Goal: Task Accomplishment & Management: Manage account settings

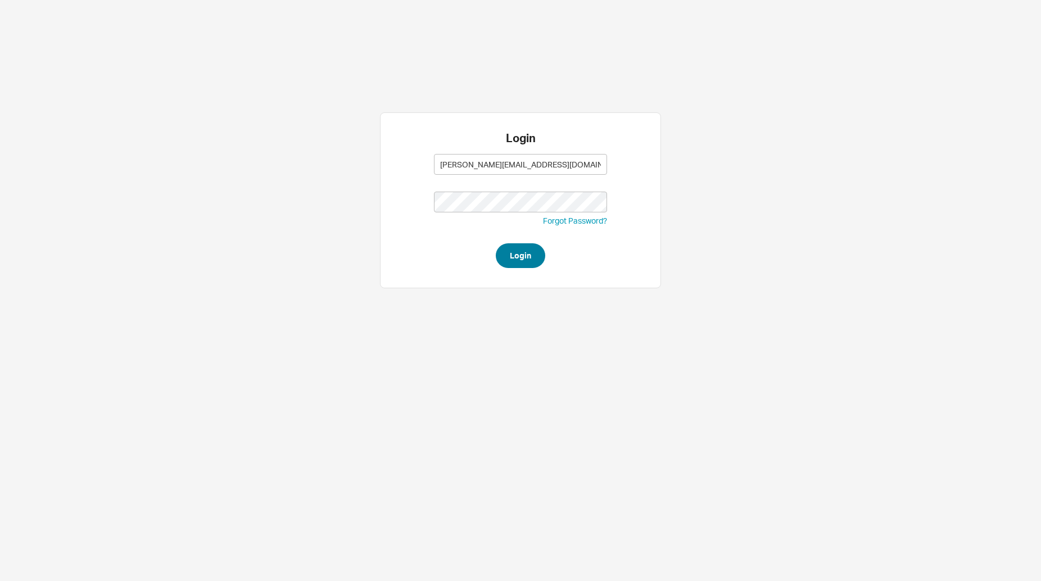
type input "[PERSON_NAME][EMAIL_ADDRESS][DOMAIN_NAME]"
click at [507, 258] on button "Login" at bounding box center [520, 255] width 49 height 25
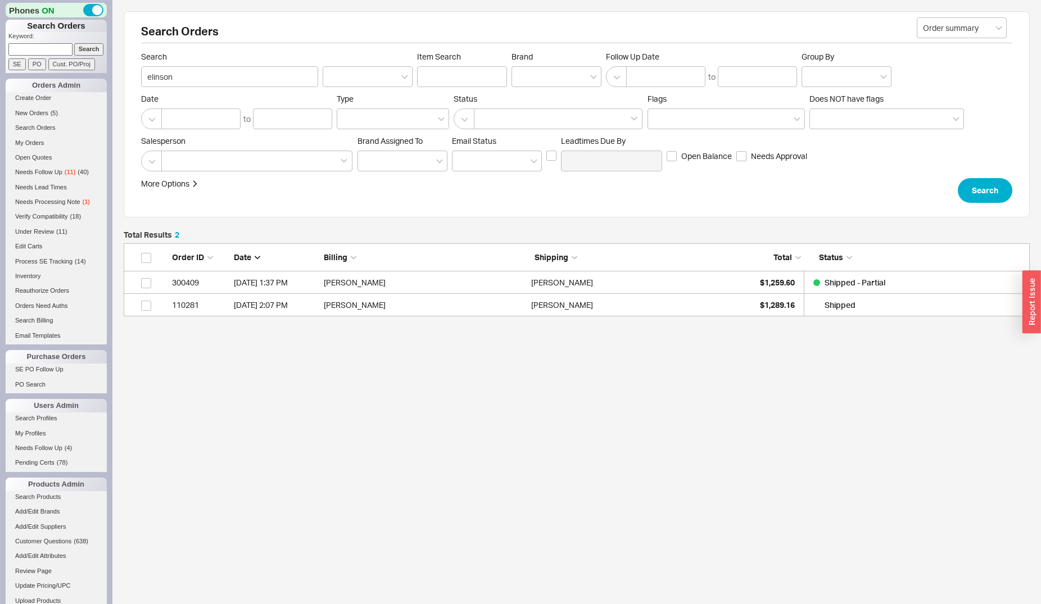
scroll to position [63, 896]
click at [53, 49] on input at bounding box center [40, 49] width 64 height 12
type input "annawatkins"
click at [74, 43] on input "Search" at bounding box center [89, 49] width 30 height 12
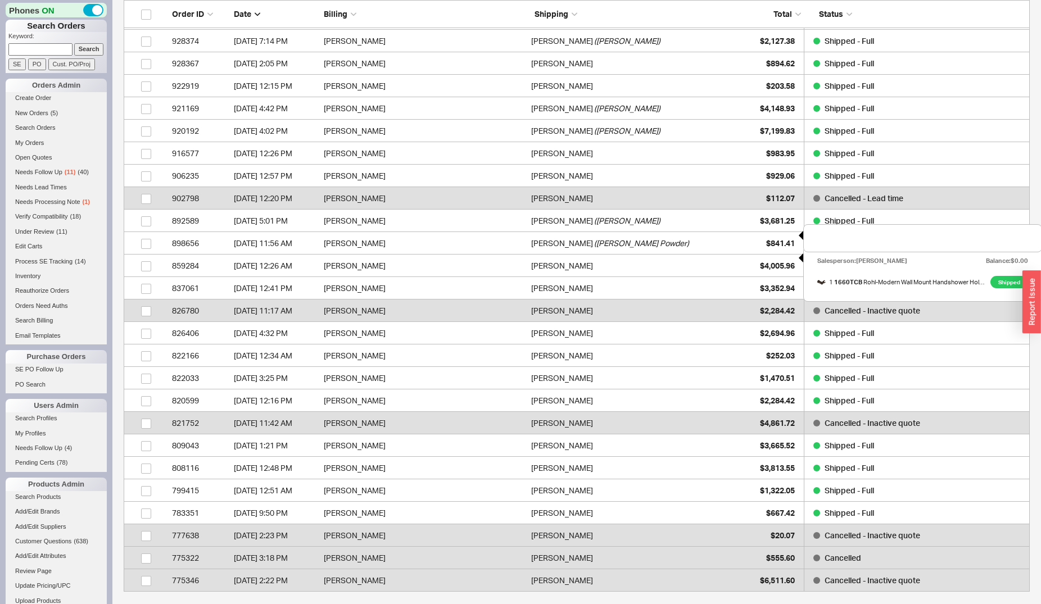
scroll to position [115, 0]
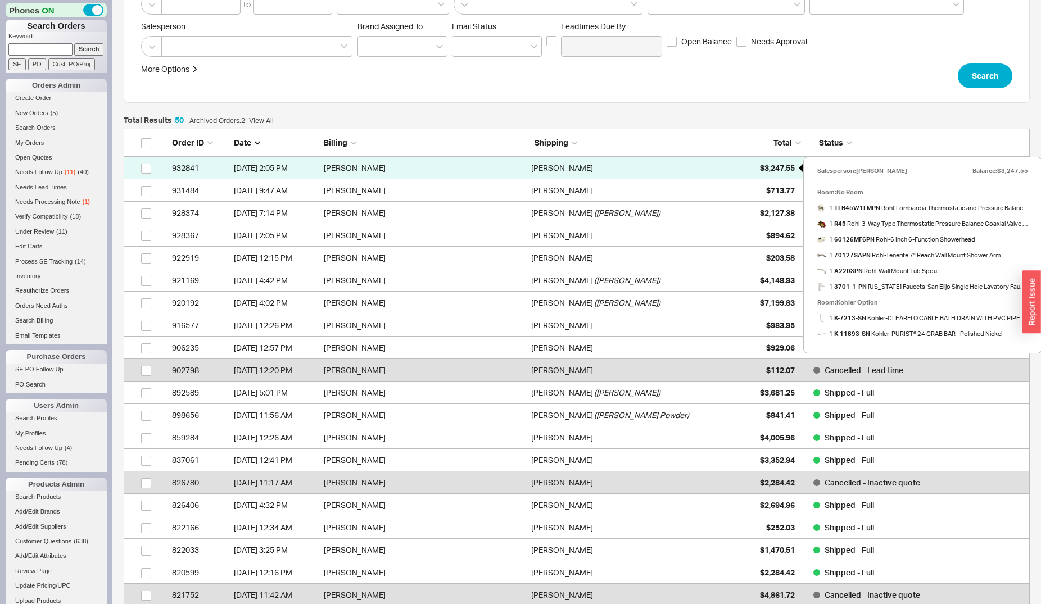
click at [755, 163] on div "$3,247.55" at bounding box center [766, 168] width 56 height 22
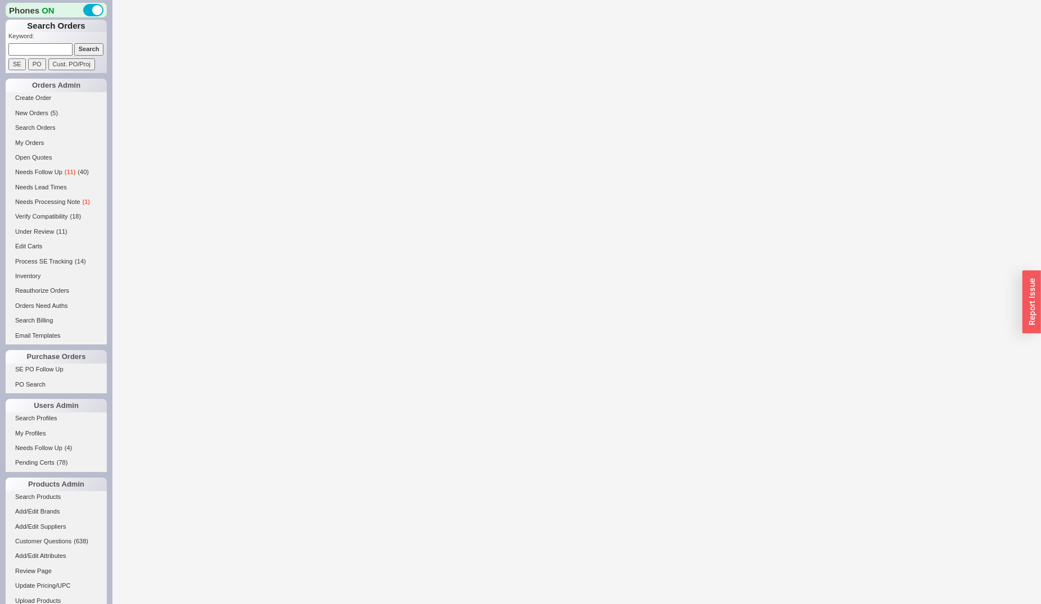
select select "*"
select select "LOW"
select select "3"
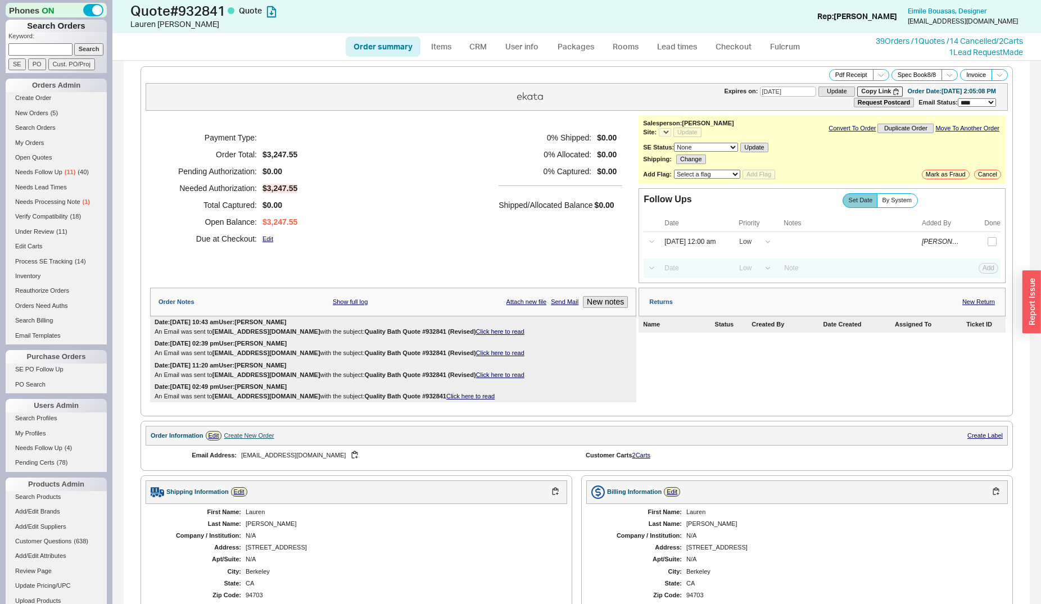
select select "*"
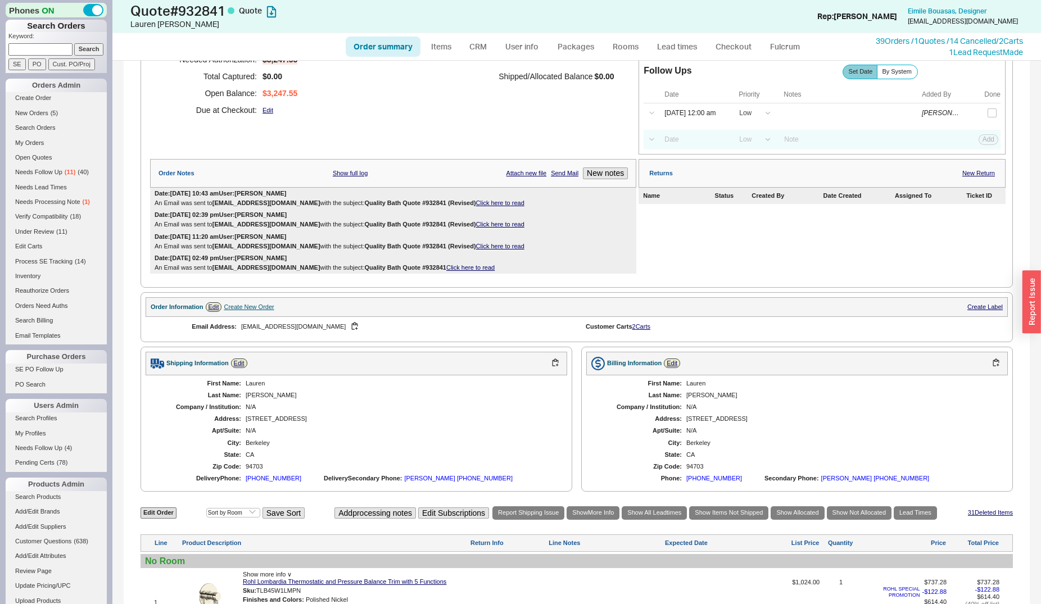
scroll to position [516, 0]
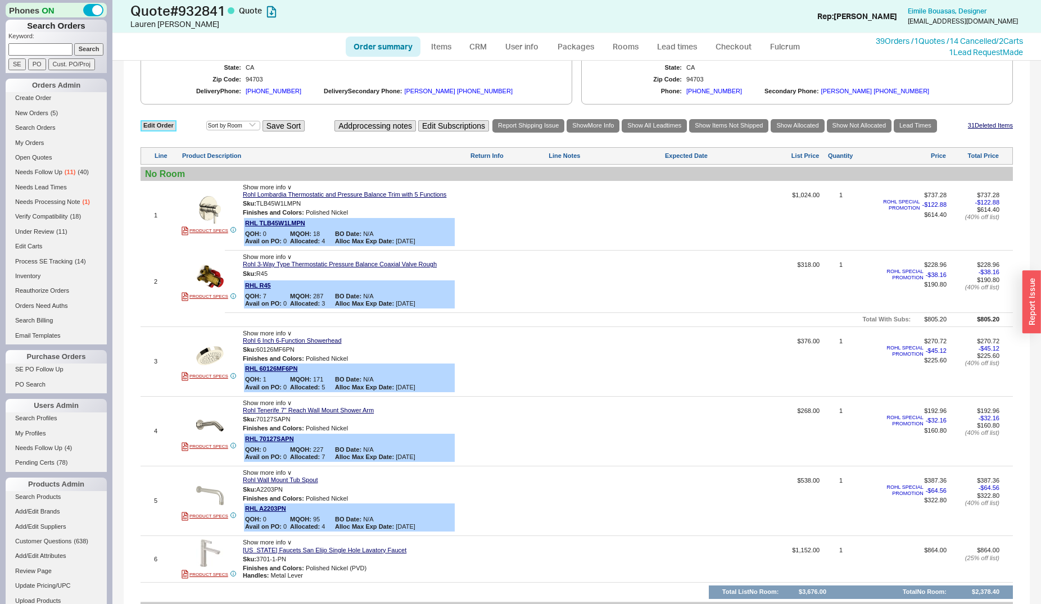
click at [157, 126] on link "Edit Order" at bounding box center [158, 125] width 36 height 11
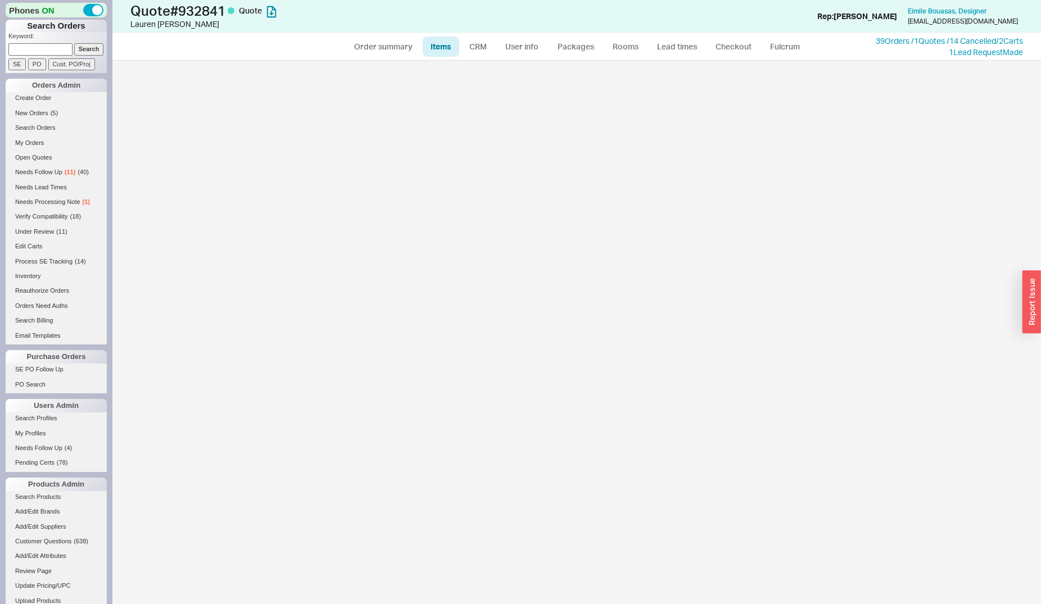
select select "3"
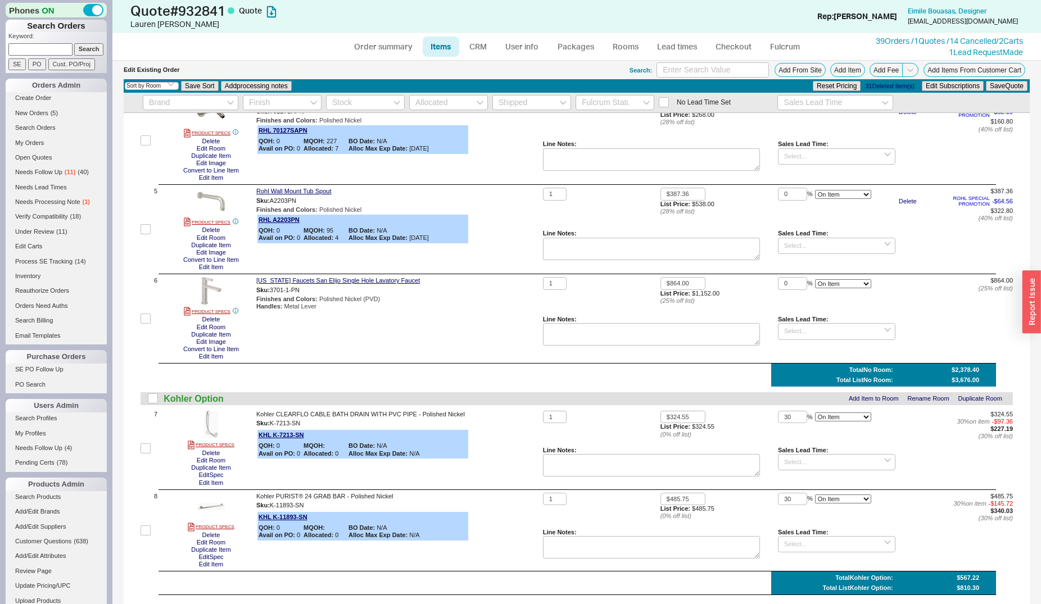
scroll to position [344, 0]
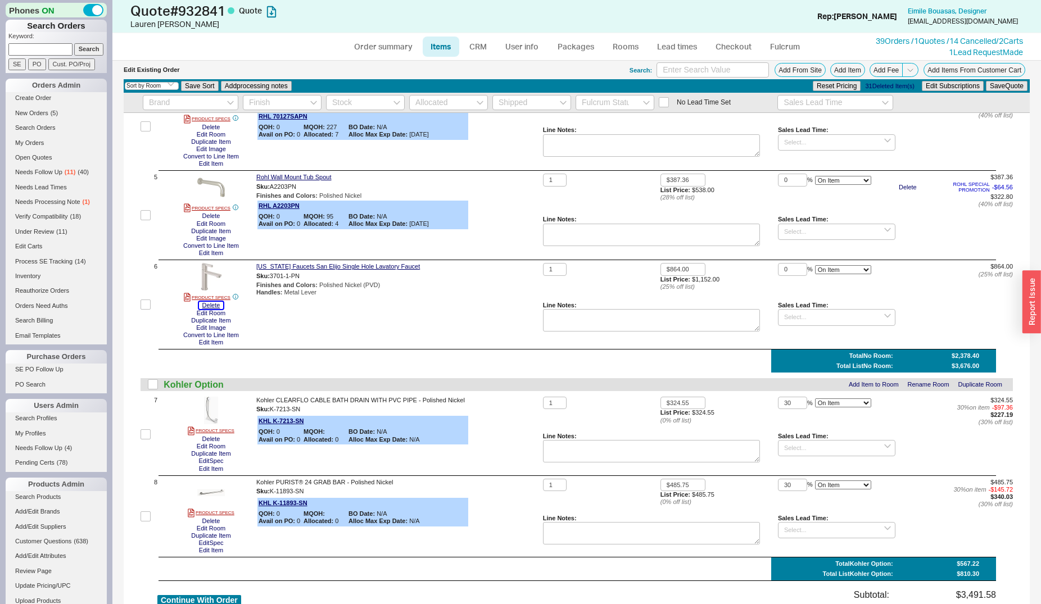
click at [202, 309] on button "Delete" at bounding box center [211, 305] width 25 height 7
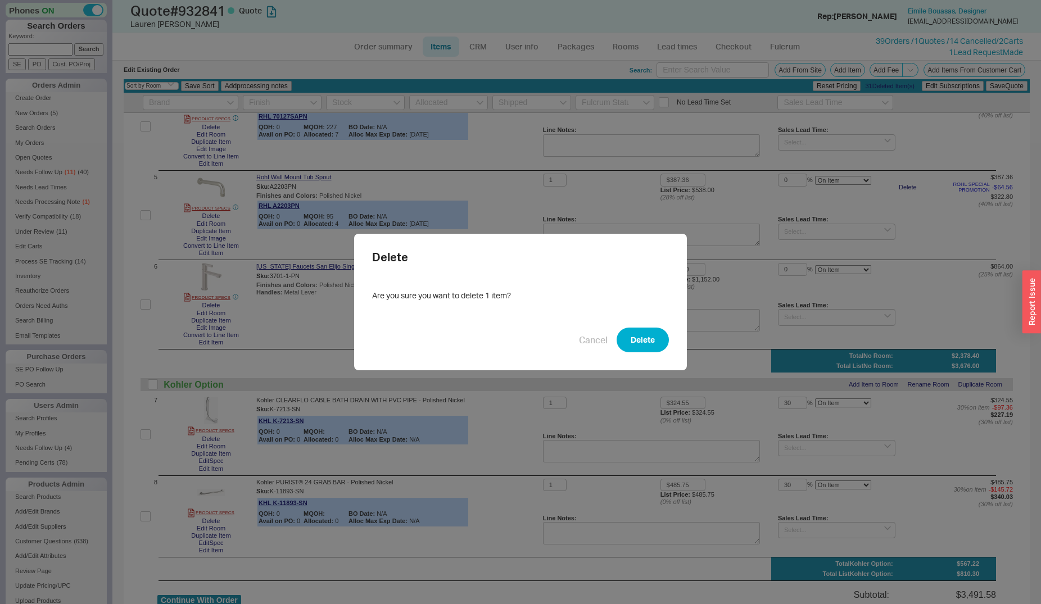
click at [609, 334] on div "Cancel Delete" at bounding box center [520, 340] width 297 height 25
click at [619, 340] on button "Delete" at bounding box center [642, 340] width 52 height 25
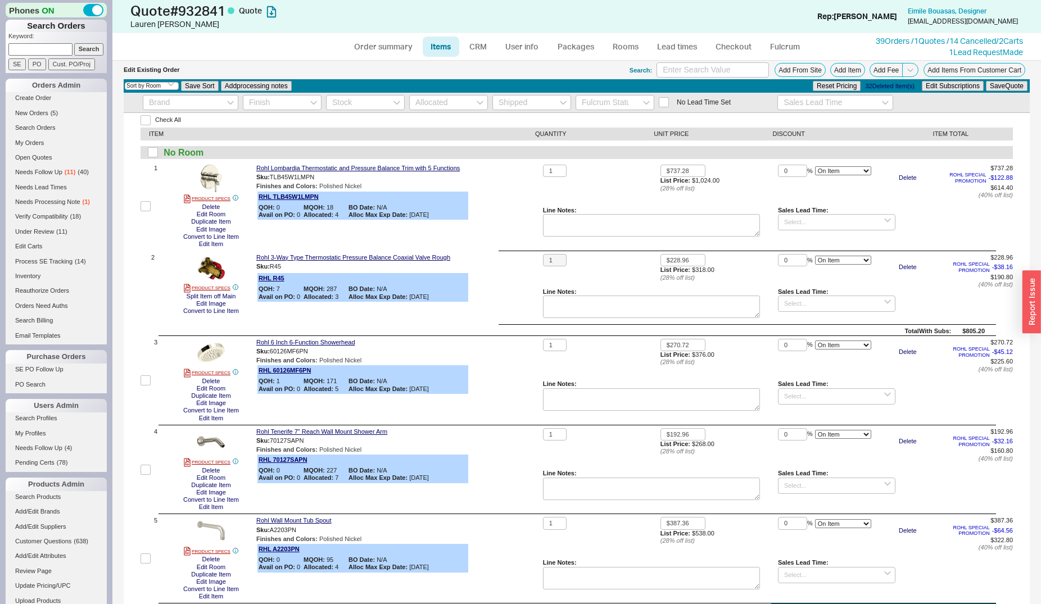
scroll to position [0, 0]
click at [775, 75] on button "Add From Site" at bounding box center [799, 70] width 51 height 14
click at [403, 44] on link "Order summary" at bounding box center [383, 47] width 75 height 20
select select "*"
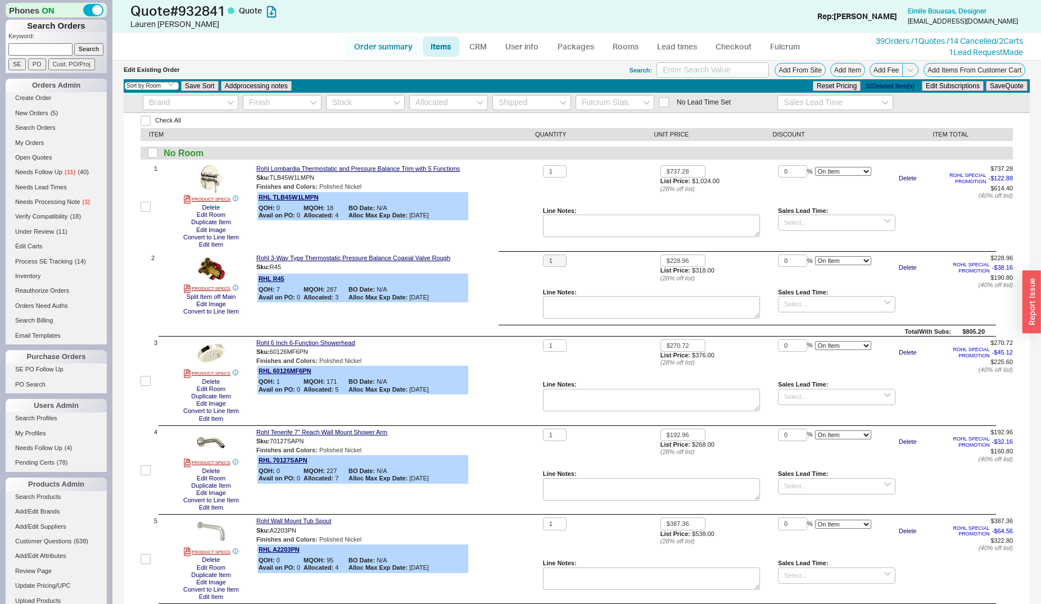
select select "LOW"
select select "3"
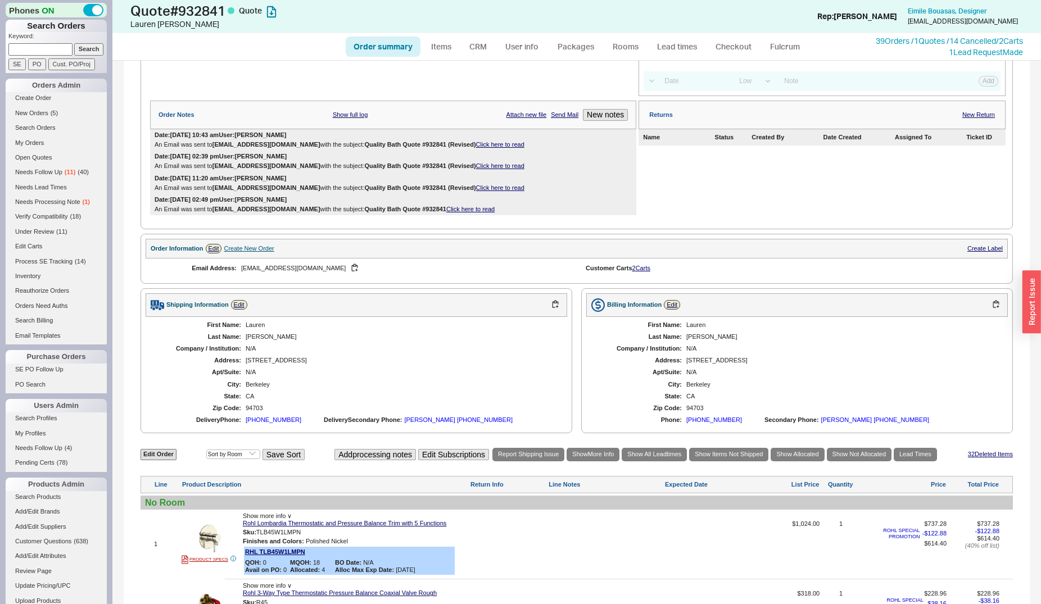
scroll to position [229, 0]
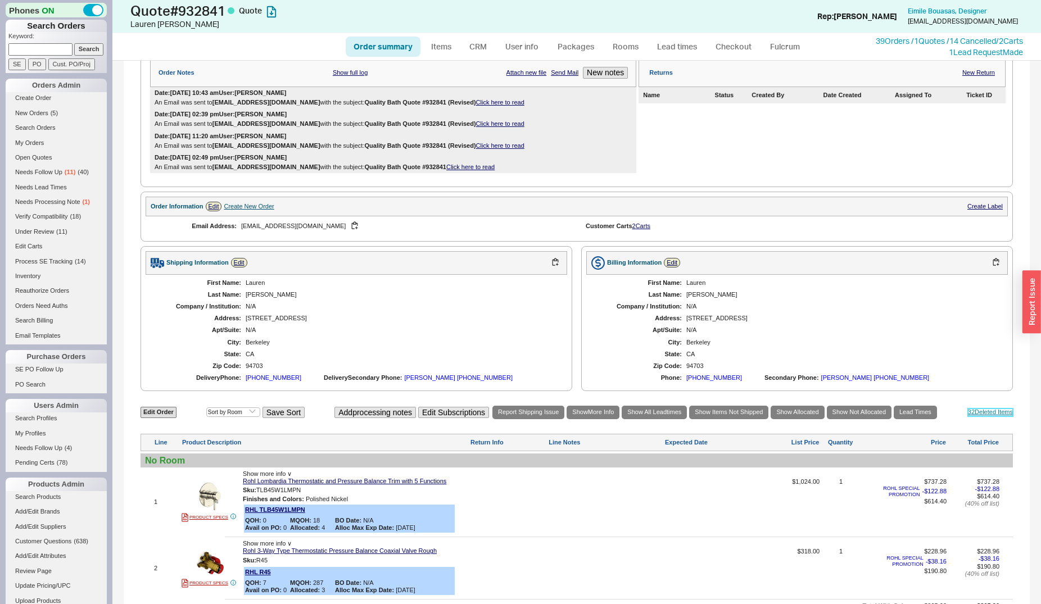
click at [983, 416] on link "32 Deleted Item s" at bounding box center [989, 411] width 45 height 7
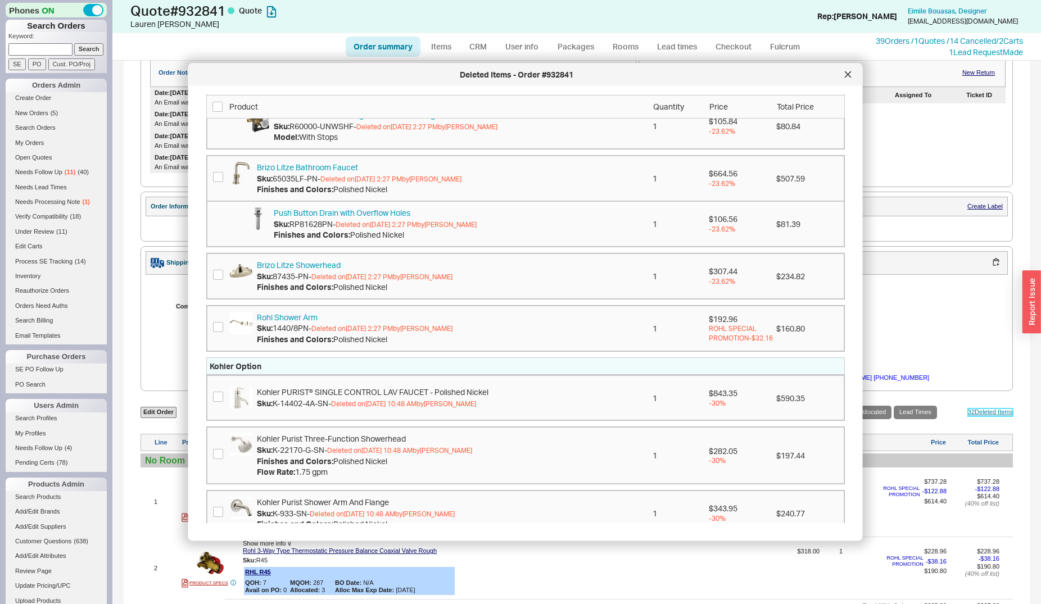
scroll to position [917, 0]
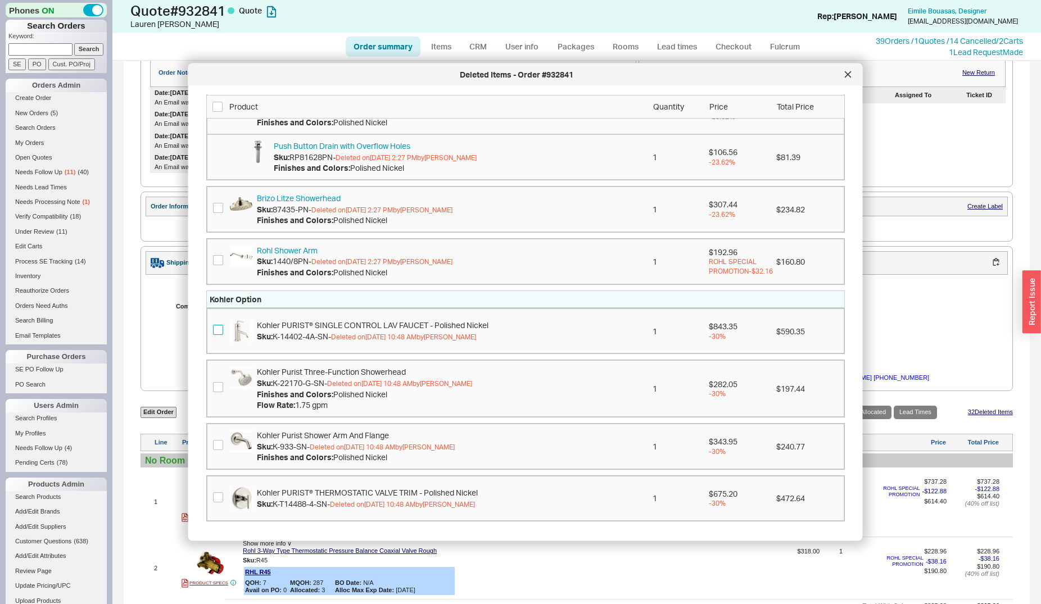
click at [215, 335] on input "checkbox" at bounding box center [218, 330] width 10 height 10
checkbox input "true"
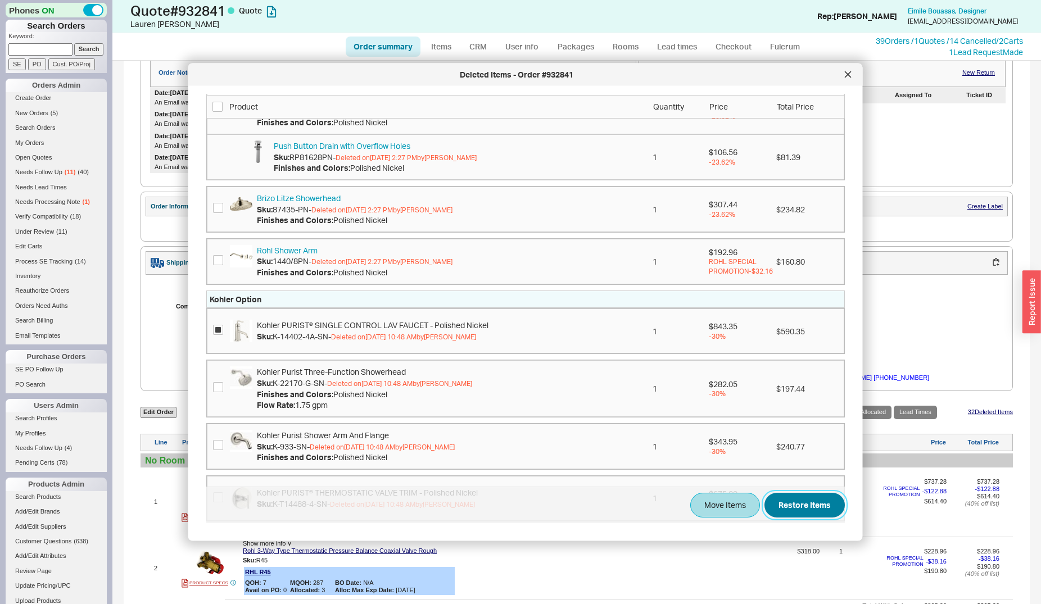
click at [817, 508] on button "Restore Items" at bounding box center [804, 505] width 80 height 25
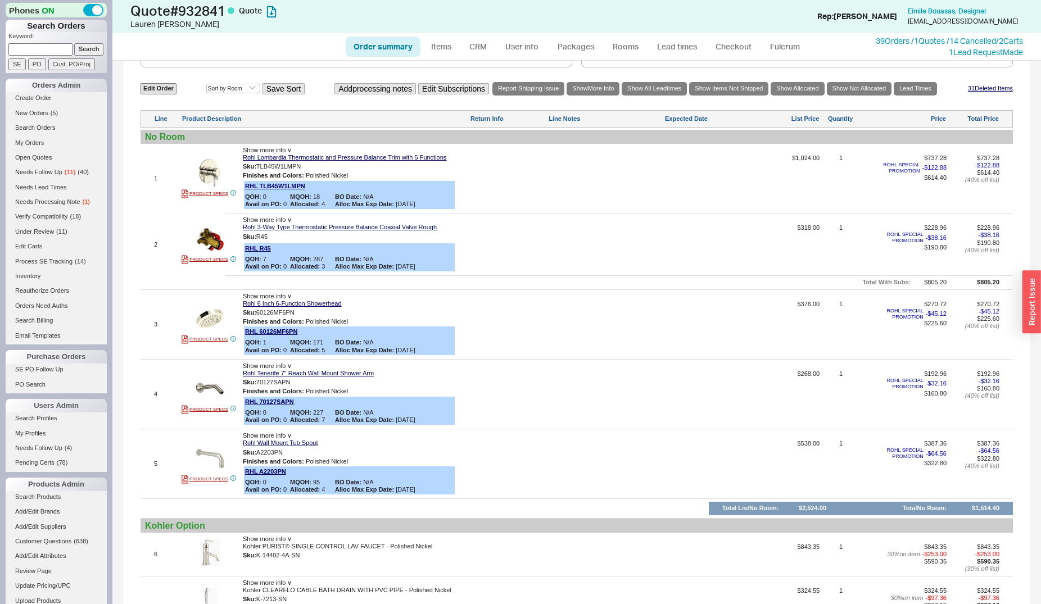
scroll to position [745, 0]
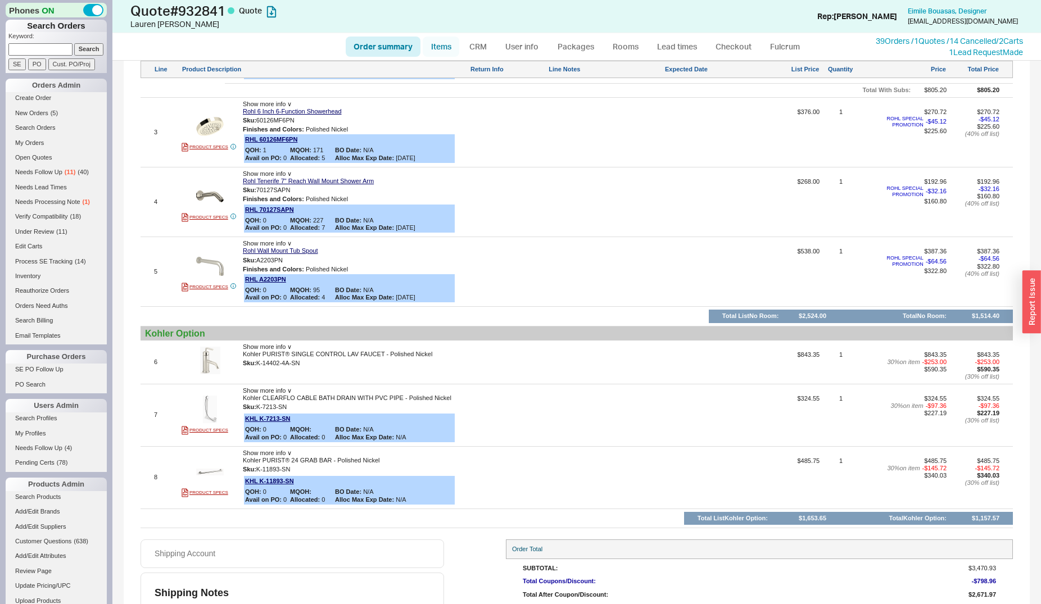
click at [443, 39] on link "Items" at bounding box center [441, 47] width 37 height 20
select select "3"
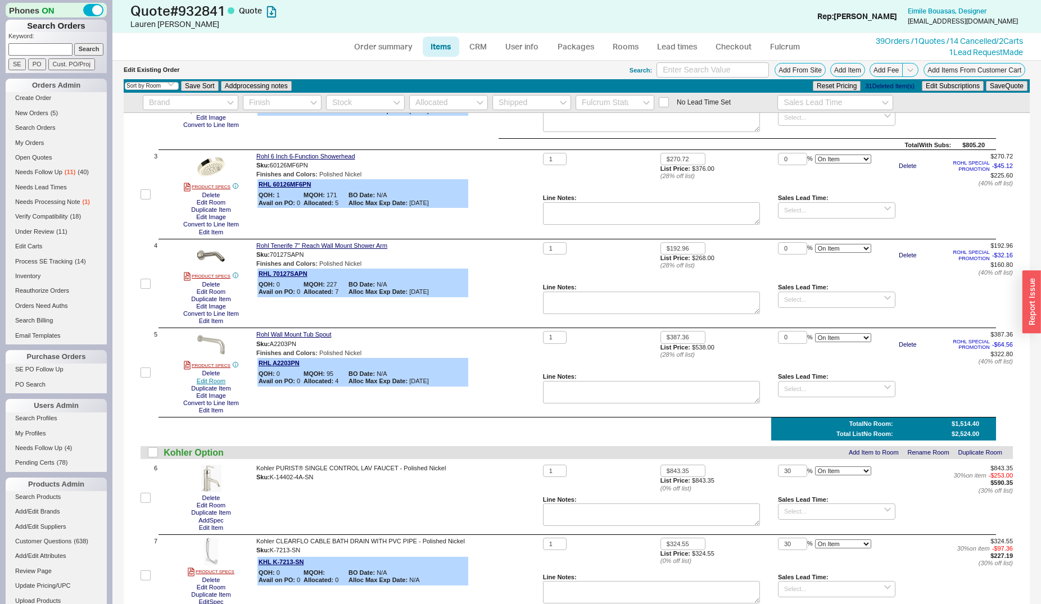
scroll to position [237, 0]
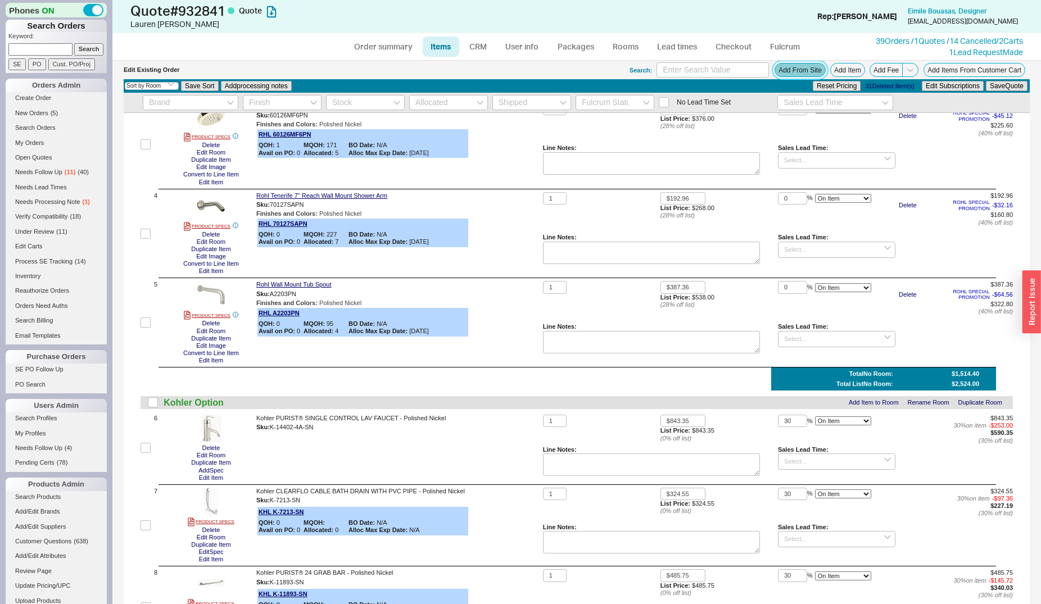
click at [776, 65] on button "Add From Site" at bounding box center [799, 70] width 51 height 14
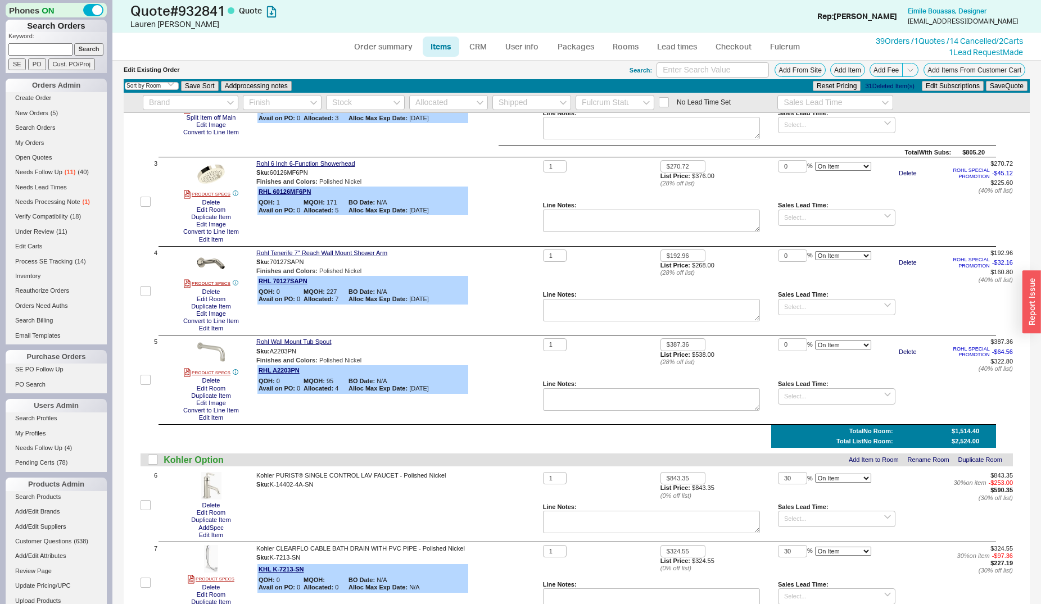
scroll to position [0, 0]
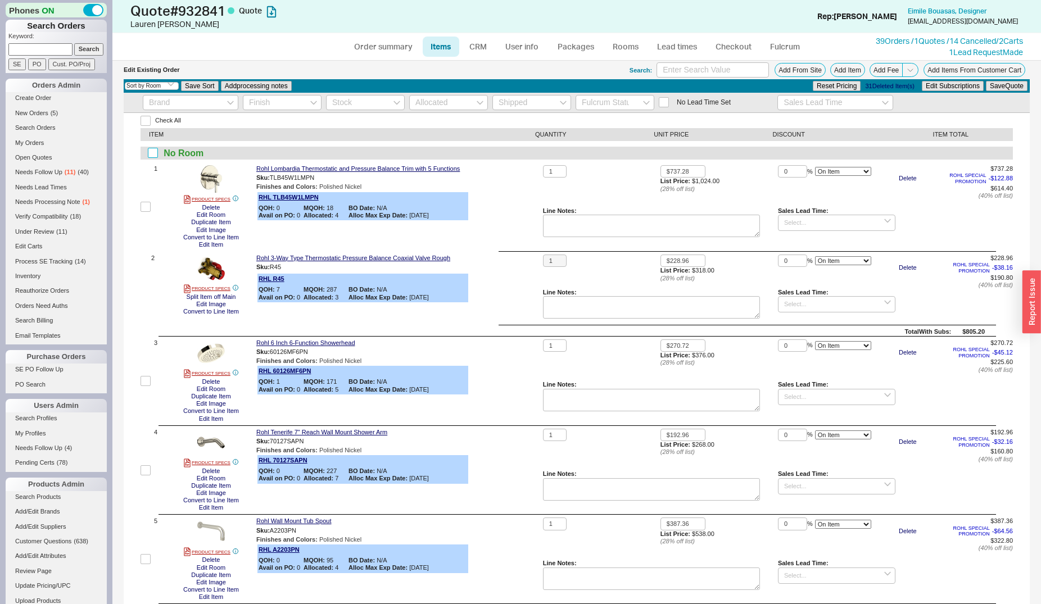
click at [155, 153] on input "checkbox" at bounding box center [153, 153] width 10 height 10
checkbox input "true"
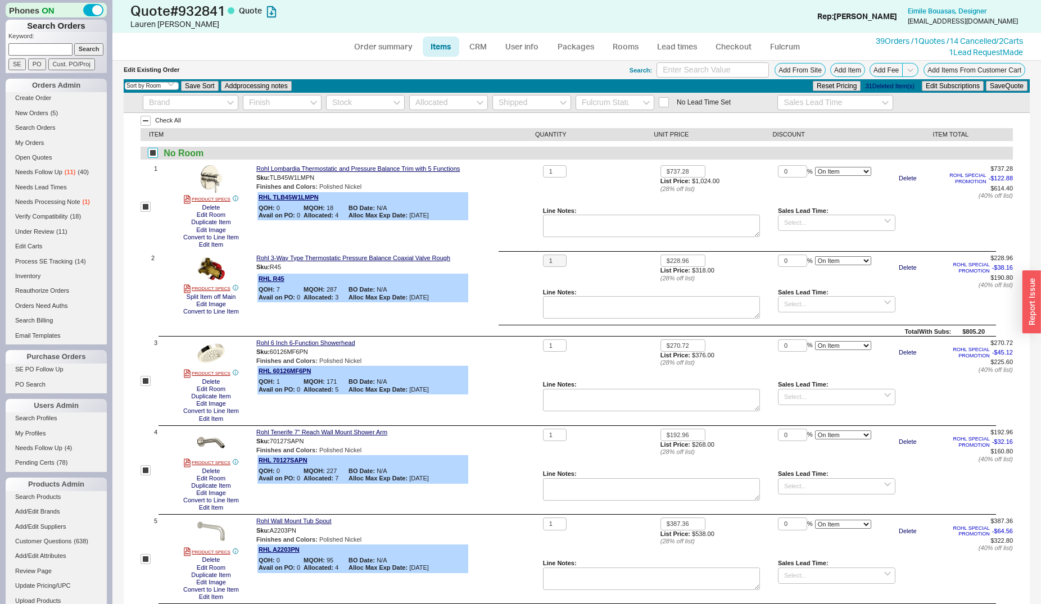
checkbox input "true"
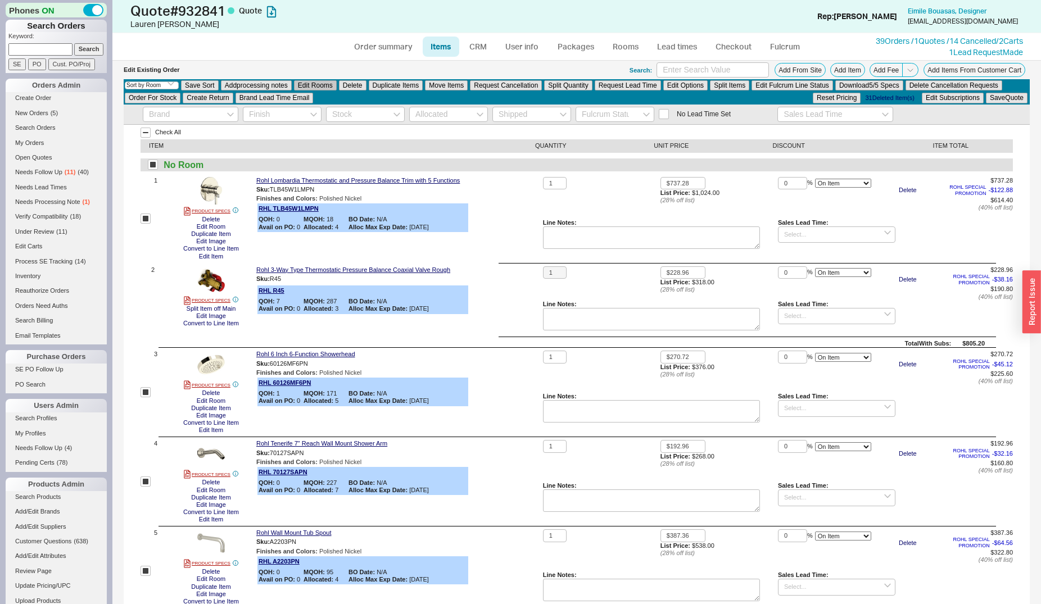
click at [325, 90] on button "Edit Rooms" at bounding box center [315, 85] width 43 height 10
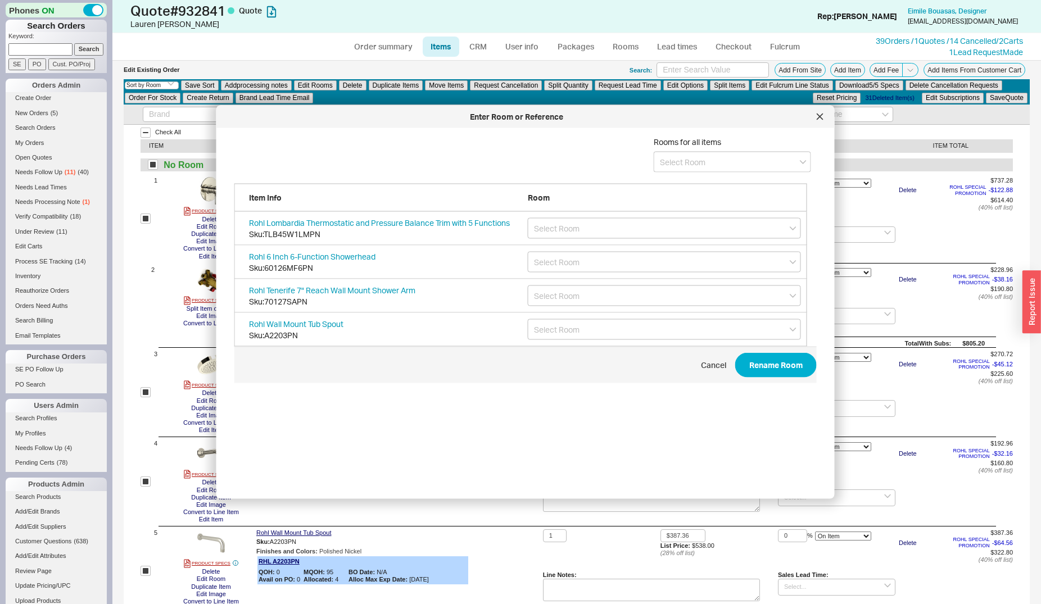
scroll to position [334, 581]
click at [660, 160] on input at bounding box center [731, 162] width 157 height 21
type input "Shower"
click at [672, 180] on div "create option Shower" at bounding box center [732, 185] width 156 height 20
type input "Shower"
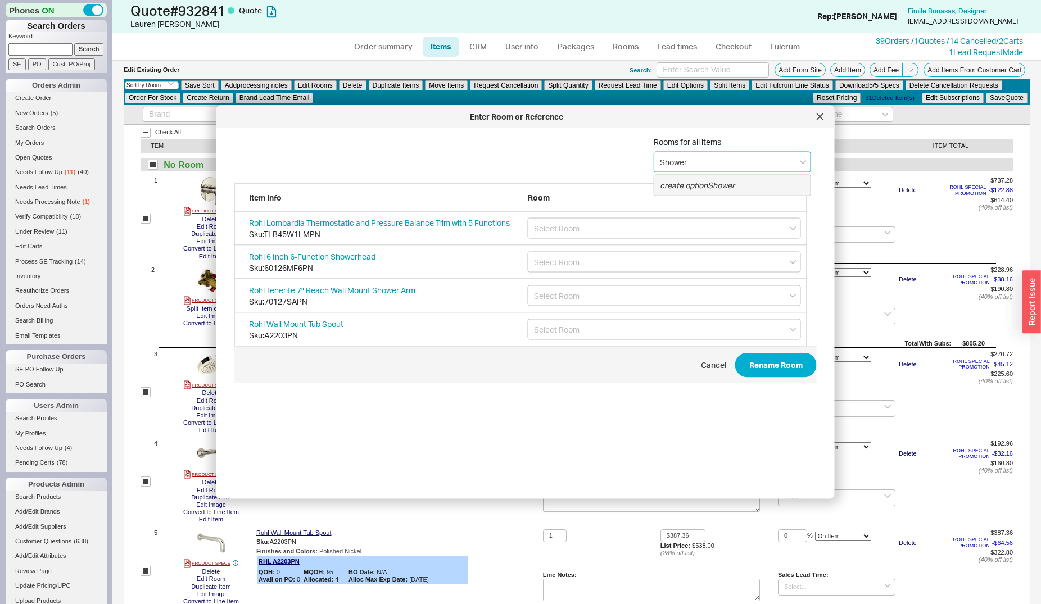
type input "Shower"
click at [747, 359] on button "Rename Room" at bounding box center [775, 365] width 81 height 25
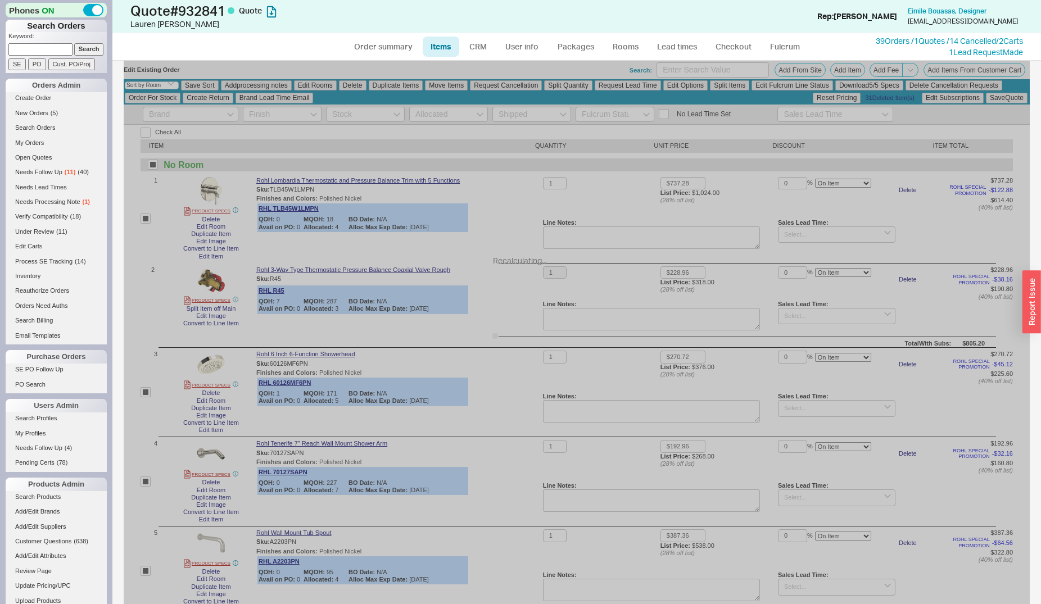
checkbox input "false"
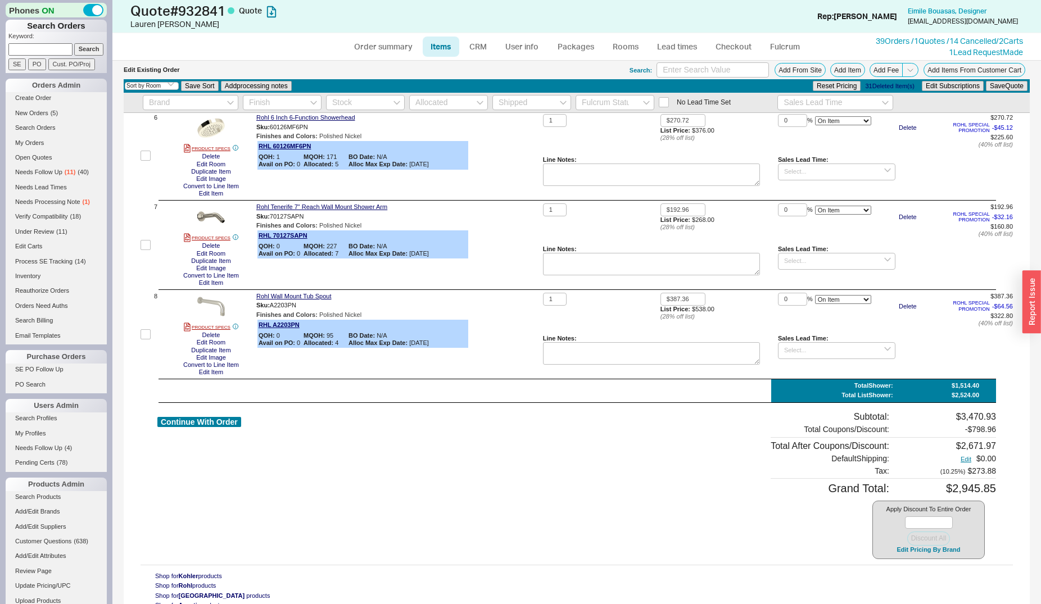
scroll to position [523, 0]
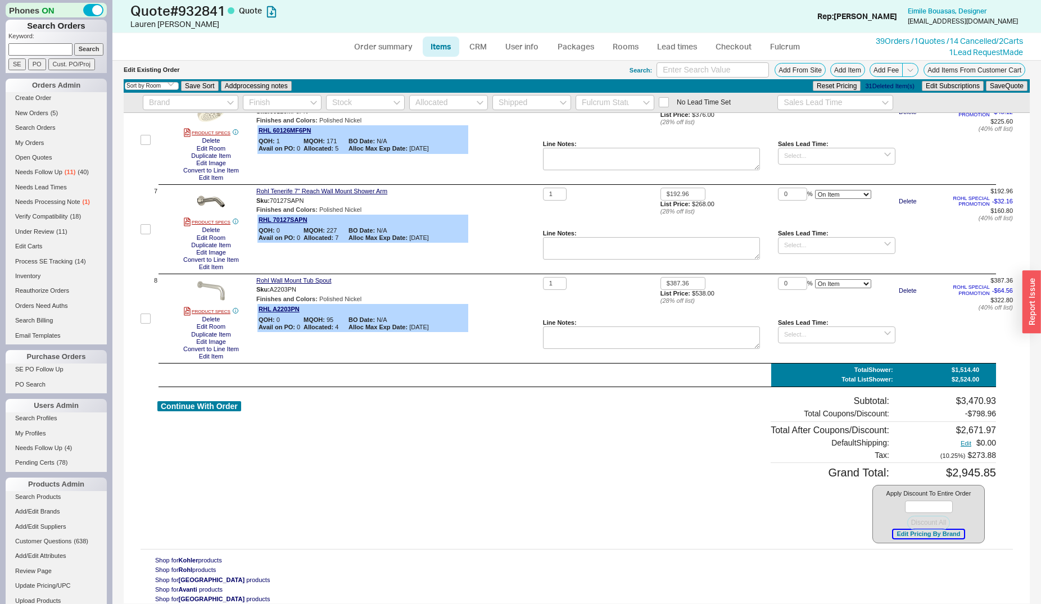
click at [904, 534] on button "Edit Pricing By Brand" at bounding box center [928, 534] width 70 height 8
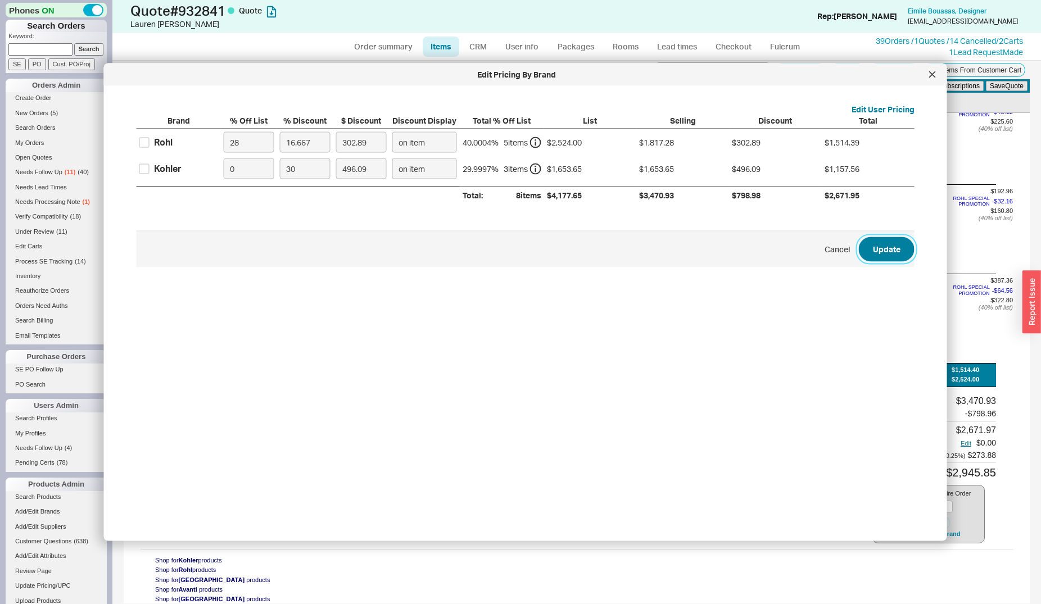
click at [865, 246] on button "Update" at bounding box center [886, 249] width 56 height 25
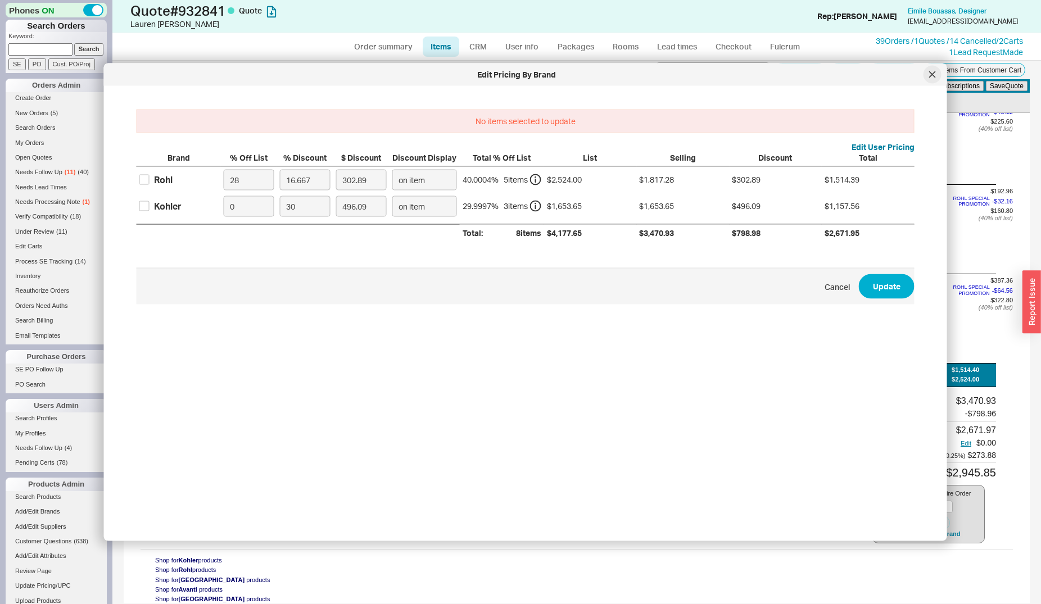
click at [932, 83] on div at bounding box center [932, 75] width 18 height 18
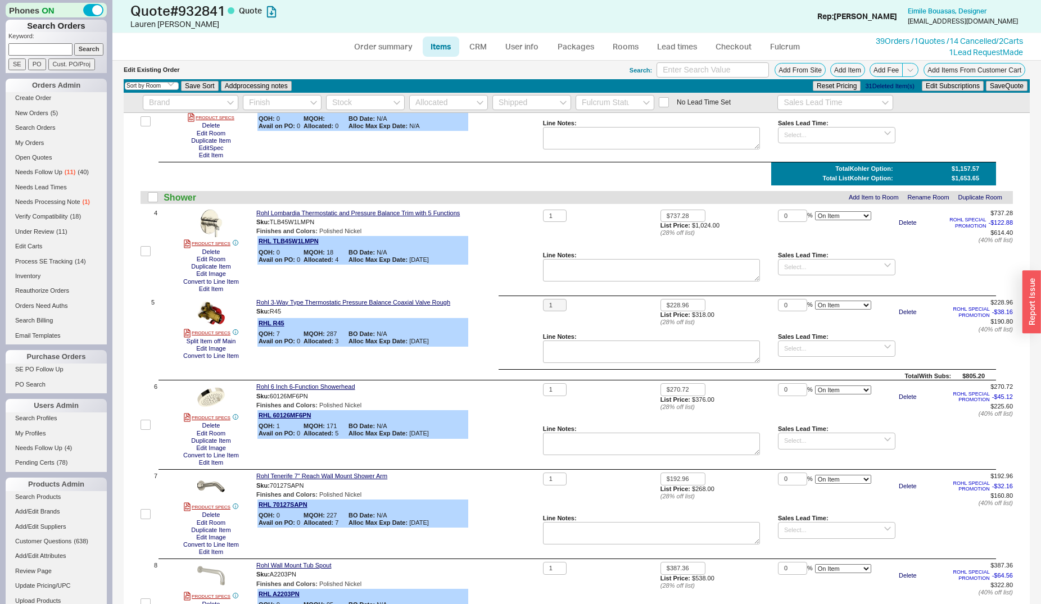
scroll to position [408, 0]
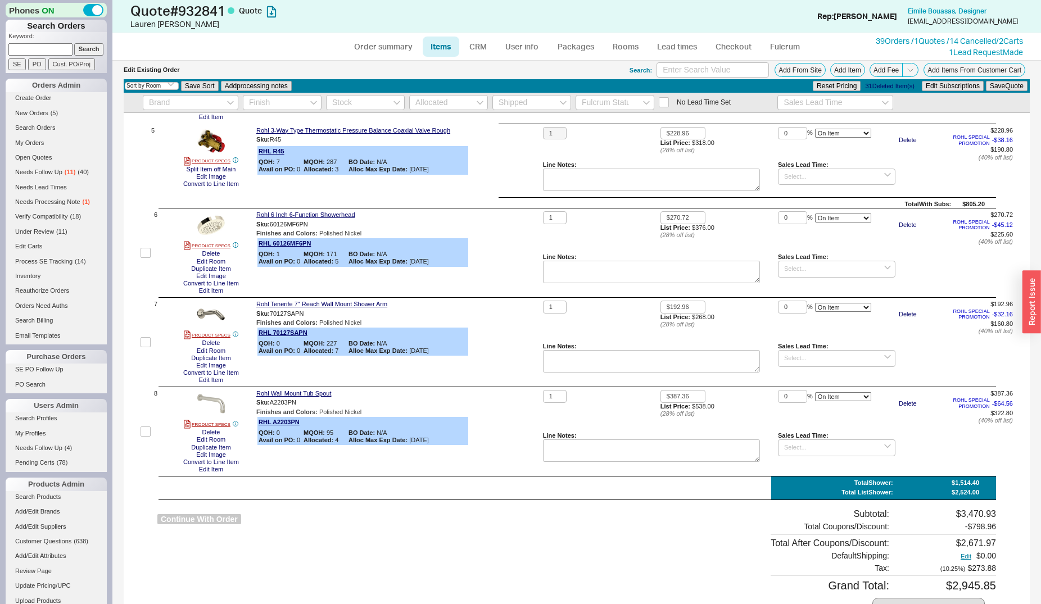
click at [206, 519] on button "Continue With Order" at bounding box center [199, 519] width 84 height 11
select select "*"
select select "LOW"
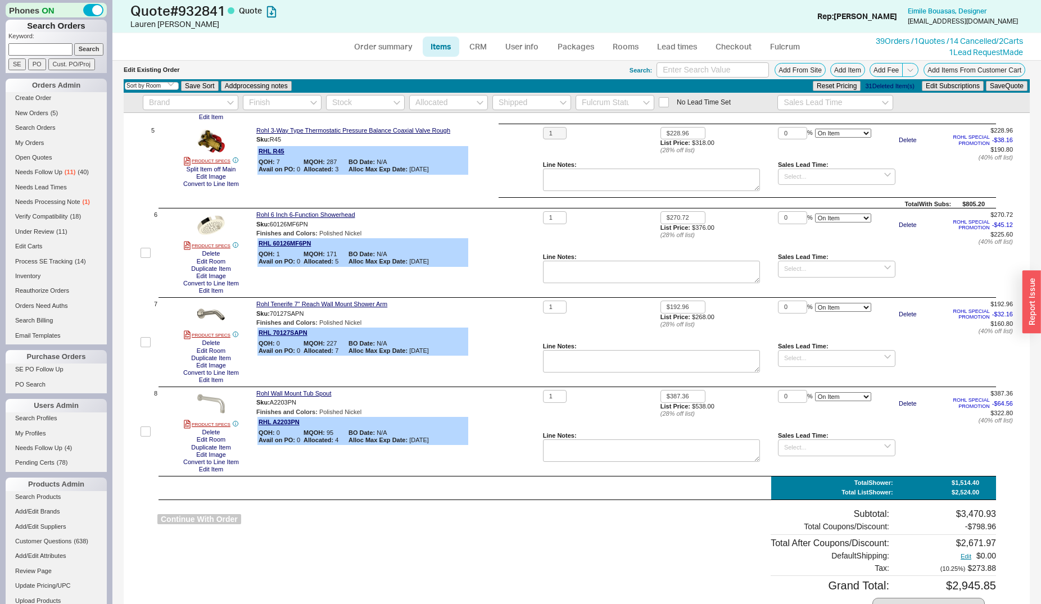
select select "3"
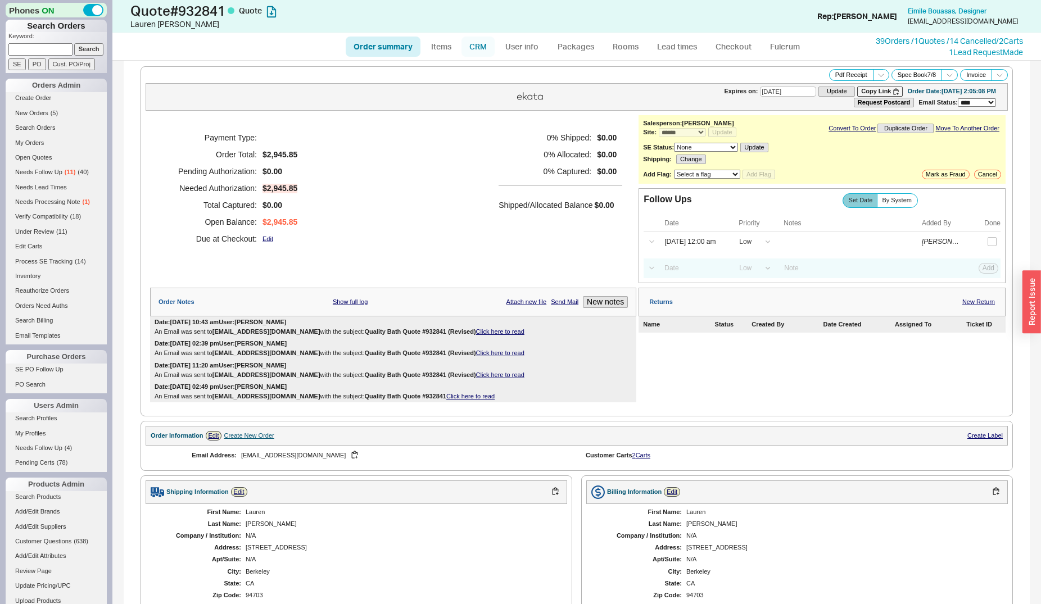
click at [482, 44] on link "CRM" at bounding box center [477, 47] width 33 height 20
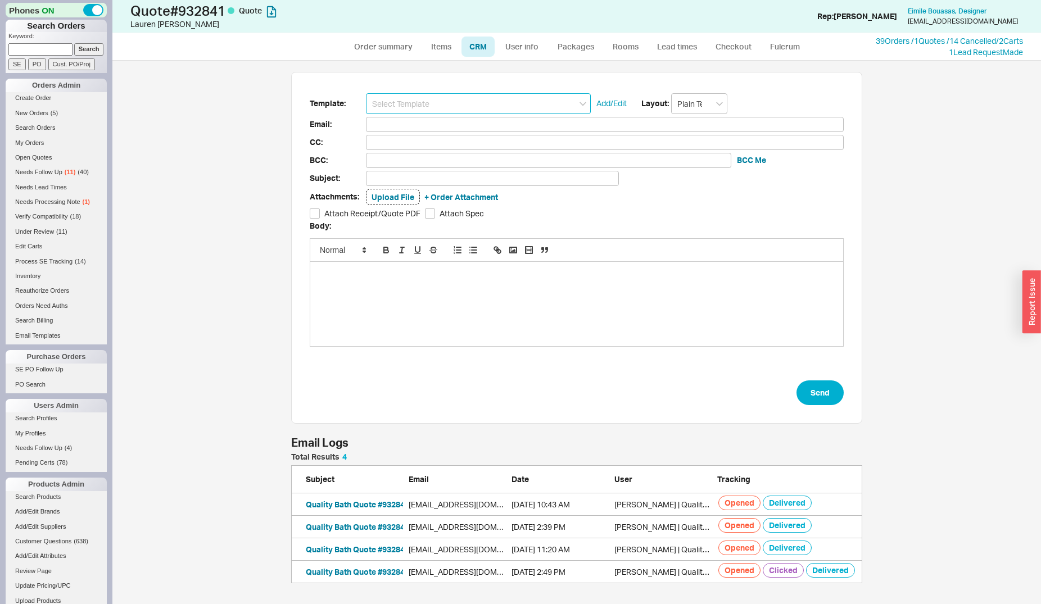
scroll to position [121, 561]
click at [498, 107] on input at bounding box center [478, 103] width 225 height 21
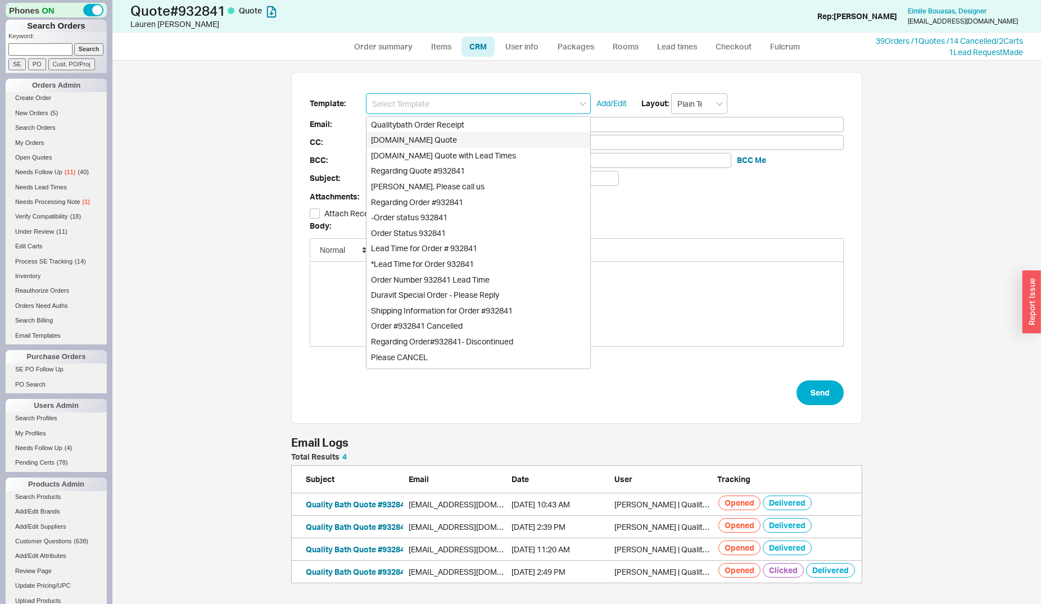
click at [490, 144] on div "Qualitybath.com Quote" at bounding box center [478, 140] width 224 height 16
type input "Receipt"
type input "annawatkinsporter@gmail.com"
type input "Quality Bath Quote #932841"
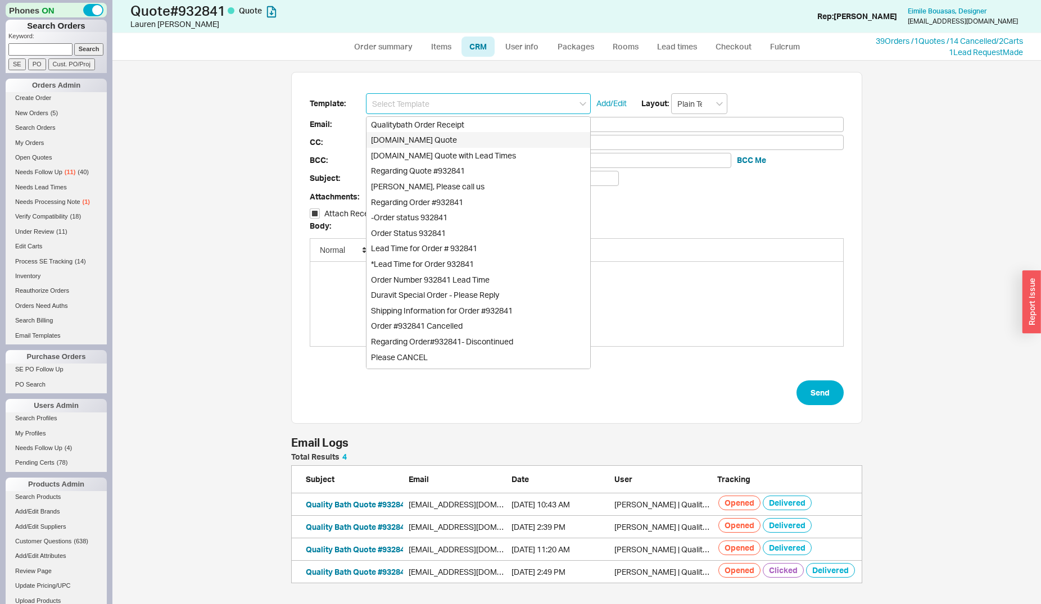
checkbox input "true"
type input "Qualitybath.com Quote"
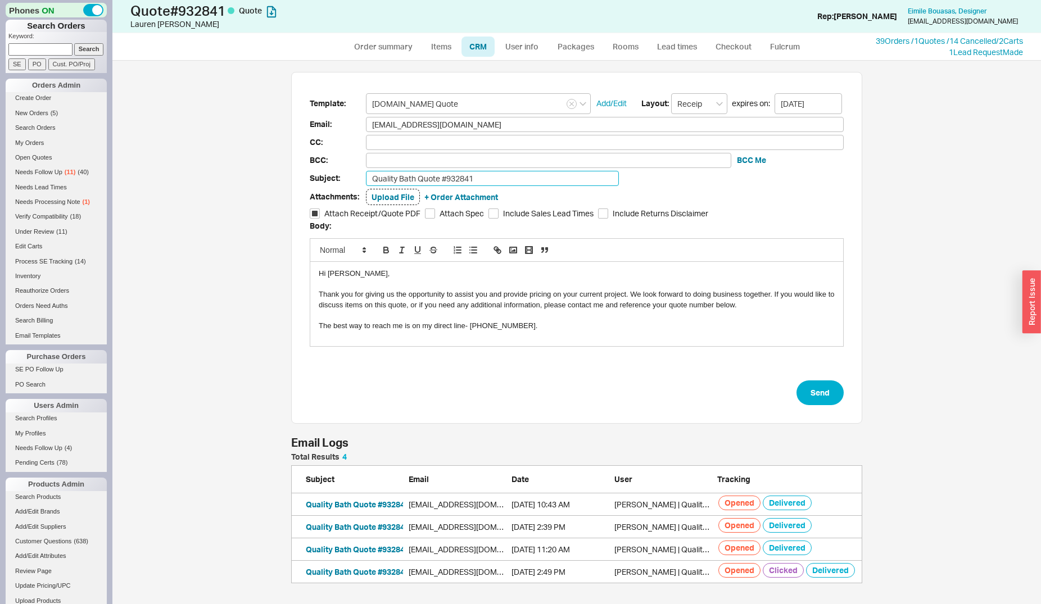
click at [510, 184] on input "Quality Bath Quote #932841" at bounding box center [492, 178] width 253 height 15
type input "Quality Bath Quote #932841 (Revised)"
click at [835, 394] on button "Send" at bounding box center [819, 392] width 47 height 25
select select "*"
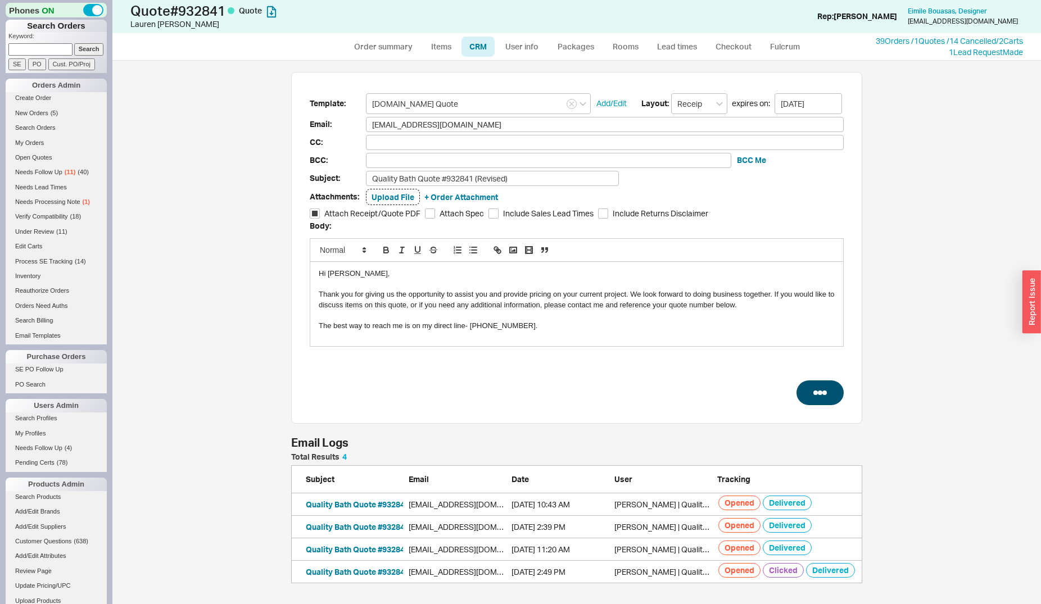
select select "LOW"
select select "3"
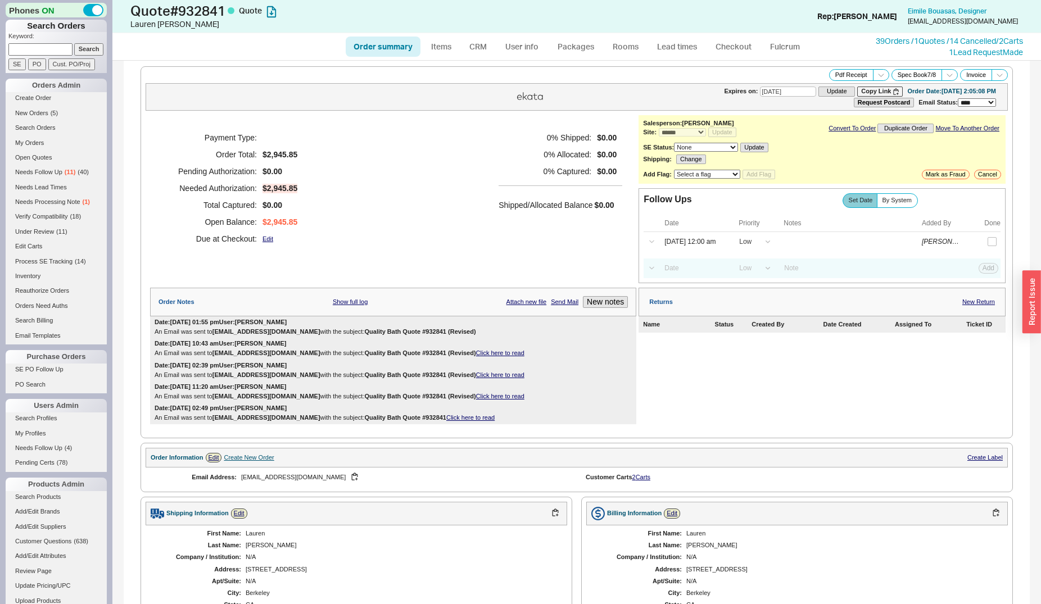
click at [33, 53] on input at bounding box center [40, 49] width 64 height 12
type input "934625"
click at [74, 43] on input "Search" at bounding box center [89, 49] width 30 height 12
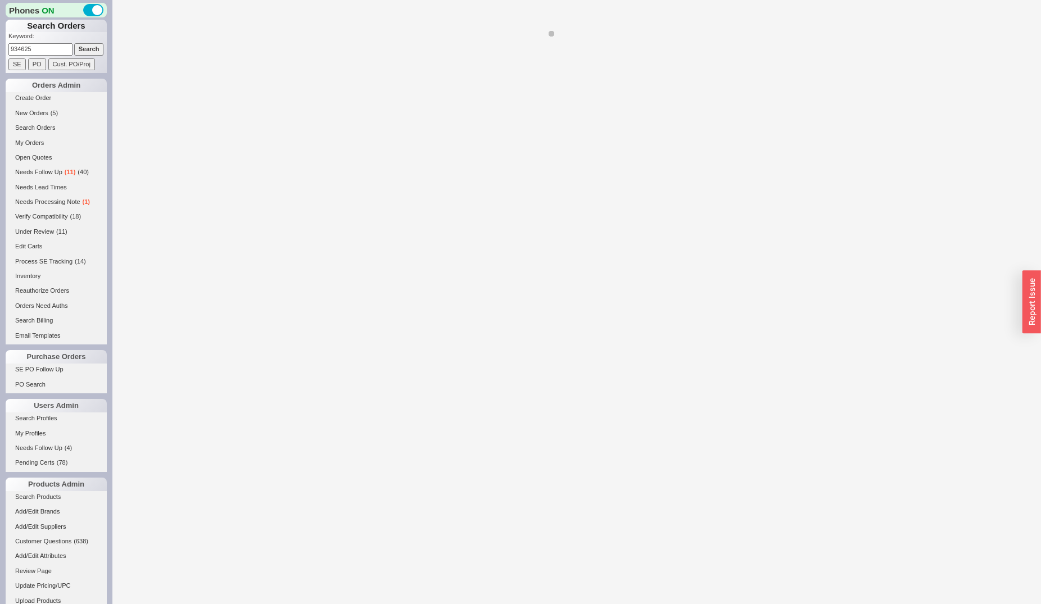
select select "*"
select select "LOW"
select select "3"
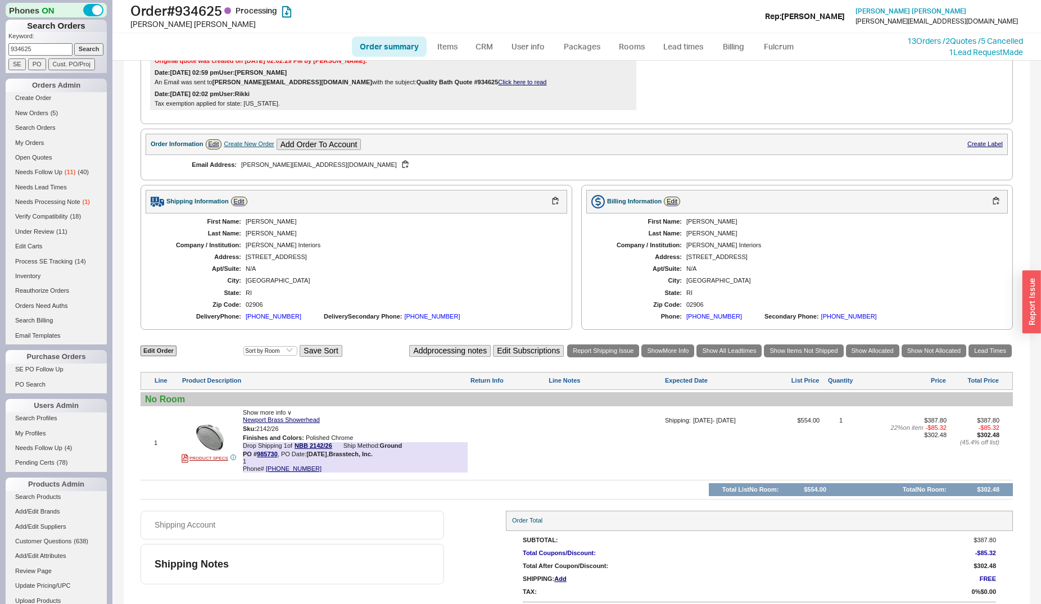
scroll to position [360, 0]
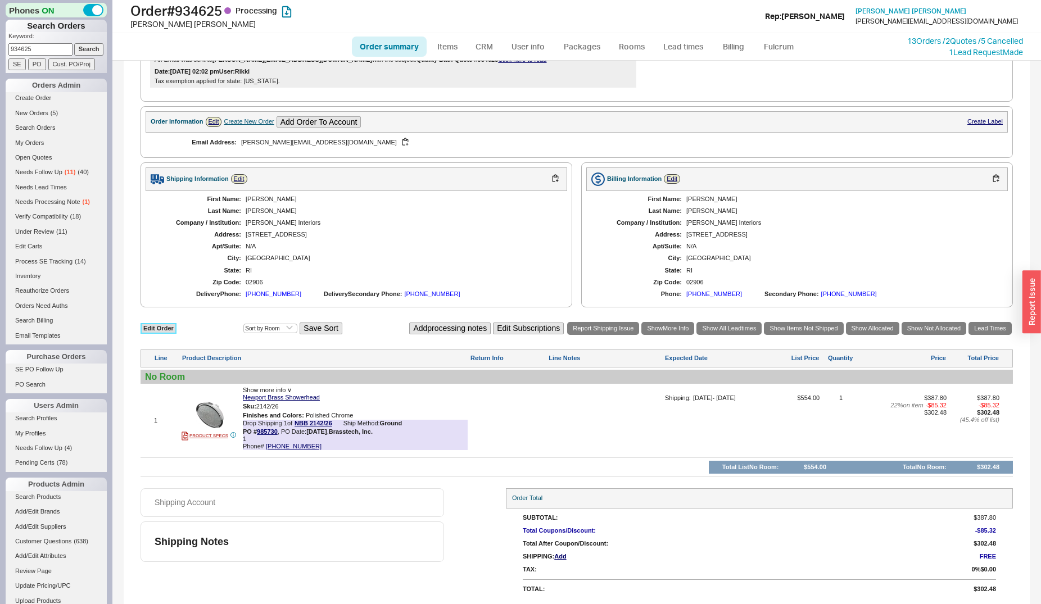
click at [145, 327] on link "Edit Order" at bounding box center [158, 328] width 36 height 11
select select "3"
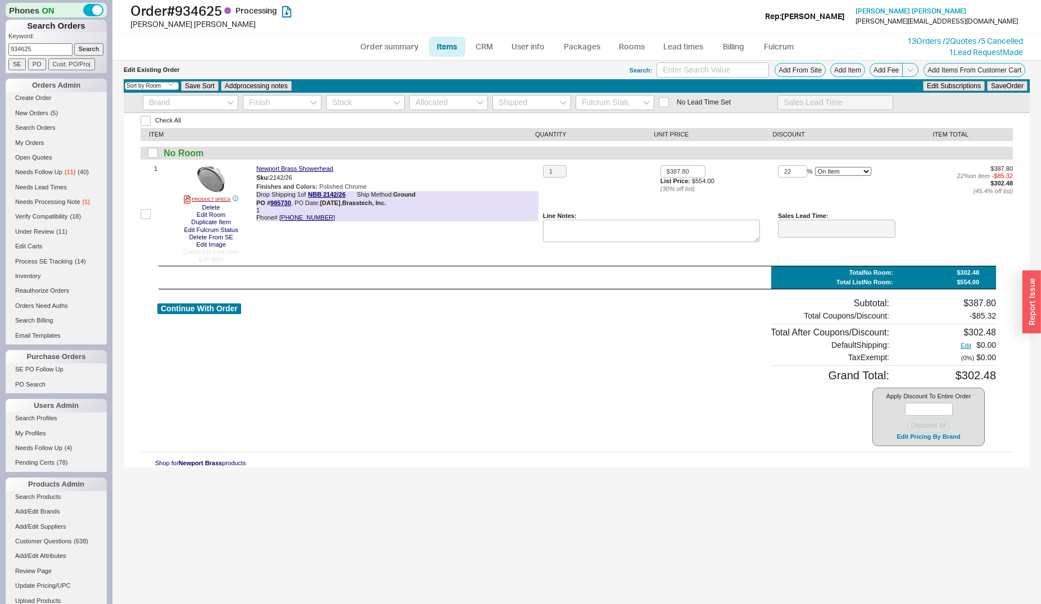
click at [139, 216] on div "Check All ITEM QUANTITY UNIT PRICE DISCOUNT ITEM TOTAL No Room 1 PRODUCT SPECS …" at bounding box center [577, 290] width 906 height 355
click at [144, 216] on input "checkbox" at bounding box center [145, 214] width 10 height 10
checkbox input "true"
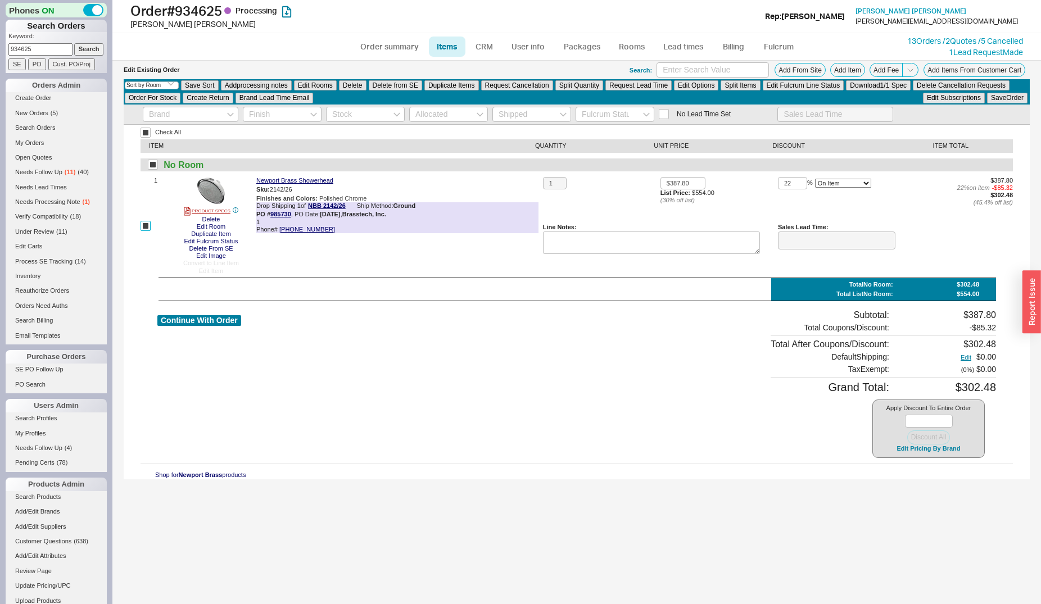
click at [146, 225] on input "checkbox" at bounding box center [145, 226] width 10 height 10
checkbox input "false"
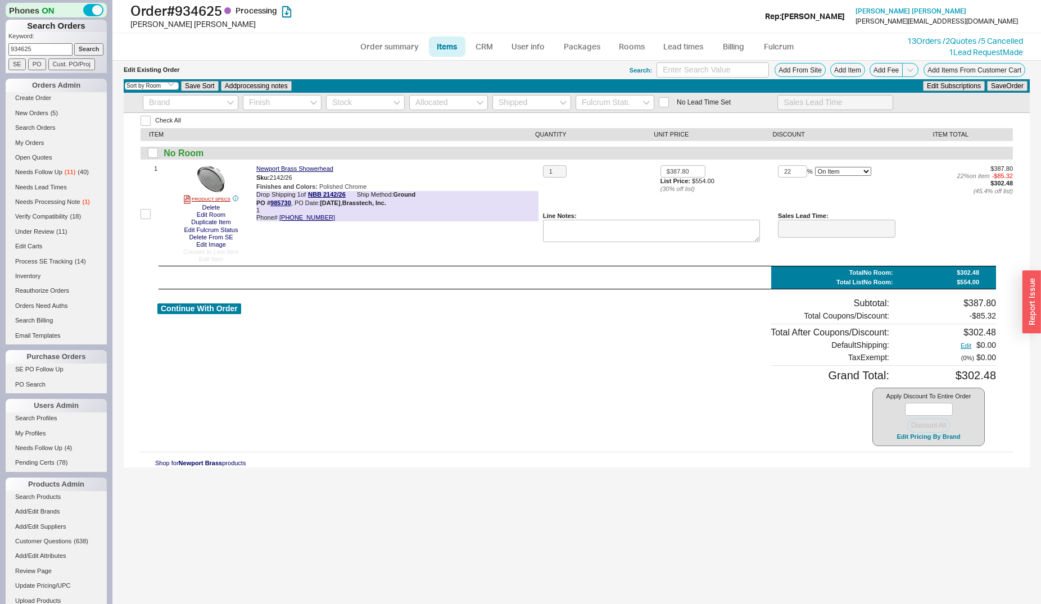
click at [191, 297] on div "Check All ITEM QUANTITY UNIT PRICE DISCOUNT ITEM TOTAL No Room 1 PRODUCT SPECS …" at bounding box center [577, 290] width 906 height 355
click at [194, 311] on button "Continue With Order" at bounding box center [199, 308] width 84 height 11
select select "*"
select select "LOW"
select select "3"
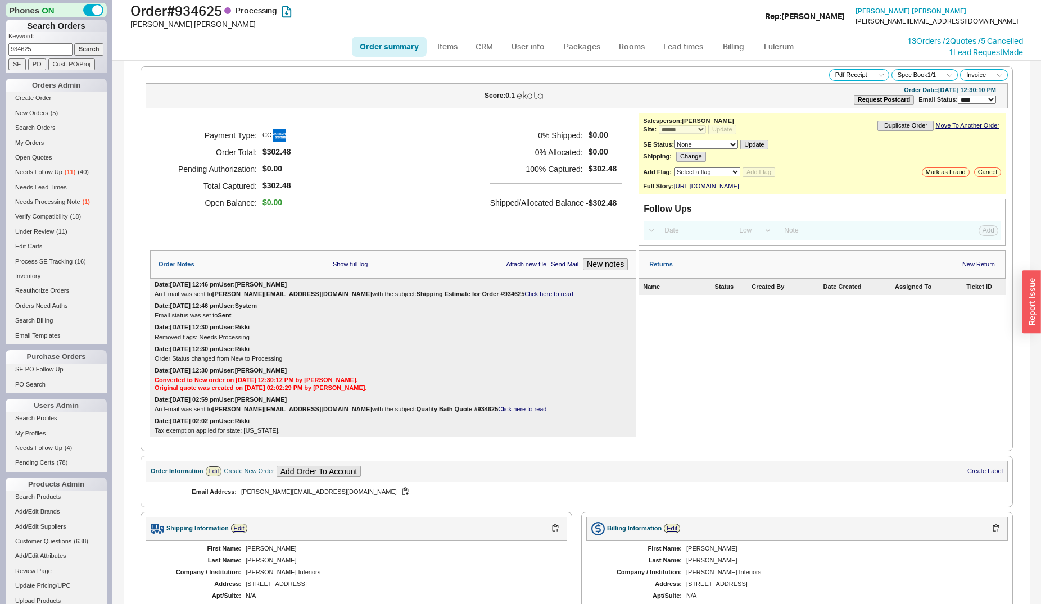
click at [46, 49] on input "934625" at bounding box center [40, 49] width 64 height 12
type input "727901"
click at [74, 43] on input "Search" at bounding box center [89, 49] width 30 height 12
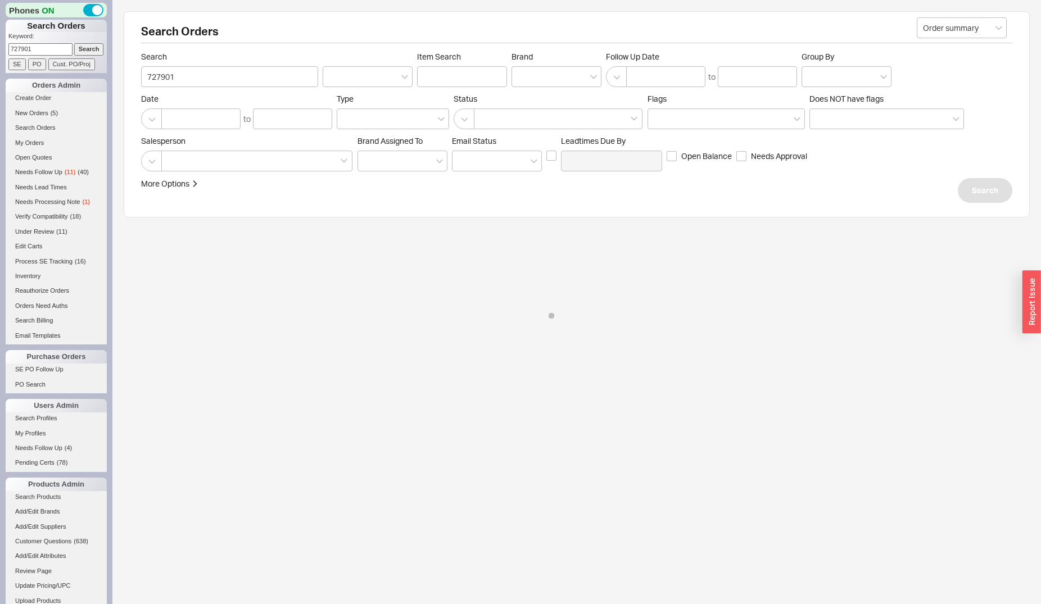
select select "*"
select select "LOW"
select select "3"
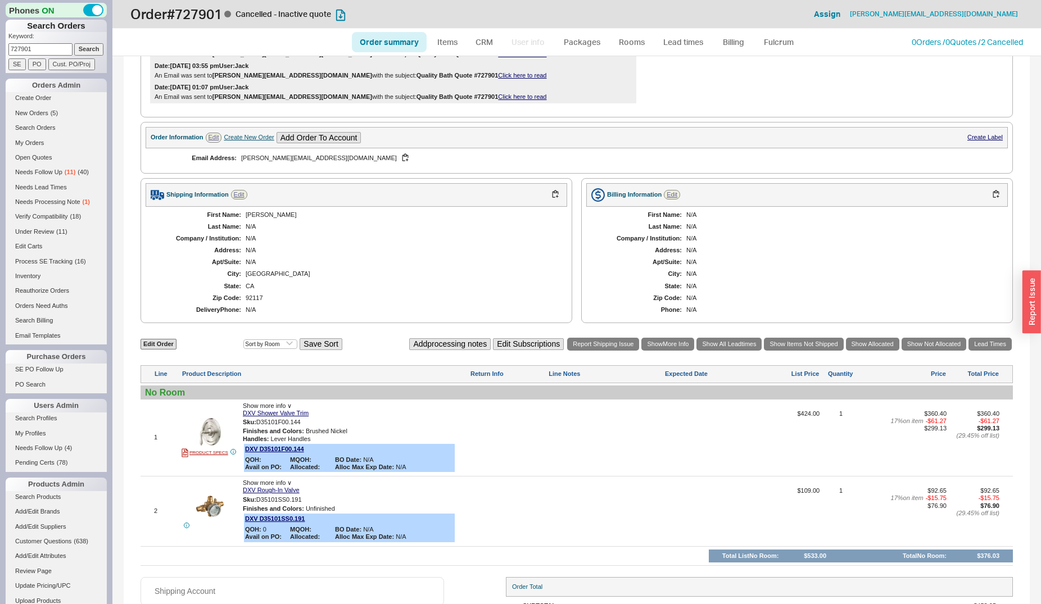
scroll to position [287, 0]
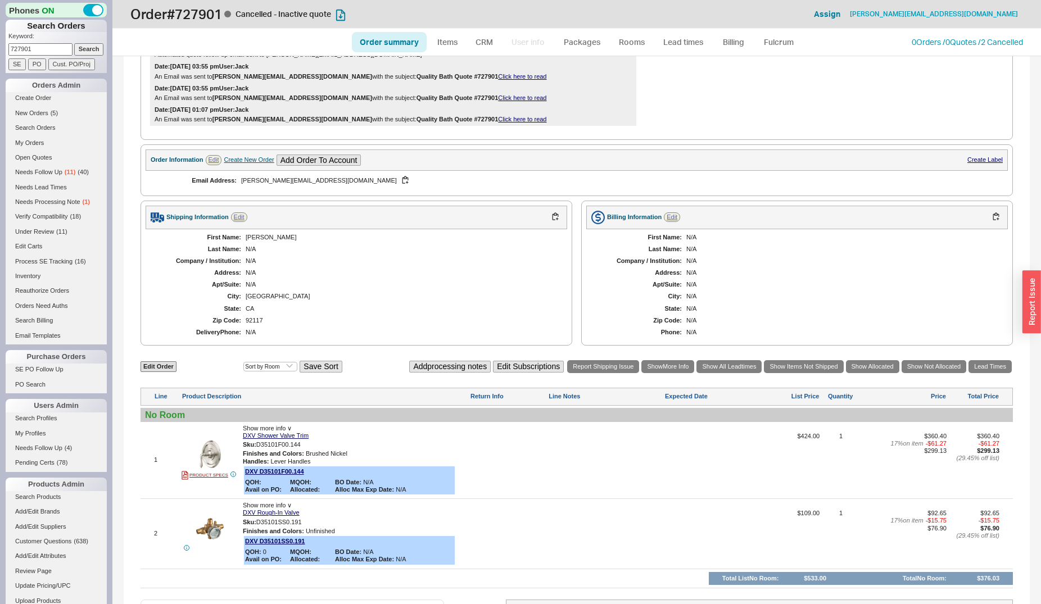
drag, startPoint x: 21, startPoint y: 47, endPoint x: 42, endPoint y: 47, distance: 20.8
click at [42, 47] on input "727901" at bounding box center [40, 49] width 64 height 12
type input "727091"
click at [74, 43] on input "Search" at bounding box center [89, 49] width 30 height 12
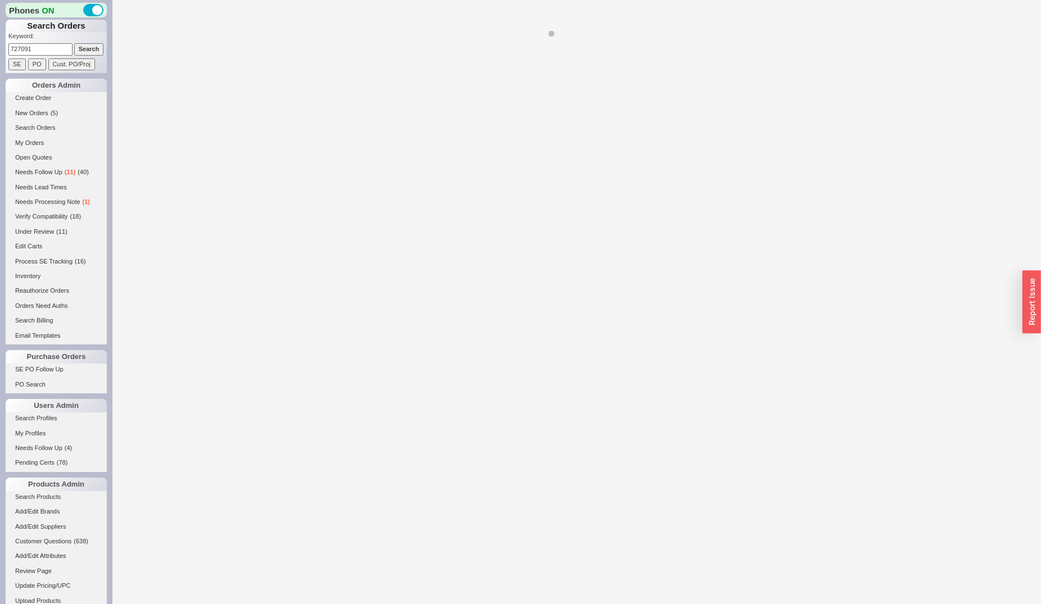
select select "*"
select select "LOW"
select select "3"
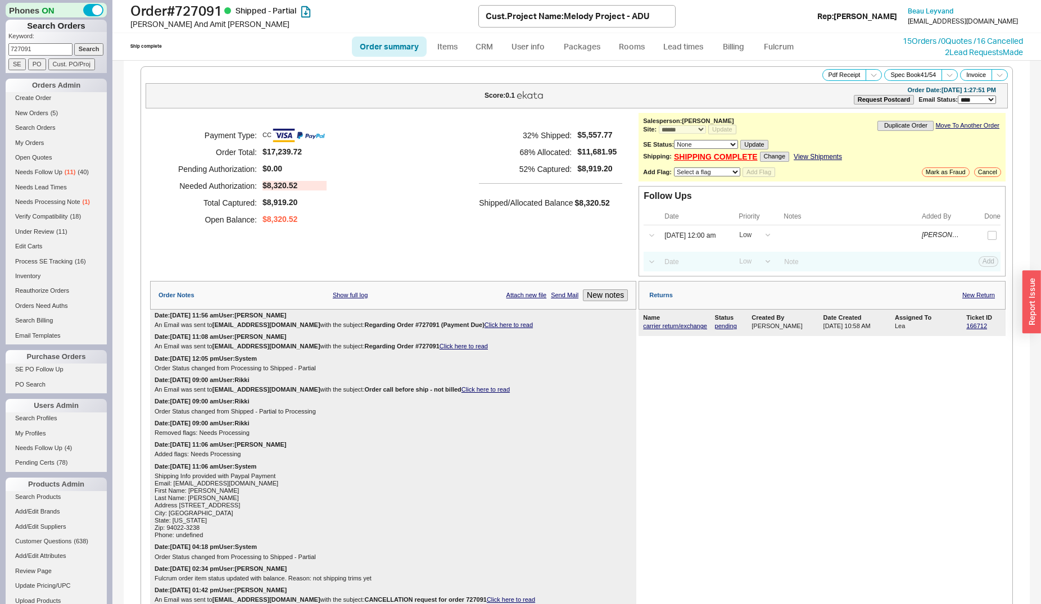
click at [514, 328] on link "Click here to read" at bounding box center [508, 324] width 48 height 7
click at [466, 48] on li "Items" at bounding box center [447, 47] width 39 height 20
click at [479, 47] on link "CRM" at bounding box center [483, 47] width 33 height 20
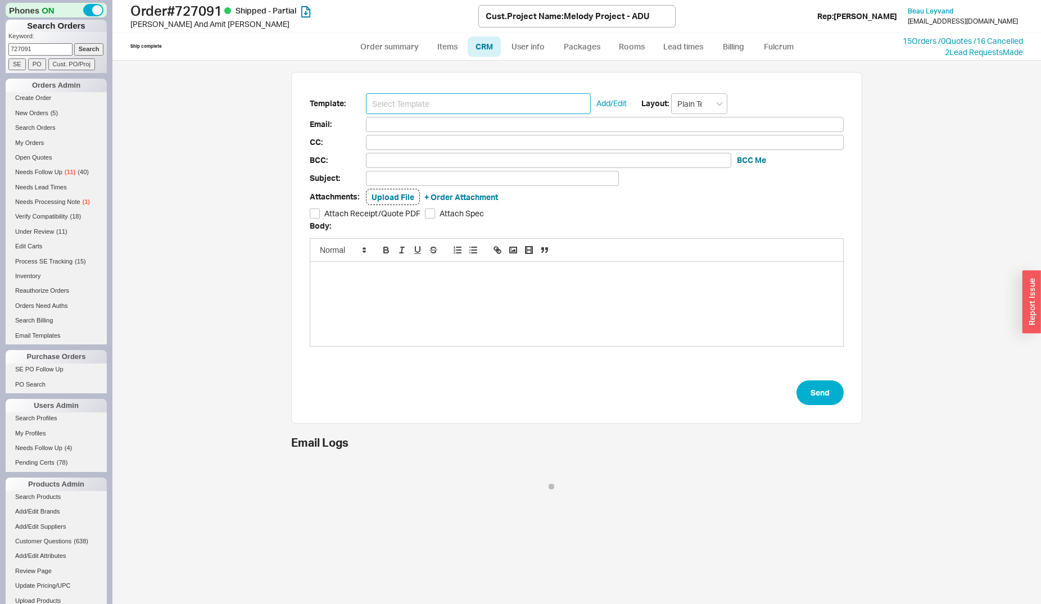
click at [506, 110] on input at bounding box center [478, 103] width 225 height 21
click at [477, 103] on input at bounding box center [478, 103] width 225 height 21
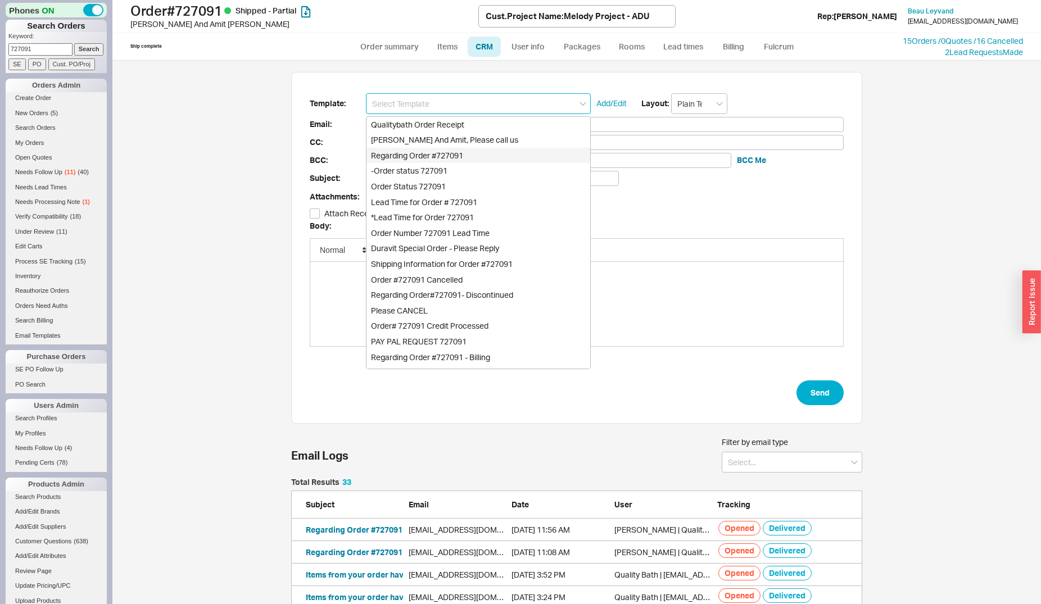
scroll to position [10, 10]
click at [476, 154] on div "Regarding Order #727091" at bounding box center [478, 156] width 224 height 16
type input "rkmeron@bekomdesign.com"
type input "apmayorga@bekomdesign.com, sbowen@bekomdesign.com"
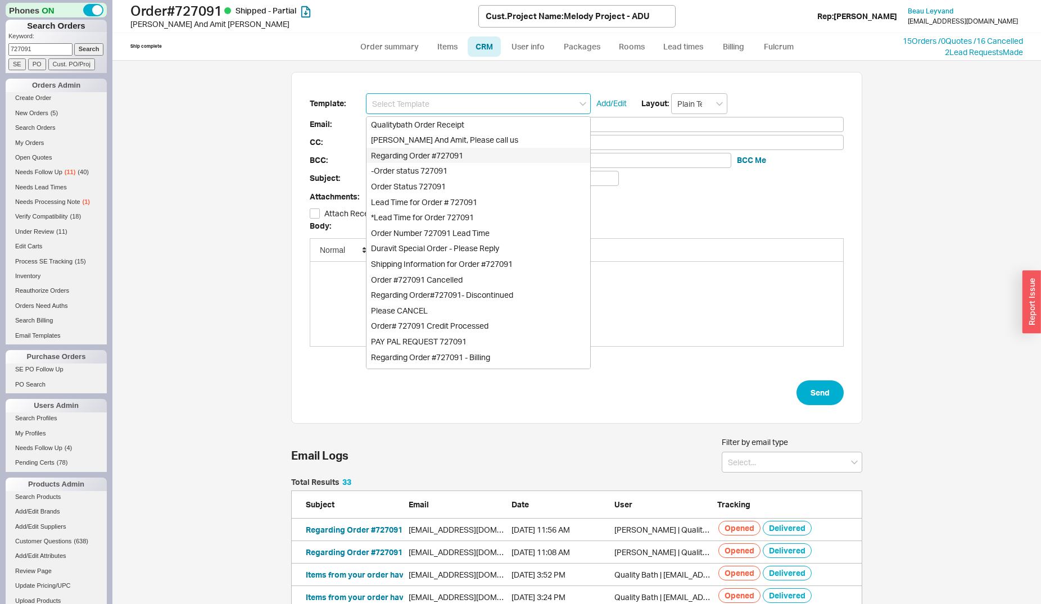
type input "apmayorga@bekomdesign.com, sbowen@bekomdesign.com"
type input "Regarding Order #727091"
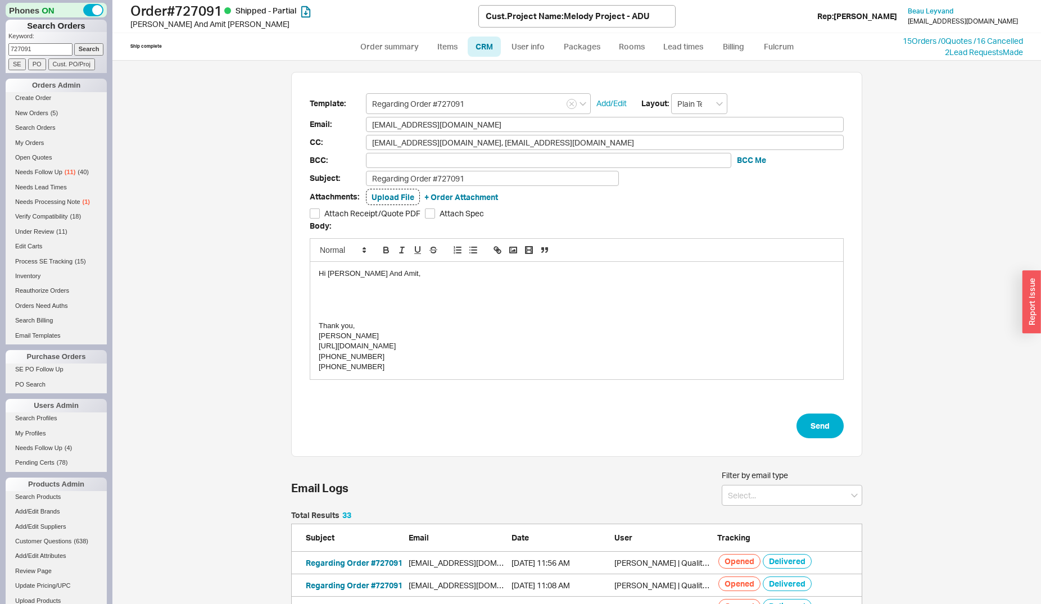
click at [378, 297] on div at bounding box center [577, 294] width 516 height 10
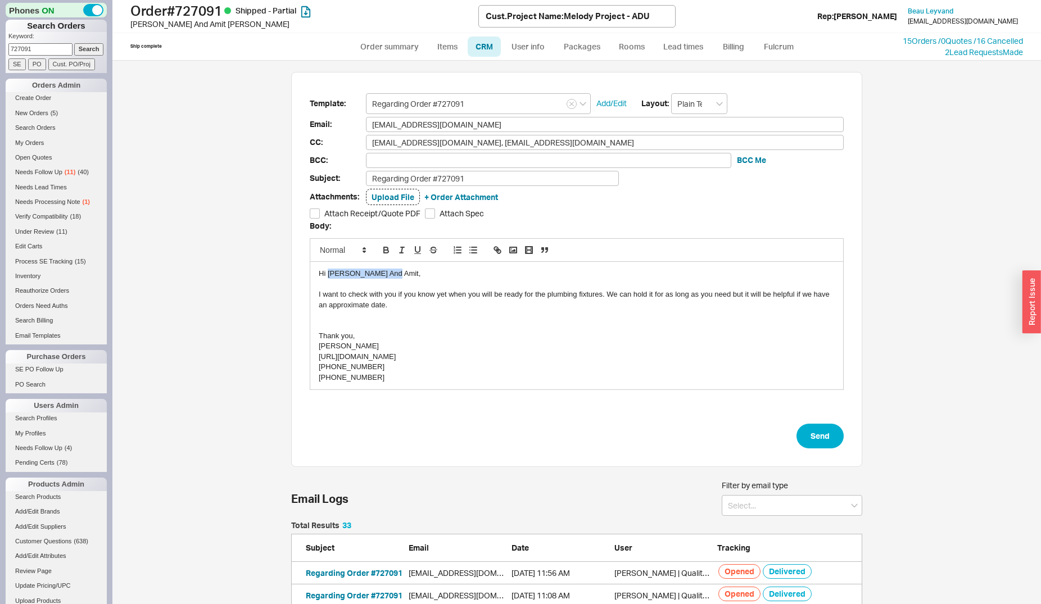
drag, startPoint x: 322, startPoint y: 274, endPoint x: 380, endPoint y: 272, distance: 57.9
click at [380, 272] on div "Hi Racheli And Amit," at bounding box center [577, 274] width 516 height 10
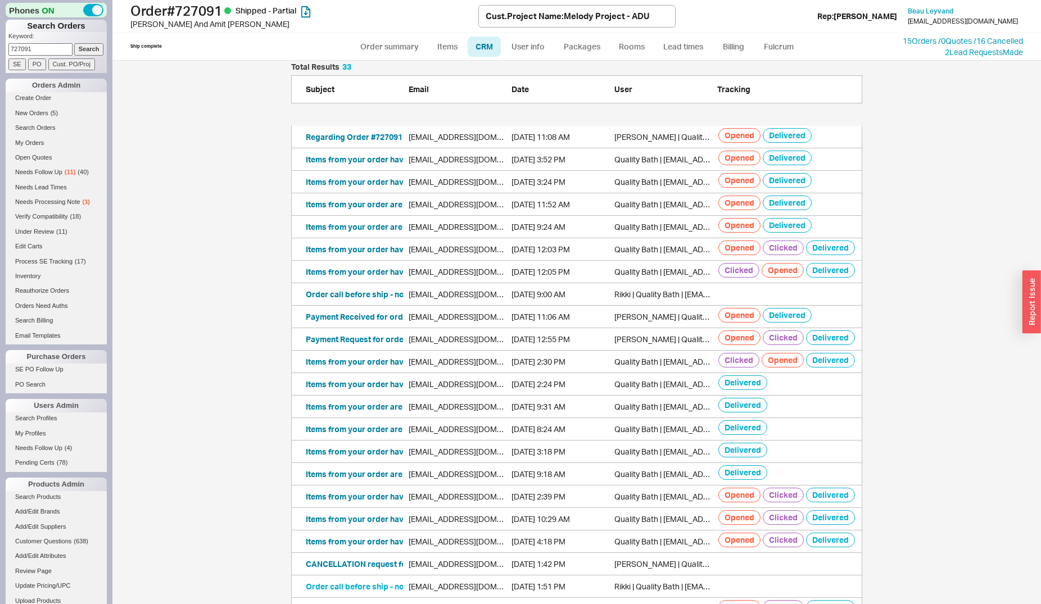
scroll to position [516, 0]
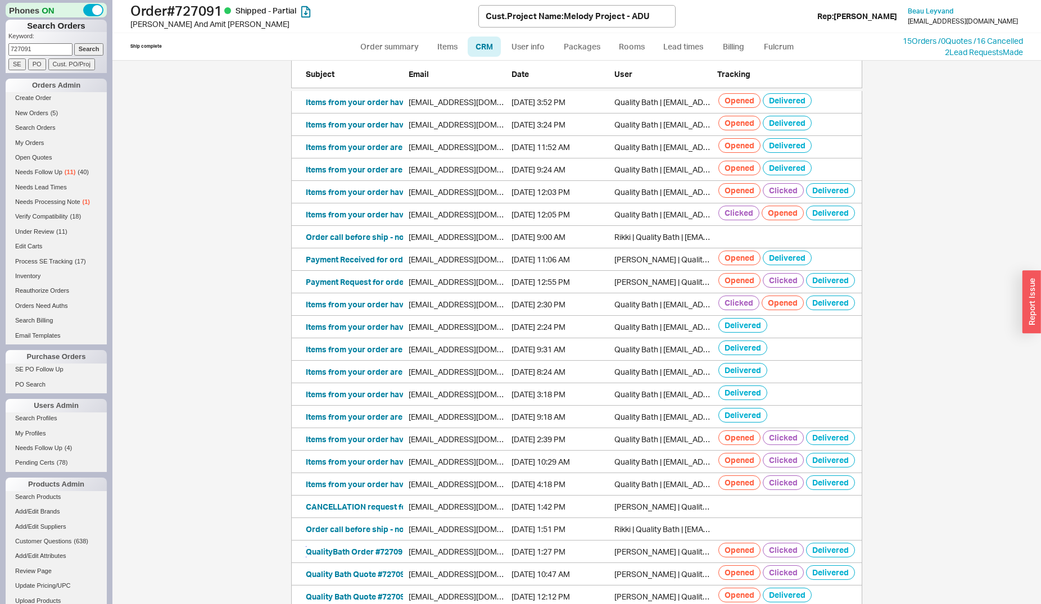
click at [336, 550] on button "QualityBath Order #727091" at bounding box center [356, 551] width 101 height 11
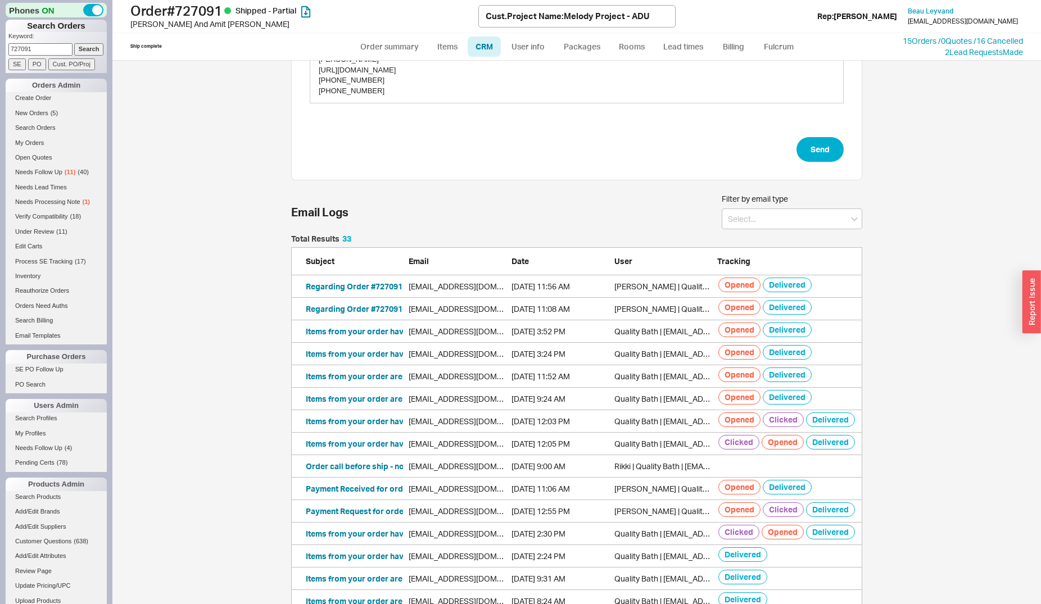
scroll to position [0, 0]
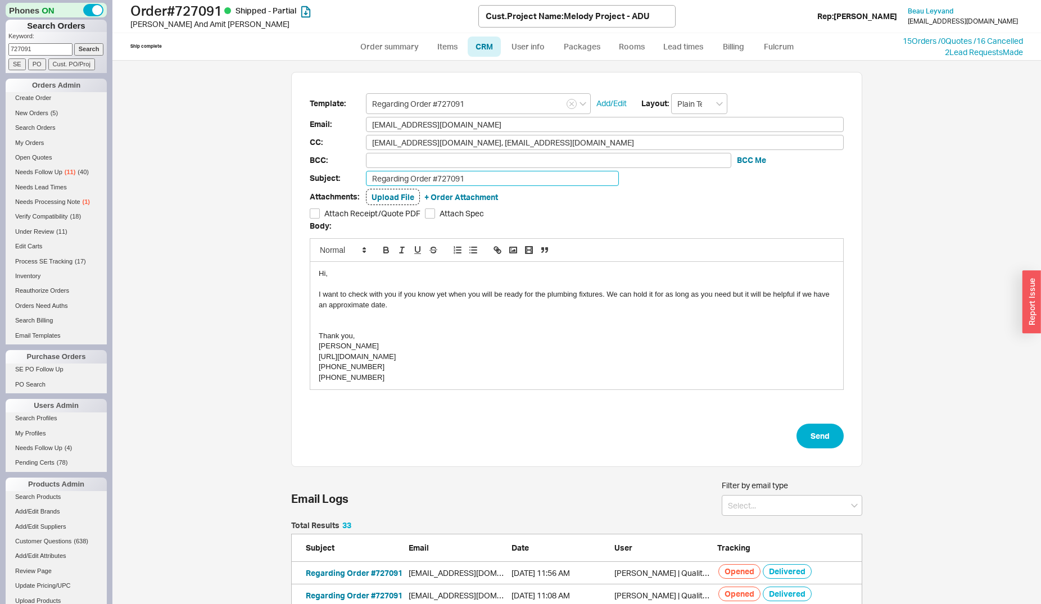
click at [474, 183] on input "Regarding Order #727091" at bounding box center [492, 178] width 253 height 15
type input "Regarding Order #727091 (Melody Project - ADU)"
click at [841, 428] on div "Template: Regarding Order #727091 Add/Edit Layout: Plain Text Email: rkmeron@be…" at bounding box center [576, 270] width 571 height 396
click at [835, 432] on button "Send" at bounding box center [819, 436] width 47 height 25
select select "*"
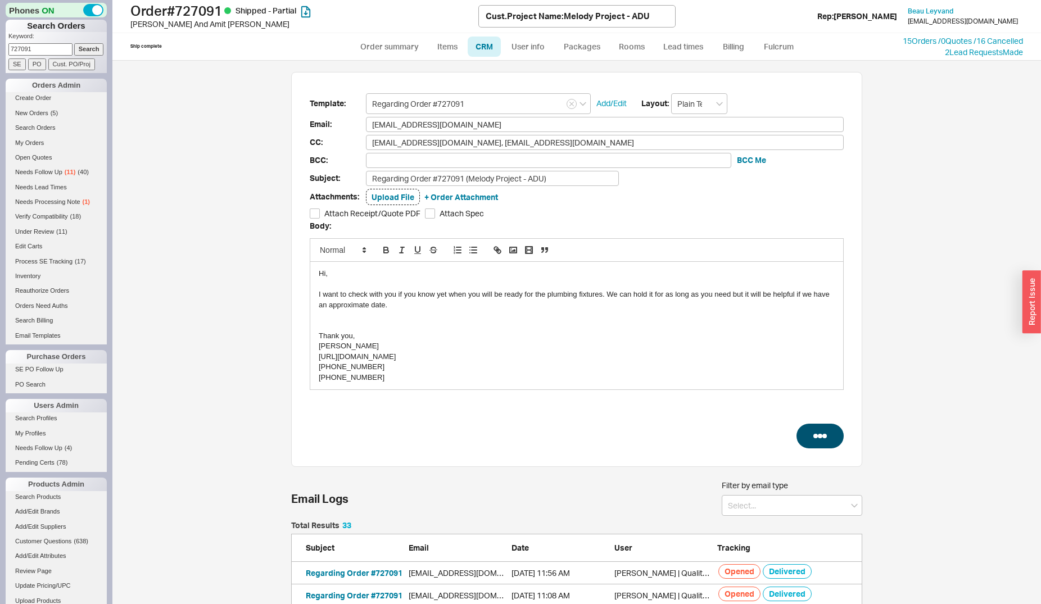
select select "*"
select select "LOW"
select select "3"
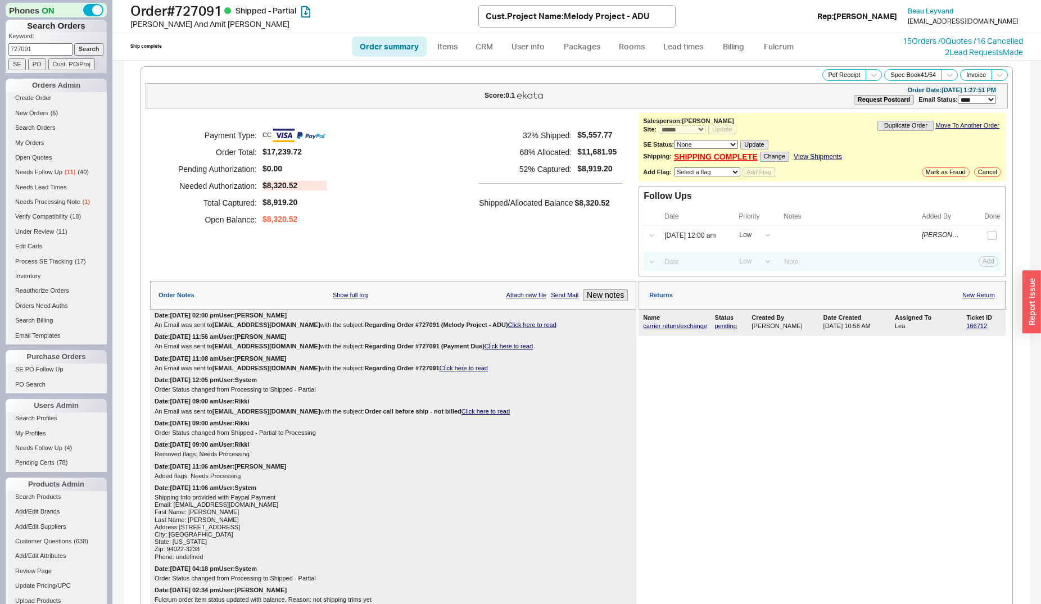
click at [42, 49] on input "727091" at bounding box center [40, 49] width 64 height 12
type input "alex hage"
click at [74, 43] on input "Search" at bounding box center [89, 49] width 30 height 12
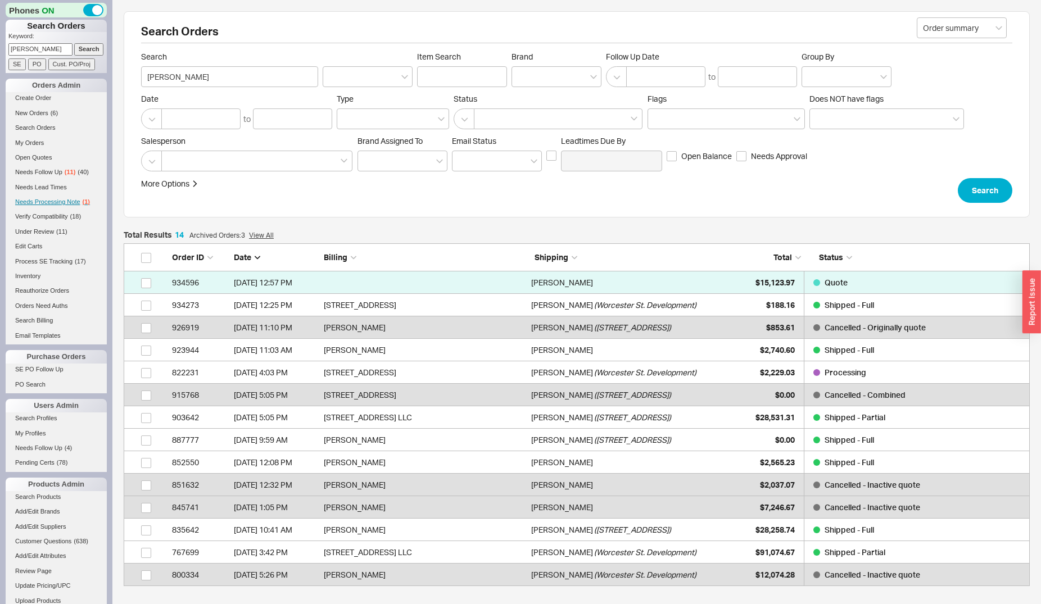
scroll to position [10, 10]
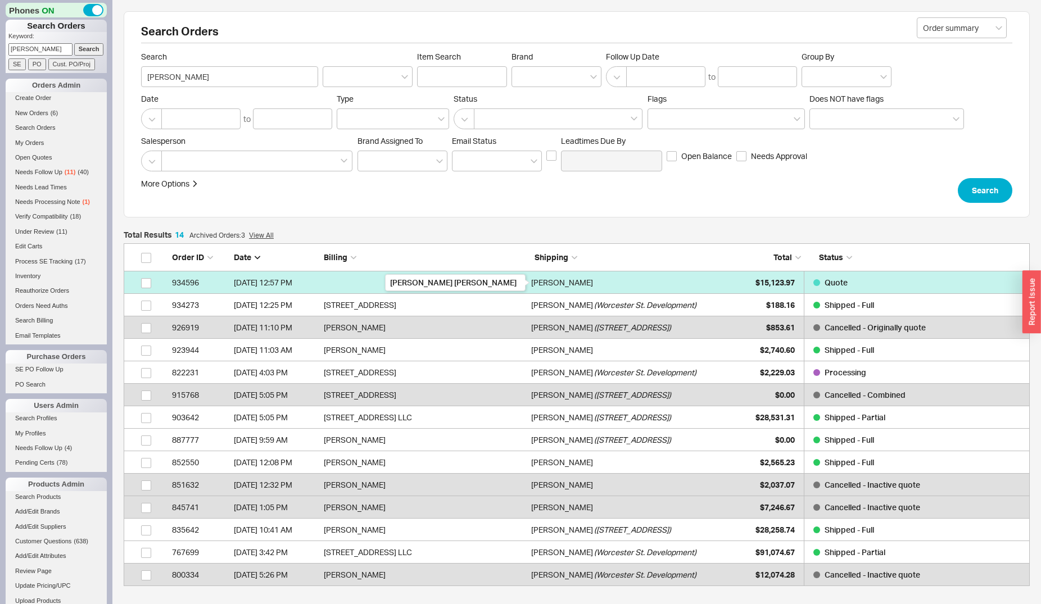
click at [563, 283] on div "Alex Hage" at bounding box center [562, 282] width 62 height 22
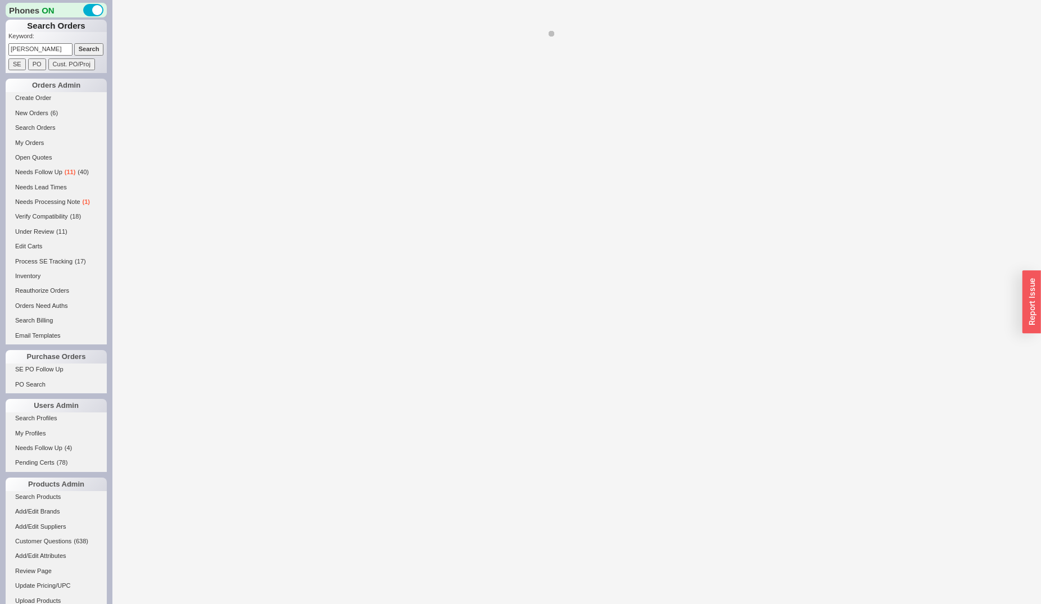
select select "*"
select select "LOW"
select select "2"
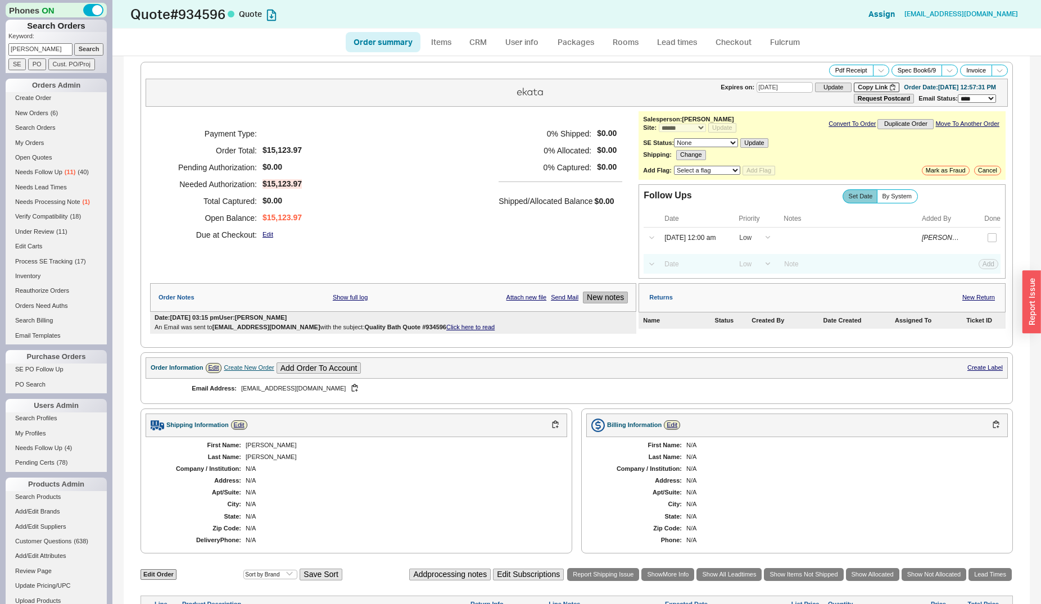
click at [593, 301] on button "New notes" at bounding box center [605, 298] width 45 height 12
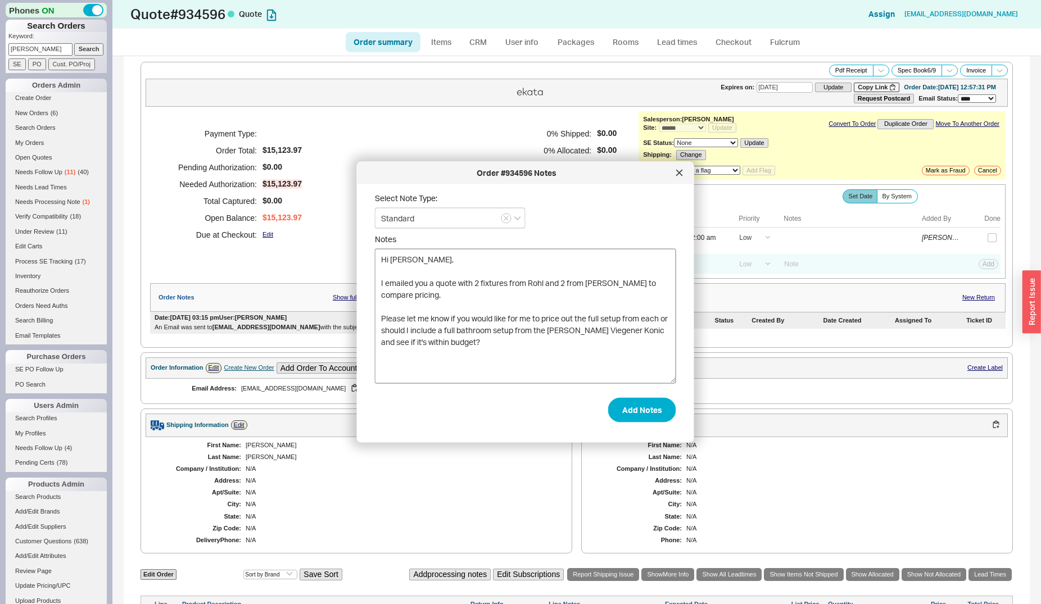
scroll to position [12, 0]
type textarea "Hi Alex, I emailed you a quote with 2 fixtures from Rohl and 2 from Franz Viege…"
click at [622, 406] on button "Add Notes" at bounding box center [642, 409] width 68 height 25
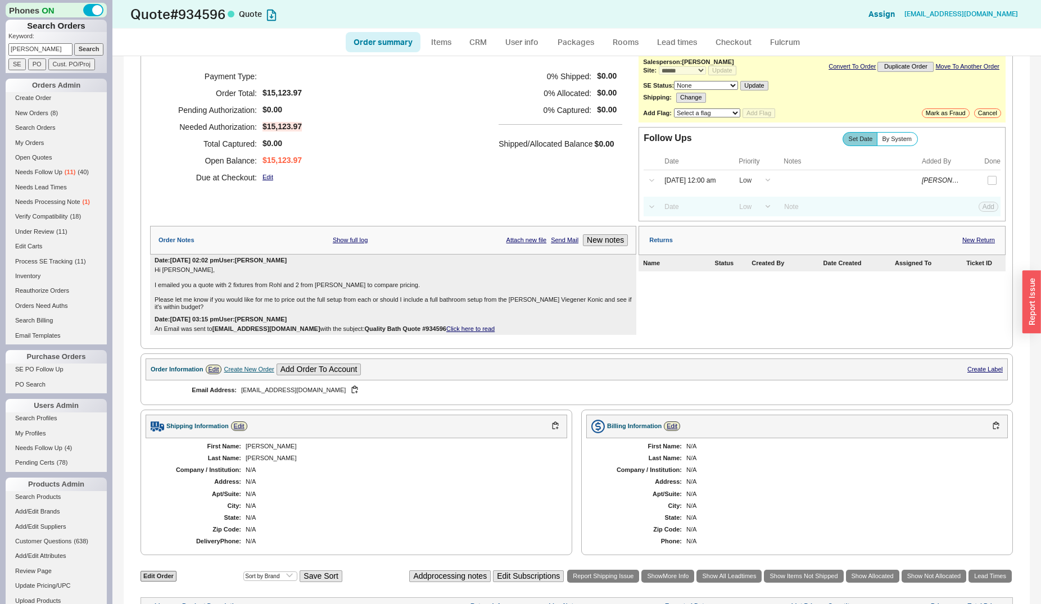
scroll to position [401, 0]
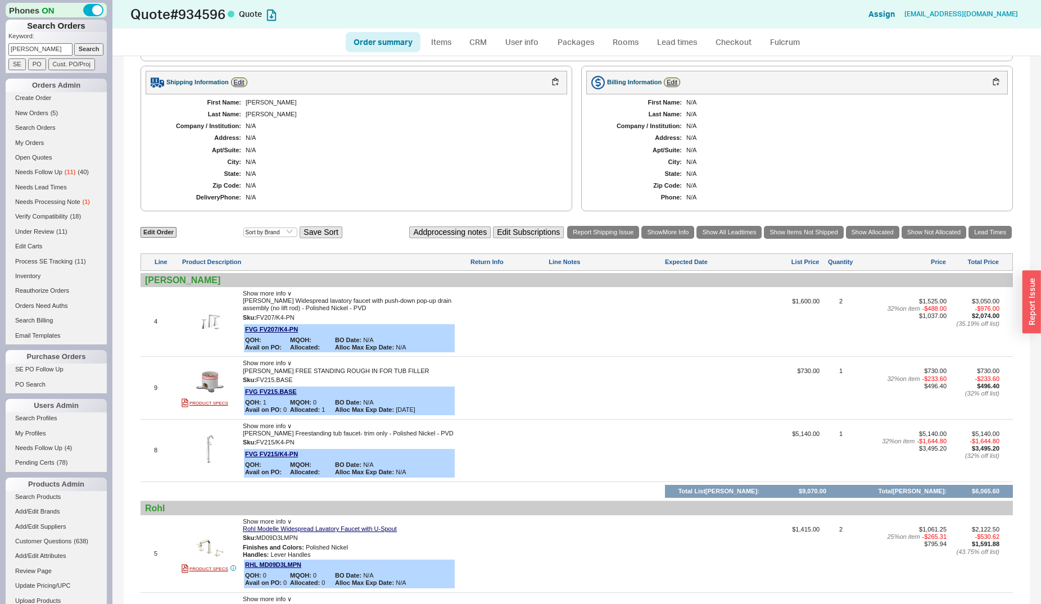
click at [47, 49] on input "alex hage" at bounding box center [40, 49] width 64 height 12
type input "frankel"
click at [74, 43] on input "Search" at bounding box center [89, 49] width 30 height 12
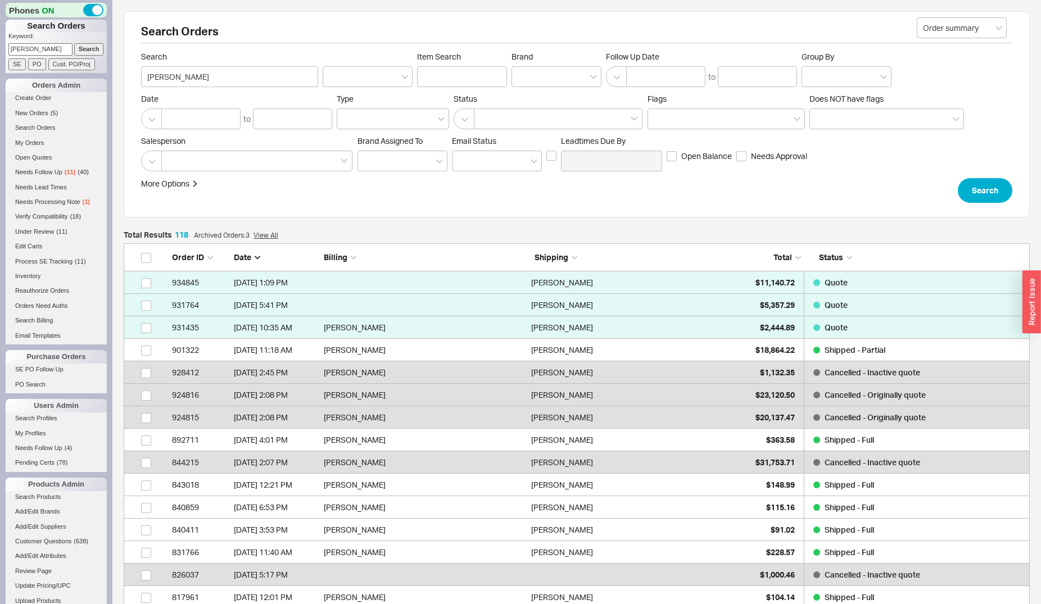
scroll to position [2670, 896]
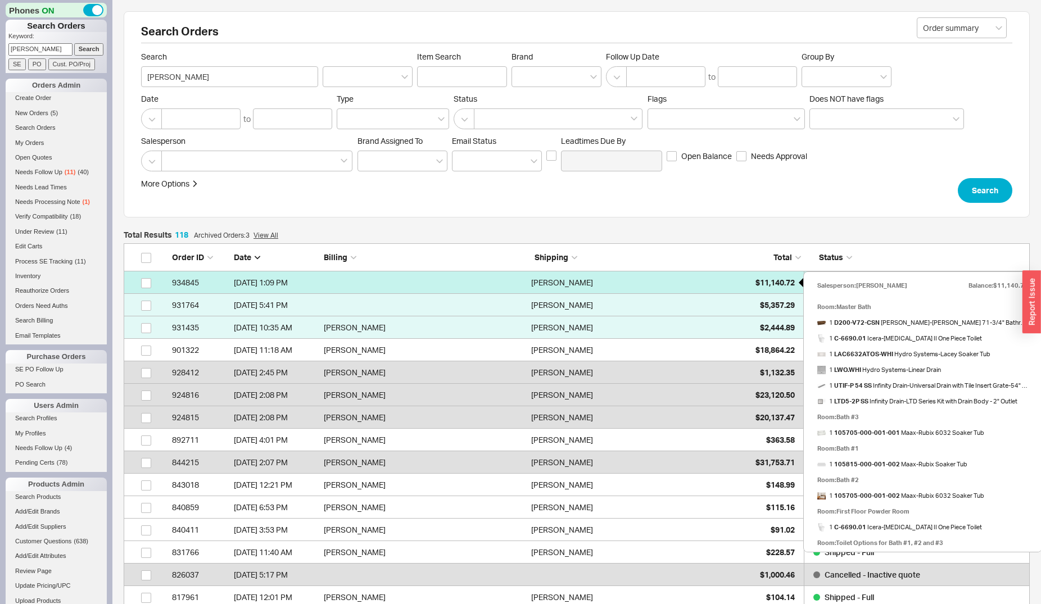
click at [755, 285] on span "$11,140.72" at bounding box center [774, 283] width 39 height 10
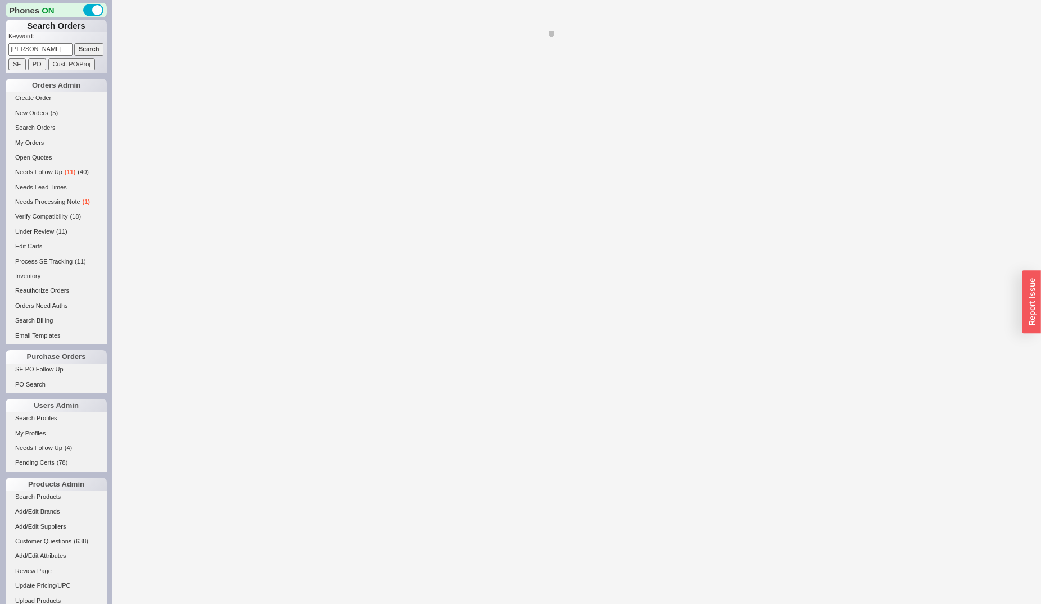
select select "*"
select select "LOW"
select select "3"
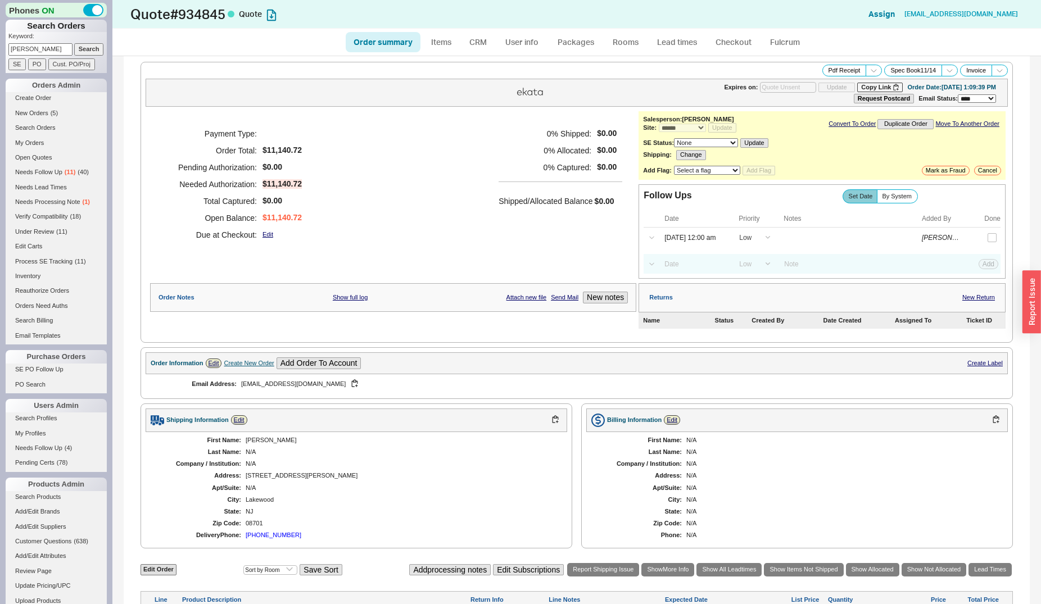
scroll to position [401, 0]
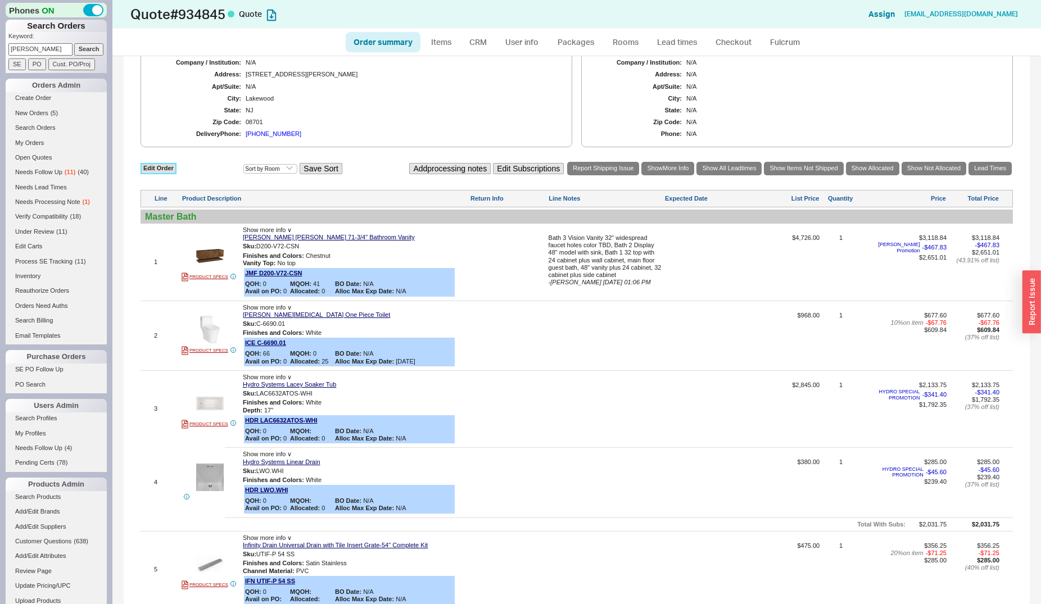
click at [163, 171] on link "Edit Order" at bounding box center [158, 168] width 36 height 11
select select "3"
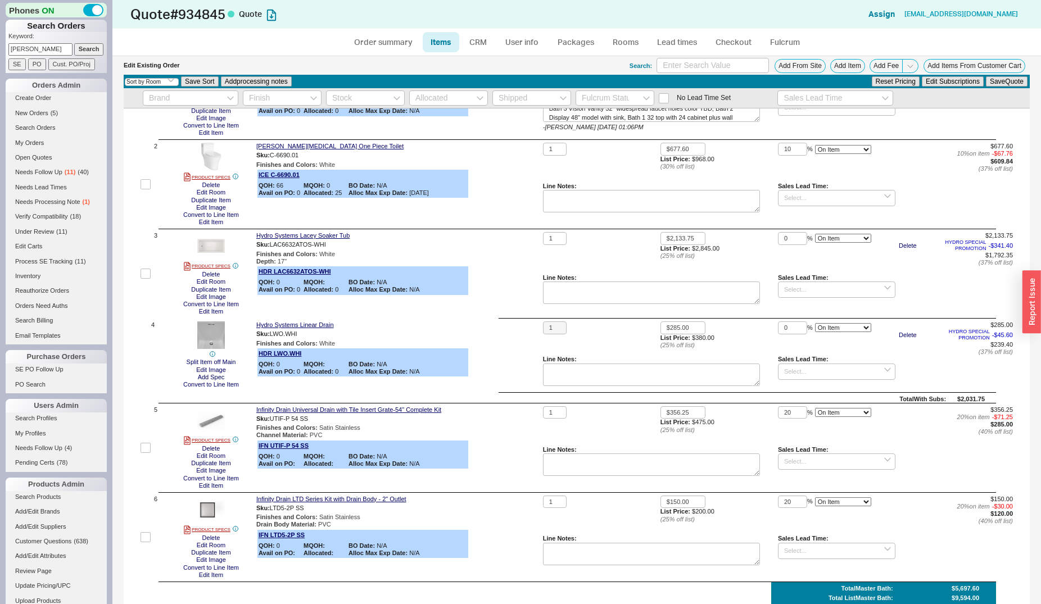
scroll to position [115, 0]
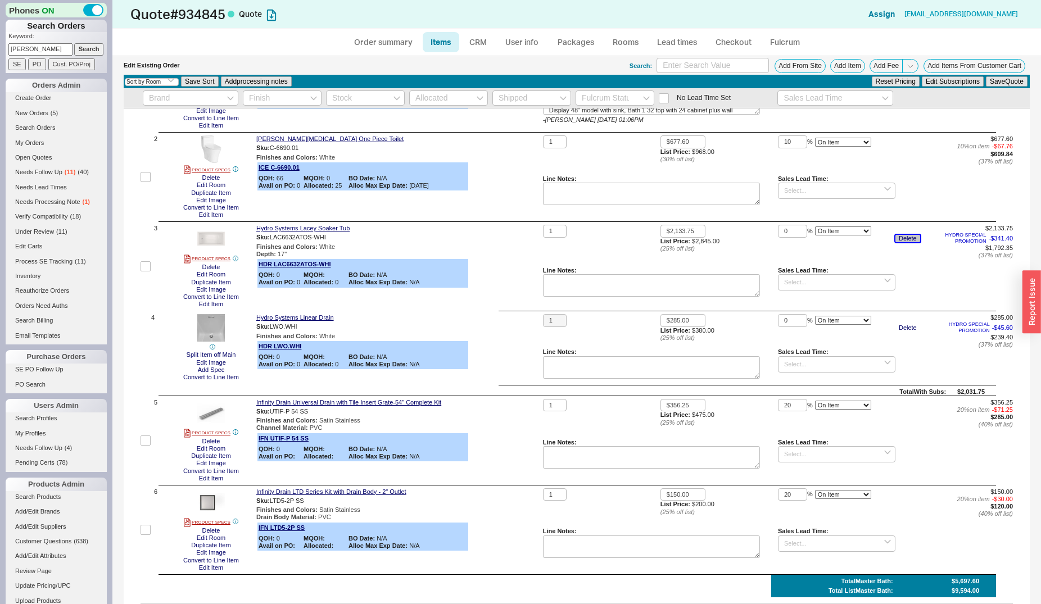
click at [905, 240] on button "Delete" at bounding box center [907, 238] width 25 height 7
drag, startPoint x: 797, startPoint y: 231, endPoint x: 760, endPoint y: 230, distance: 36.5
click at [760, 230] on div "1 $2,133.75 List Price: $2,845.00 ( 25 % off list) 0 % On Item On Bottom Gift C…" at bounding box center [778, 266] width 470 height 83
type input "20"
click at [985, 76] on button "Save Quote" at bounding box center [1006, 81] width 42 height 10
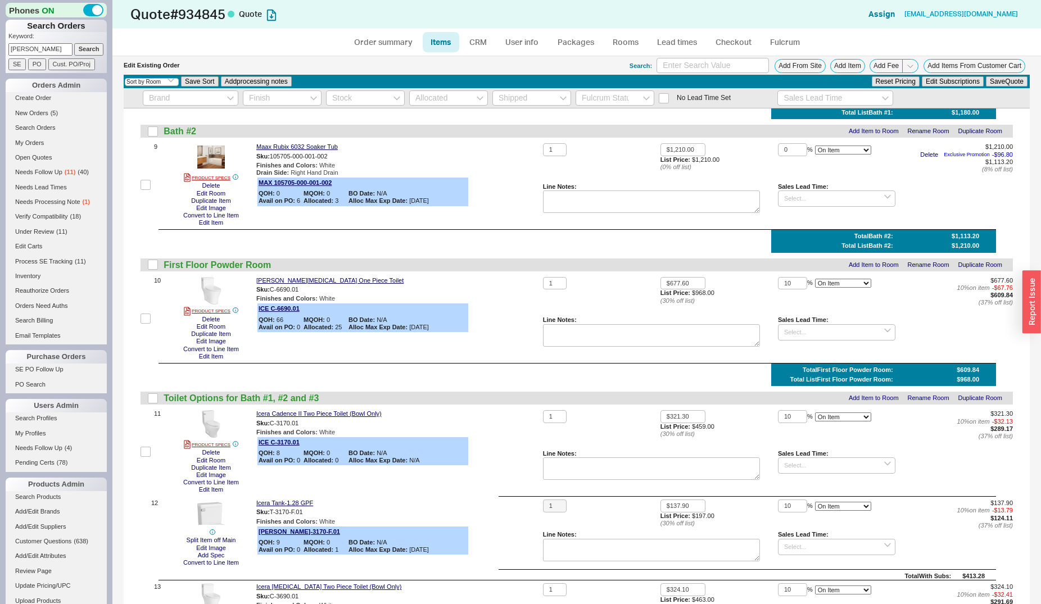
scroll to position [1343, 0]
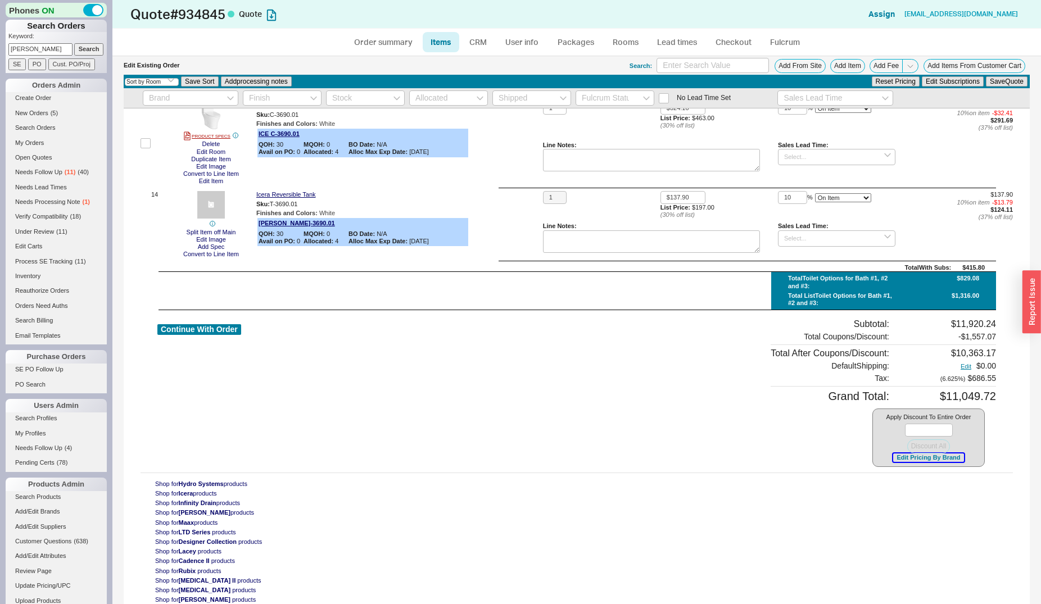
click at [909, 460] on button "Edit Pricing By Brand" at bounding box center [928, 457] width 70 height 8
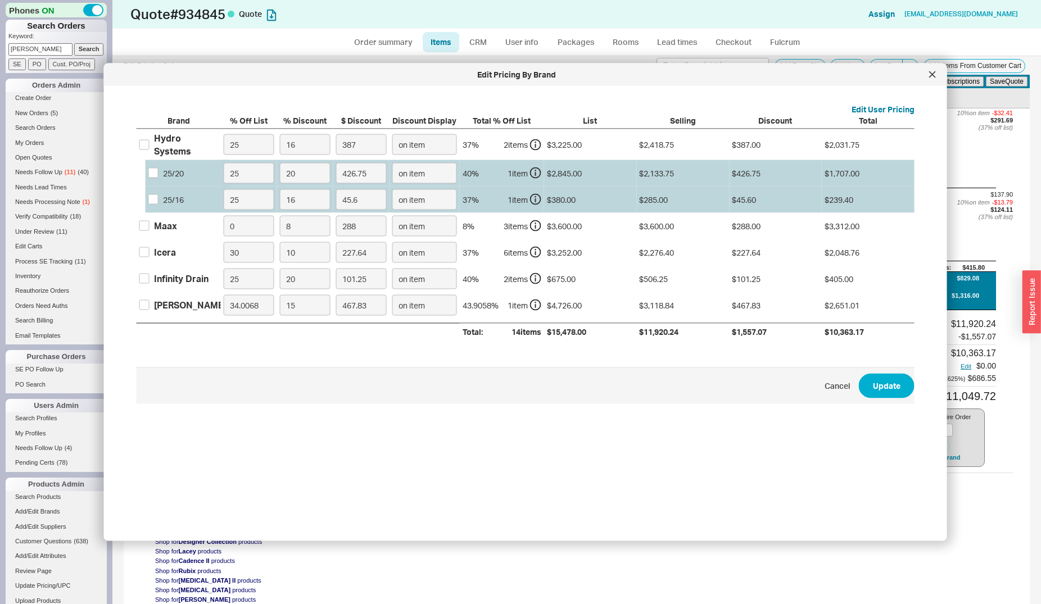
click at [169, 227] on div "Maax" at bounding box center [165, 226] width 23 height 12
click at [149, 227] on input "Maax" at bounding box center [144, 226] width 10 height 10
checkbox input "true"
drag, startPoint x: 311, startPoint y: 221, endPoint x: 277, endPoint y: 223, distance: 34.3
click at [280, 223] on input "8" at bounding box center [305, 225] width 51 height 21
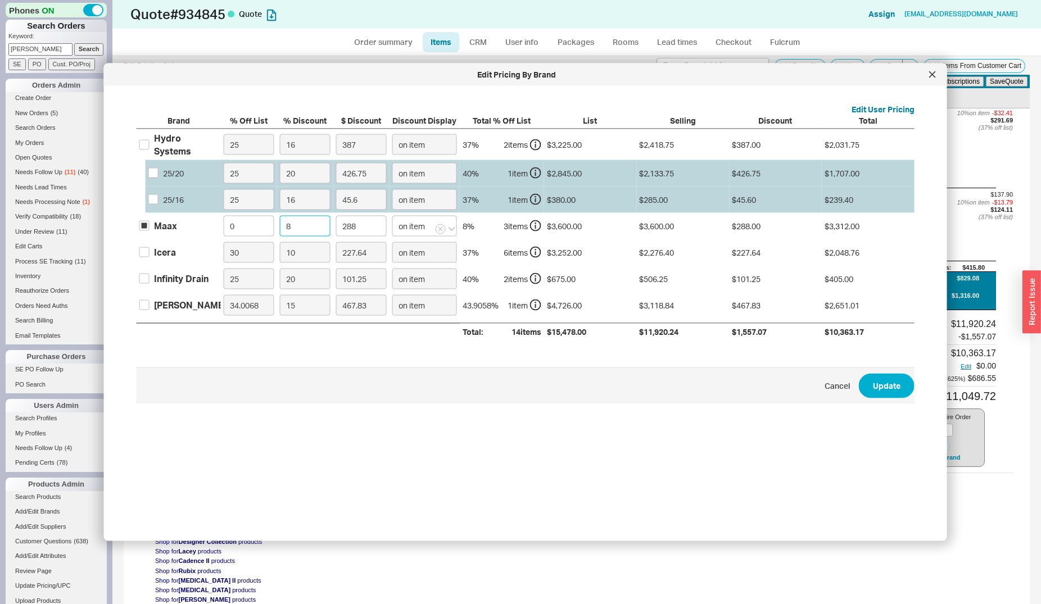
type input "4"
type input "144"
type input "42"
type input "1512"
type input "42"
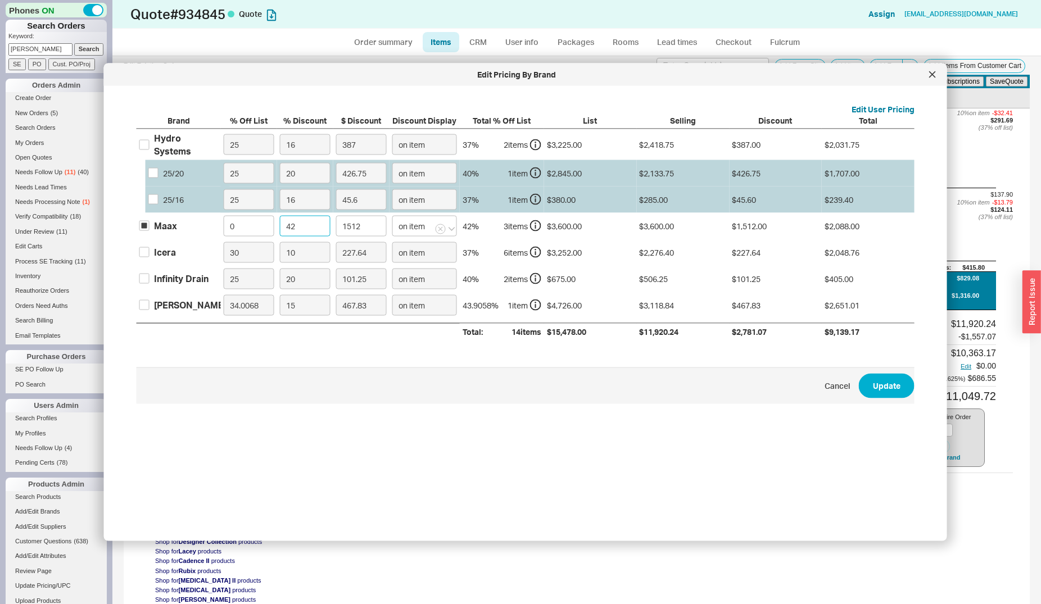
click at [858, 373] on button "Update" at bounding box center [886, 385] width 56 height 25
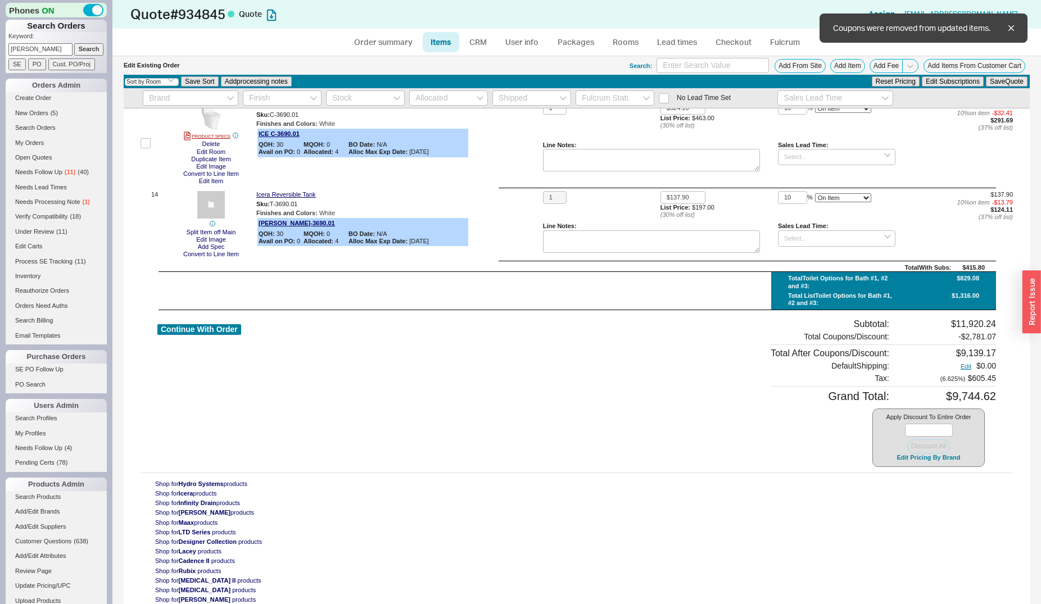
type input "42"
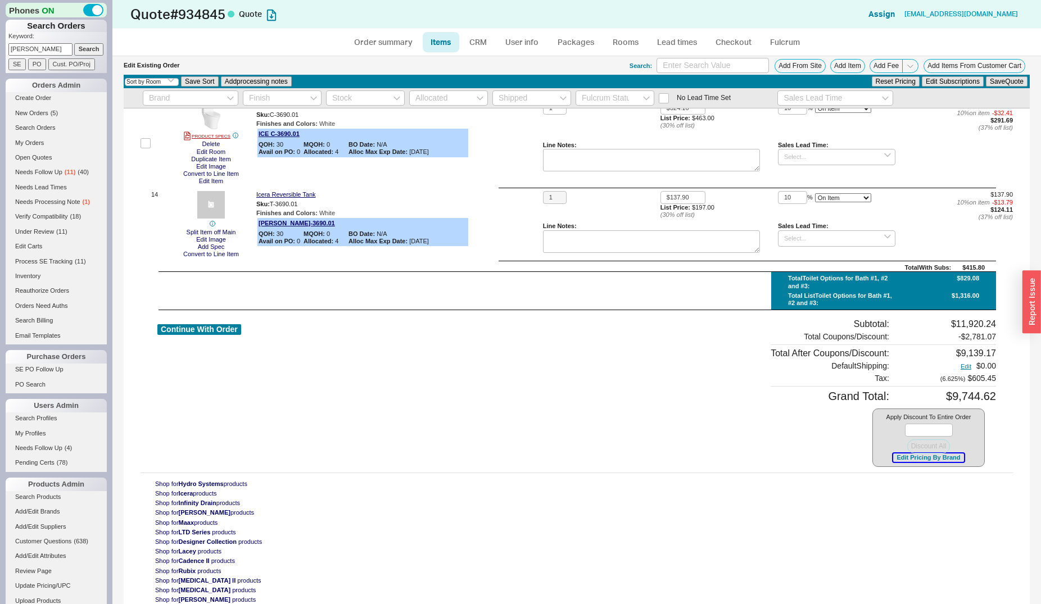
click at [893, 461] on button "Edit Pricing By Brand" at bounding box center [928, 457] width 70 height 8
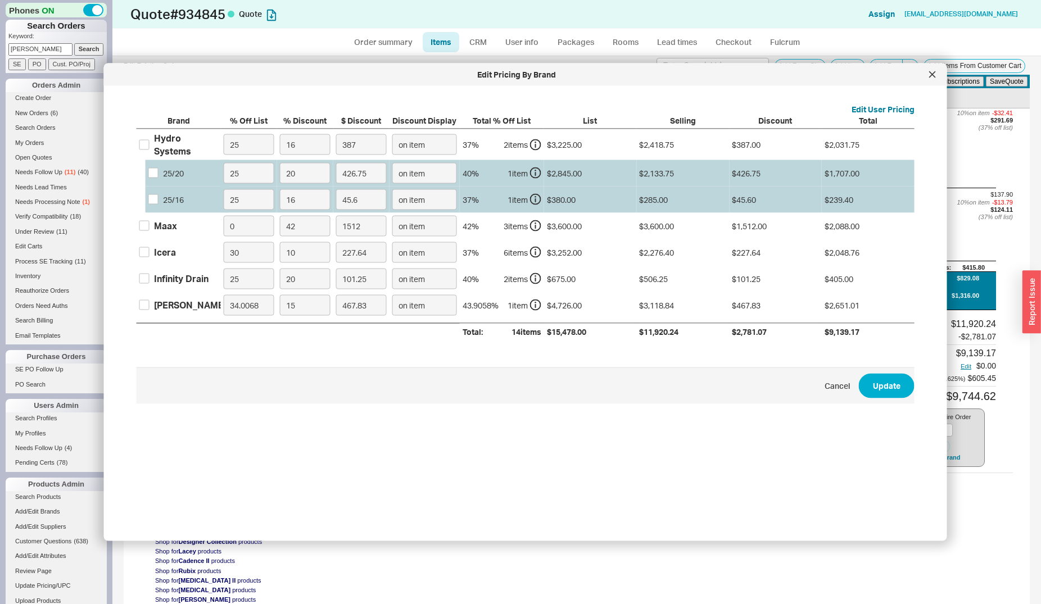
click at [171, 231] on div "Maax" at bounding box center [165, 226] width 23 height 12
click at [149, 231] on input "Maax" at bounding box center [144, 226] width 10 height 10
checkbox input "true"
click at [298, 228] on input "42" at bounding box center [305, 225] width 51 height 21
type input "42.5"
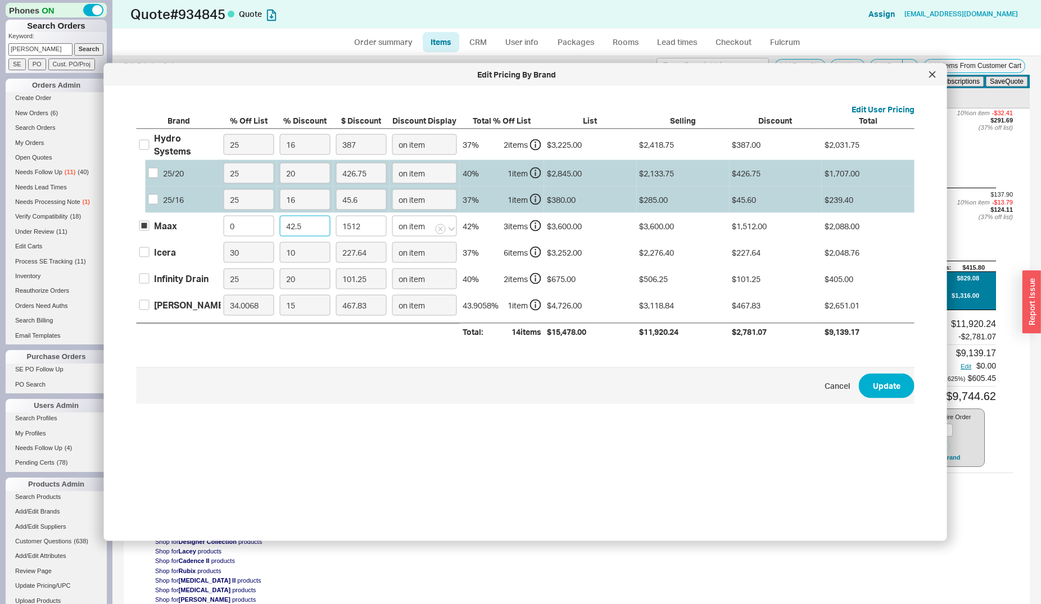
click at [858, 373] on button "Update" at bounding box center [886, 385] width 56 height 25
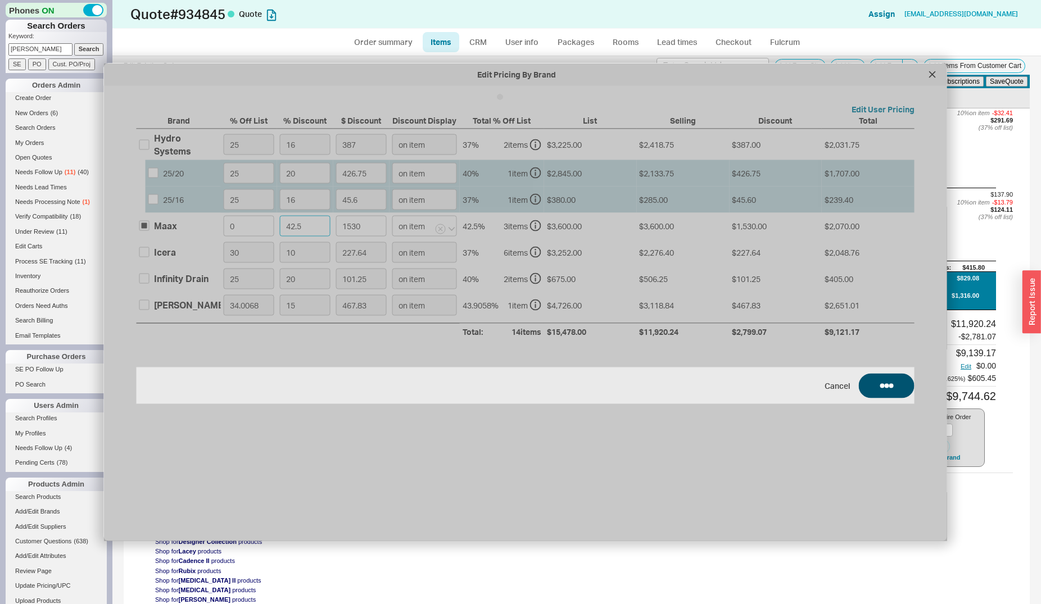
type input "1530"
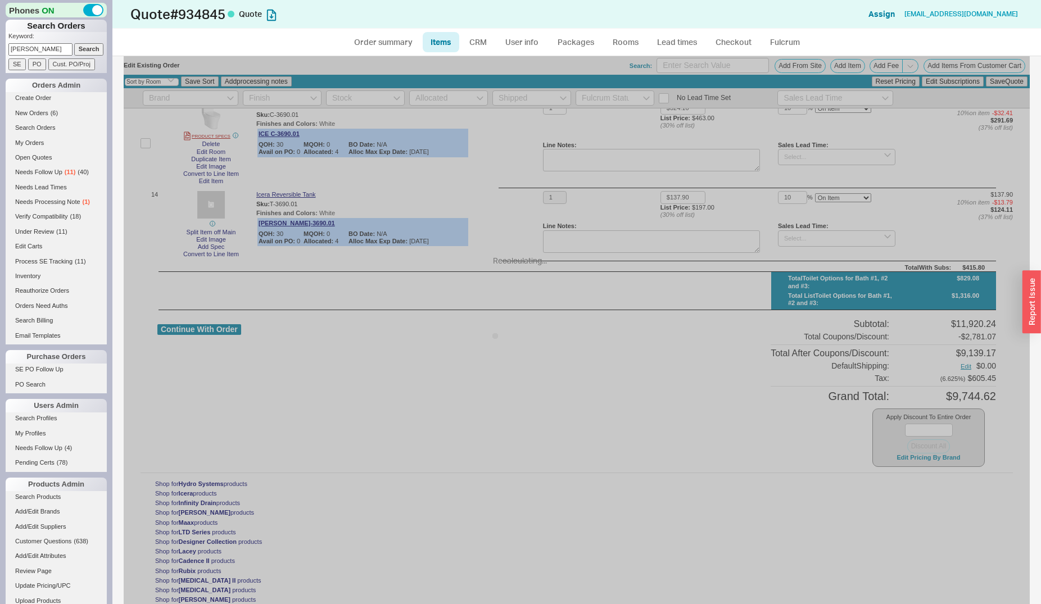
type input "42.5"
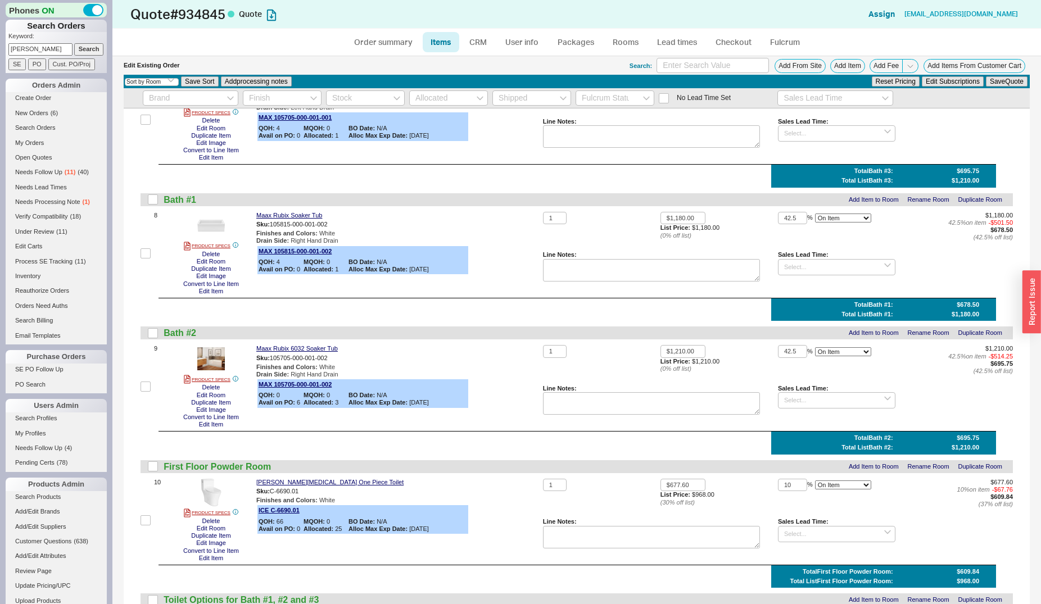
scroll to position [655, 0]
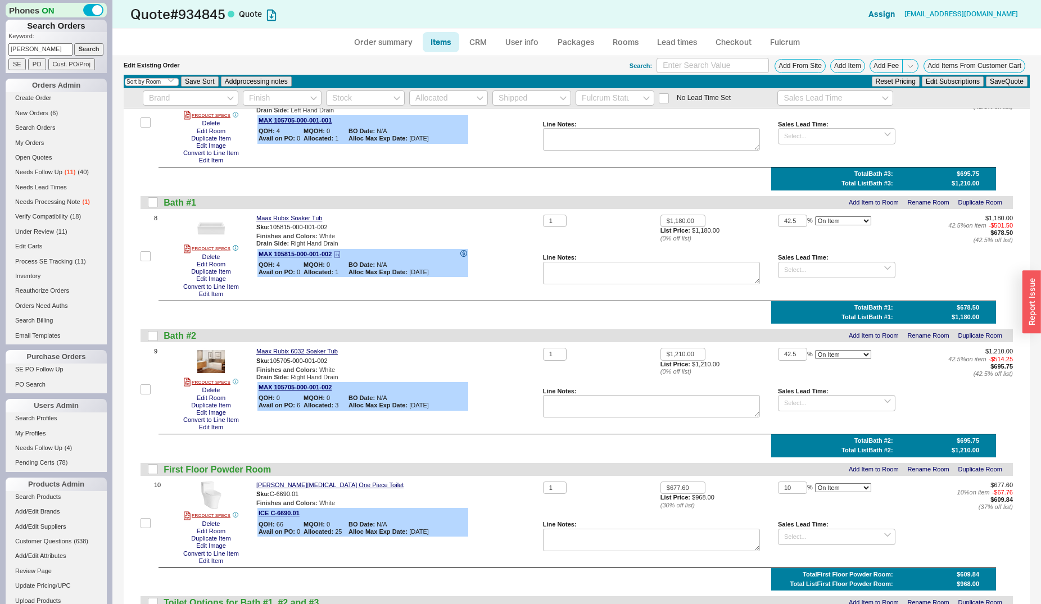
click at [465, 252] on div "MAX 105815-000-001-002 QOH: 4 MQOH: 0 BO Date: N/A Avail on PO: 0 Allocated: 1 …" at bounding box center [362, 263] width 211 height 29
click at [465, 254] on icon at bounding box center [463, 253] width 3 height 4
click at [467, 246] on div "Drain Side : Right Hand Drain" at bounding box center [397, 243] width 282 height 7
click at [310, 252] on div "MAX 105815-000-001-002 QOH: 4 MQOH: 0 BO Date: N/A Avail on PO: 0 Allocated: 1 …" at bounding box center [362, 263] width 211 height 29
click at [311, 256] on link "MAX 105815-000-001-002" at bounding box center [294, 254] width 73 height 7
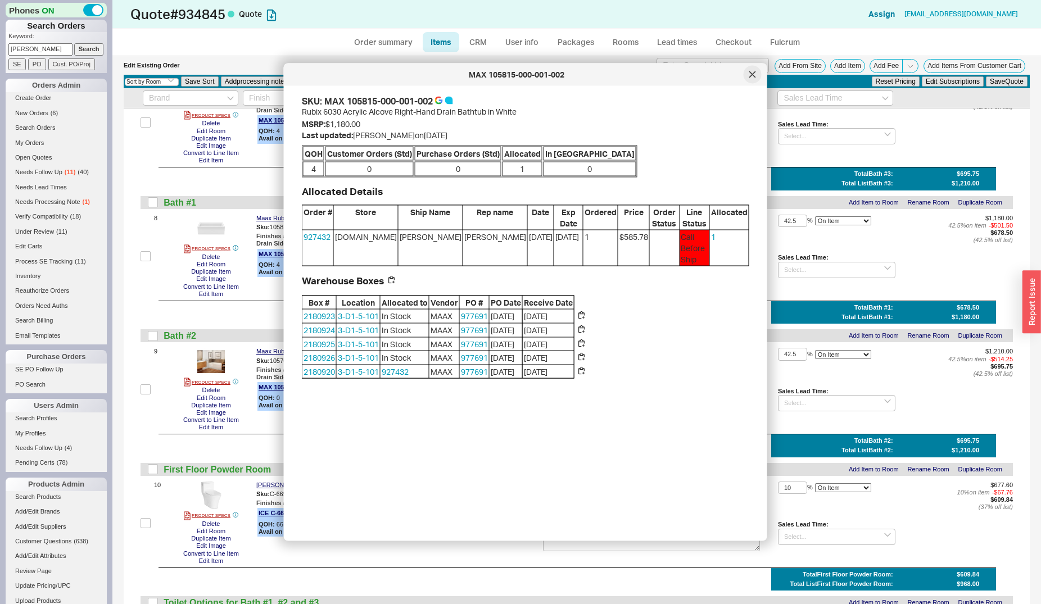
click at [748, 76] on div at bounding box center [752, 75] width 18 height 18
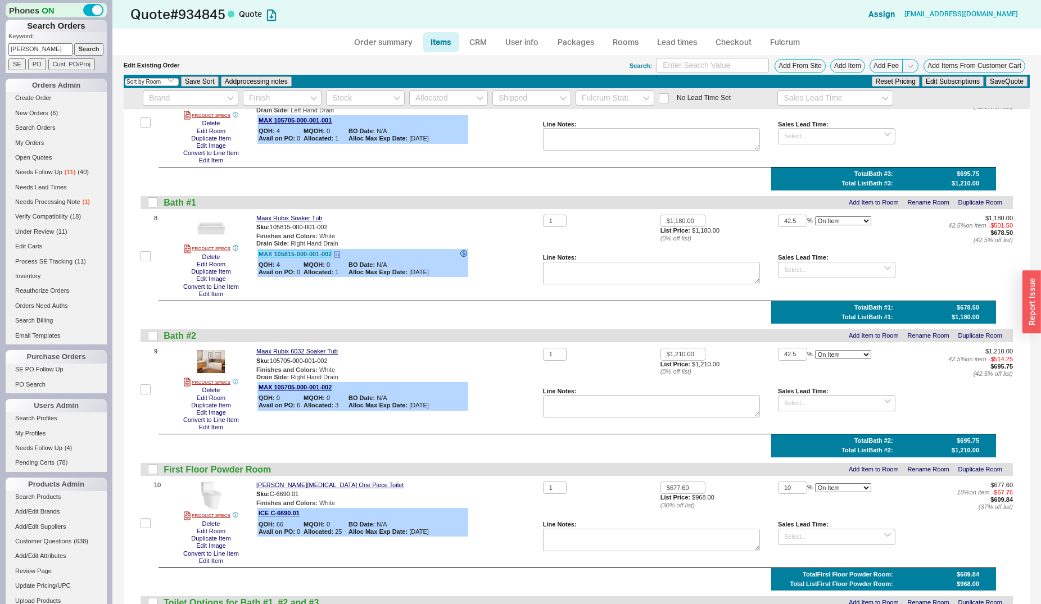
click at [290, 257] on link "MAX 105815-000-001-002" at bounding box center [294, 254] width 73 height 7
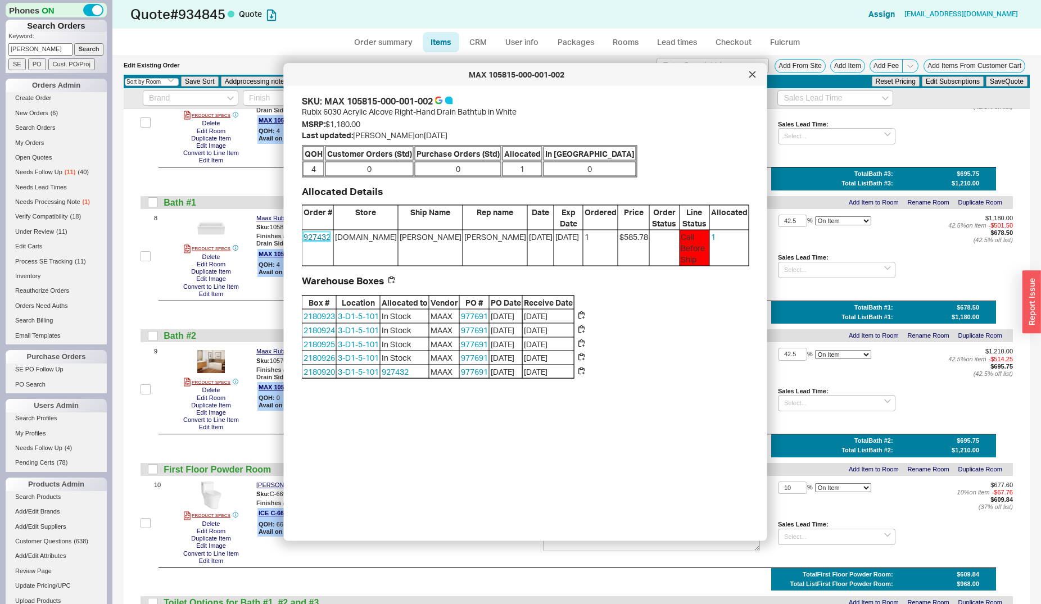
click at [324, 235] on link "927432" at bounding box center [316, 237] width 27 height 10
click at [326, 235] on link "927432" at bounding box center [316, 237] width 27 height 10
click at [324, 235] on link "927432" at bounding box center [316, 237] width 27 height 10
click at [753, 76] on icon at bounding box center [752, 74] width 7 height 7
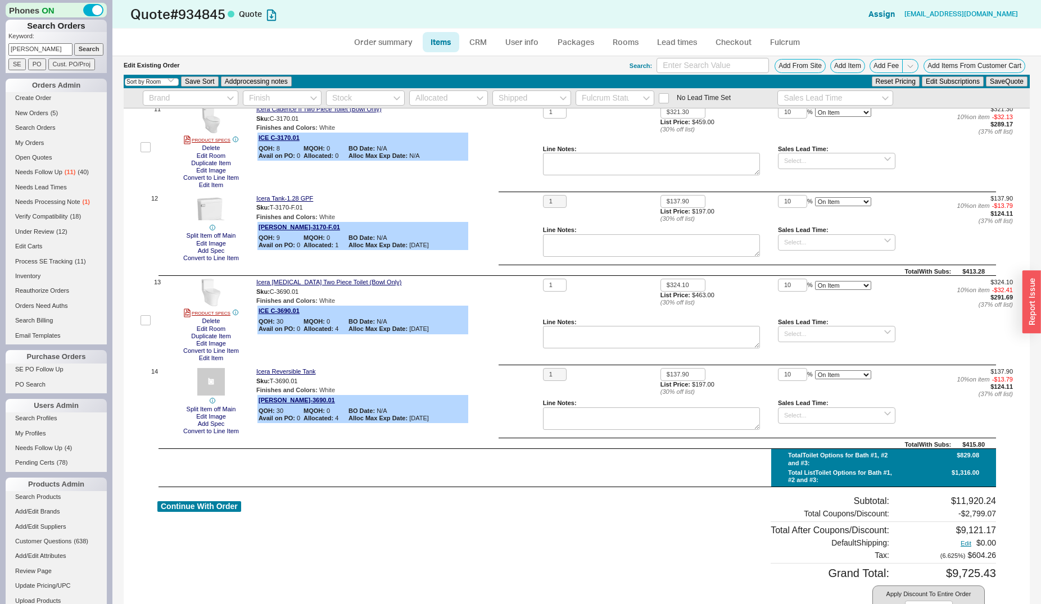
scroll to position [1261, 0]
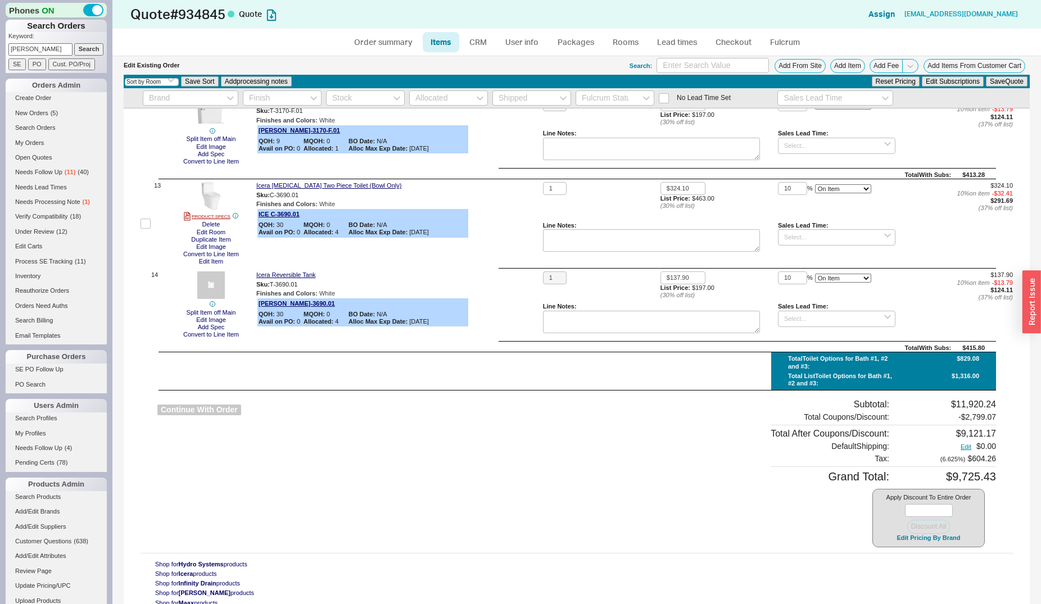
click at [217, 414] on button "Continue With Order" at bounding box center [199, 410] width 84 height 11
select select "*"
select select "LOW"
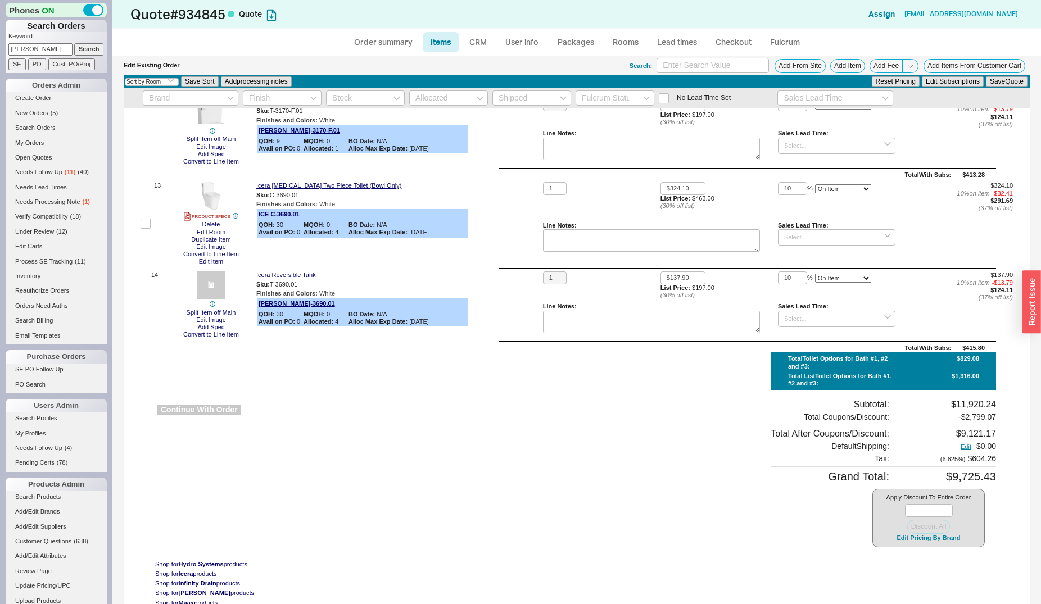
select select "3"
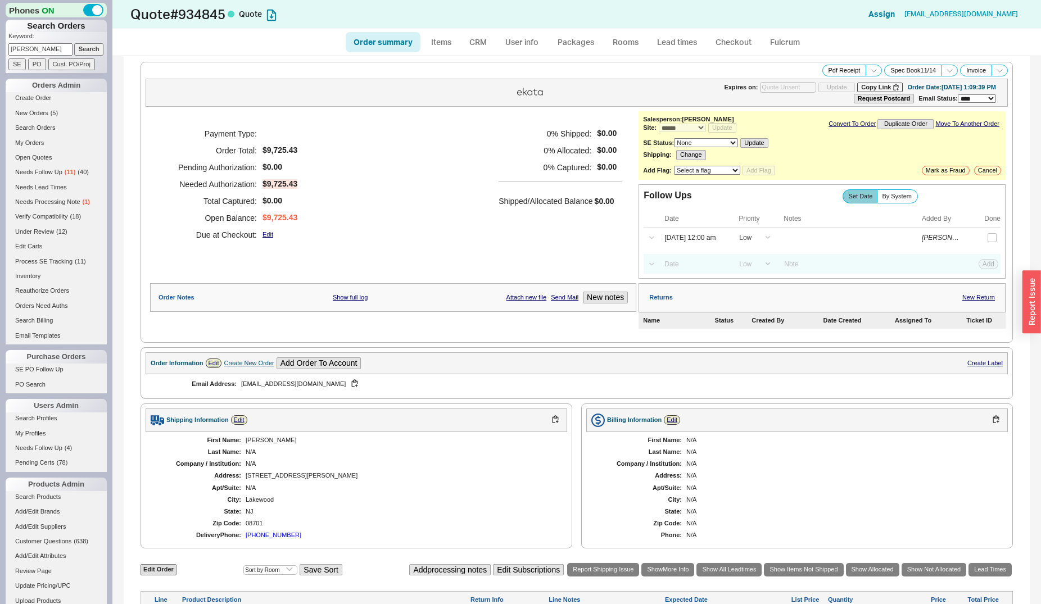
scroll to position [172, 0]
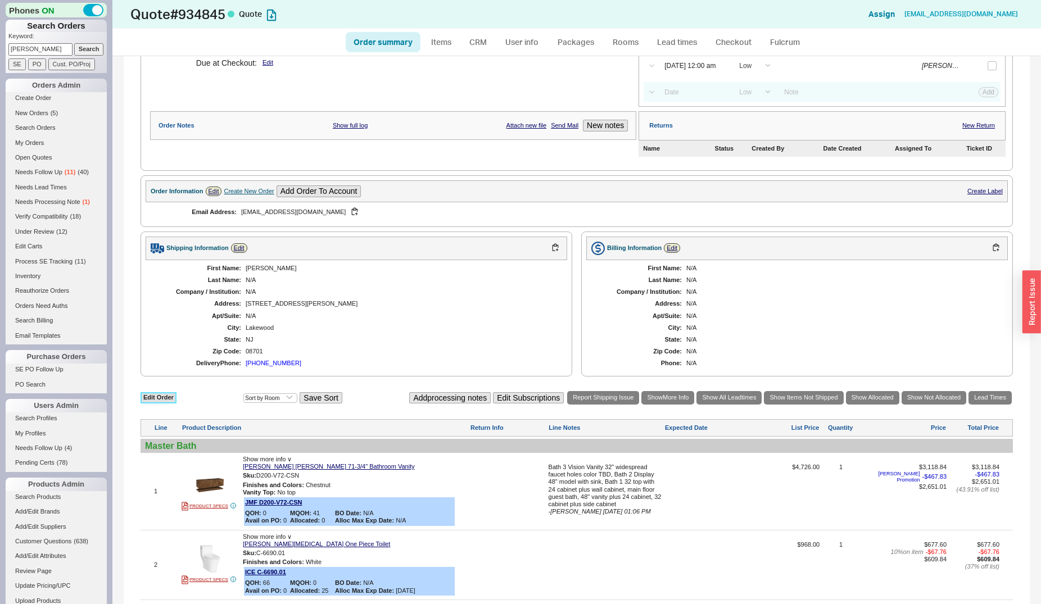
click at [166, 402] on link "Edit Order" at bounding box center [158, 397] width 36 height 11
select select "3"
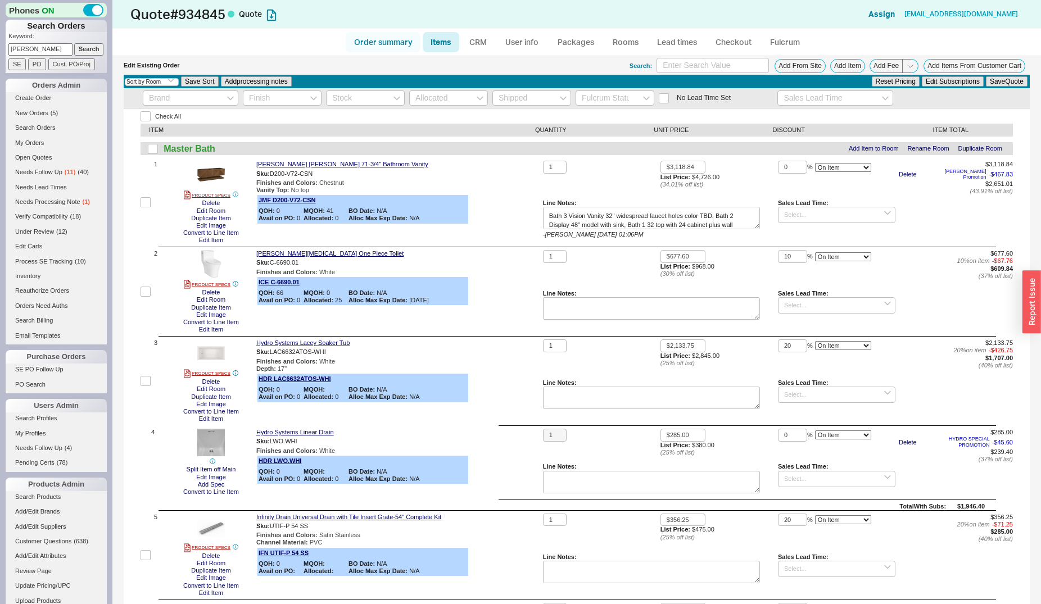
click at [365, 38] on link "Order summary" at bounding box center [383, 42] width 75 height 20
select select "*"
select select "LOW"
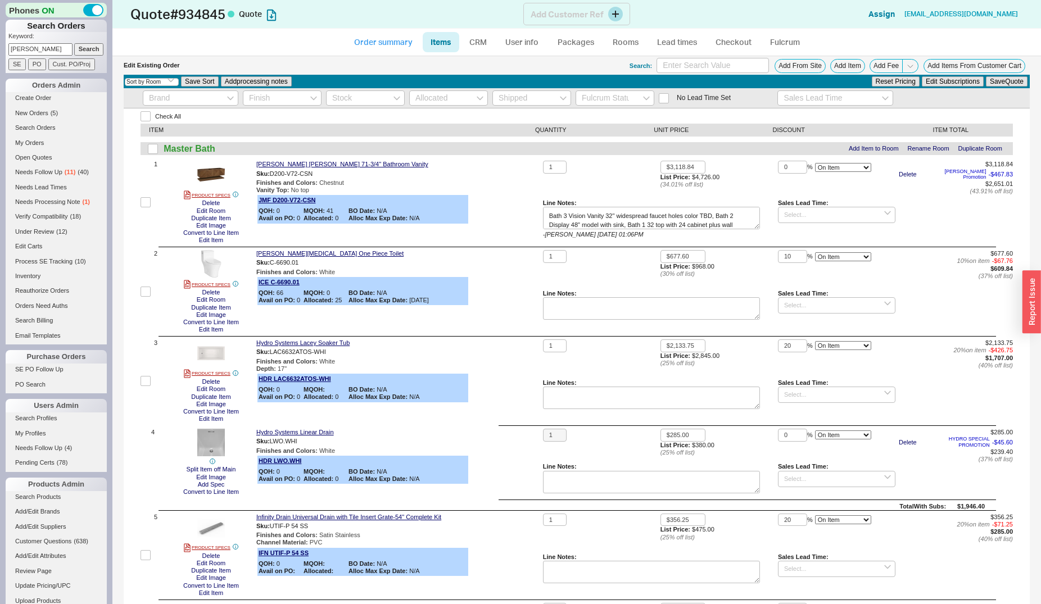
select select "3"
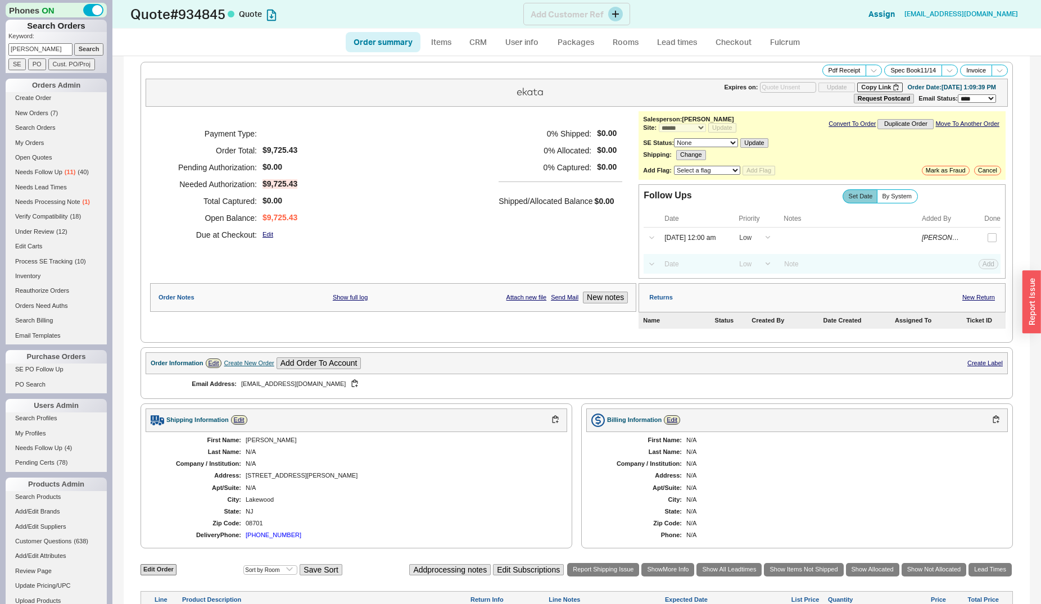
scroll to position [287, 0]
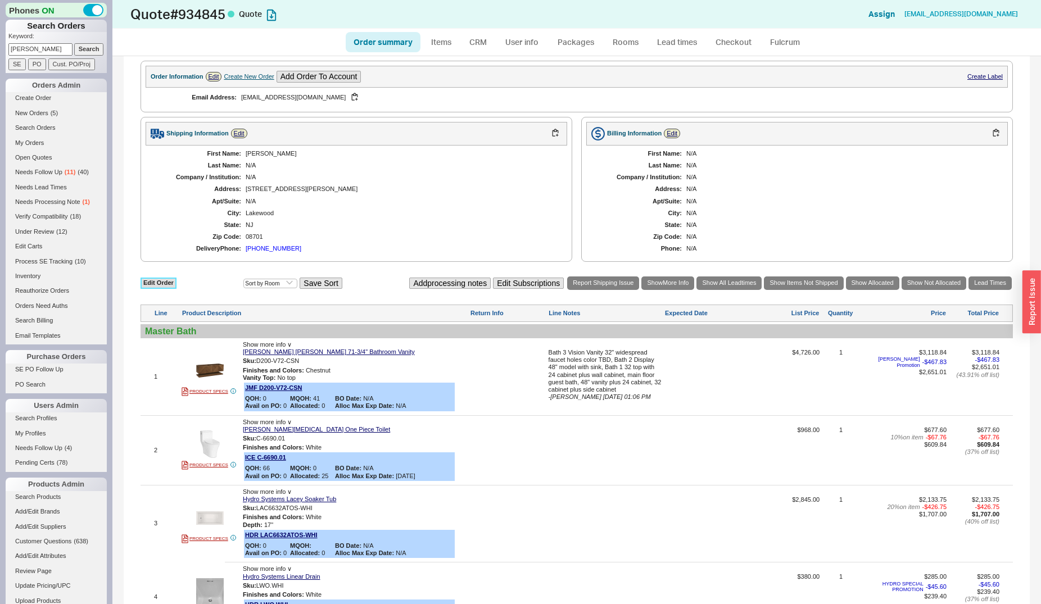
click at [152, 288] on link "Edit Order" at bounding box center [158, 283] width 36 height 11
select select "3"
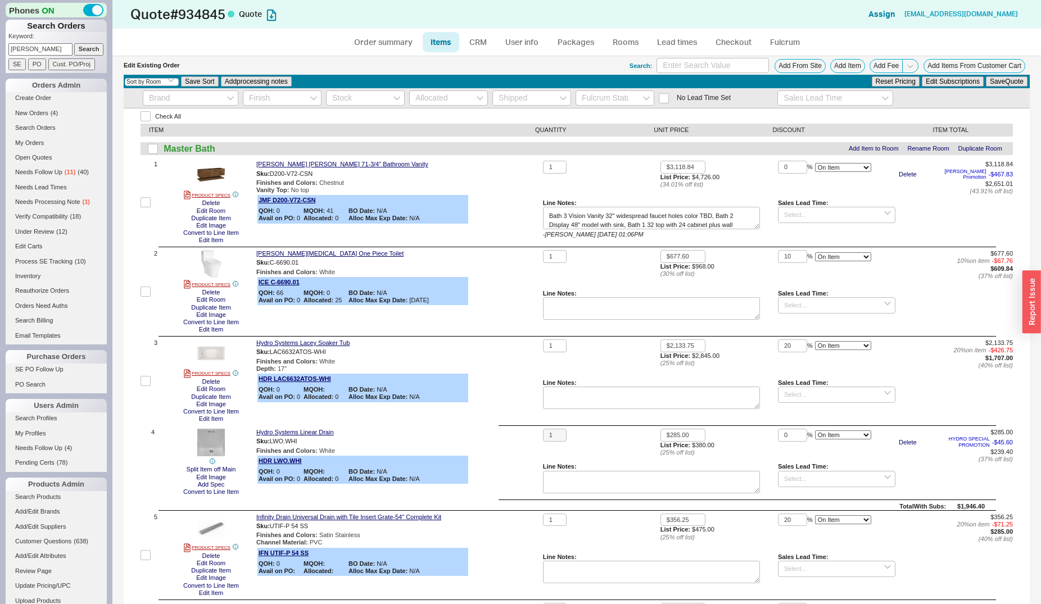
scroll to position [344, 0]
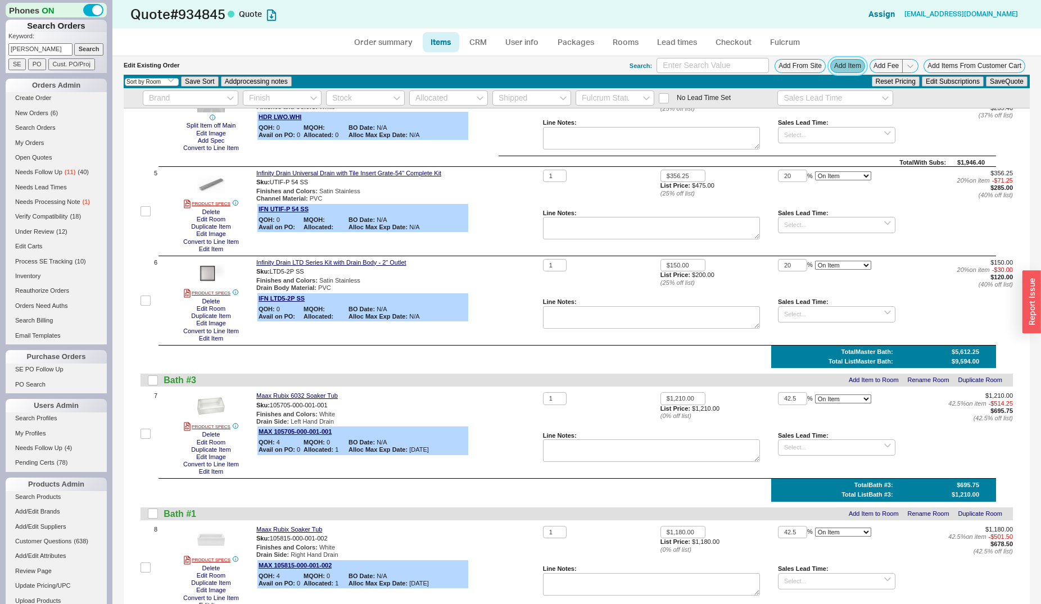
click at [835, 66] on button "Add Item" at bounding box center [847, 66] width 35 height 14
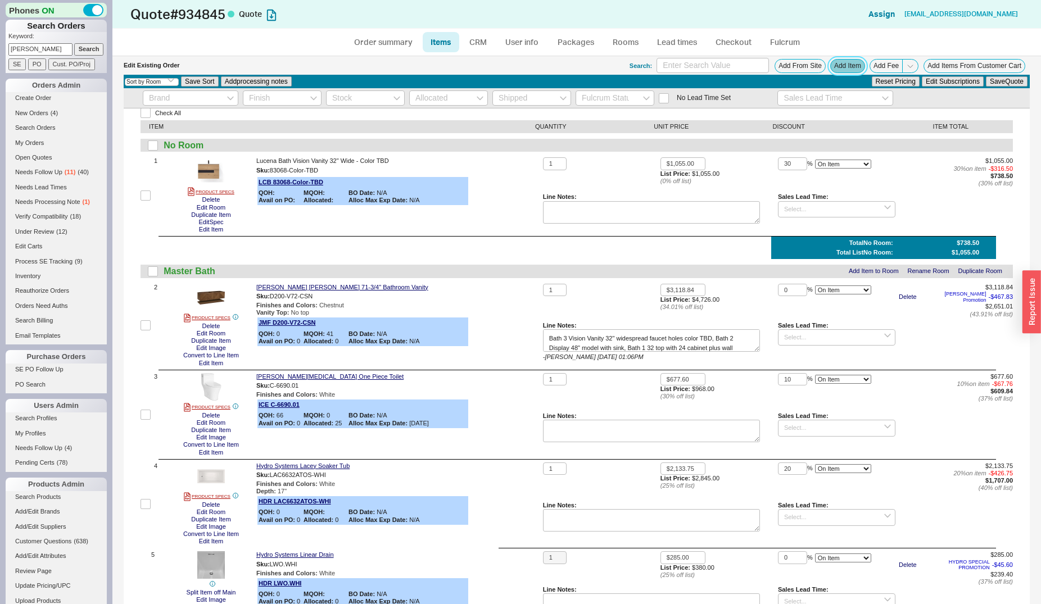
scroll to position [0, 0]
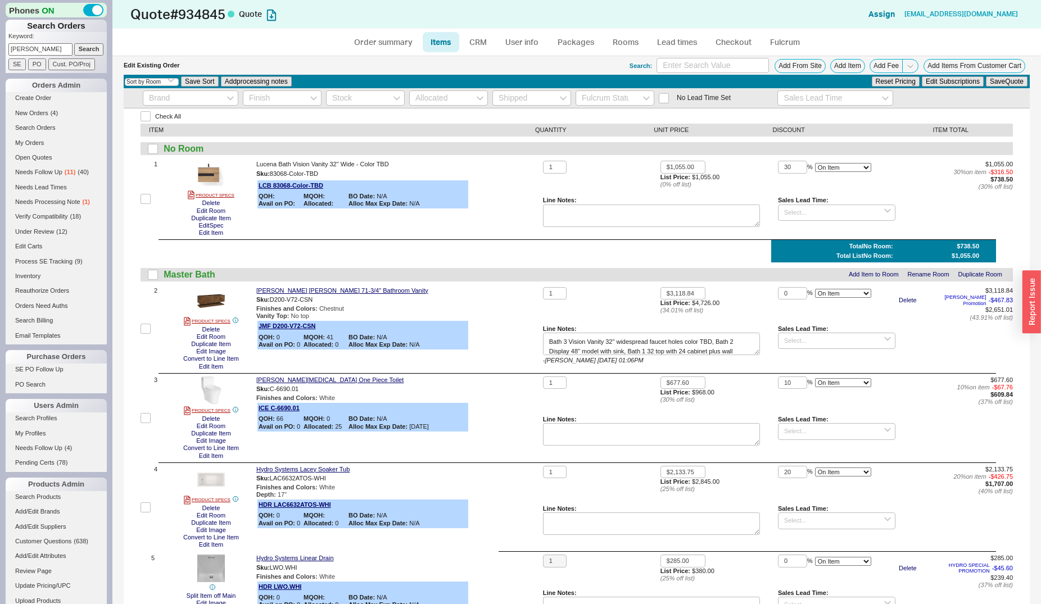
click at [147, 195] on input "checkbox" at bounding box center [145, 199] width 10 height 10
checkbox input "true"
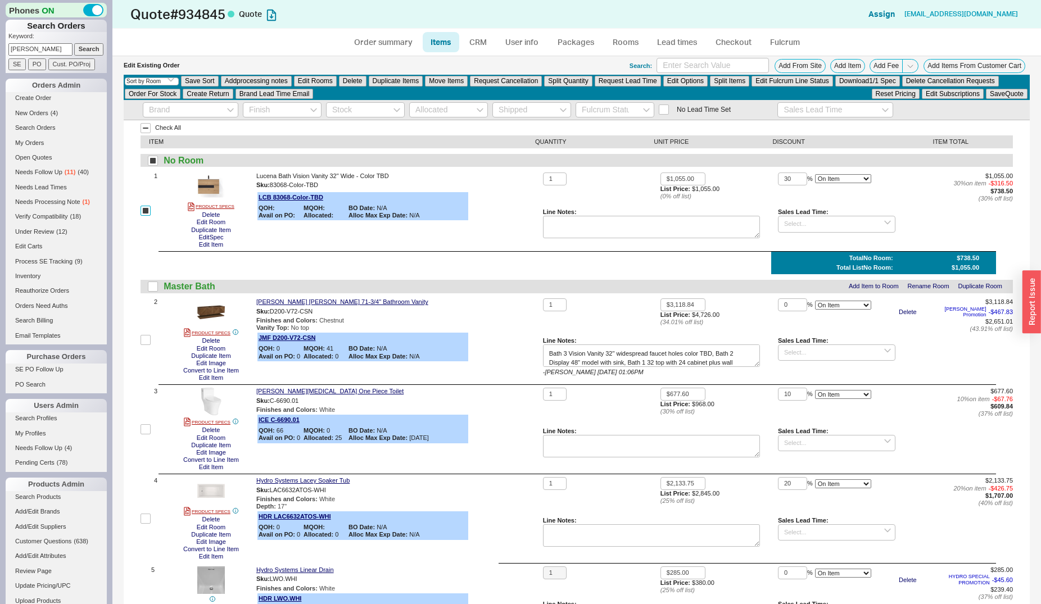
checkbox input "true"
click at [310, 81] on button "Edit Rooms" at bounding box center [315, 81] width 43 height 10
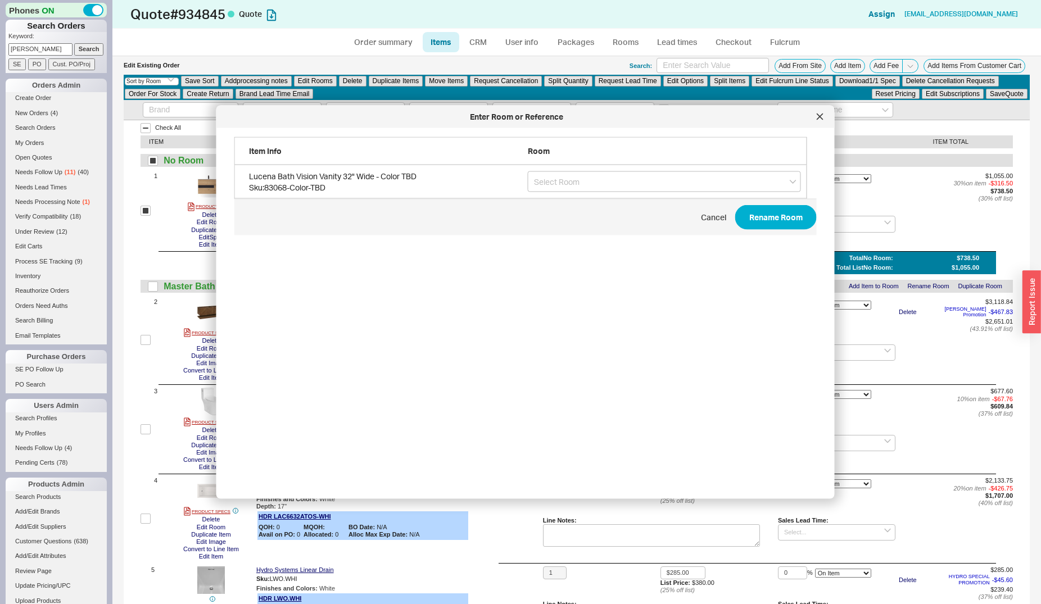
scroll to position [334, 581]
click at [547, 184] on input "grid" at bounding box center [664, 181] width 273 height 21
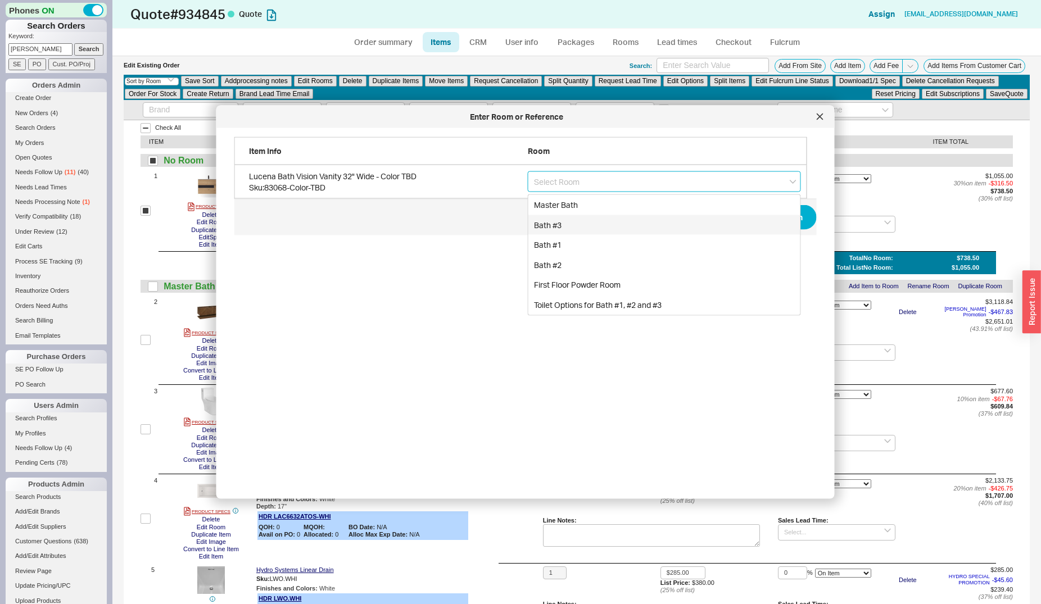
click at [559, 222] on div "Bath #3" at bounding box center [664, 225] width 272 height 20
type input "Bath #3"
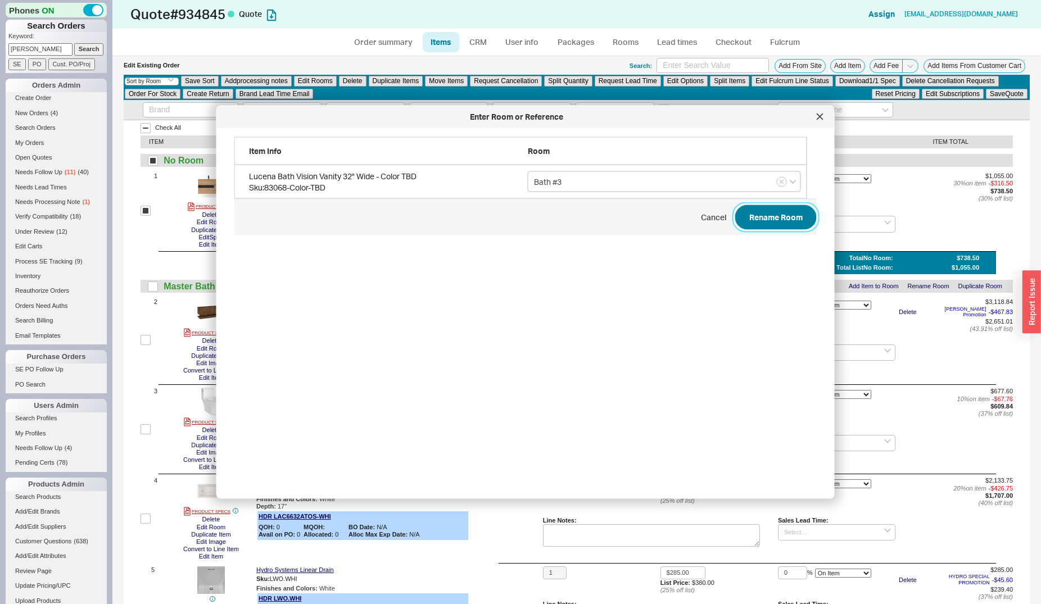
click at [763, 215] on button "Rename Room" at bounding box center [775, 217] width 81 height 25
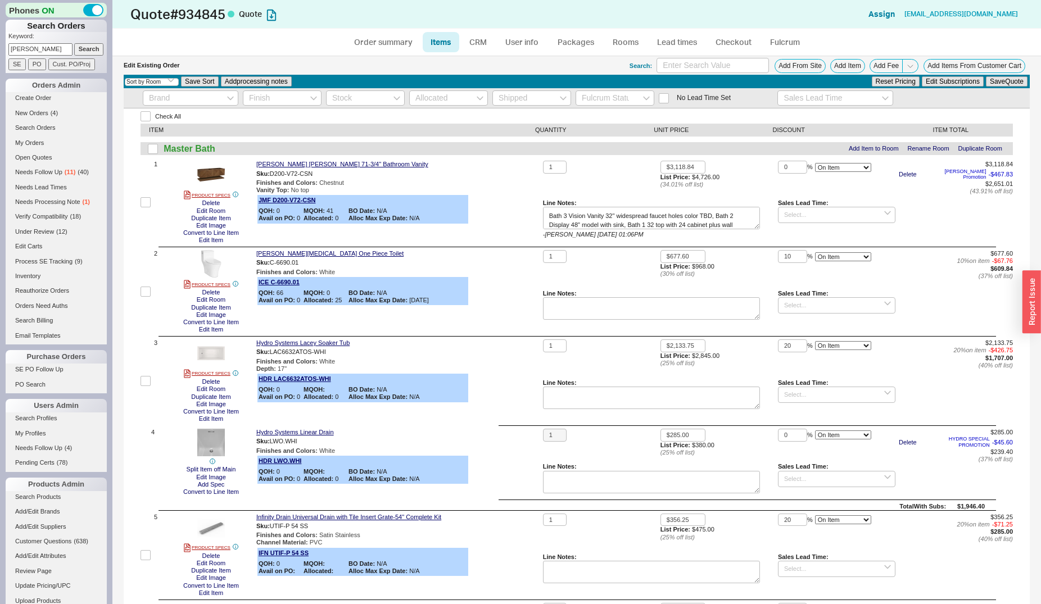
checkbox input "false"
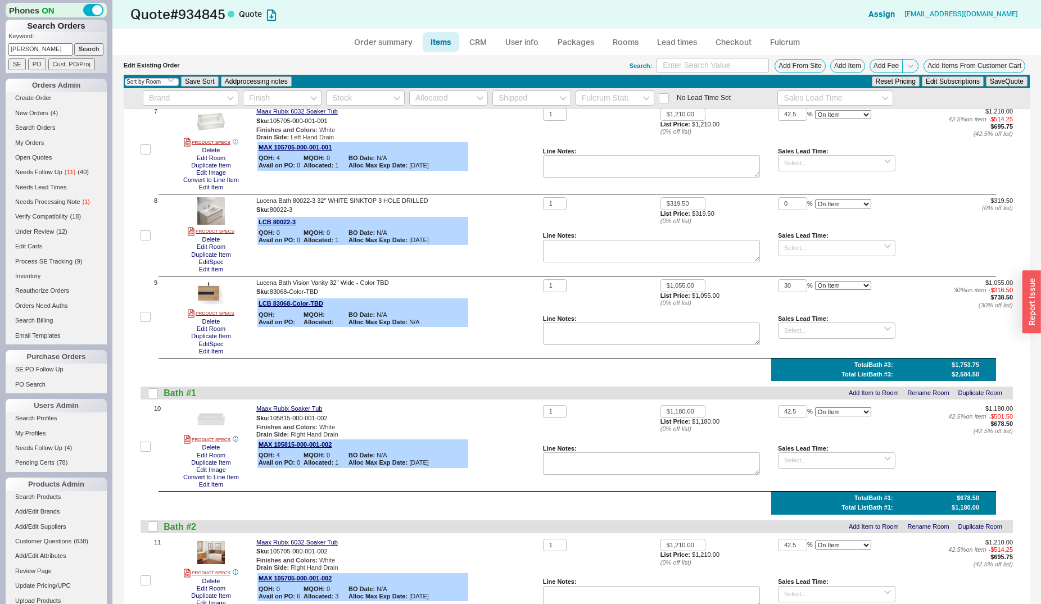
scroll to position [630, 0]
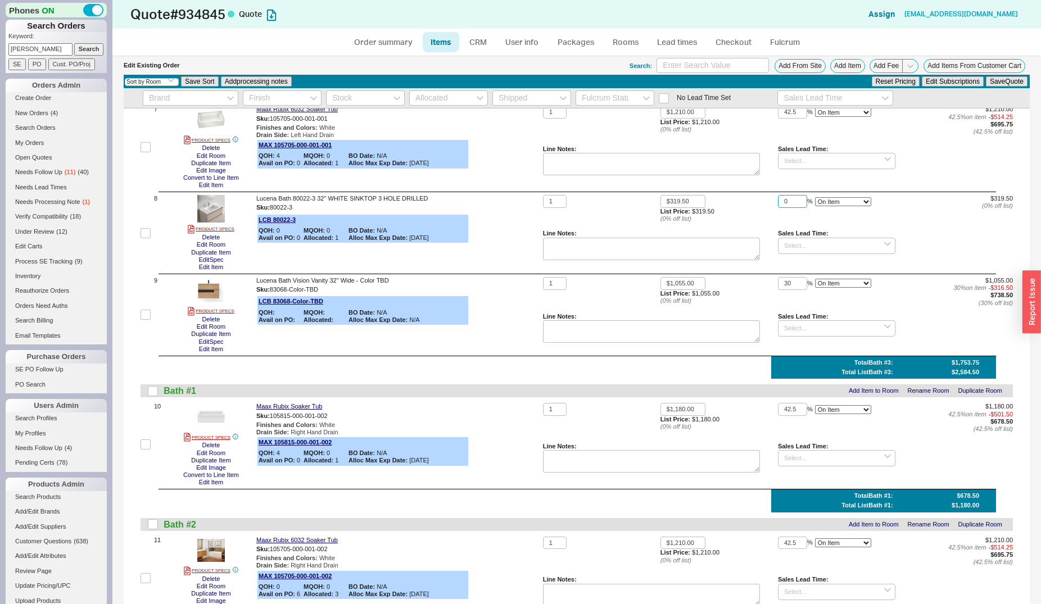
drag, startPoint x: 790, startPoint y: 207, endPoint x: 778, endPoint y: 208, distance: 12.4
click at [778, 208] on input "0" at bounding box center [792, 201] width 29 height 13
type input "30"
click at [985, 76] on button "Save Quote" at bounding box center [1006, 81] width 42 height 10
click at [626, 39] on link "Rooms" at bounding box center [625, 42] width 42 height 20
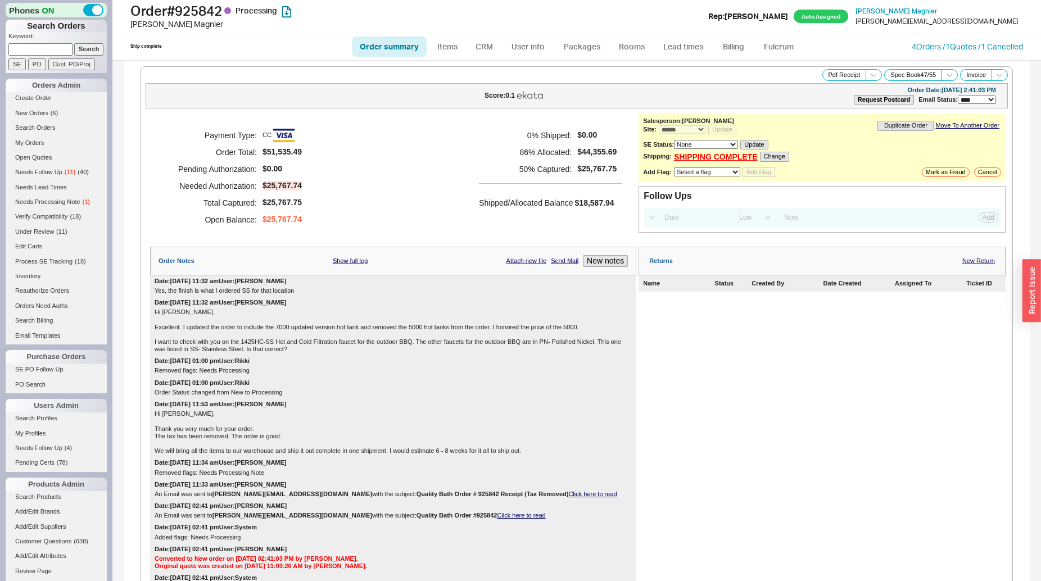
select select "*"
select select "LOW"
select select "3"
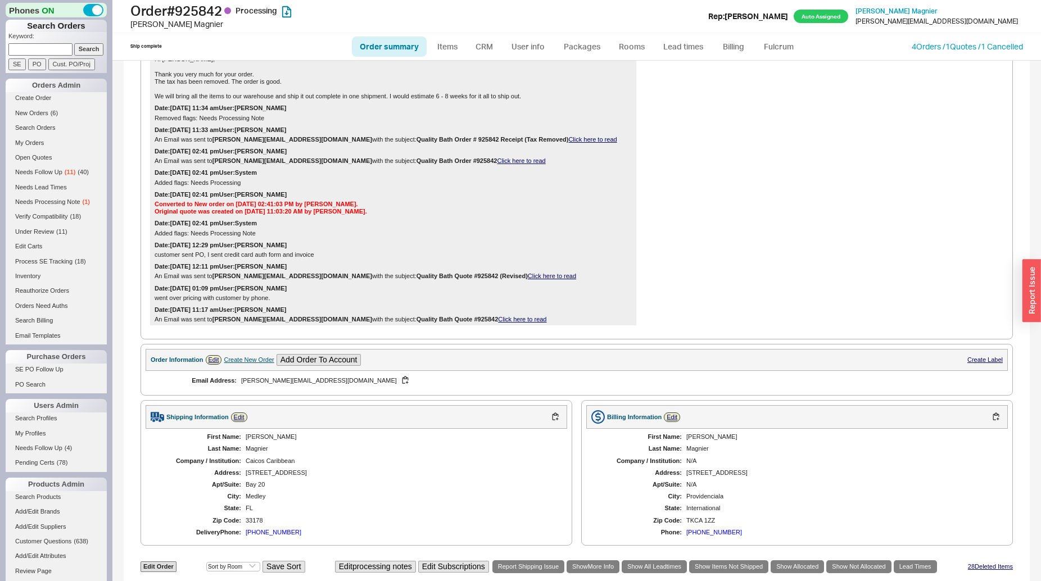
scroll to position [401, 0]
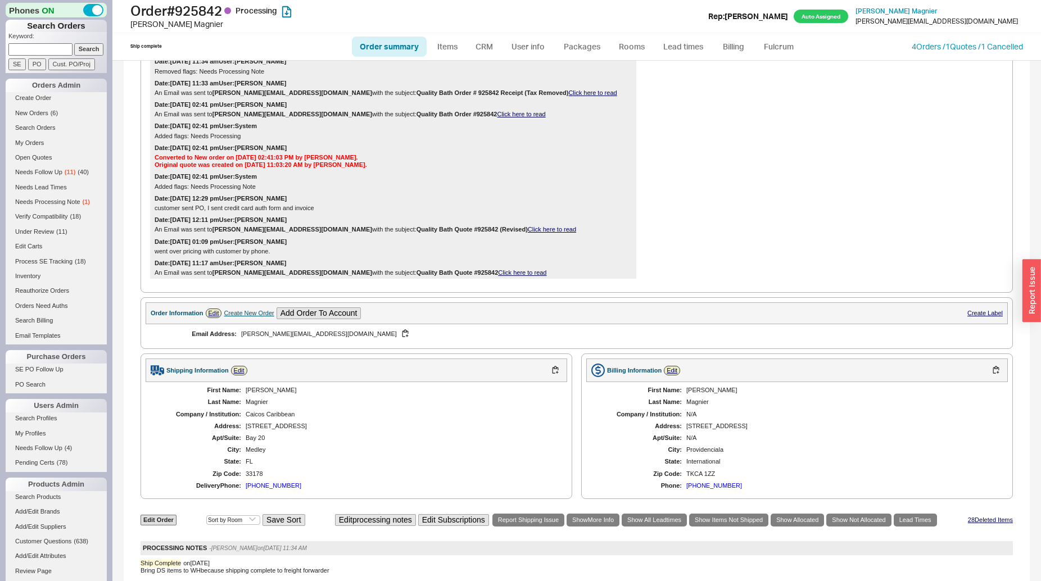
click at [48, 48] on input at bounding box center [40, 49] width 64 height 12
type input "stefansky"
click at [74, 43] on input "Search" at bounding box center [89, 49] width 30 height 12
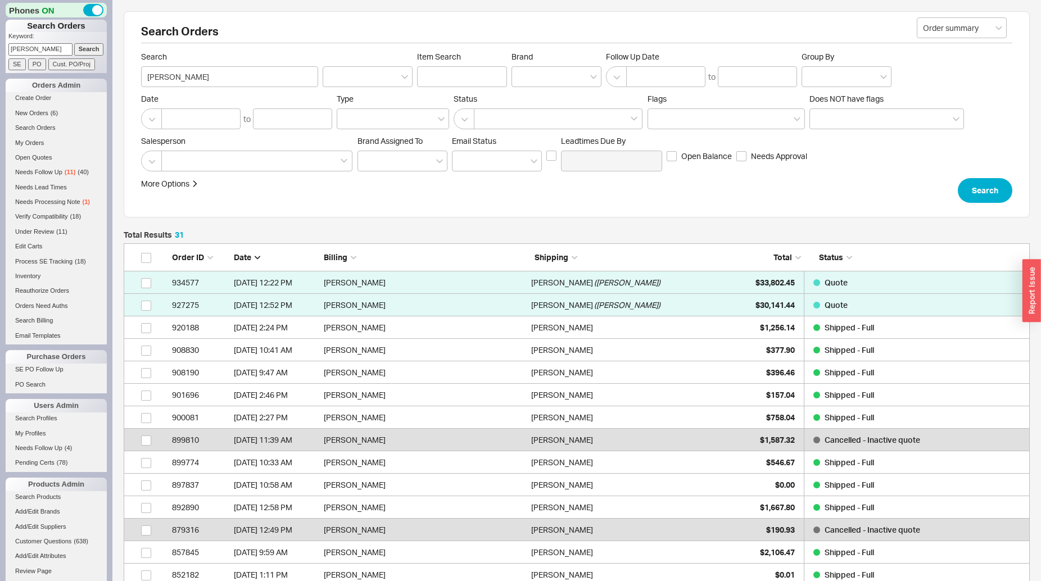
scroll to position [715, 896]
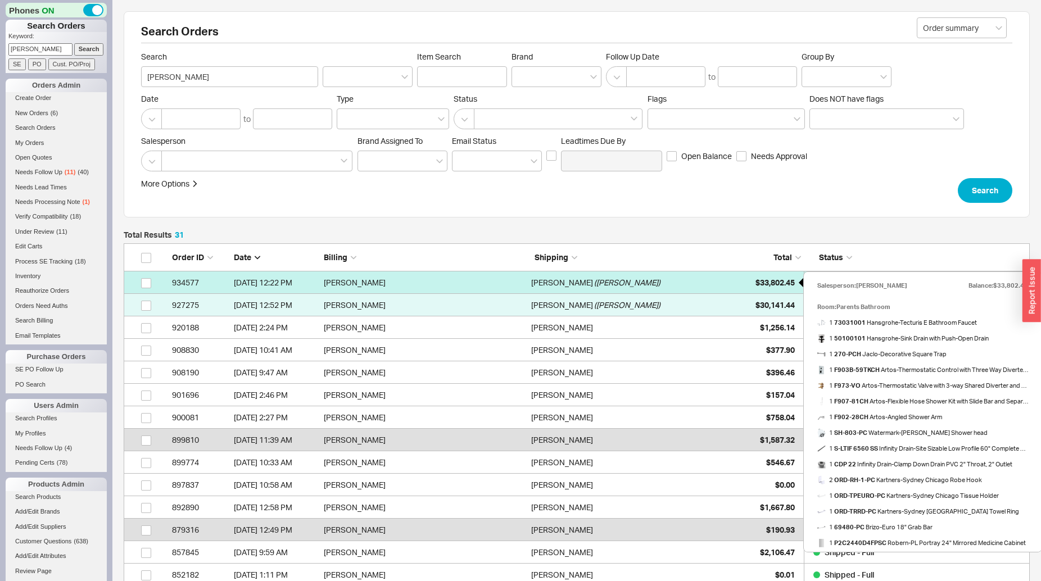
click at [762, 283] on span "$33,802.45" at bounding box center [774, 283] width 39 height 10
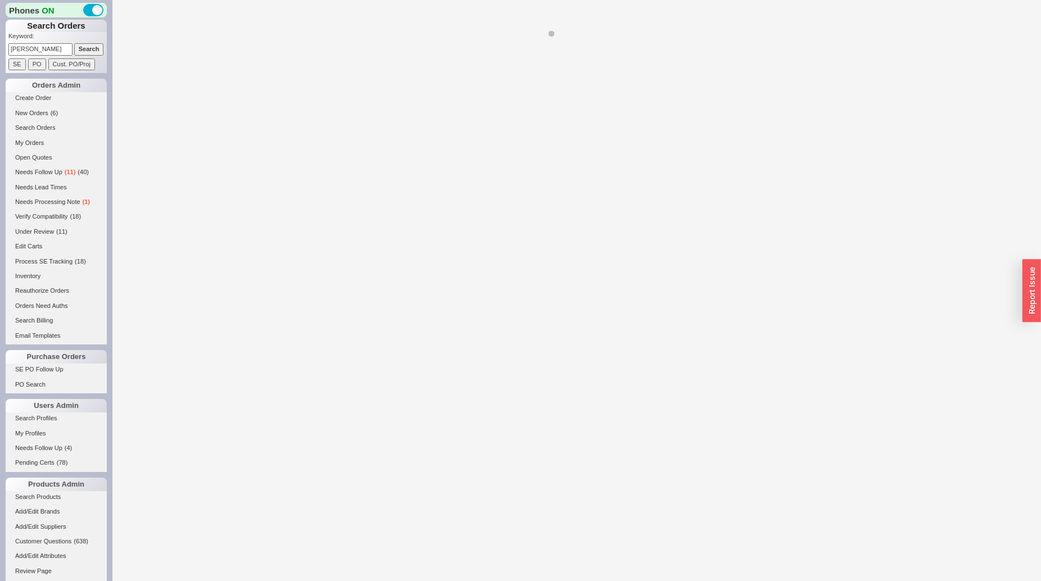
select select "*"
select select "LOW"
select select "3"
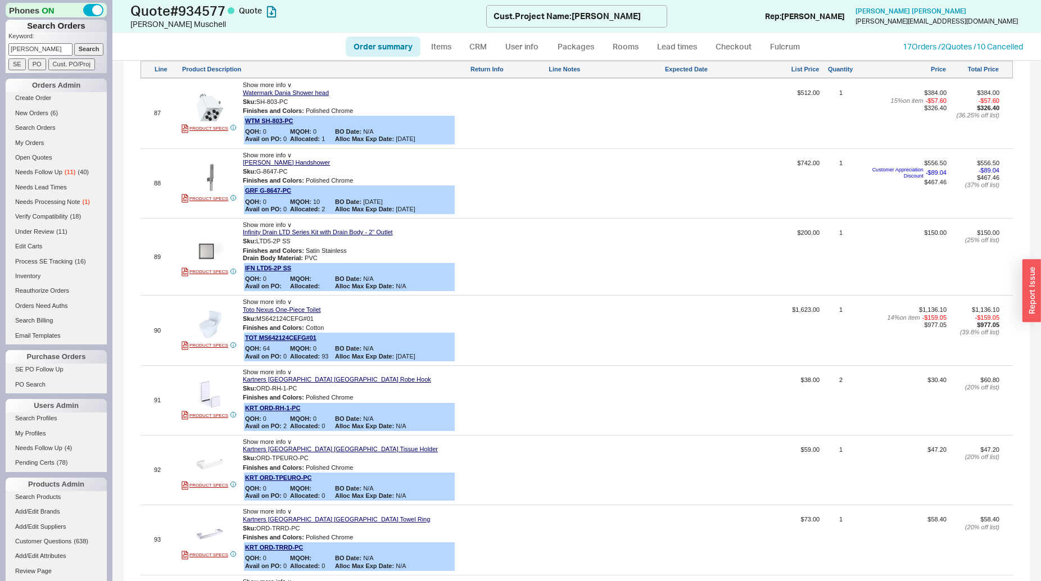
scroll to position [7272, 0]
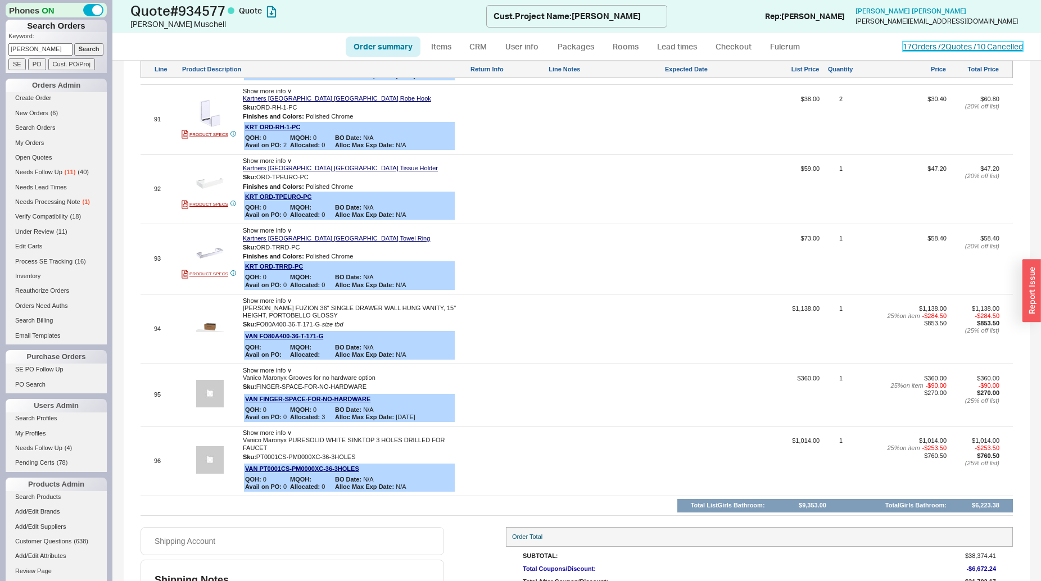
click at [976, 45] on link "17 Orders / 2 Quotes / 10 Cancelled" at bounding box center [962, 47] width 120 height 10
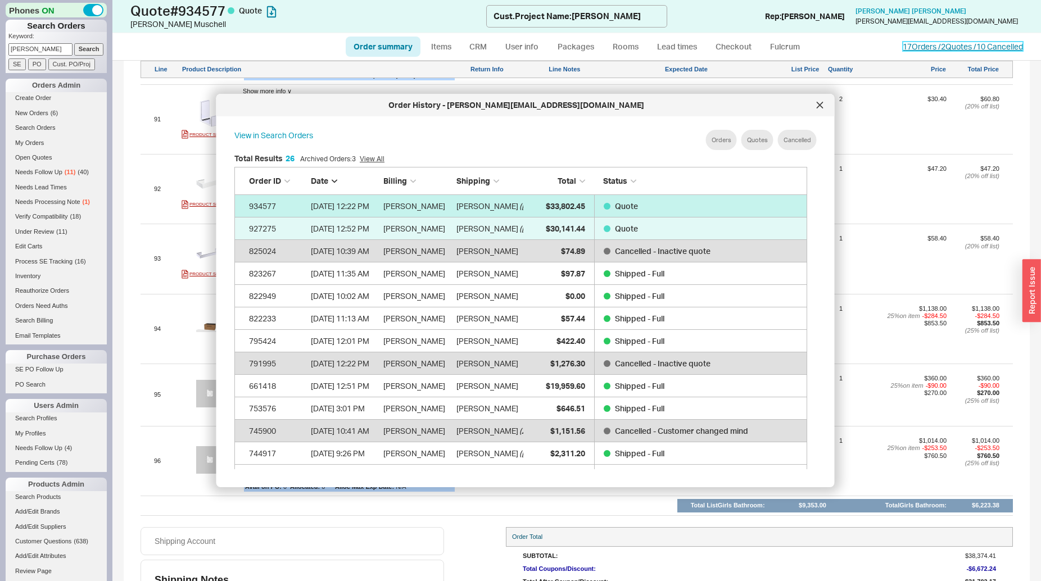
scroll to position [603, 563]
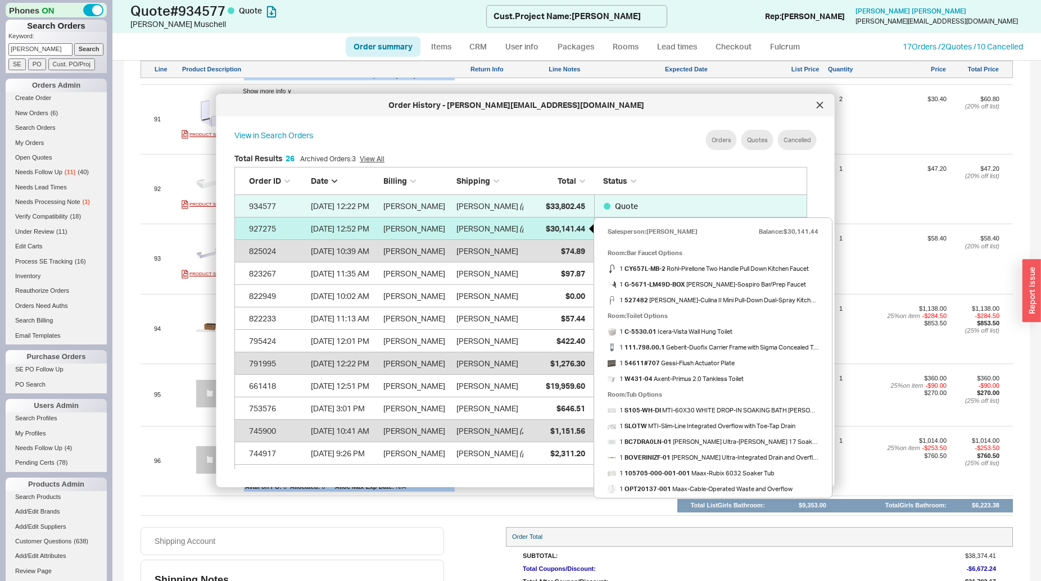
click at [545, 225] on span "$30,141.44" at bounding box center [564, 229] width 39 height 10
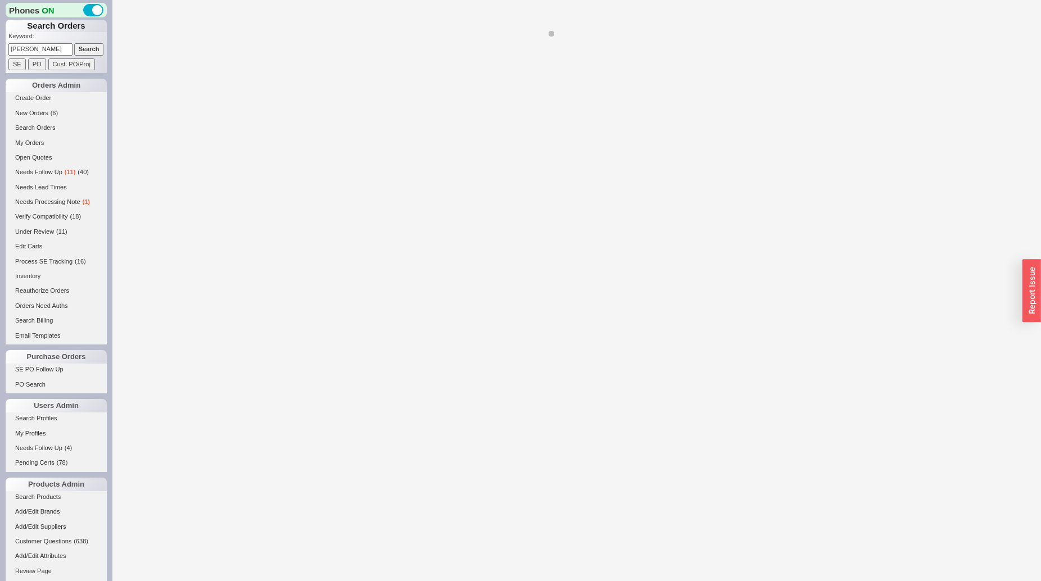
select select "*"
select select "LOW"
select select "3"
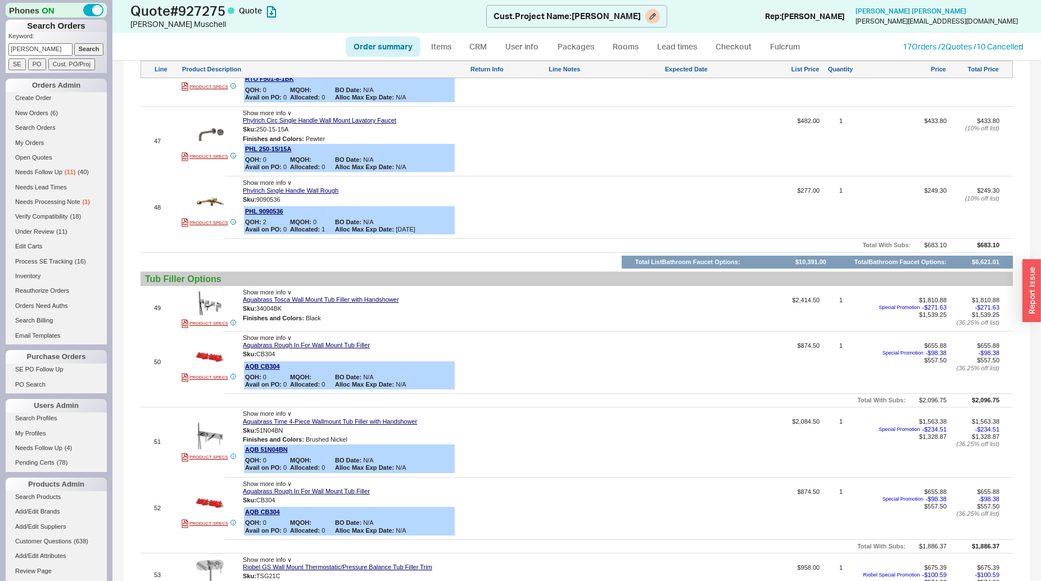
scroll to position [4089, 0]
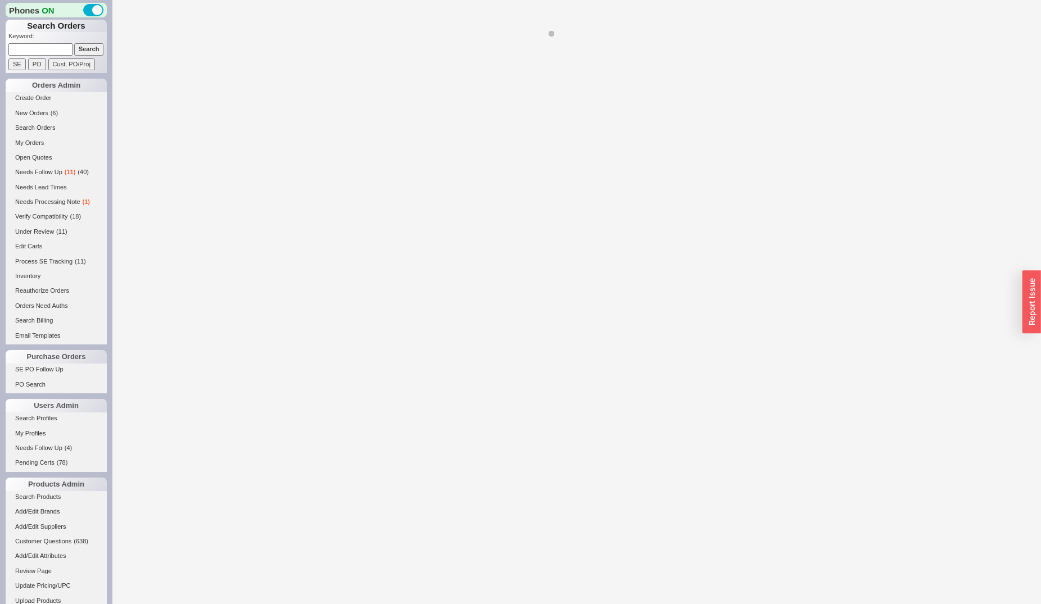
select select "*"
select select "LOW"
select select "3"
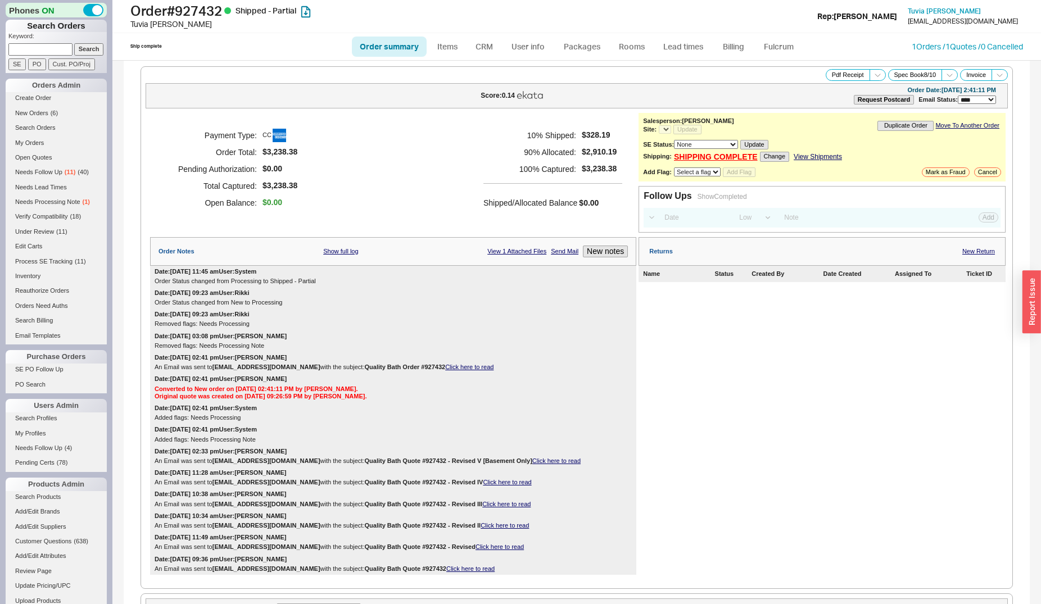
select select "*"
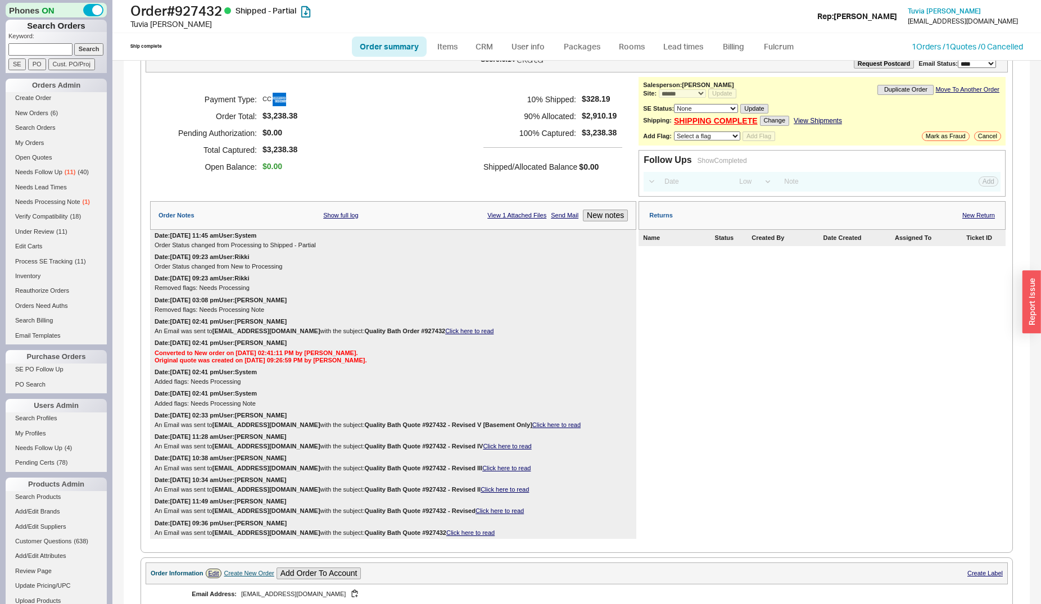
scroll to position [57, 0]
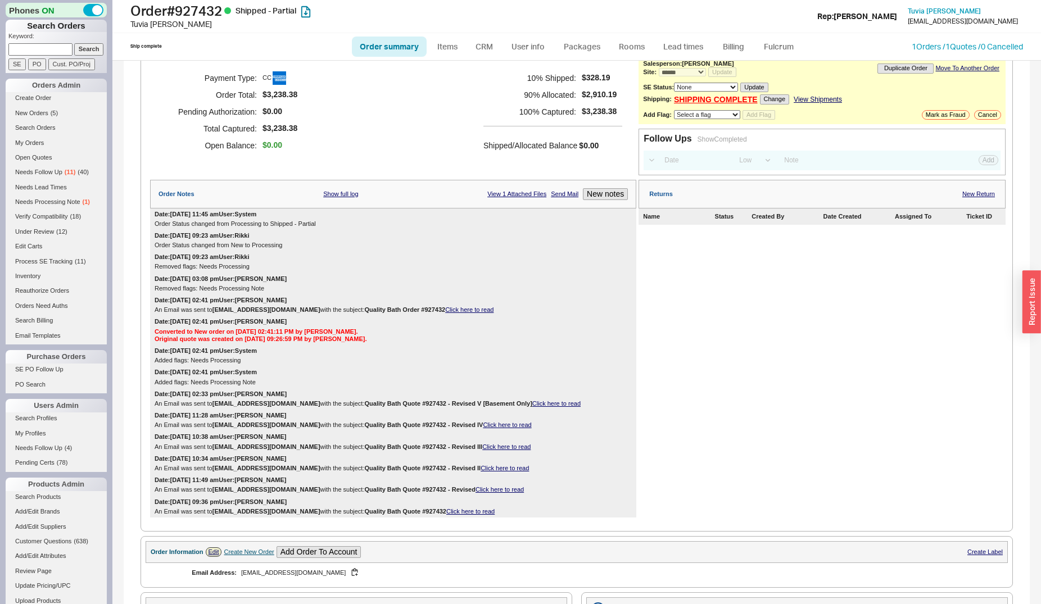
click at [614, 376] on div "Date: 07/16/2025 02:41 pm User: System Added flags: Needs Processing Note" at bounding box center [393, 376] width 486 height 21
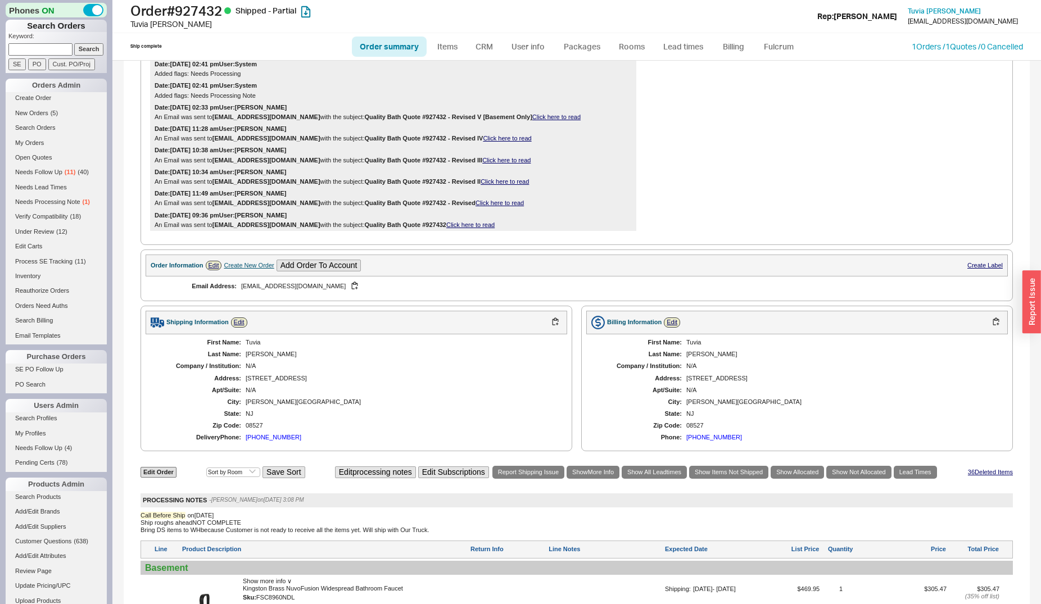
scroll to position [630, 0]
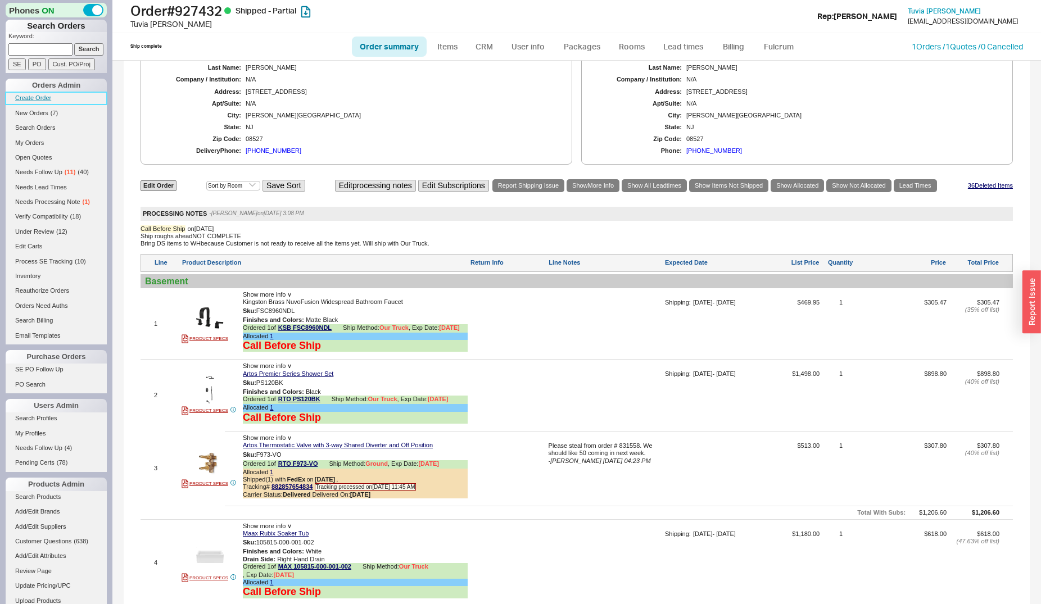
click at [45, 102] on link "Create Order" at bounding box center [56, 98] width 101 height 12
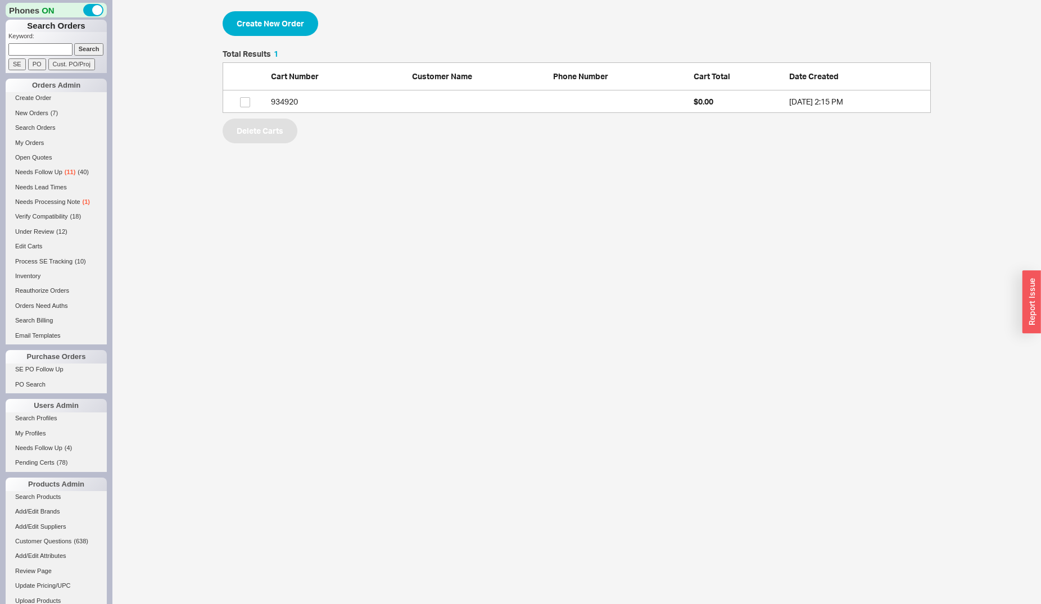
scroll to position [10, 10]
click at [259, 35] on button "Create New Order" at bounding box center [270, 23] width 96 height 25
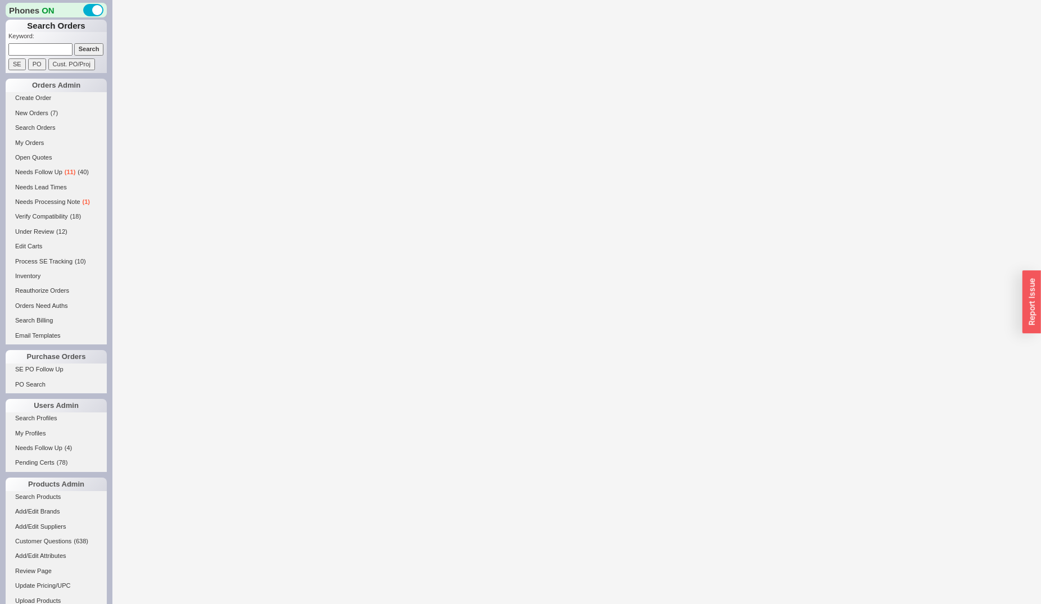
select select "3"
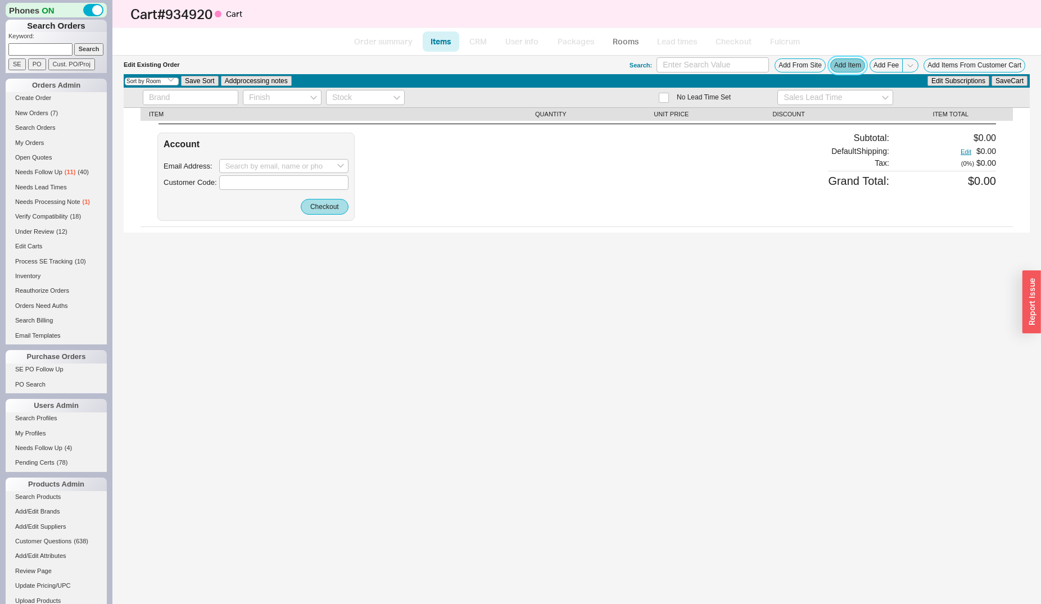
click at [841, 64] on button "Add Item" at bounding box center [847, 65] width 35 height 14
click at [21, 48] on input at bounding box center [40, 49] width 64 height 12
type input "[PERSON_NAME]"
click at [74, 43] on input "Search" at bounding box center [89, 49] width 30 height 12
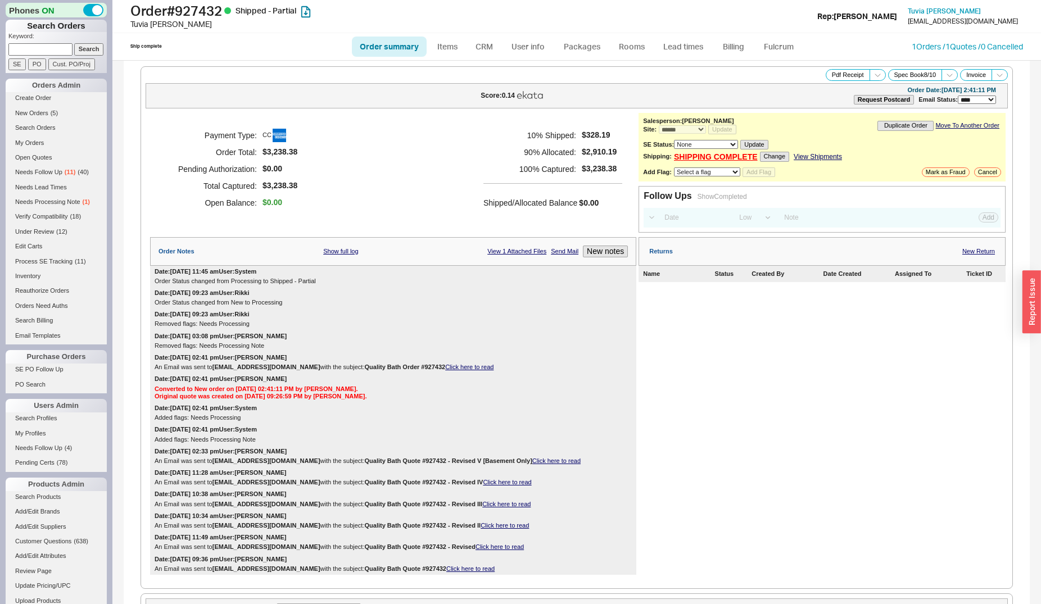
select select "*"
select select "LOW"
select select "3"
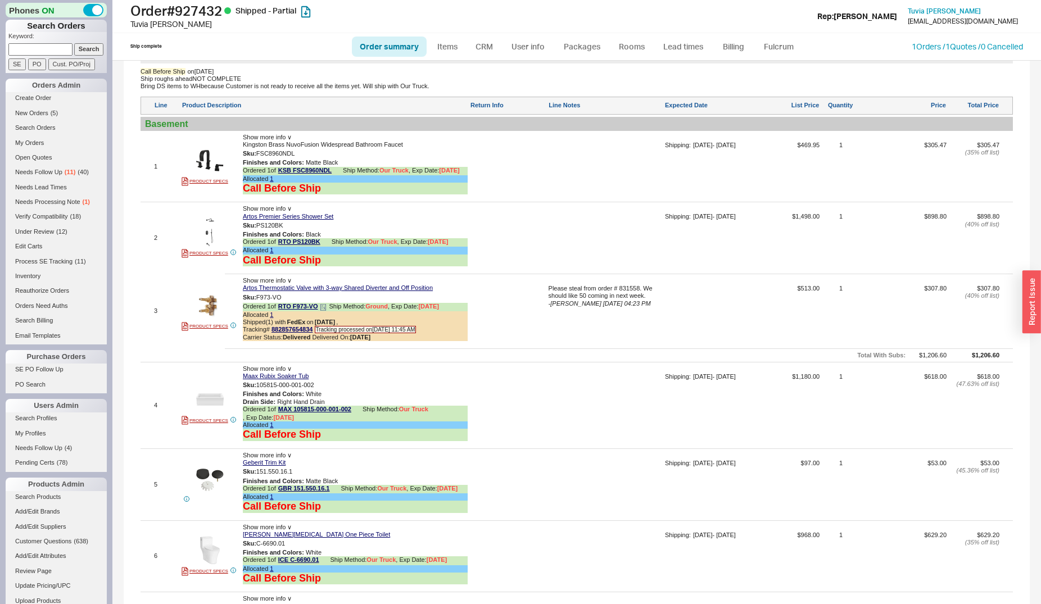
scroll to position [837, 0]
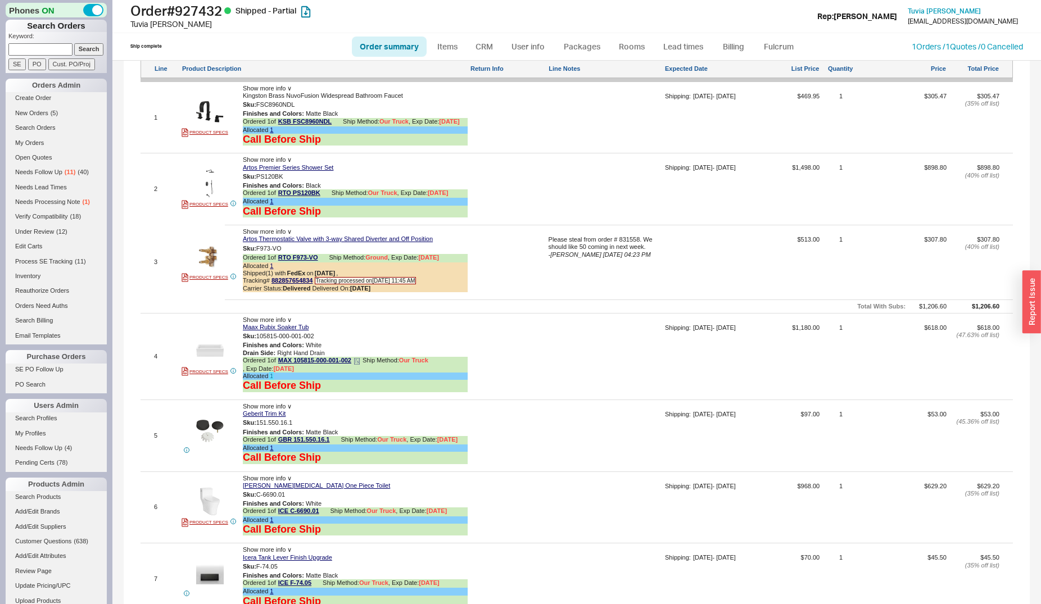
click at [271, 379] on link "1" at bounding box center [271, 375] width 3 height 7
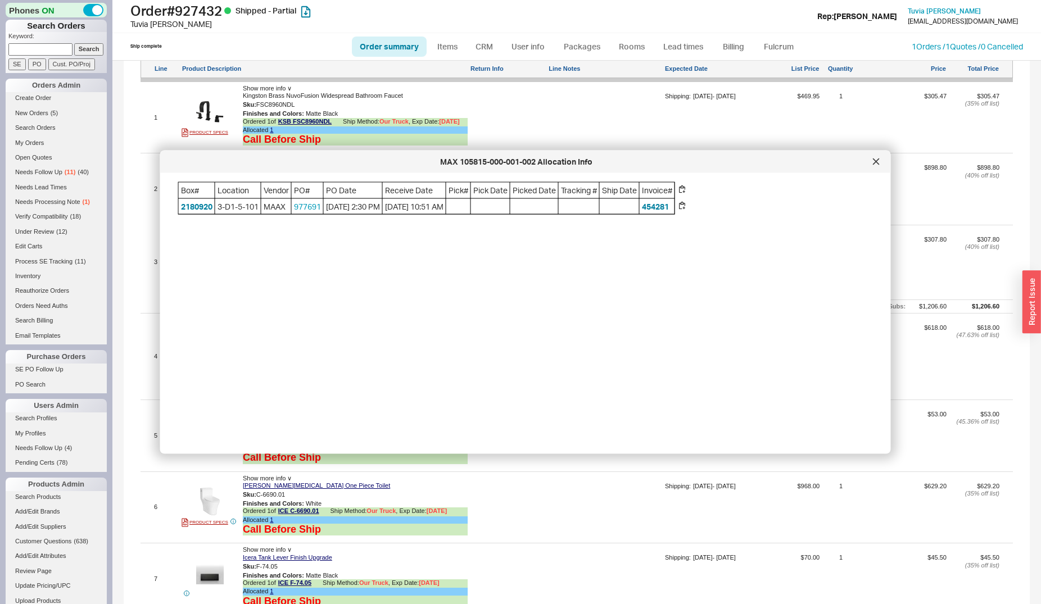
click at [302, 211] on span "977691" at bounding box center [307, 206] width 31 height 16
click at [306, 207] on link "977691" at bounding box center [307, 206] width 27 height 10
click at [878, 164] on icon at bounding box center [876, 161] width 6 height 6
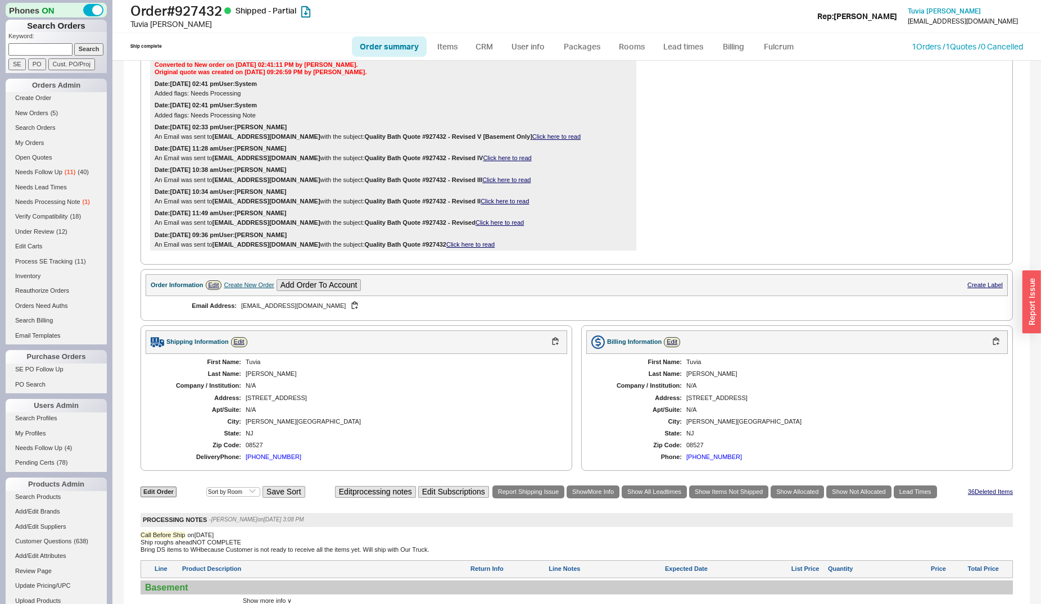
scroll to position [206, 0]
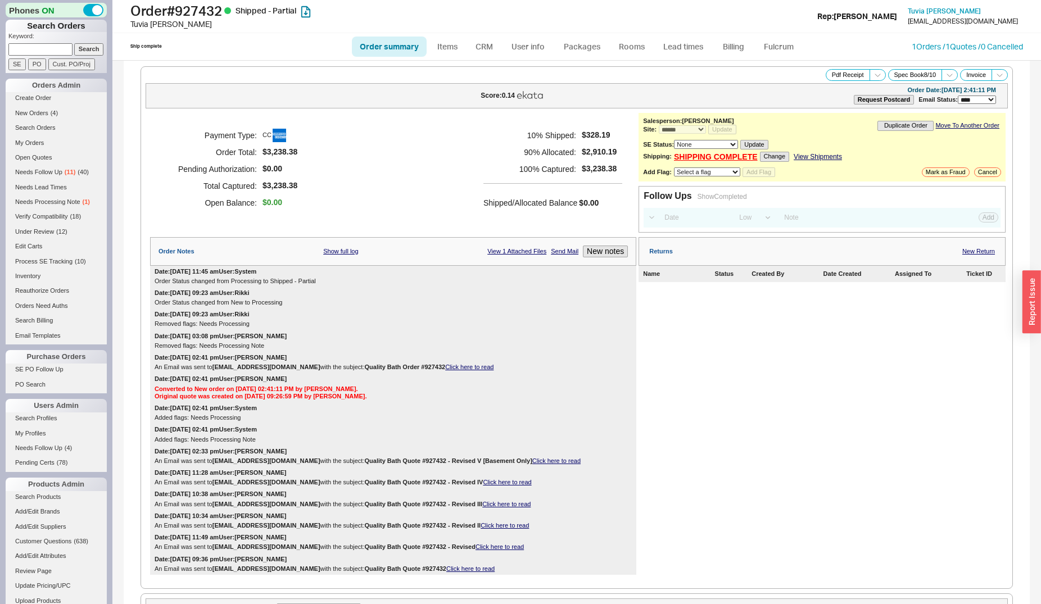
select select "*"
select select "LOW"
select select "3"
click at [40, 49] on input at bounding box center [40, 49] width 64 height 12
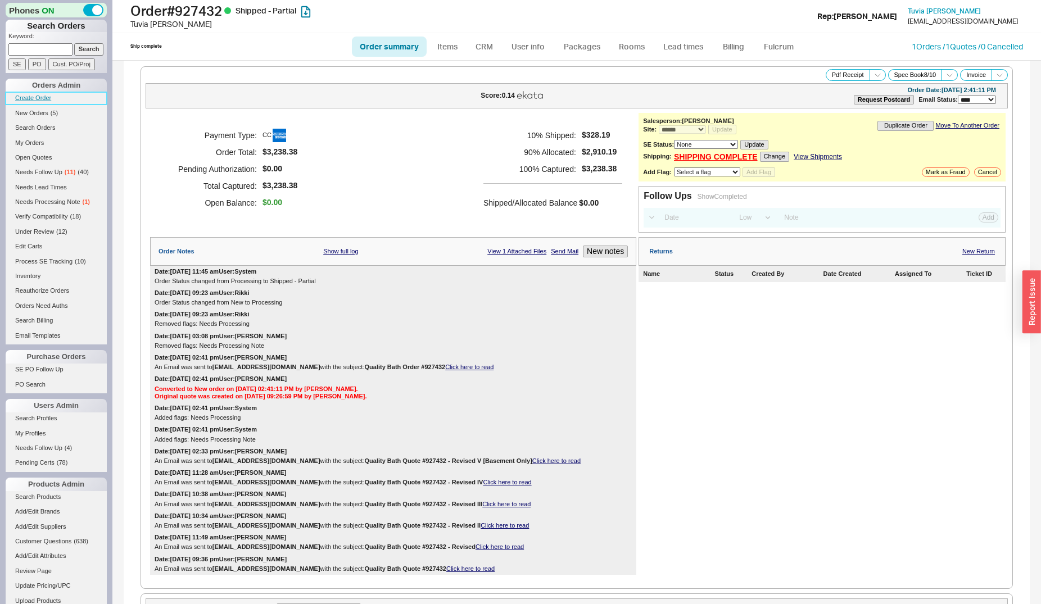
click at [37, 102] on link "Create Order" at bounding box center [56, 98] width 101 height 12
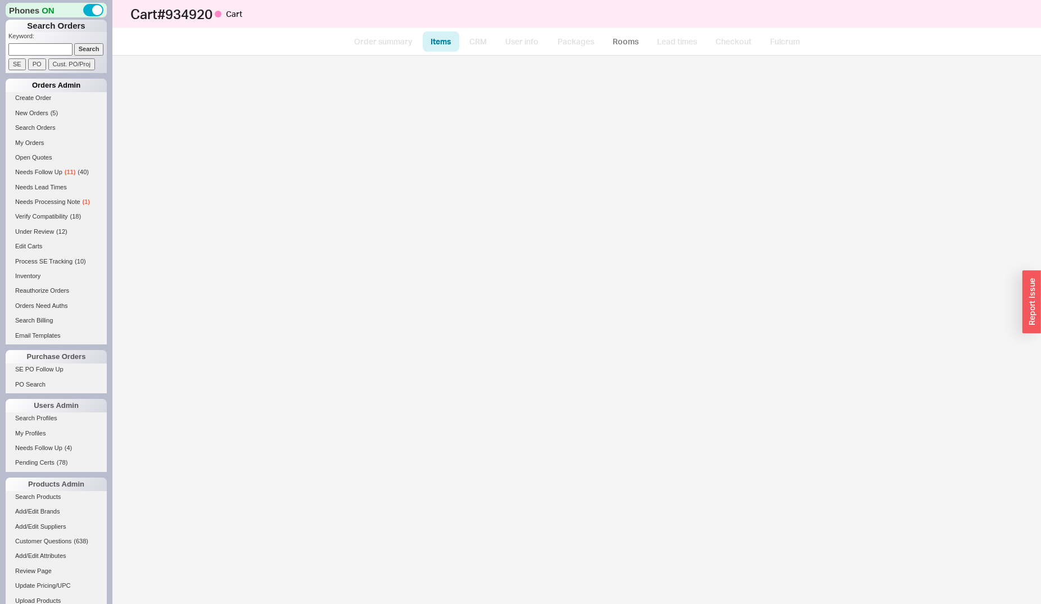
select select "3"
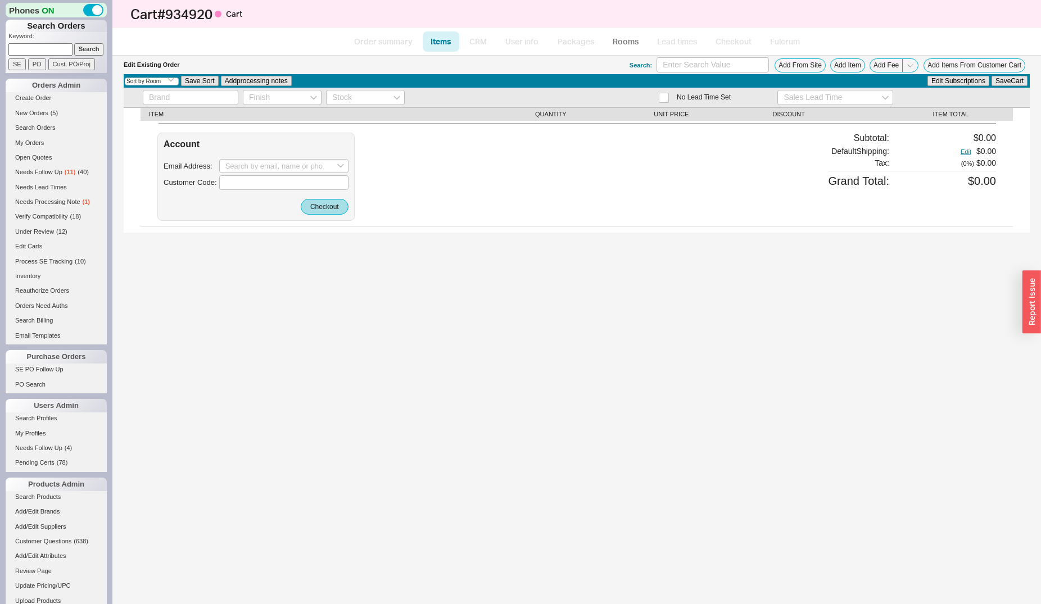
click at [52, 49] on input at bounding box center [40, 49] width 64 height 12
type input "[PERSON_NAME]"
click at [74, 43] on input "Search" at bounding box center [89, 49] width 30 height 12
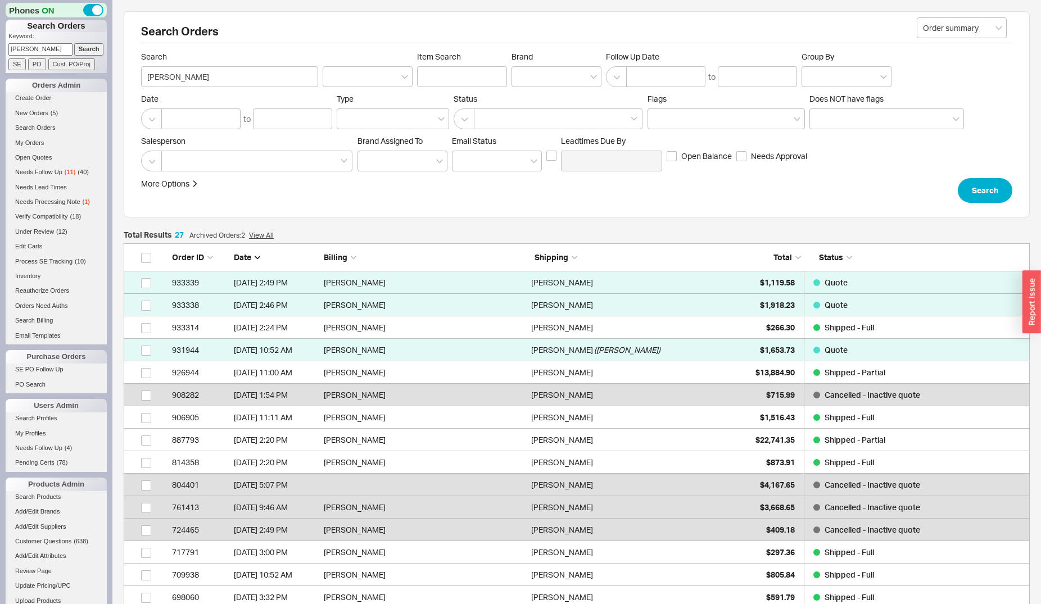
scroll to position [625, 896]
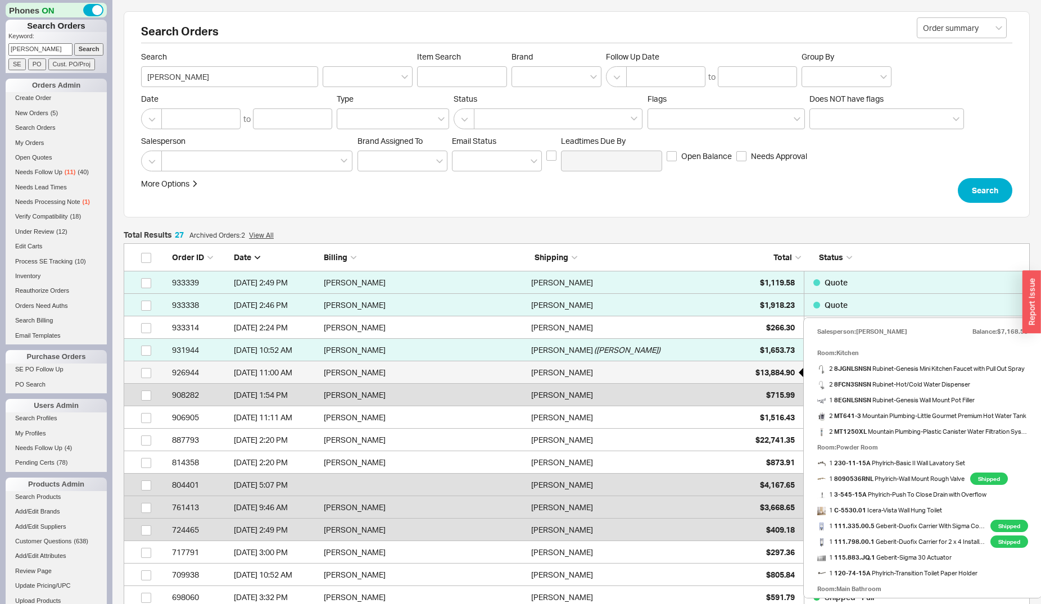
click at [762, 366] on div "$13,884.90" at bounding box center [766, 372] width 56 height 22
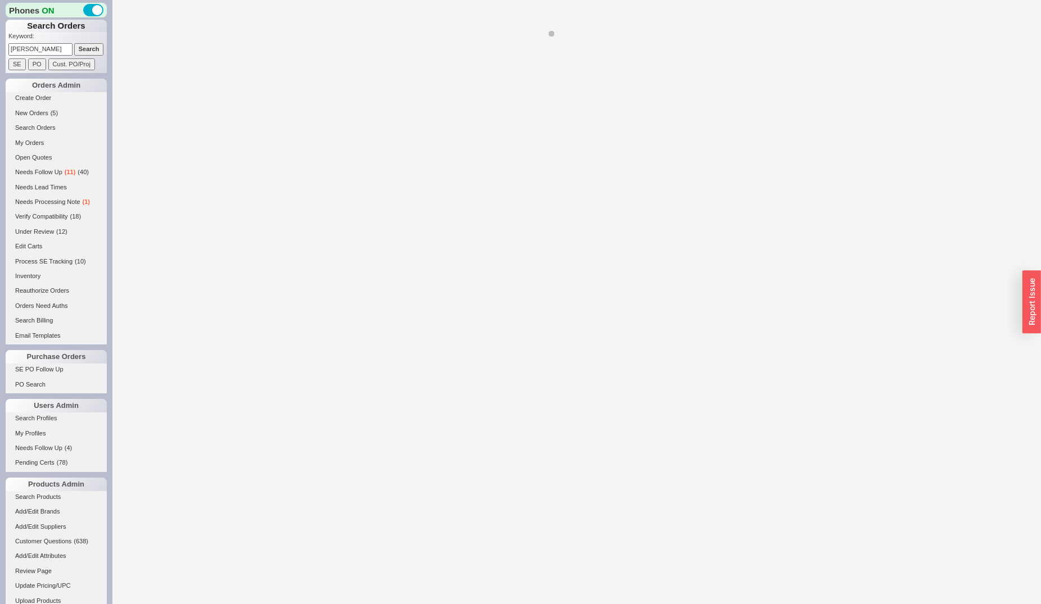
select select "*"
select select "LOW"
select select "3"
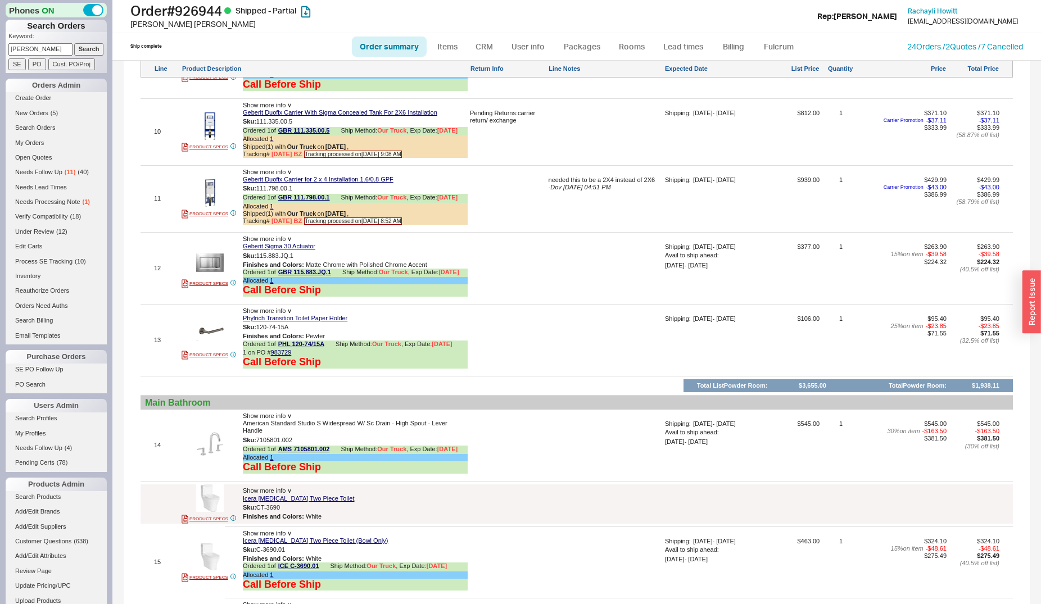
scroll to position [1719, 0]
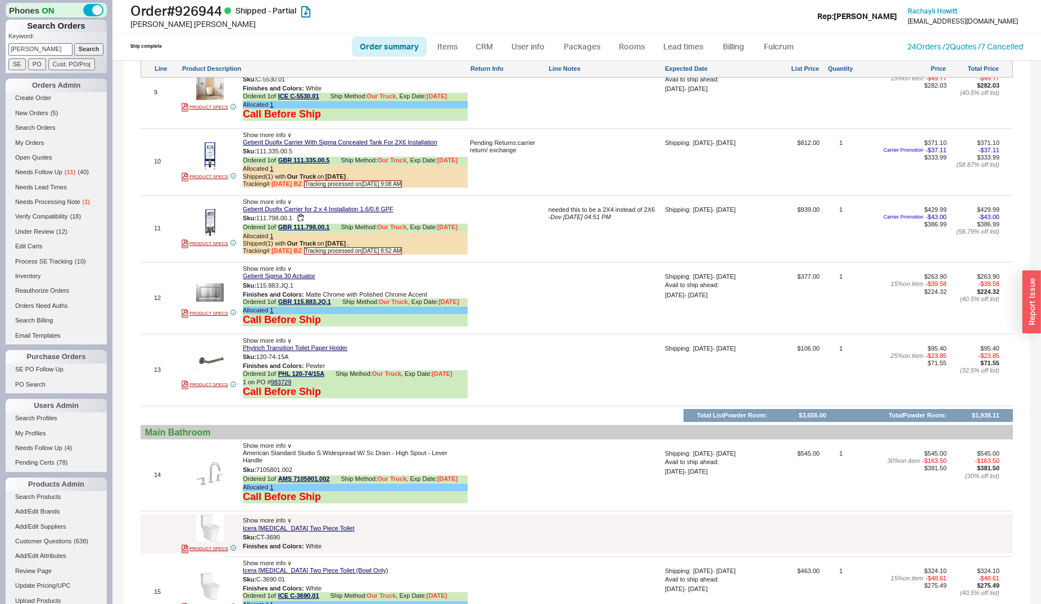
click at [262, 198] on span "Show more info ∨" at bounding box center [267, 201] width 49 height 7
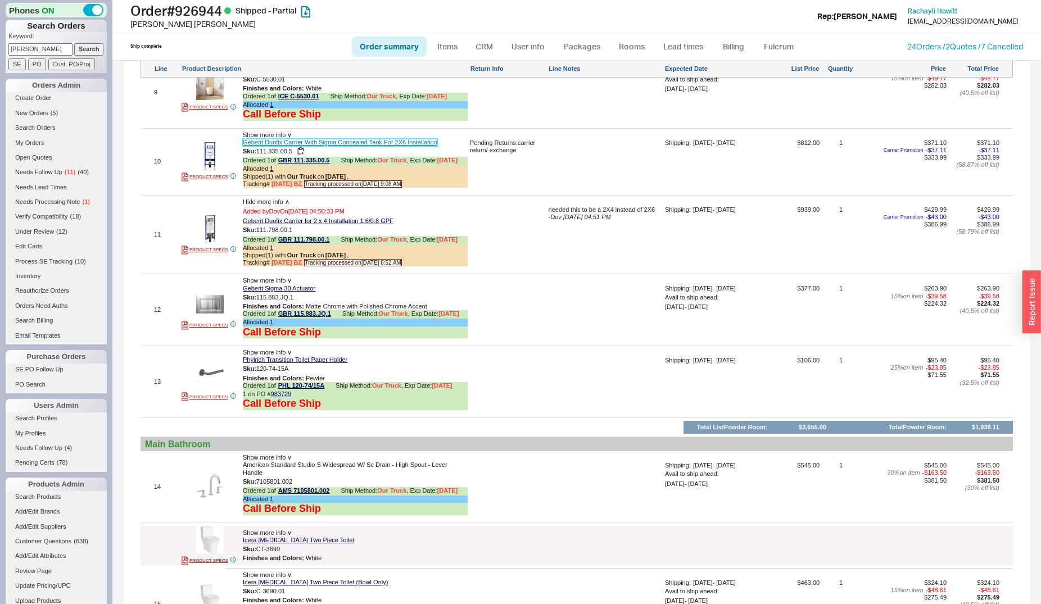
click at [269, 139] on link "Geberit Duofix Carrier With Sigma Concealed Tank For 2X6 Installation" at bounding box center [340, 142] width 194 height 7
click at [213, 93] on img at bounding box center [210, 86] width 28 height 28
click at [31, 50] on input "[PERSON_NAME]" at bounding box center [40, 49] width 64 height 12
type input "[PERSON_NAME]"
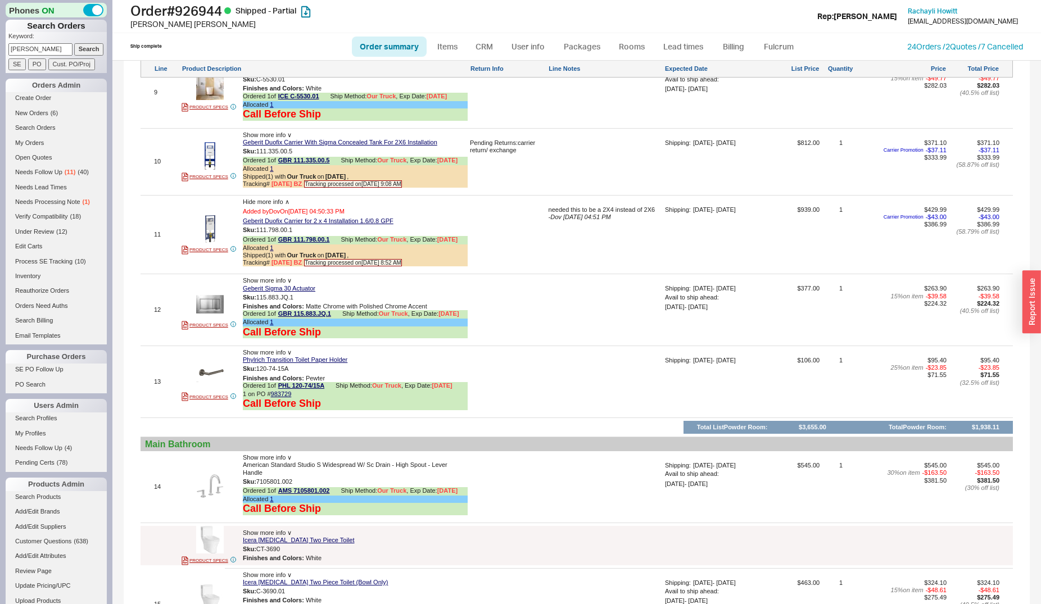
click at [74, 43] on input "Search" at bounding box center [89, 49] width 30 height 12
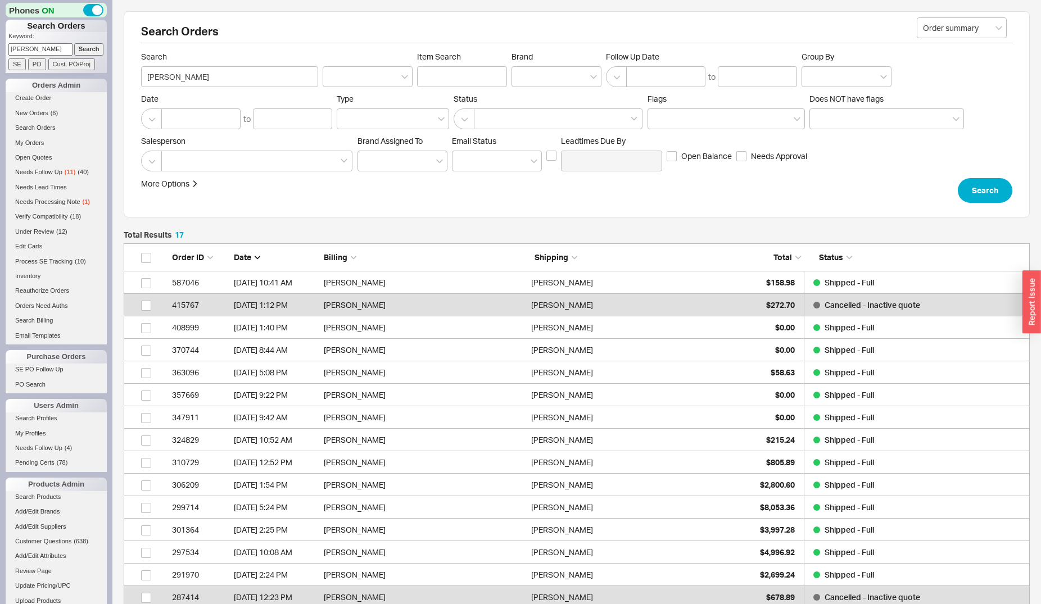
scroll to position [10, 10]
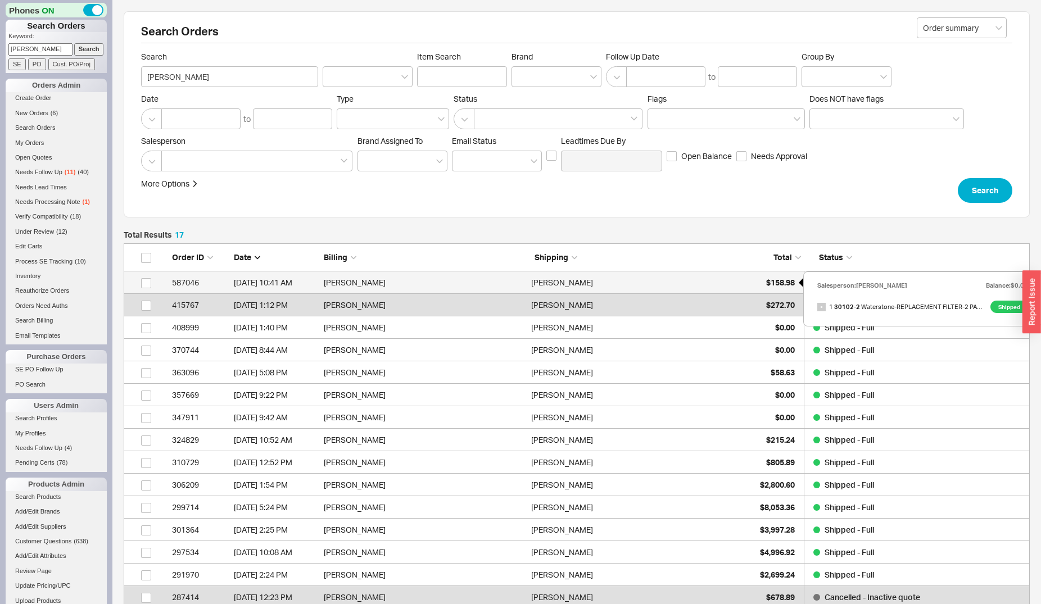
click at [769, 280] on span "$158.98" at bounding box center [780, 283] width 29 height 10
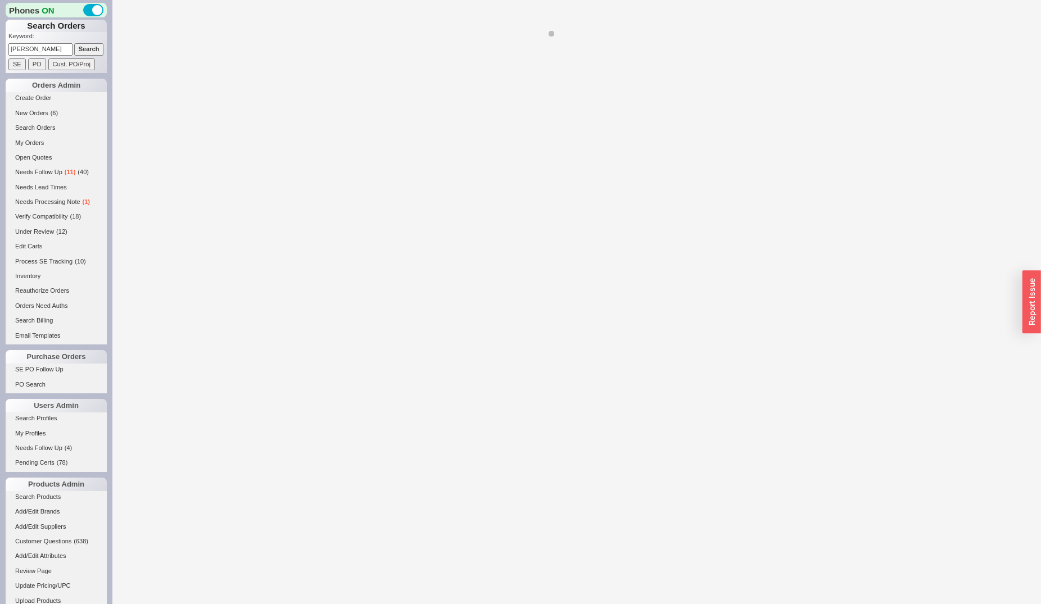
select select "*"
select select "LOW"
select select "3"
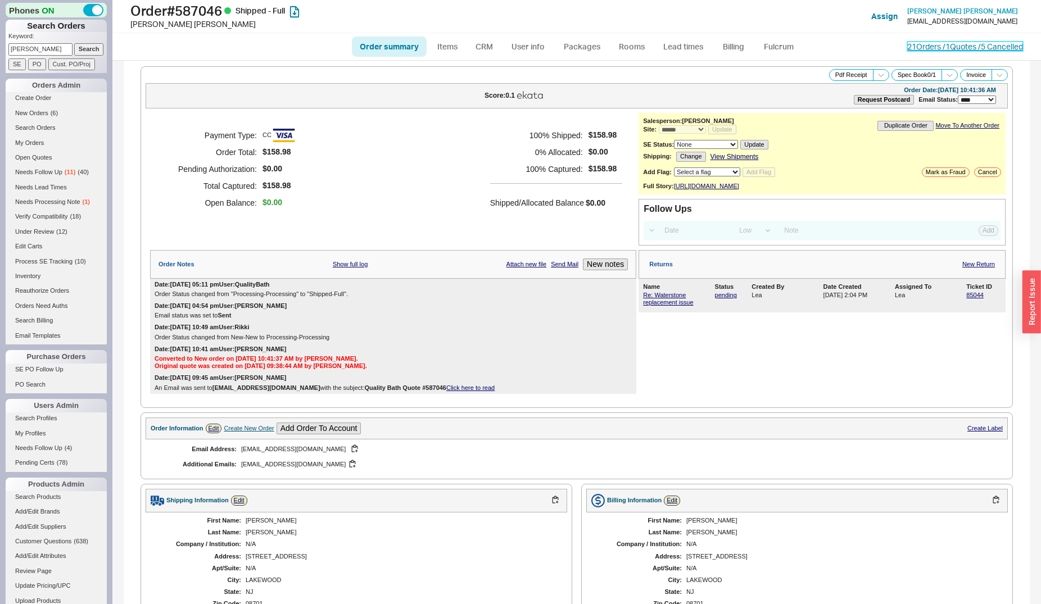
click at [925, 44] on link "21 Orders / 1 Quotes / 5 Cancelled" at bounding box center [965, 47] width 116 height 10
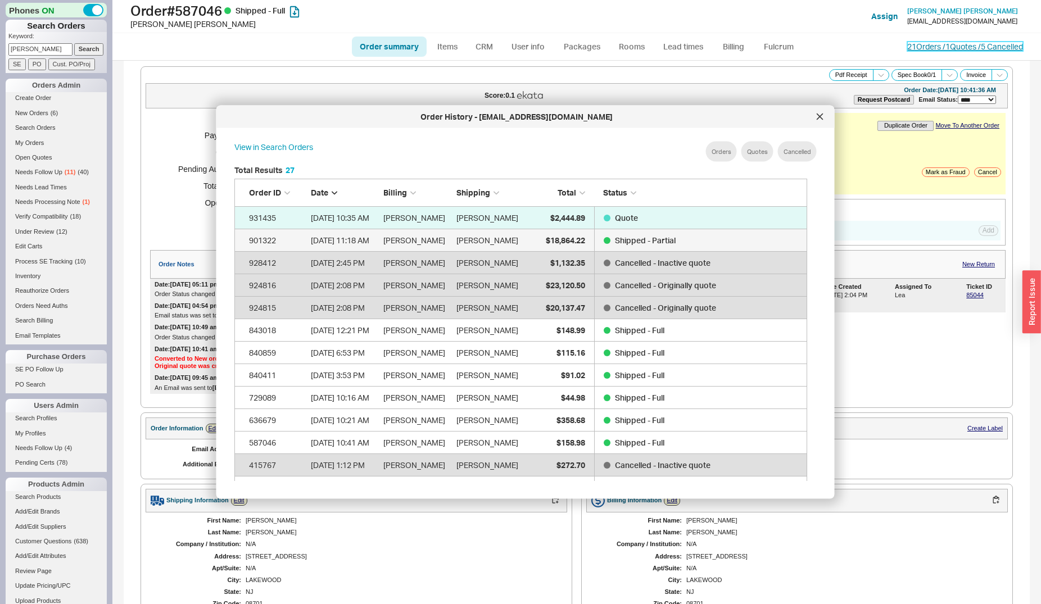
scroll to position [334, 581]
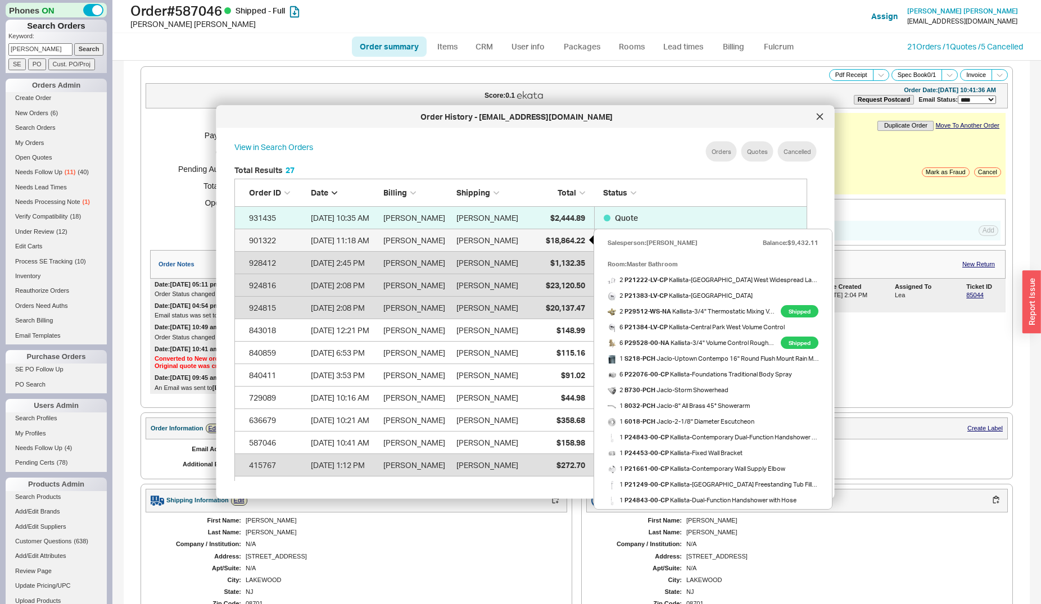
click at [562, 234] on div "$18,864.22" at bounding box center [556, 240] width 56 height 22
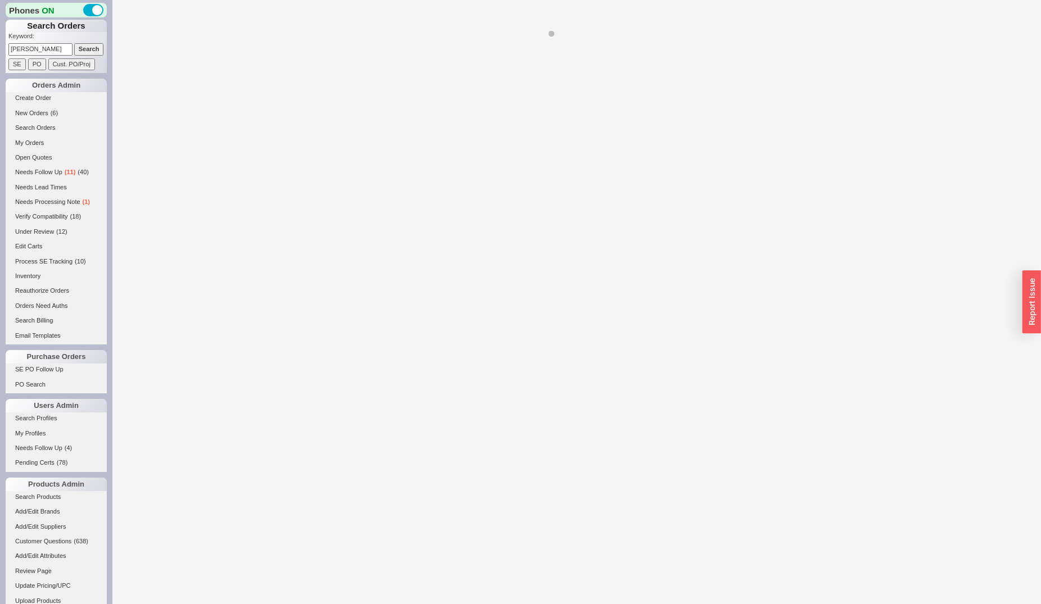
select select "*"
select select "LOW"
select select "3"
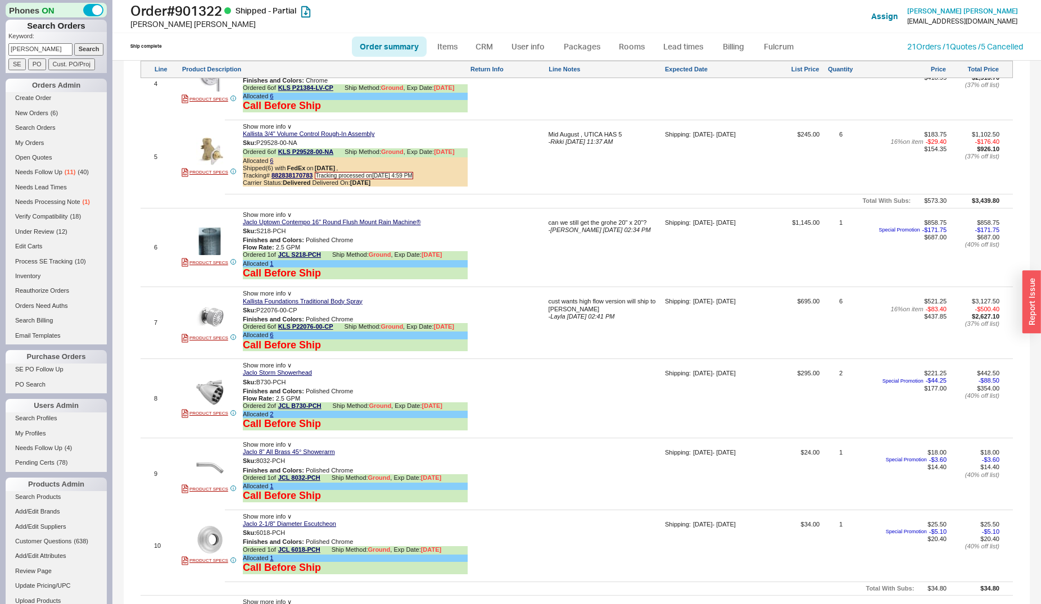
scroll to position [1247, 0]
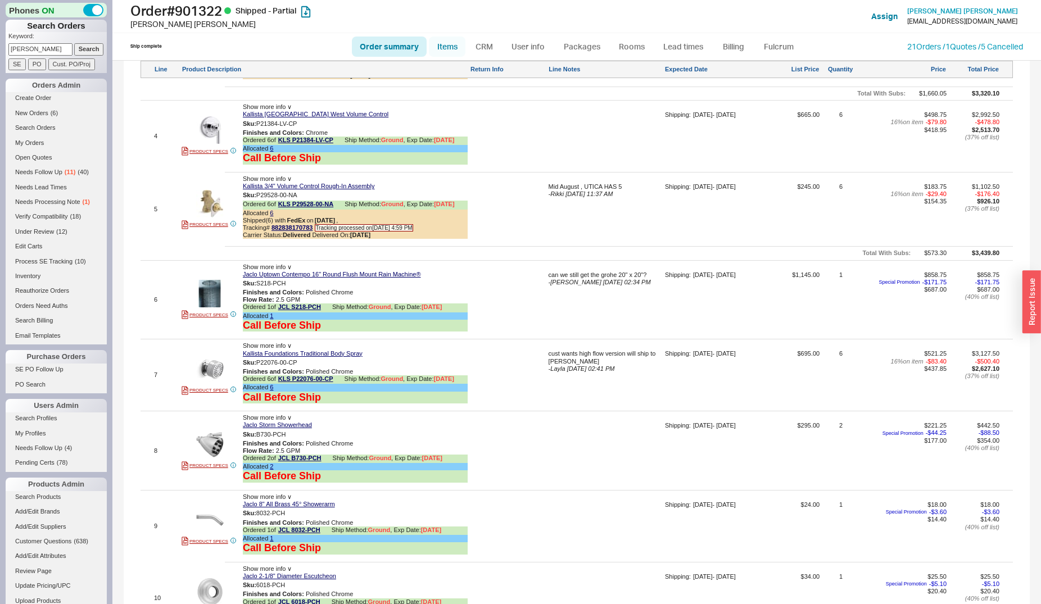
click at [455, 45] on link "Items" at bounding box center [447, 47] width 37 height 20
select select "3"
select select "ON_CHECKOUT_AGGREGATED"
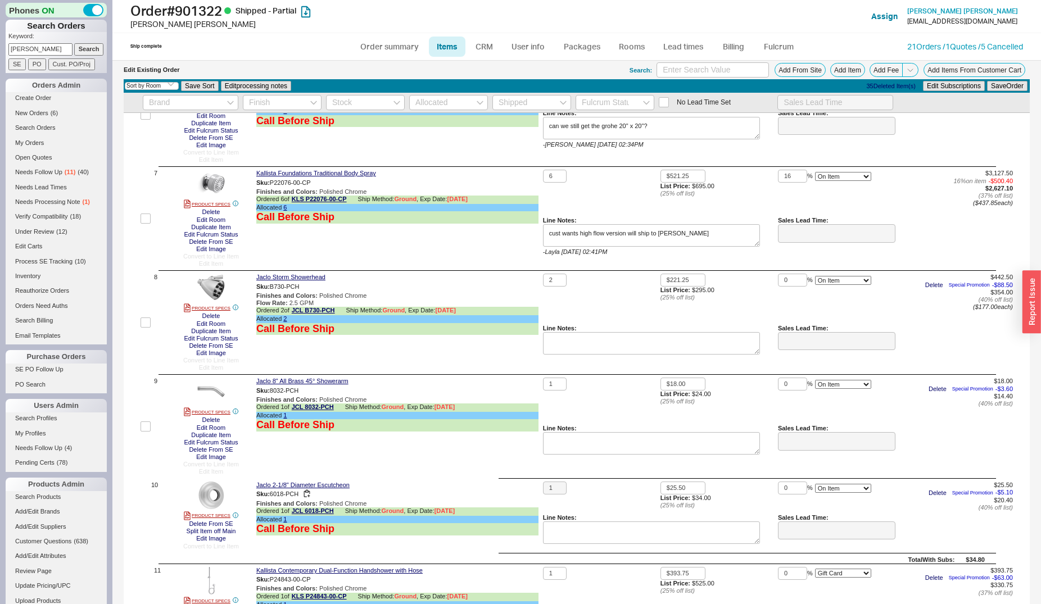
scroll to position [802, 0]
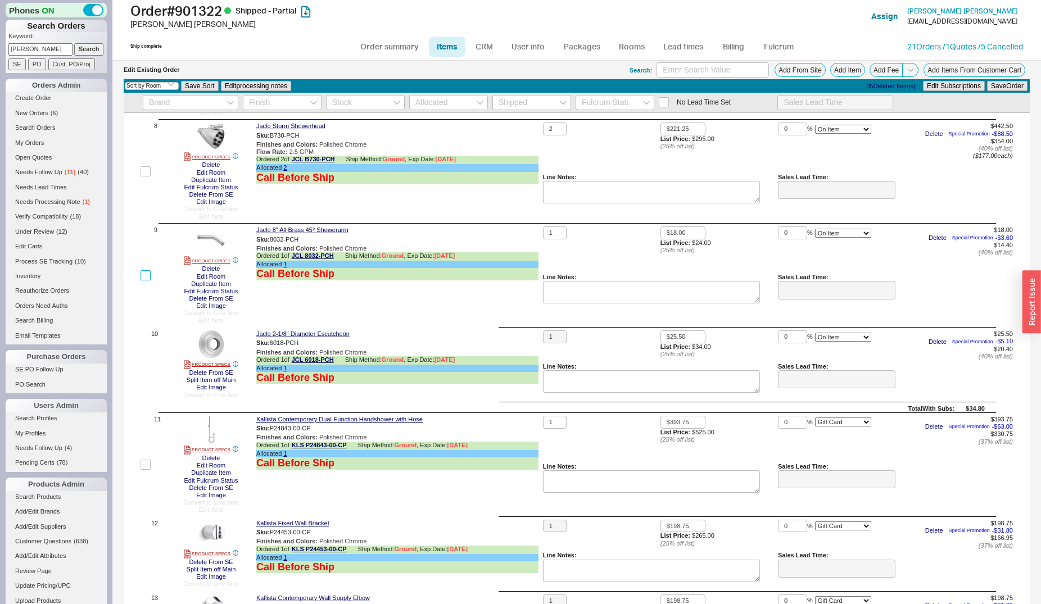
click at [142, 274] on input "checkbox" at bounding box center [145, 275] width 10 height 10
checkbox input "true"
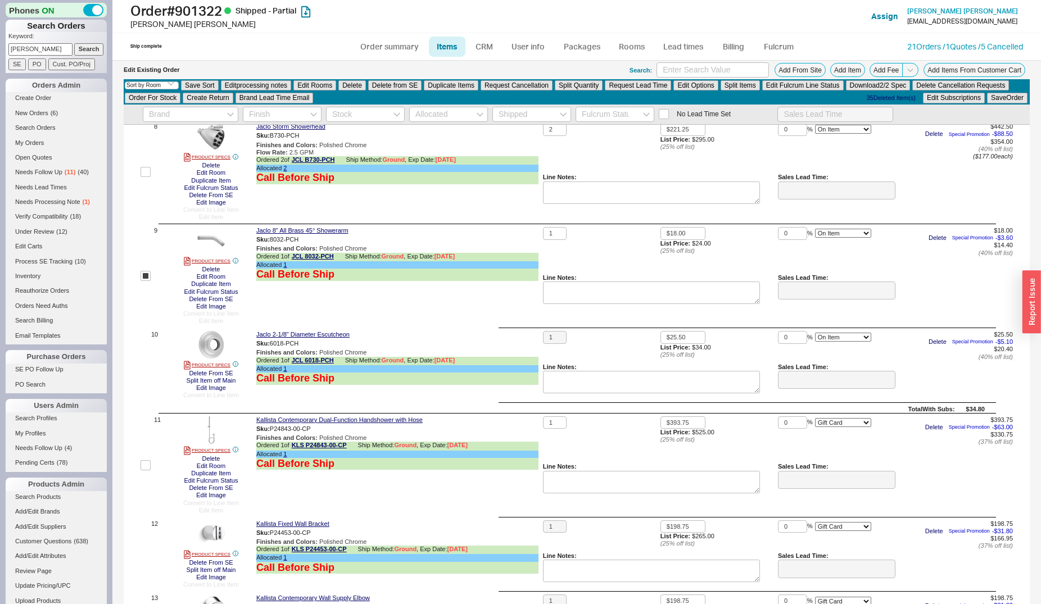
click at [444, 93] on div "Select an option Sort by Brand Sort by Room Save Sort Edit processing notes Edi…" at bounding box center [577, 91] width 906 height 25
click at [446, 88] on button "Duplicate Items" at bounding box center [451, 85] width 54 height 10
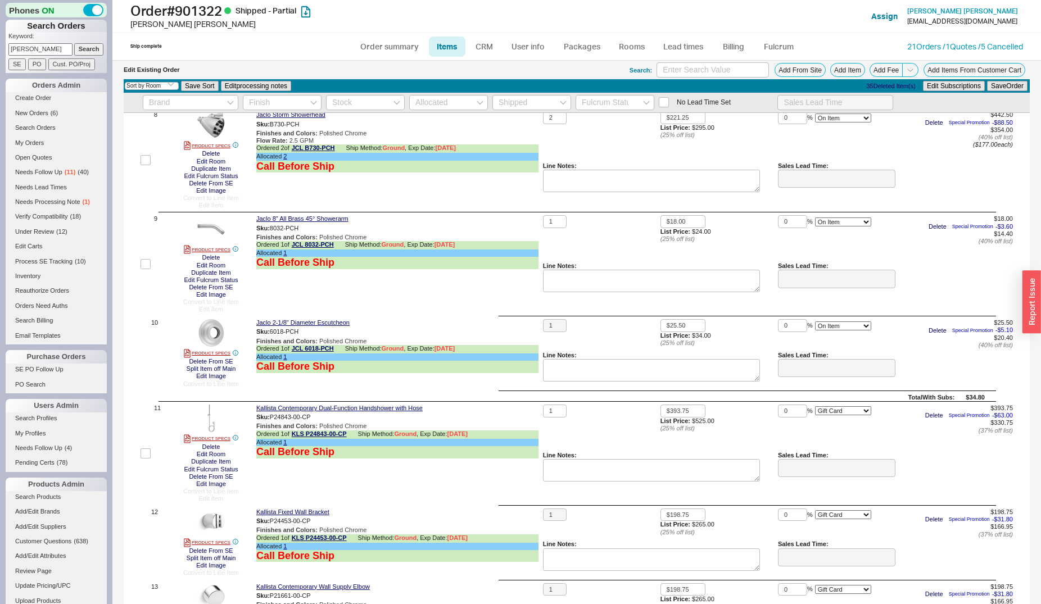
checkbox input "false"
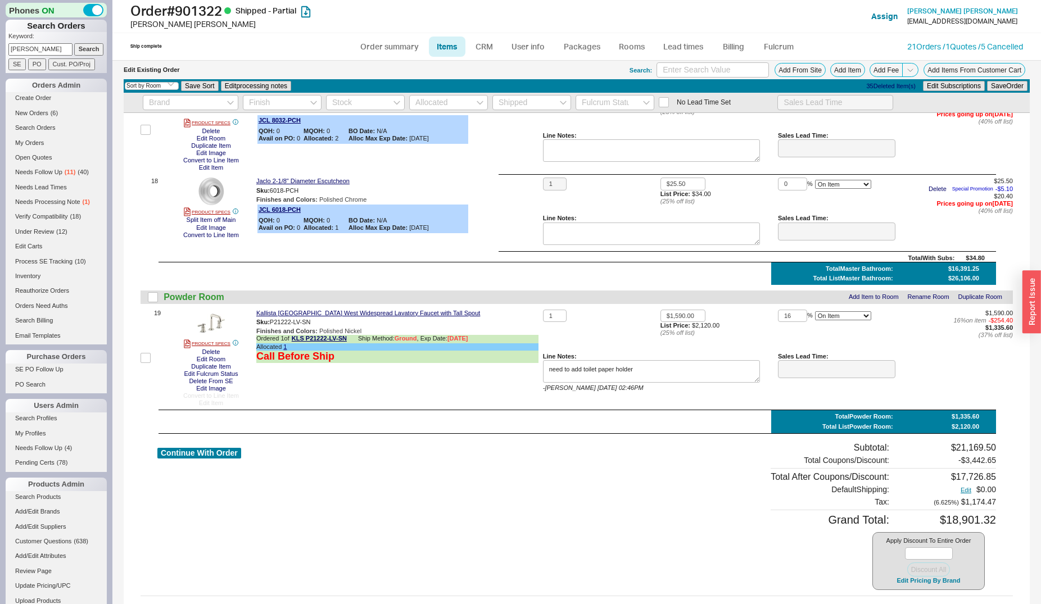
scroll to position [1662, 0]
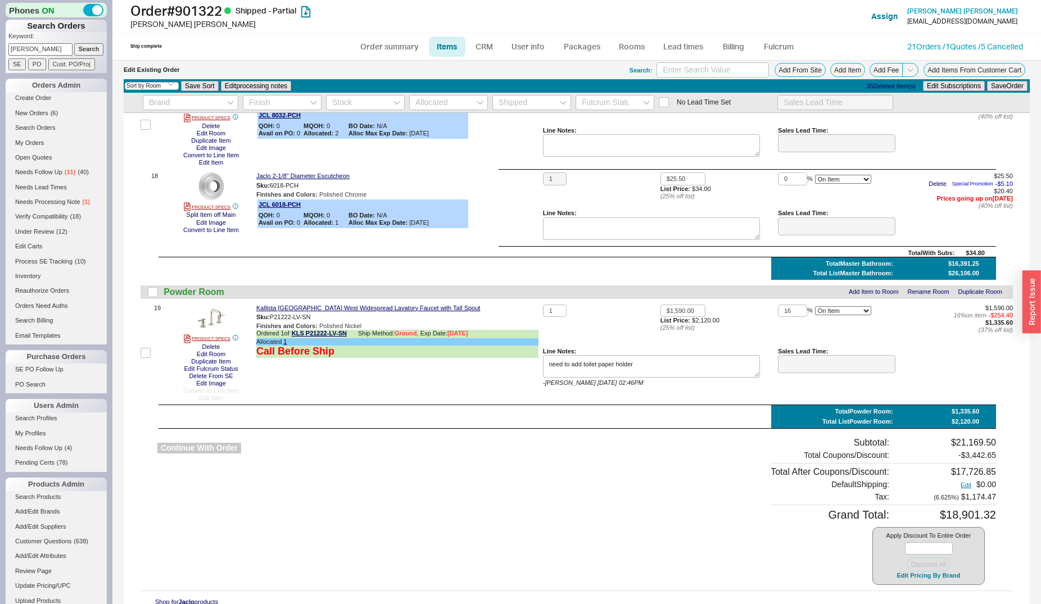
click at [213, 445] on button "Continue With Order" at bounding box center [199, 448] width 84 height 11
select select "*"
select select "LOW"
select select "3"
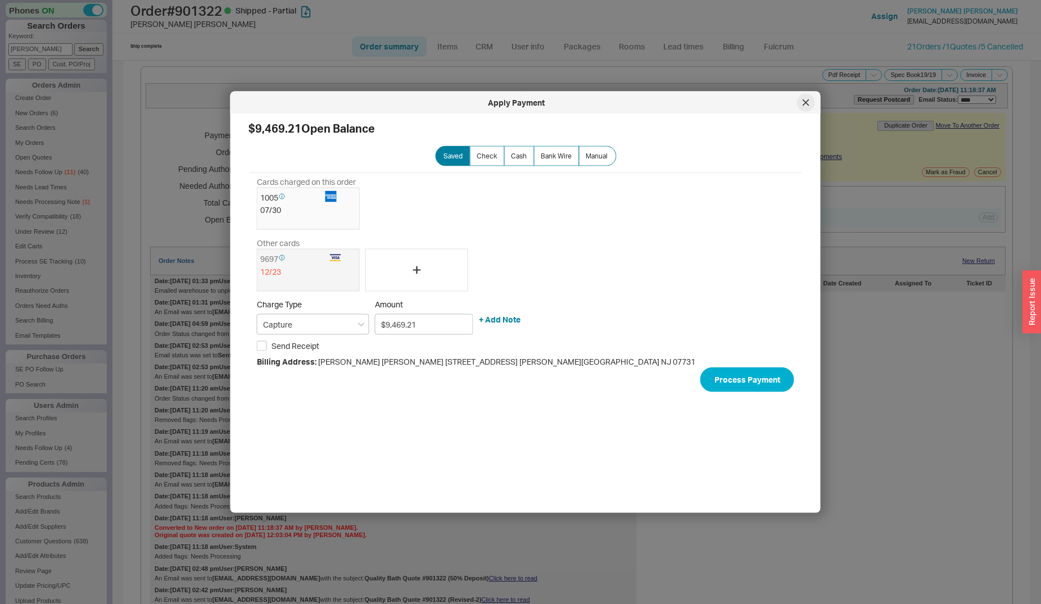
click at [803, 105] on icon at bounding box center [805, 102] width 6 height 6
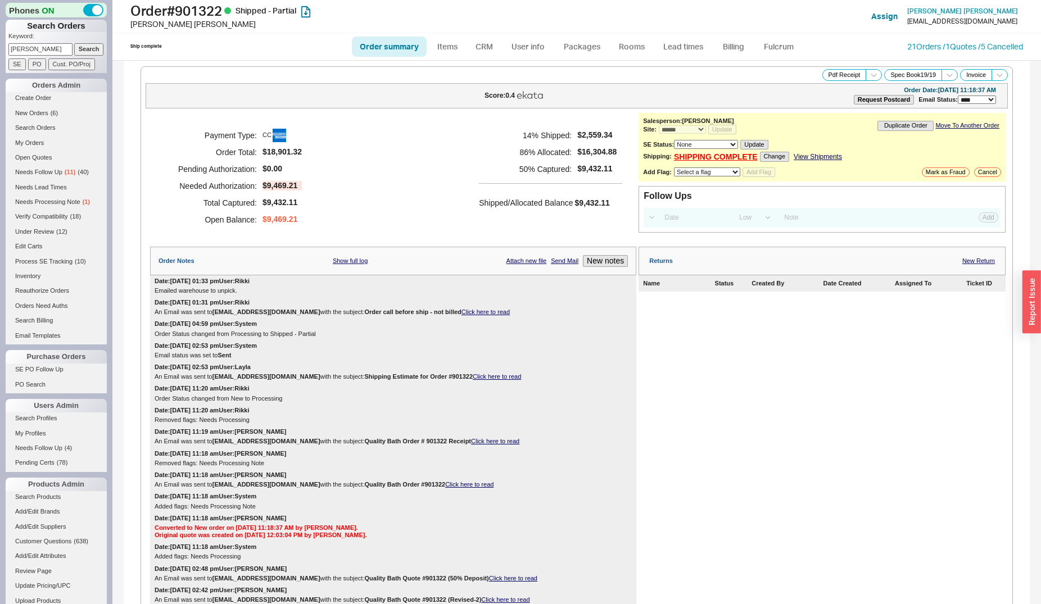
click at [674, 140] on select "None On Hold Call Before Ship Hold for Balance Hold For Payment Wait For Cust. …" at bounding box center [706, 144] width 64 height 9
click at [687, 143] on select "None On Hold Call Before Ship Hold for Balance Hold For Payment Wait For Cust. …" at bounding box center [706, 144] width 64 height 9
click at [686, 176] on select "Select a flag Under Review Hold Verify Compatibility Needs Processing Cannot Be…" at bounding box center [707, 171] width 66 height 9
click at [674, 167] on select "Select a flag Under Review Hold Verify Compatibility Needs Processing Cannot Be…" at bounding box center [707, 171] width 66 height 9
select select "11"
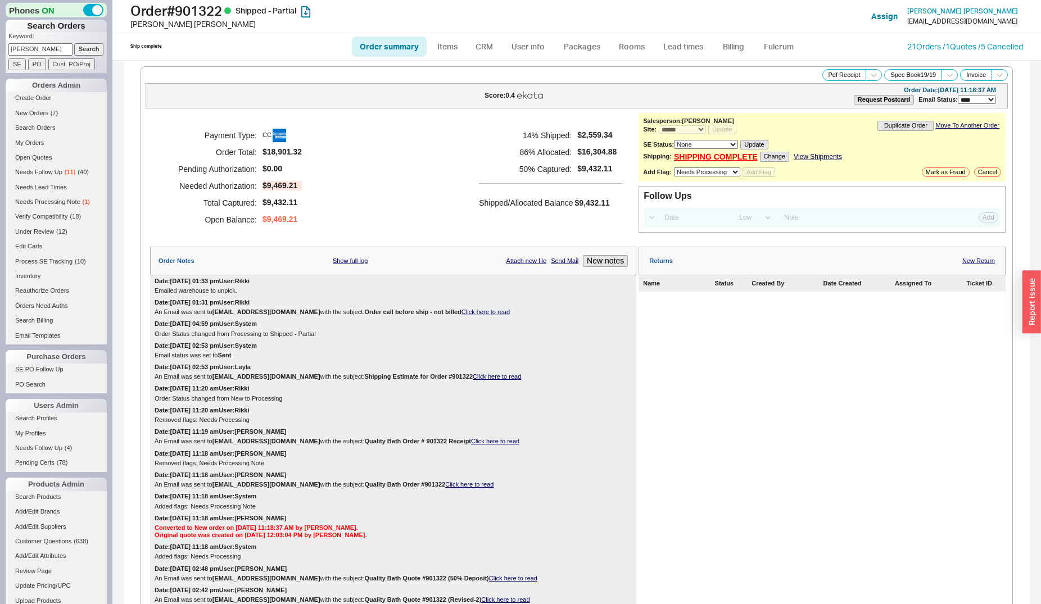
click option "Needs Processing" at bounding box center [0, 0] width 0 height 0
click at [747, 177] on button "Add Flag" at bounding box center [758, 172] width 33 height 10
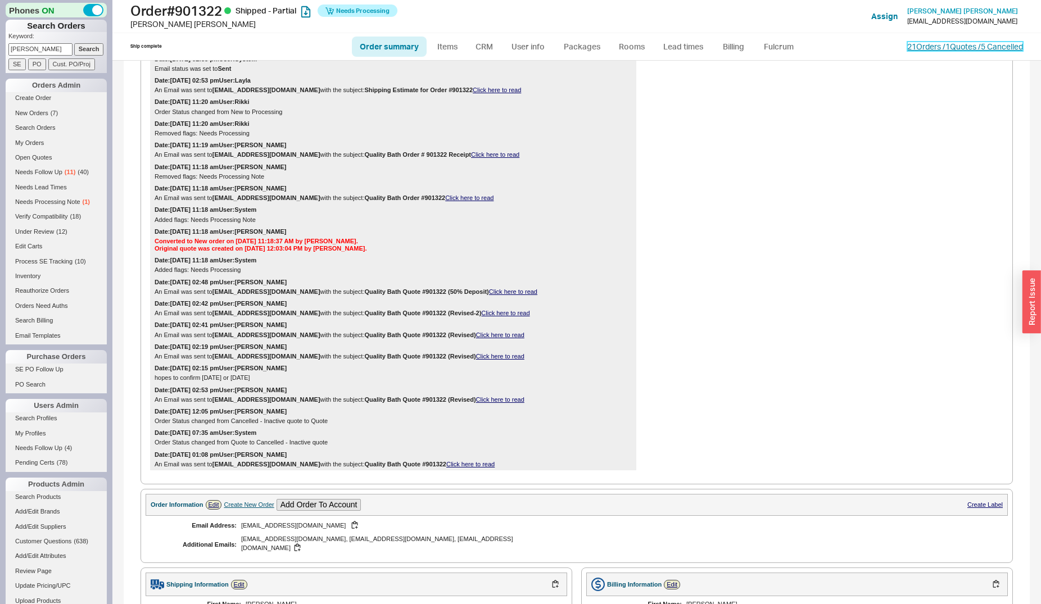
click at [919, 46] on link "21 Orders / 1 Quotes / 5 Cancelled" at bounding box center [965, 47] width 116 height 10
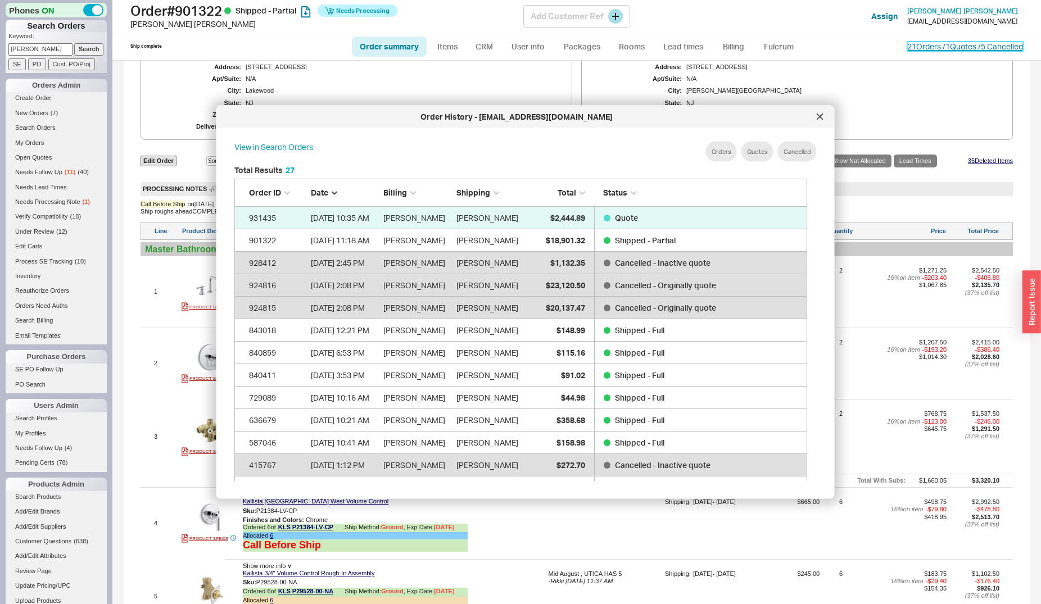
scroll to position [334, 581]
click at [819, 121] on div at bounding box center [820, 117] width 18 height 18
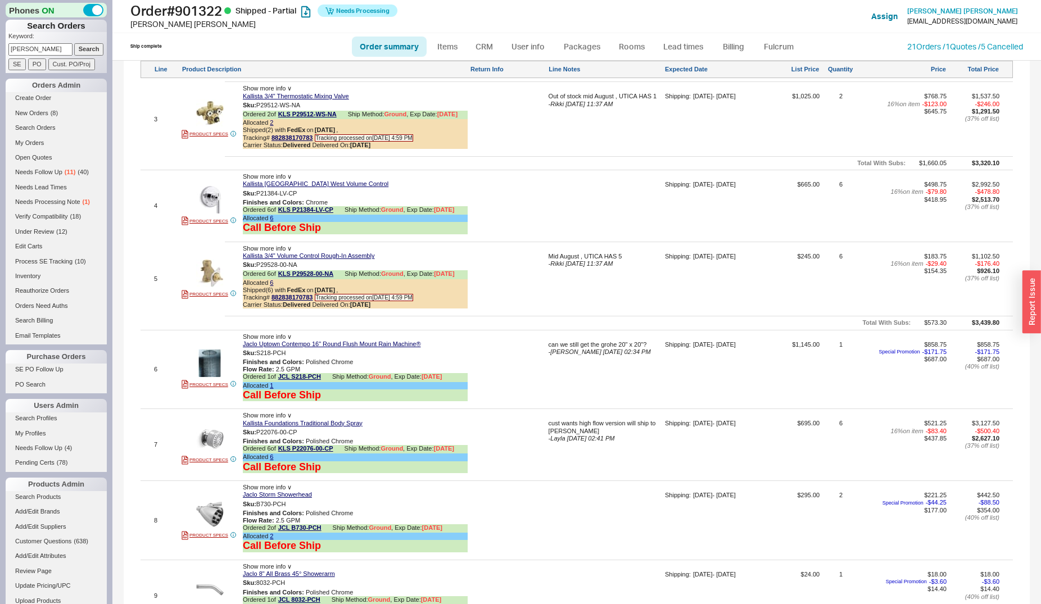
scroll to position [850, 0]
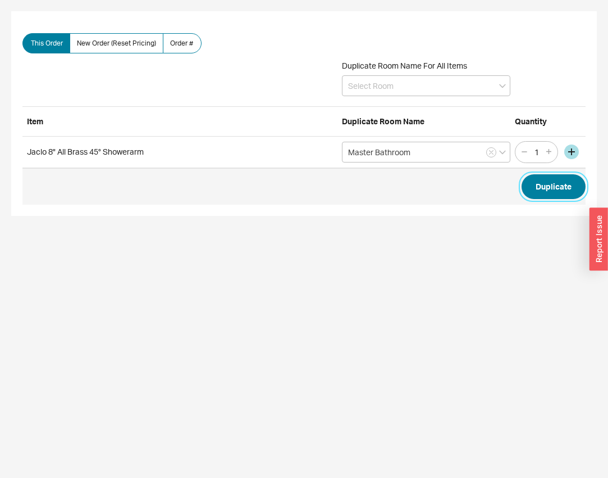
click at [556, 187] on button "Duplicate" at bounding box center [554, 186] width 64 height 25
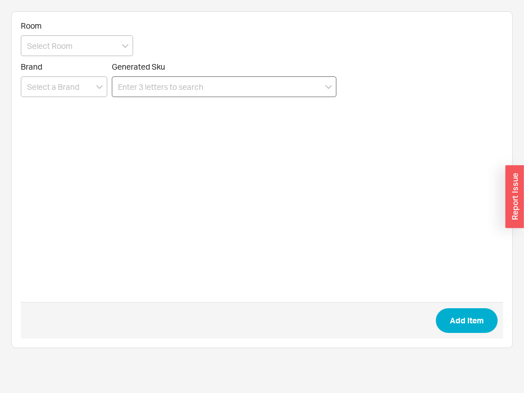
type input "Hi [PERSON_NAME], I emailed you a quote with 2 fixtures from Rohl and 2 from [P…"
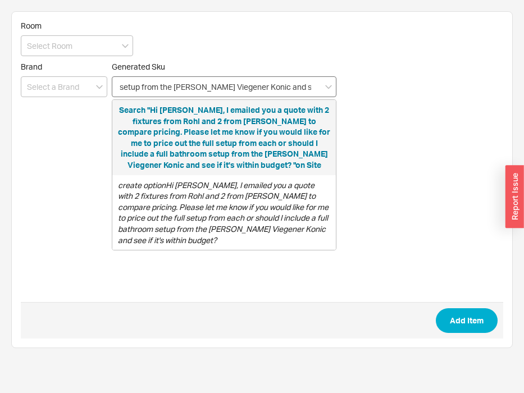
click at [225, 87] on input "Hi [PERSON_NAME], I emailed you a quote with 2 fixtures from Rohl and 2 from [P…" at bounding box center [224, 86] width 225 height 21
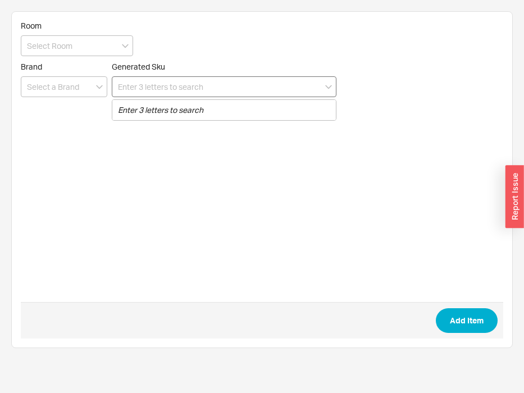
scroll to position [0, 0]
paste input "K-1848-0"
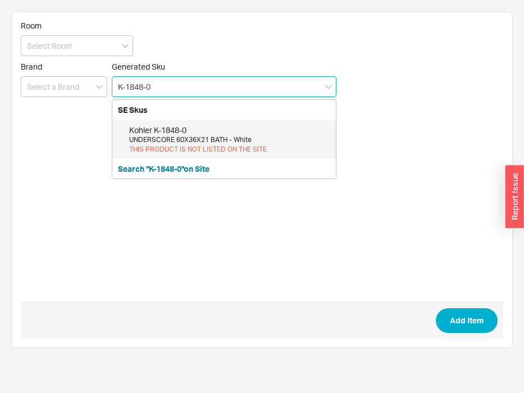
click at [225, 137] on div "UNDERSCORE 60X36X21 BATH - White" at bounding box center [229, 140] width 201 height 10
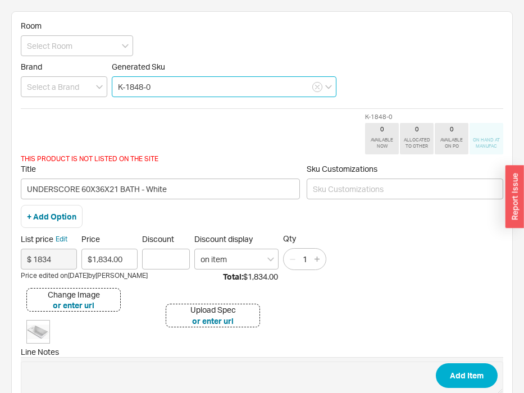
click at [240, 87] on input "K-1848-0" at bounding box center [224, 86] width 225 height 21
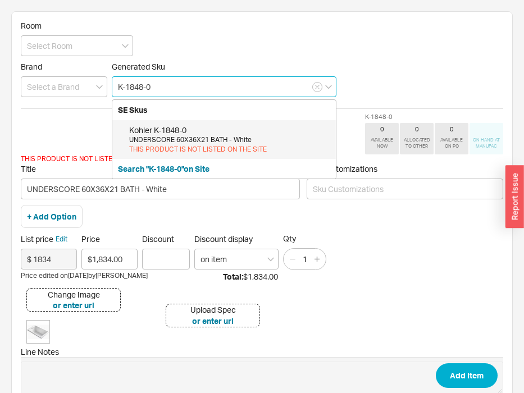
click at [176, 85] on input "K-1848-0" at bounding box center [224, 86] width 225 height 21
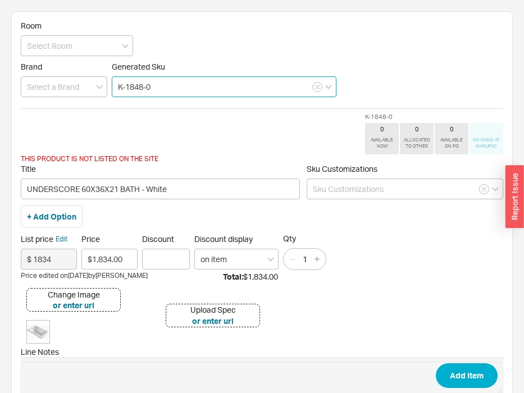
type input "K-1848-0"
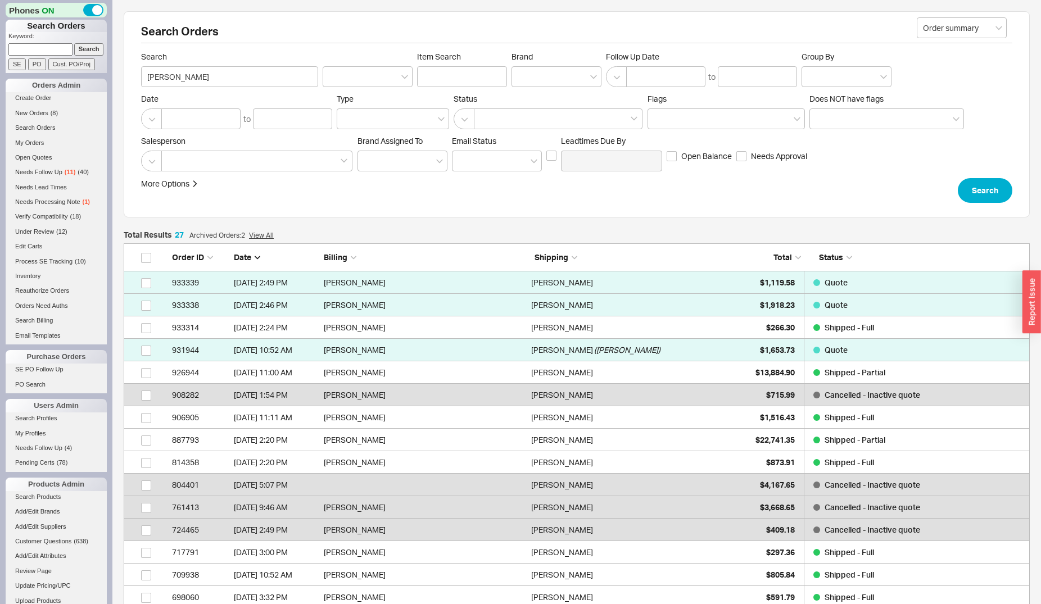
scroll to position [625, 896]
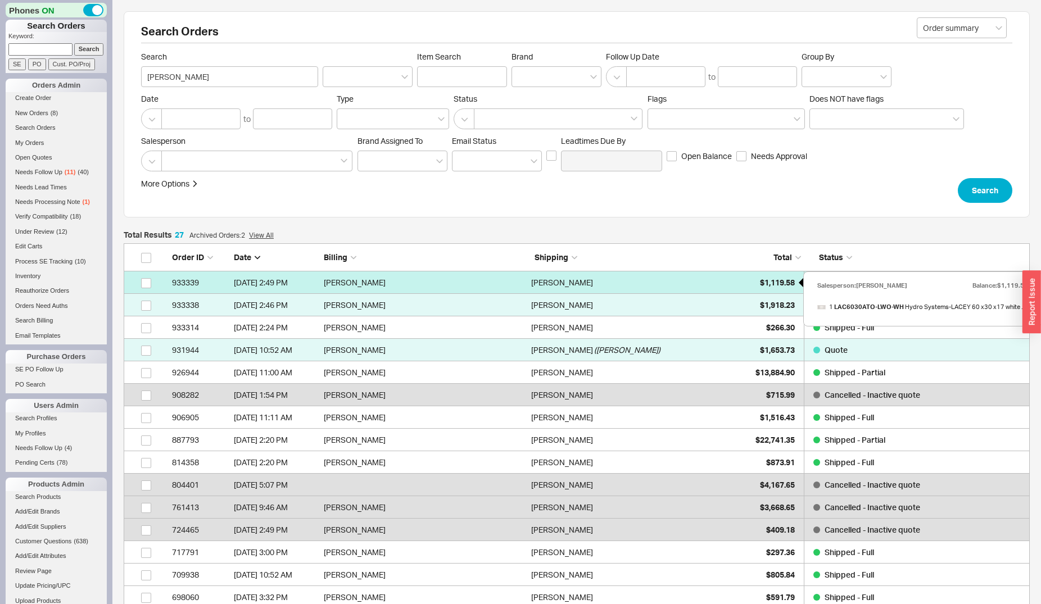
click at [778, 284] on span "$1,119.58" at bounding box center [777, 283] width 35 height 10
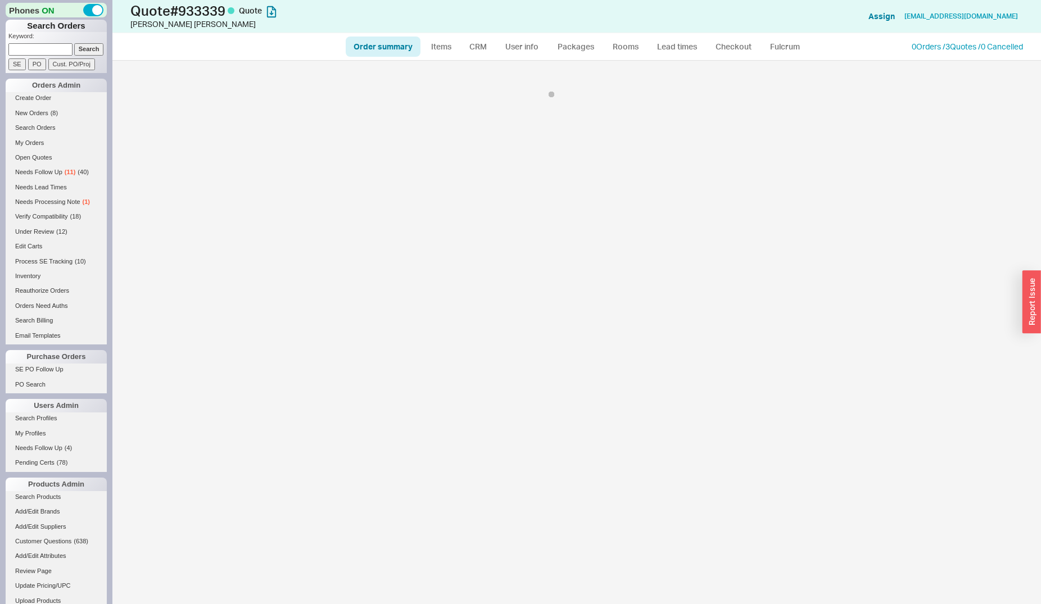
select select "*"
select select "3"
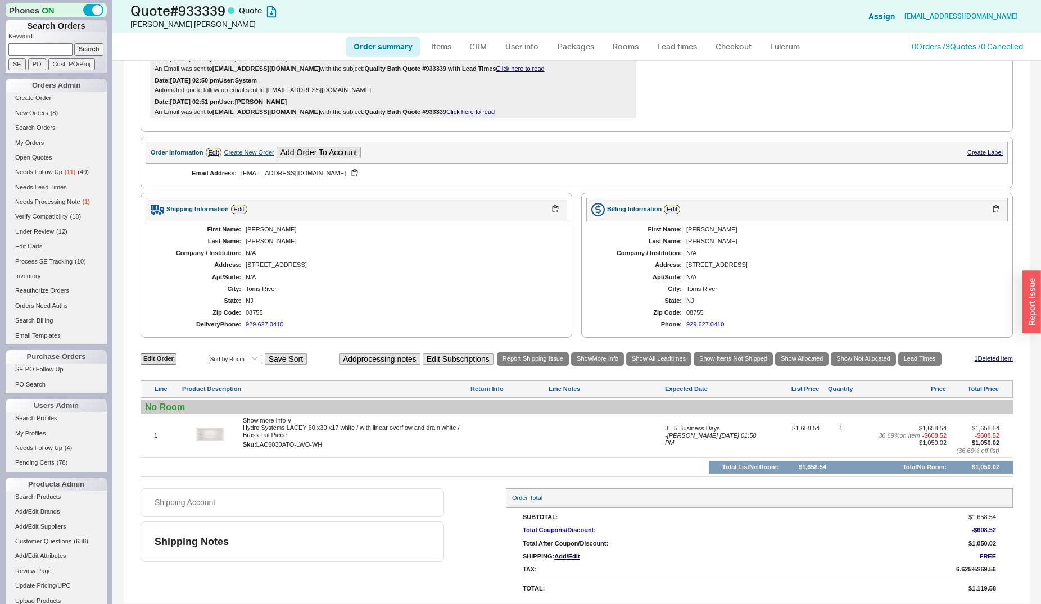
select select "*"
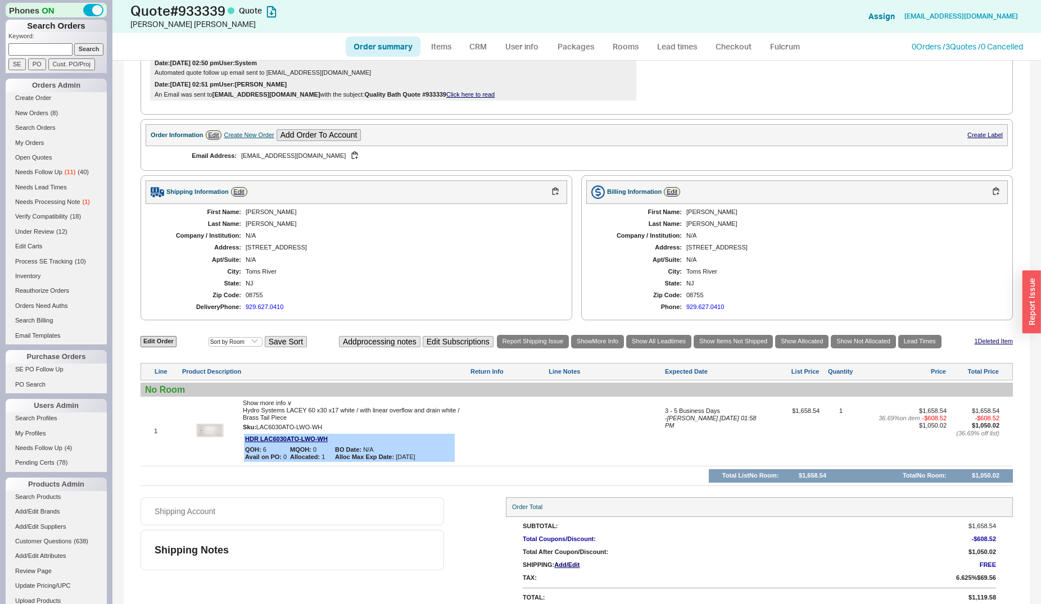
scroll to position [289, 0]
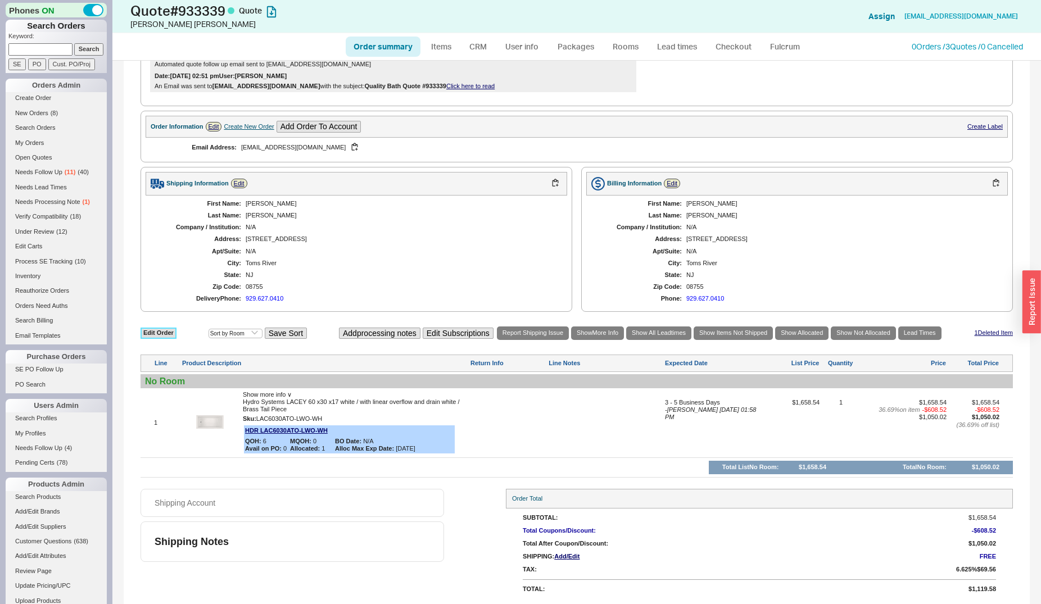
click at [165, 337] on link "Edit Order" at bounding box center [158, 333] width 36 height 11
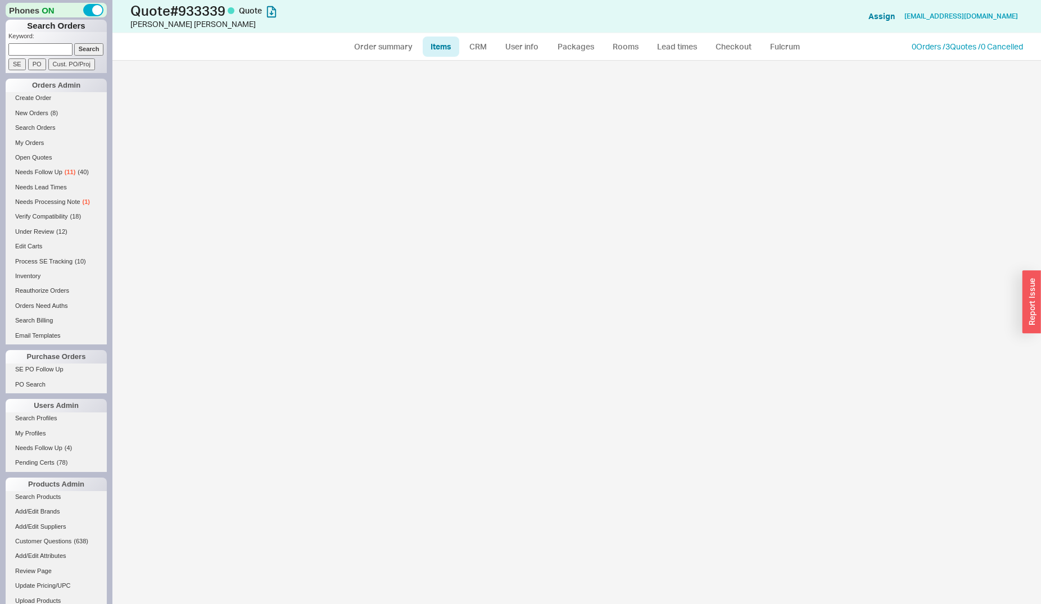
select select "3"
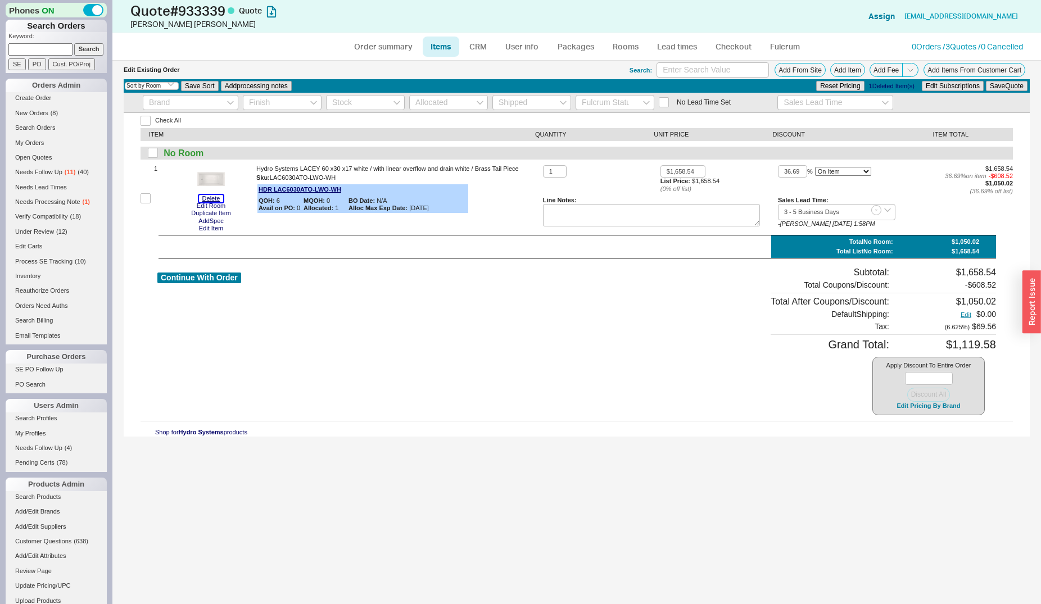
click at [216, 199] on button "Delete" at bounding box center [211, 198] width 25 height 7
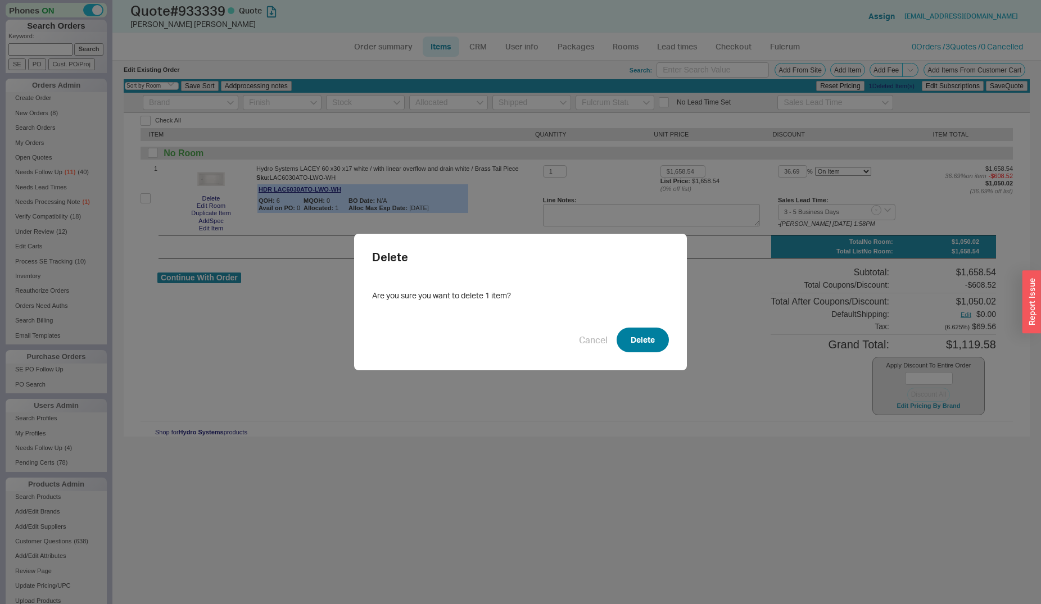
click at [649, 348] on button "Delete" at bounding box center [642, 340] width 52 height 25
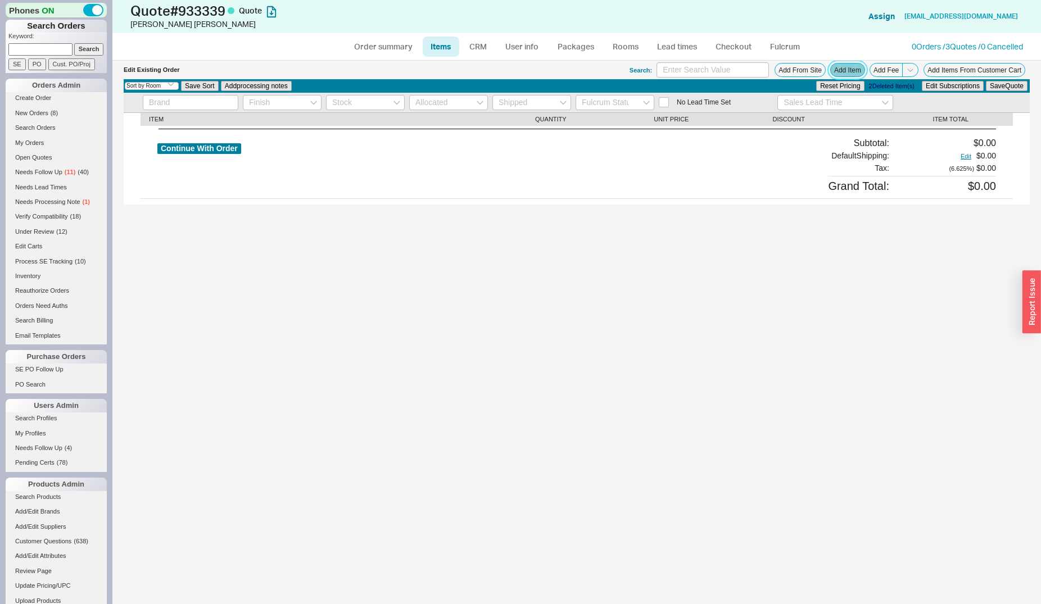
click at [846, 70] on button "Add Item" at bounding box center [847, 70] width 35 height 14
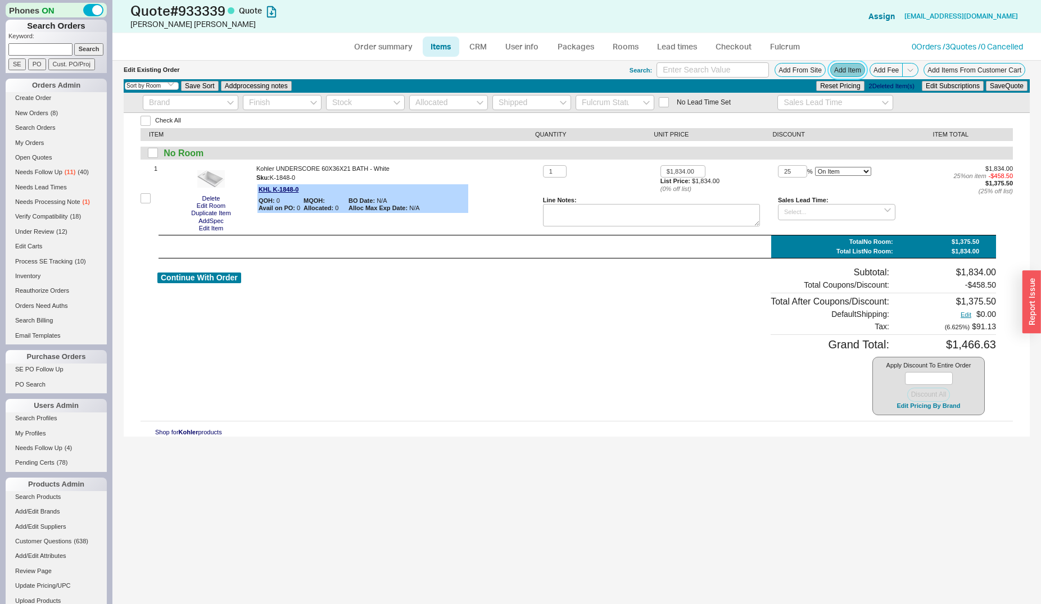
click at [847, 70] on button "Add Item" at bounding box center [847, 70] width 35 height 14
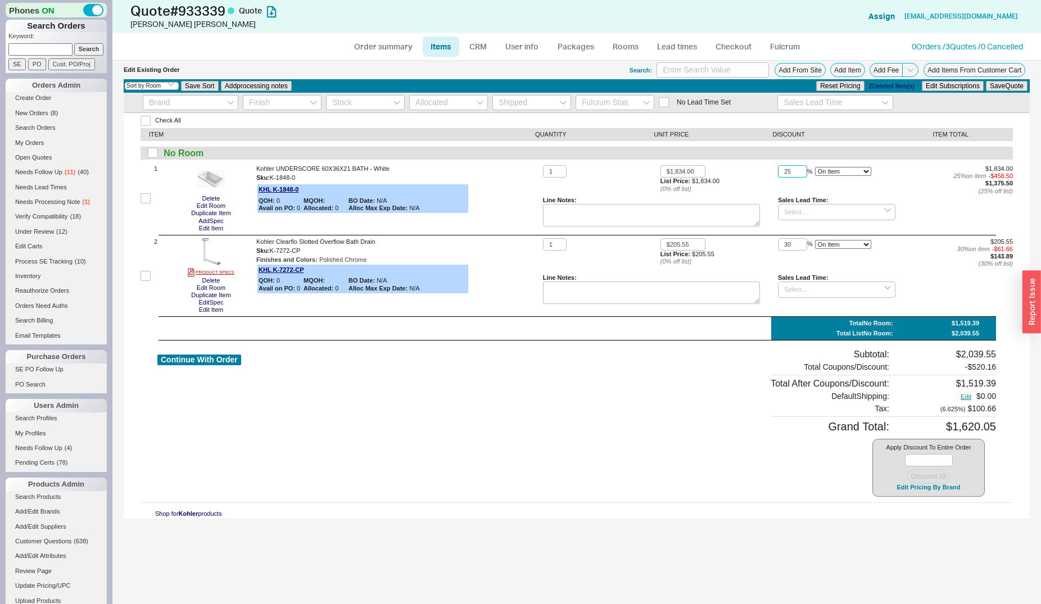
drag, startPoint x: 792, startPoint y: 171, endPoint x: 776, endPoint y: 172, distance: 16.3
click at [778, 172] on input "25" at bounding box center [792, 171] width 29 height 13
type input "30"
click at [985, 81] on button "Save Quote" at bounding box center [1006, 86] width 42 height 10
click at [229, 360] on button "Continue With Order" at bounding box center [199, 360] width 84 height 11
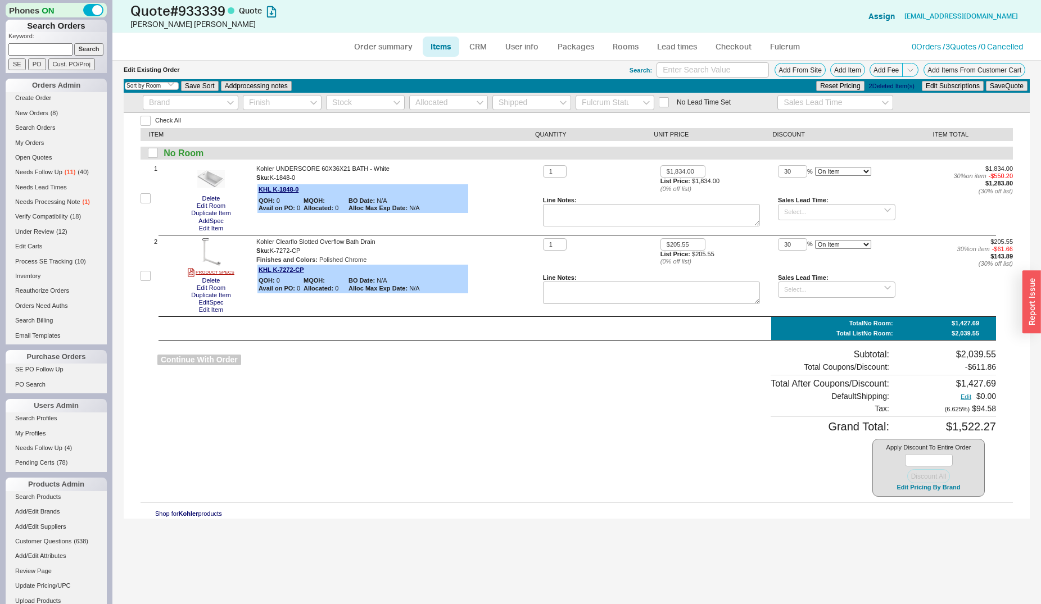
select select "*"
select select "3"
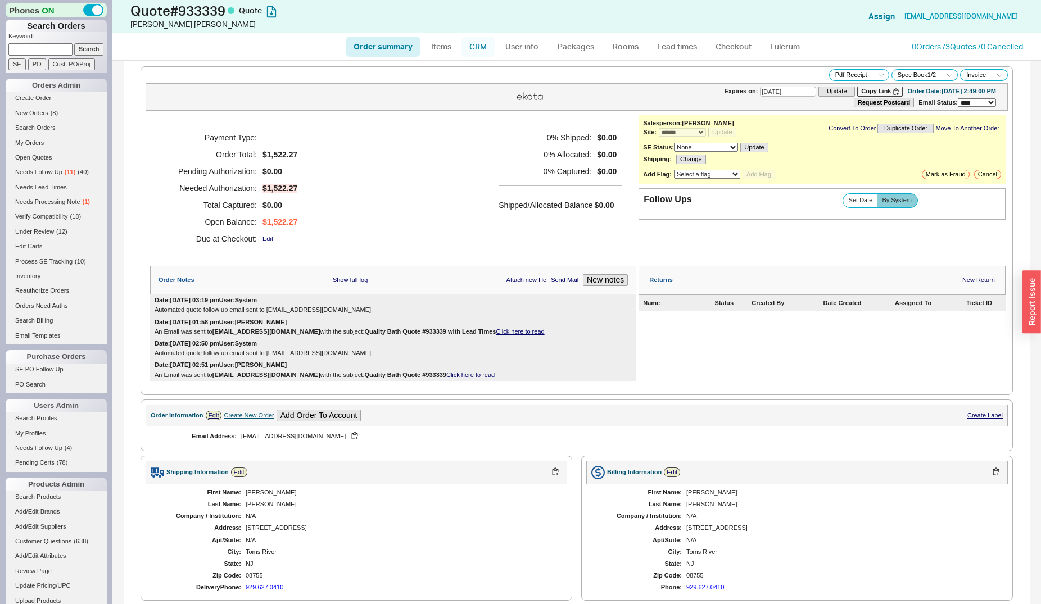
click at [487, 46] on link "CRM" at bounding box center [477, 47] width 33 height 20
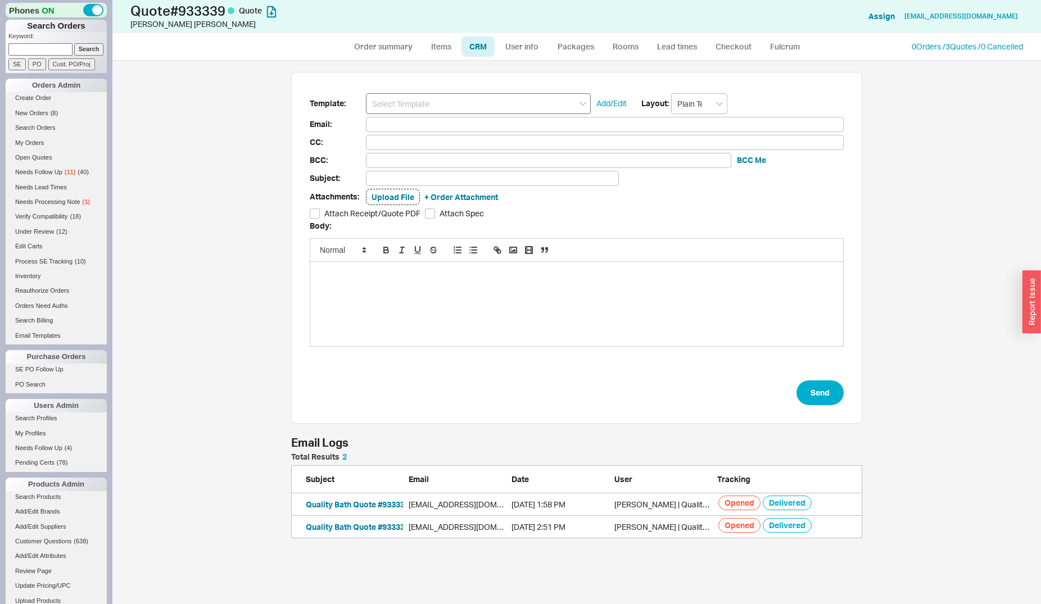
scroll to position [76, 561]
click at [490, 103] on input at bounding box center [478, 103] width 225 height 21
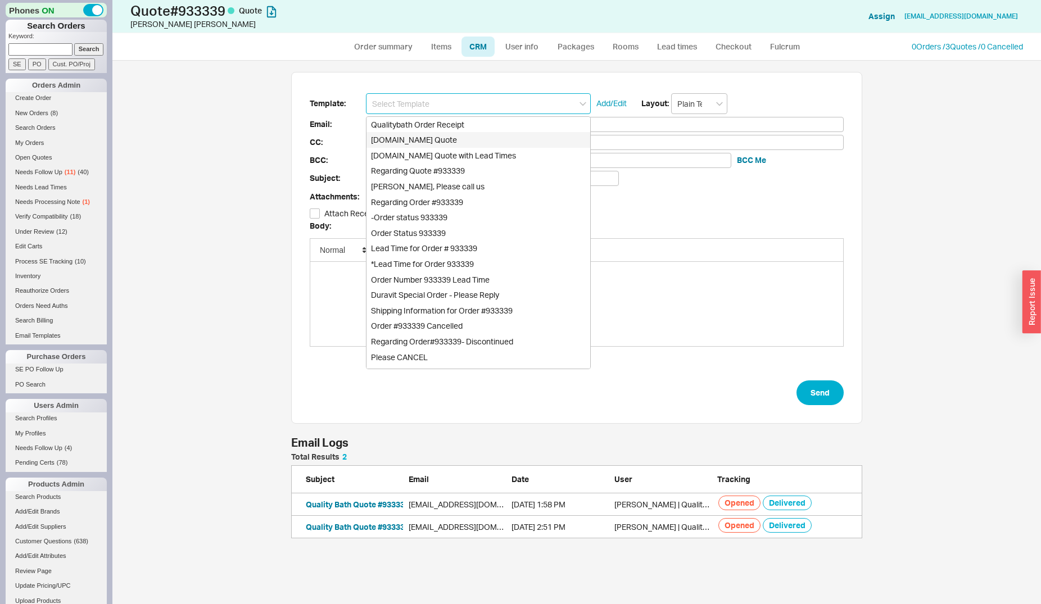
click at [489, 144] on div "[DOMAIN_NAME] Quote" at bounding box center [478, 140] width 224 height 16
type input "Receipt"
type input "aaronunitedc@gmail.com"
type input "Quality Bath Quote #933339"
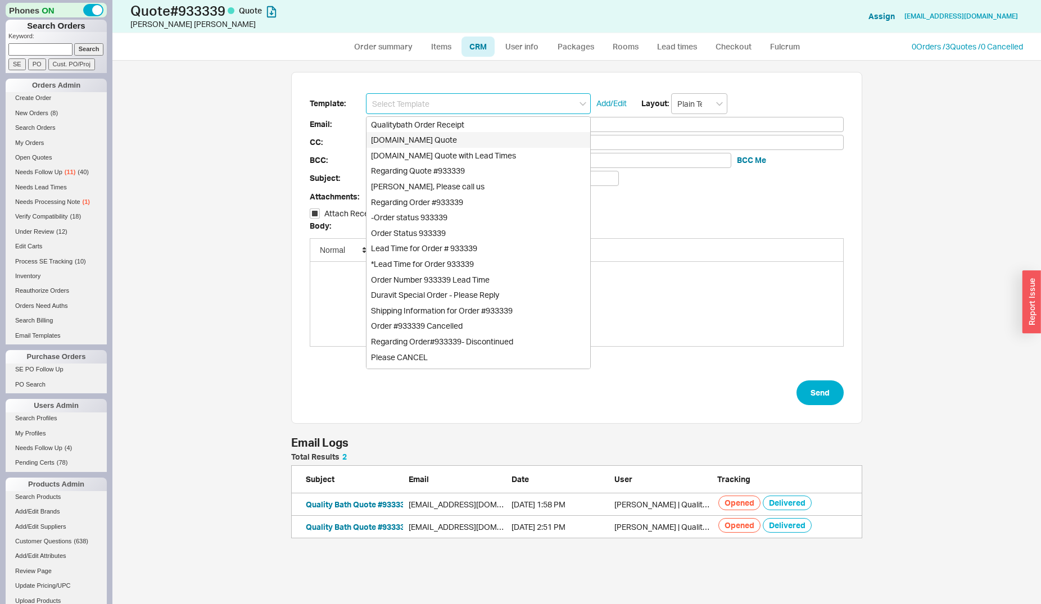
checkbox input "true"
type input "[DOMAIN_NAME] Quote"
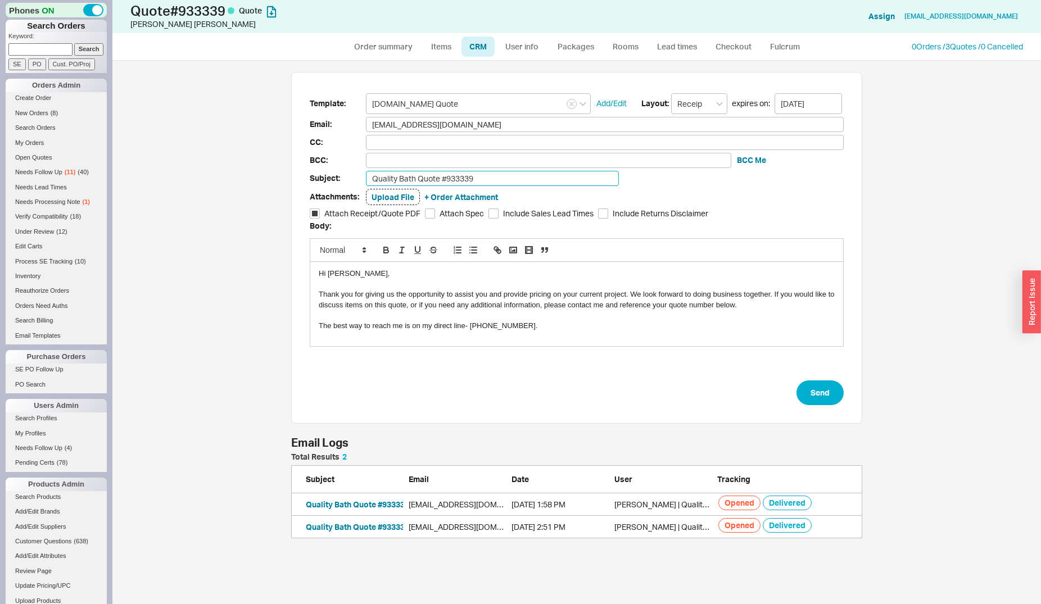
click at [489, 175] on input "Quality Bath Quote #933339" at bounding box center [492, 178] width 253 height 15
type input "Quality Bath Quote #933339 (Revised)"
click at [811, 392] on button "Send" at bounding box center [819, 392] width 47 height 25
select select "*"
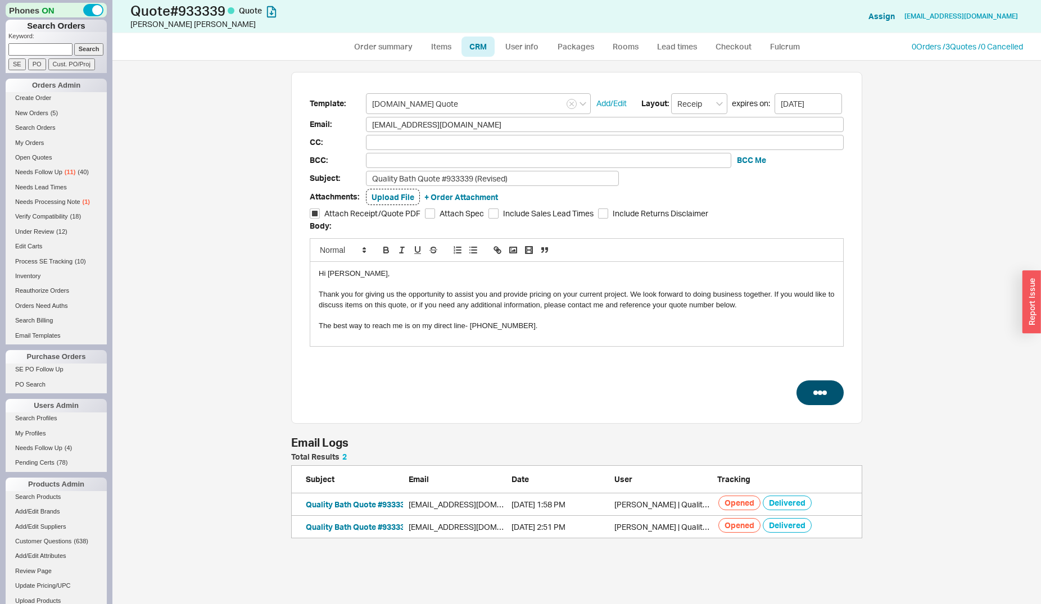
select select "3"
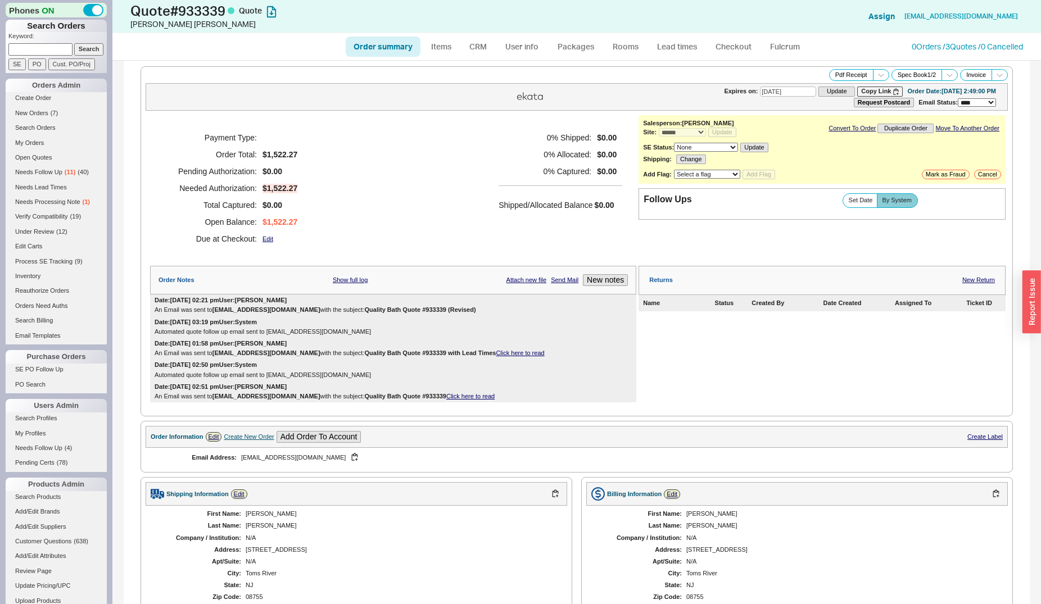
click at [55, 55] on input at bounding box center [40, 49] width 64 height 12
type input "l"
click at [74, 43] on input "Search" at bounding box center [89, 49] width 30 height 12
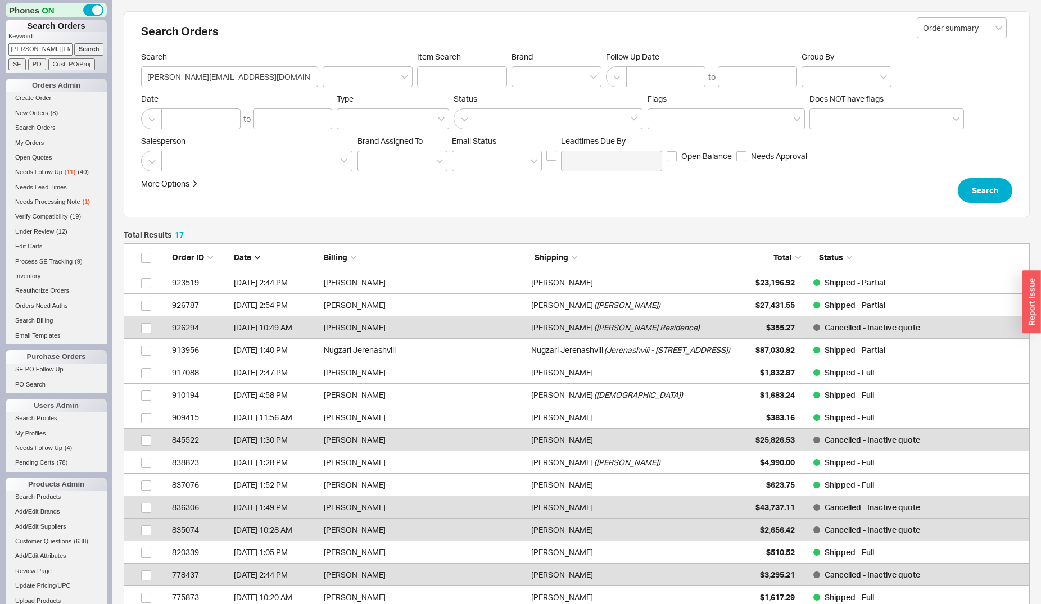
scroll to position [10, 10]
click at [58, 50] on input "joe@parkhillnj.com" at bounding box center [40, 49] width 64 height 12
type input "m"
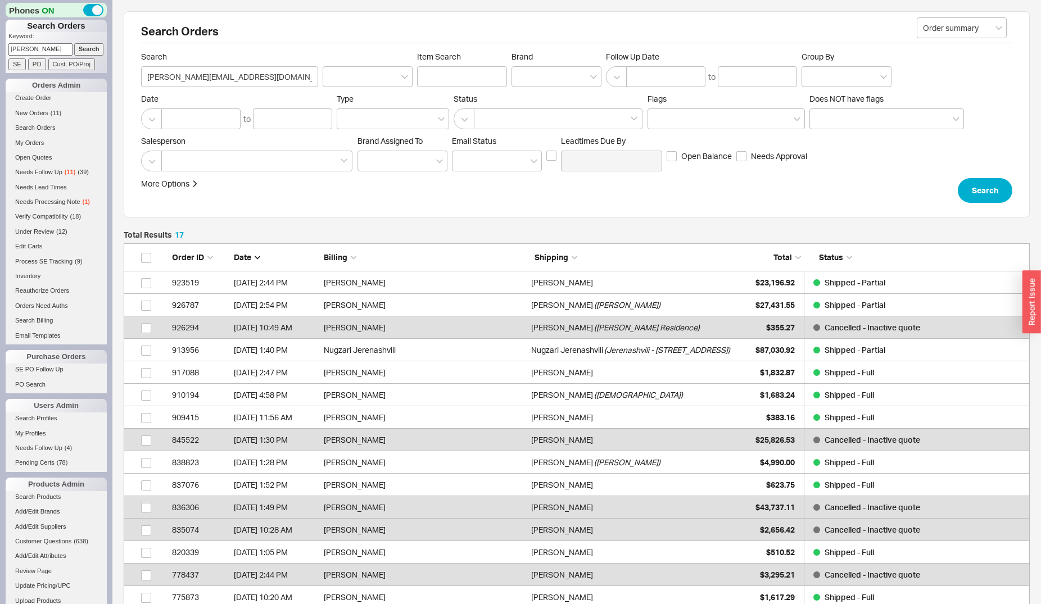
type input "frankel"
click at [74, 43] on input "Search" at bounding box center [89, 49] width 30 height 12
type input "frankel"
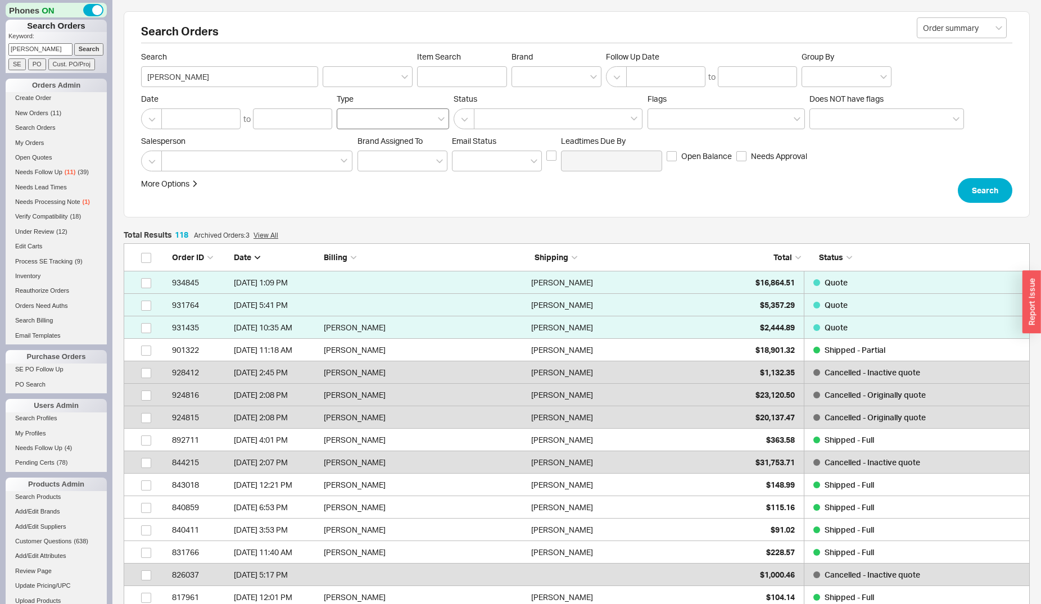
scroll to position [10, 10]
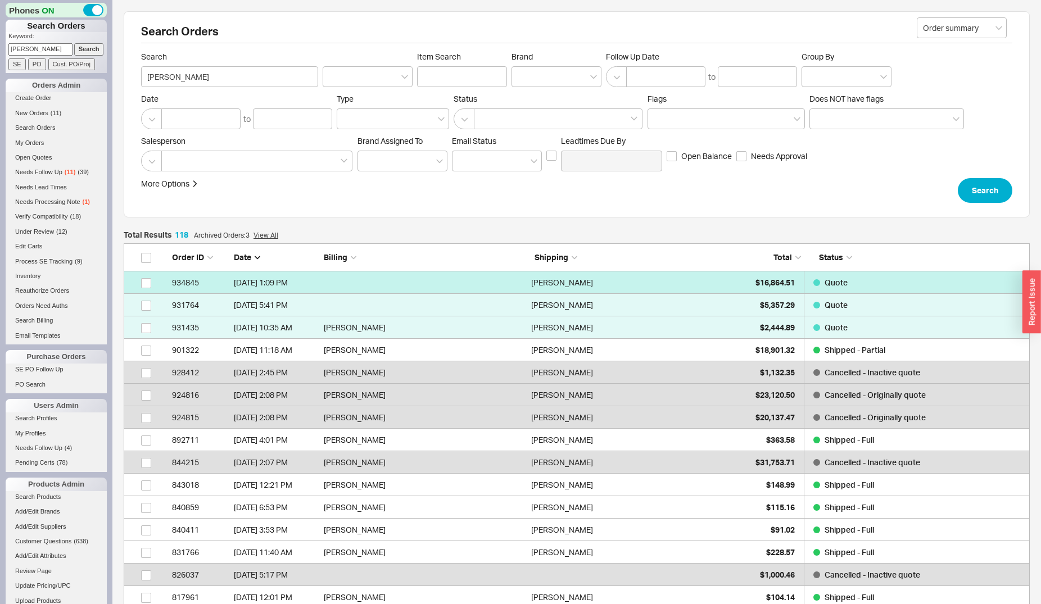
click at [726, 285] on div "Mrs. Frankel" at bounding box center [632, 282] width 202 height 22
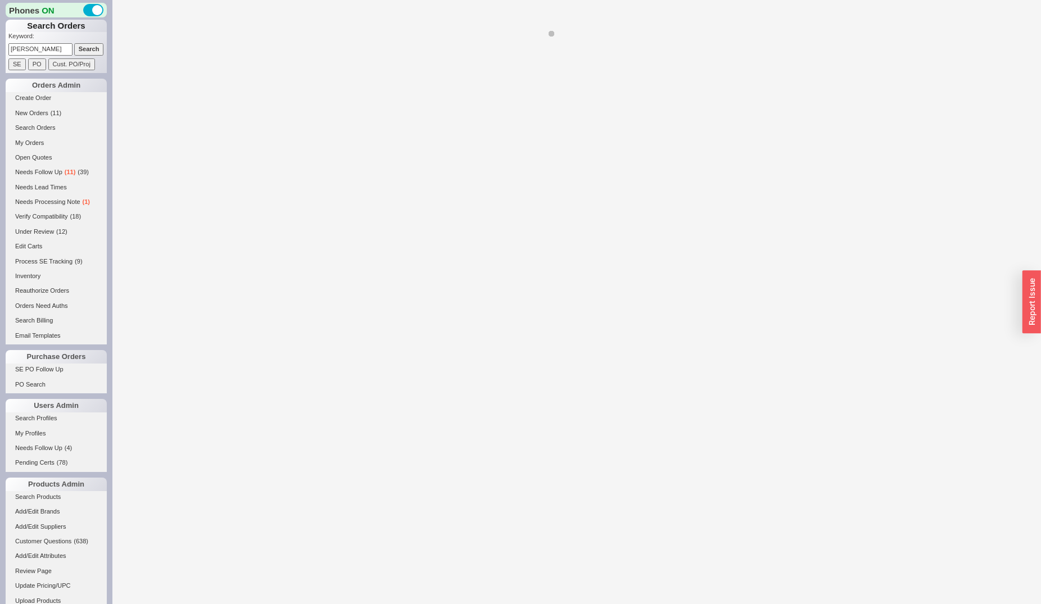
click at [778, 278] on div at bounding box center [576, 302] width 928 height 604
select select "*"
select select "LOW"
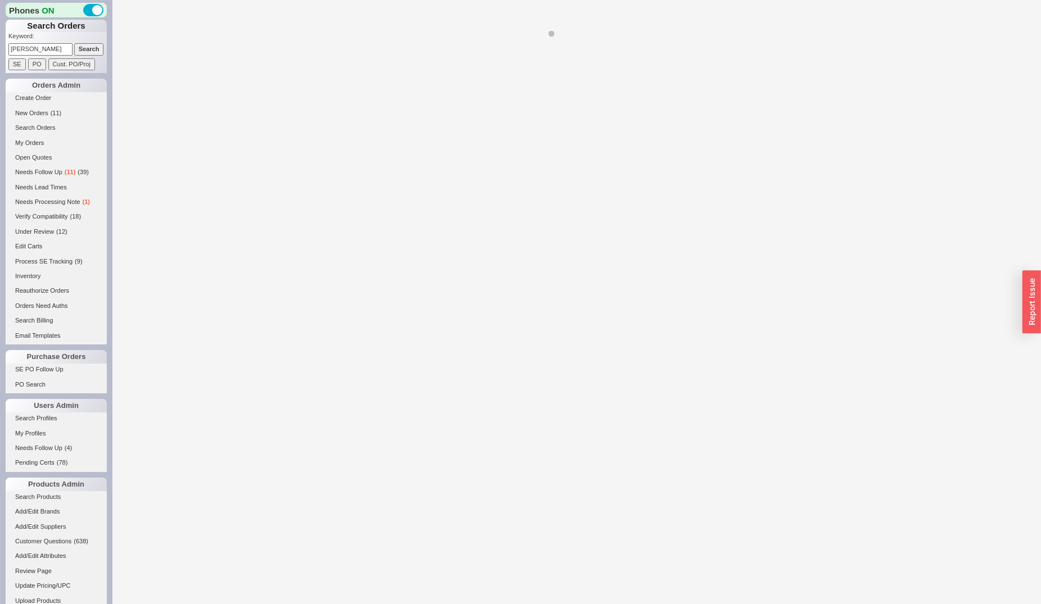
select select "3"
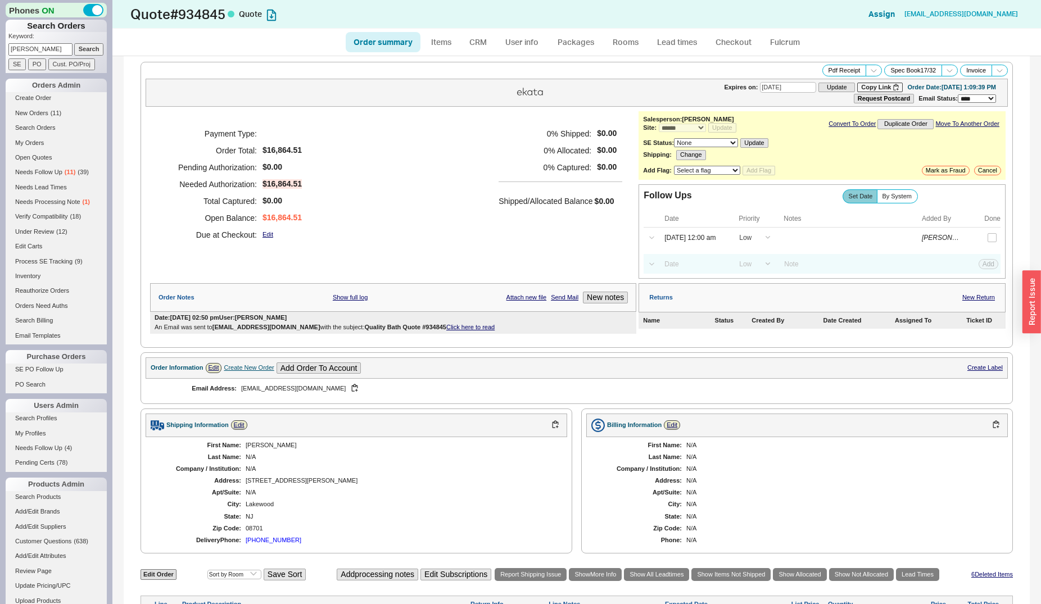
click at [447, 330] on link "Click here to read" at bounding box center [470, 327] width 48 height 7
click at [460, 128] on div "Payment Type: Order Total: $16,864.51 Pending Authorization: $0.00 Needed Autho…" at bounding box center [393, 184] width 486 height 146
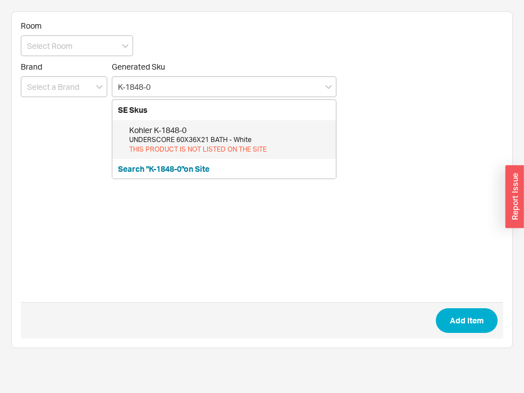
click at [177, 134] on div "Kohler K-1848-0" at bounding box center [229, 130] width 201 height 11
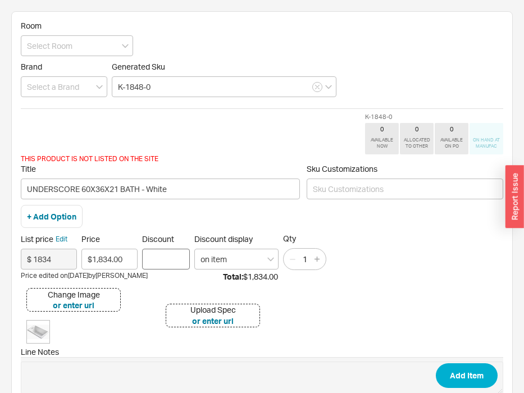
type input "K-1848-0"
click at [162, 268] on input "Discount" at bounding box center [166, 259] width 48 height 21
click at [164, 256] on input "Discount" at bounding box center [166, 259] width 48 height 21
type input "25"
click at [436, 364] on button "Add Item" at bounding box center [467, 376] width 62 height 25
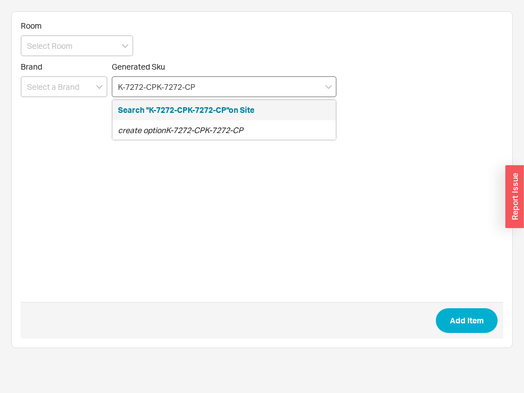
click at [217, 91] on input "K-7272-CPK-7272-CP" at bounding box center [224, 86] width 225 height 21
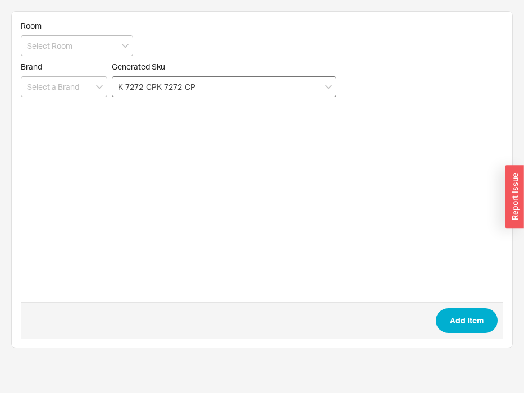
drag, startPoint x: 215, startPoint y: 91, endPoint x: 100, endPoint y: 90, distance: 114.6
click at [112, 90] on input "K-7272-CPK-7272-CP" at bounding box center [224, 86] width 225 height 21
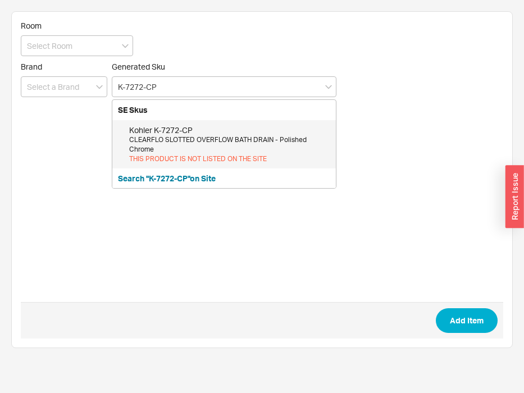
click at [153, 139] on div "CLEARFLO SLOTTED OVERFLOW BATH DRAIN - Polished Chrome" at bounding box center [229, 144] width 201 height 19
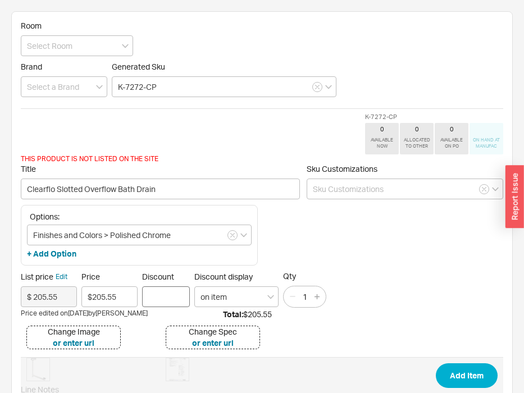
type input "K-7272-CP"
click at [161, 298] on input "Discount" at bounding box center [166, 297] width 48 height 21
type input "30"
click at [436, 364] on button "Add Item" at bounding box center [467, 376] width 62 height 25
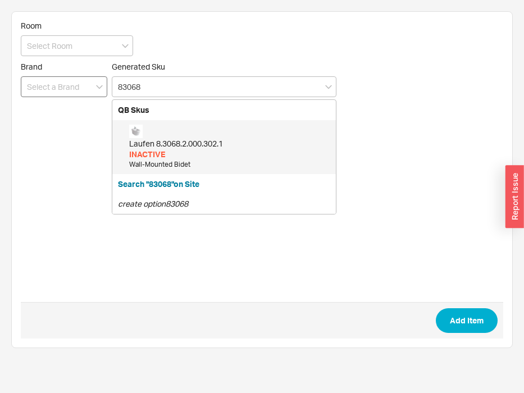
type input "83068"
click at [55, 89] on input at bounding box center [64, 86] width 87 height 21
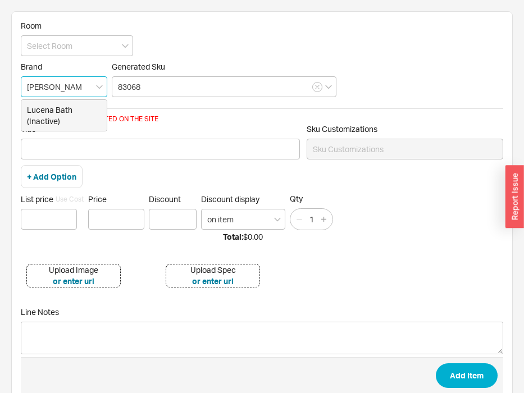
click at [66, 112] on div "Lucena Bath (Inactive)" at bounding box center [63, 115] width 85 height 31
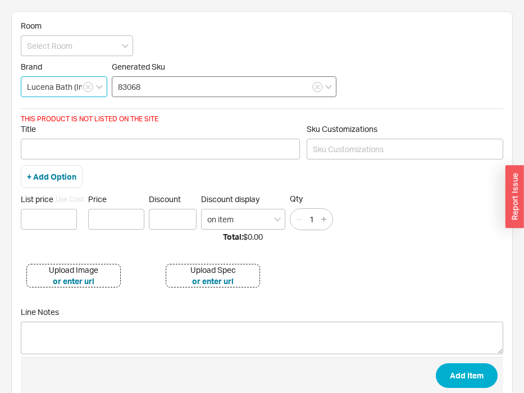
type input "Lucena Bath (Inactive)"
click at [149, 90] on input "83068" at bounding box center [224, 86] width 225 height 21
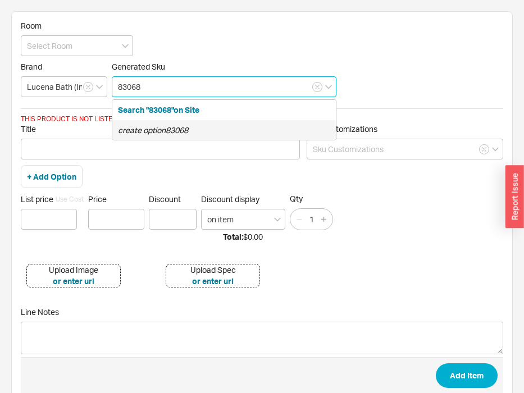
click at [170, 125] on icon "create option 83068" at bounding box center [153, 130] width 70 height 10
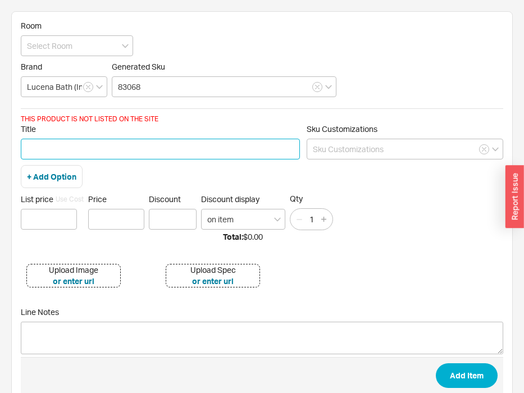
click at [84, 142] on input "Title" at bounding box center [160, 149] width 279 height 21
paste input "Vision Vanity"
type input "Vision Vanity 32" Wide - Color TBD"
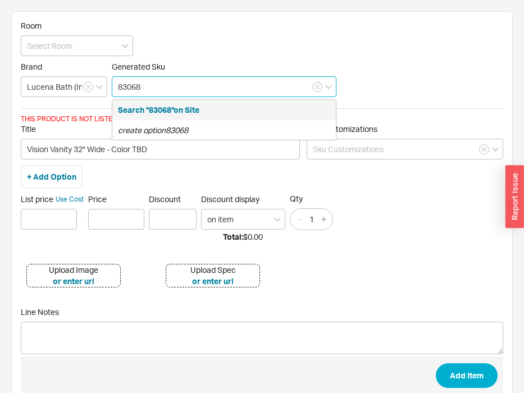
click at [146, 94] on input "83068" at bounding box center [224, 86] width 225 height 21
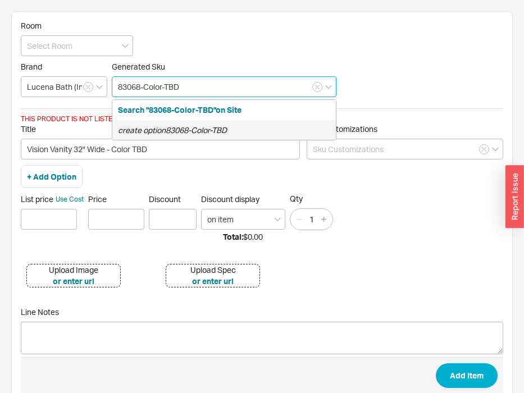
click at [169, 124] on div "create option 83068-Color-TBD" at bounding box center [224, 130] width 224 height 20
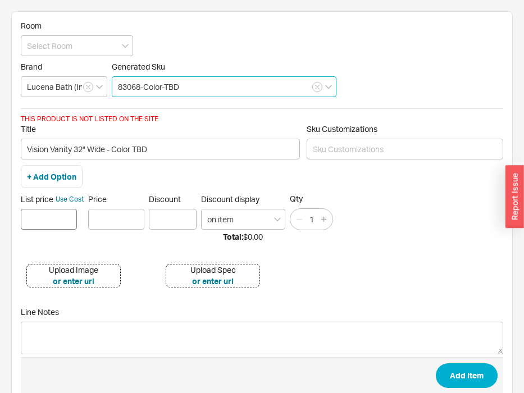
type input "83068-Color-TBD"
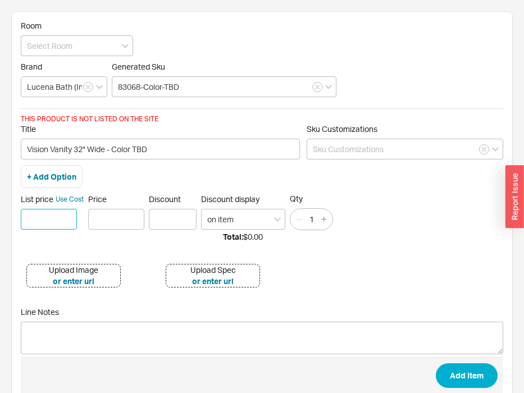
click at [61, 223] on input at bounding box center [49, 219] width 56 height 21
type input "$ 1055"
type input "$1,055.00"
type input "30"
click at [63, 279] on button "or enter url" at bounding box center [74, 281] width 42 height 11
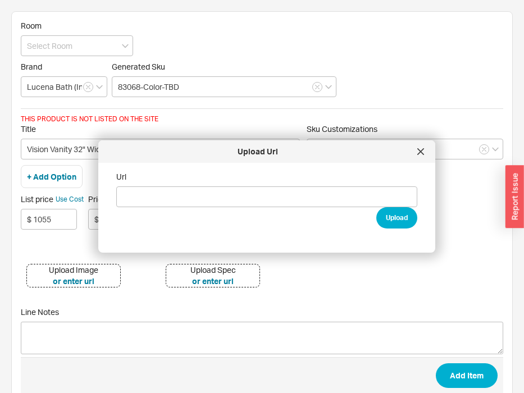
click at [73, 269] on div "Upload Image" at bounding box center [73, 270] width 49 height 11
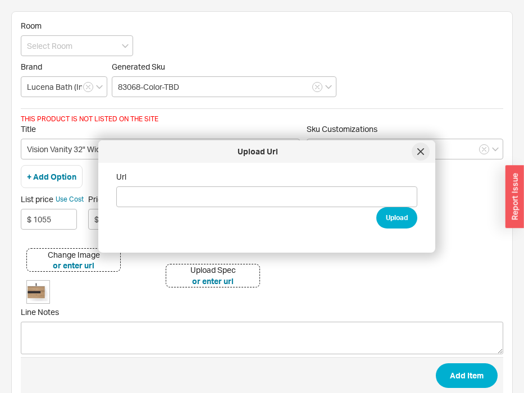
click at [421, 156] on div at bounding box center [421, 152] width 18 height 18
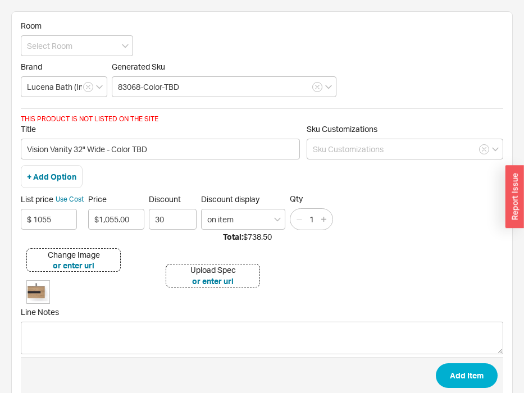
click at [221, 271] on div "Upload Spec" at bounding box center [213, 270] width 46 height 11
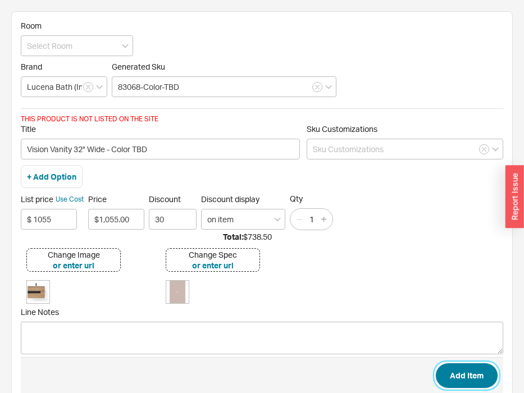
click at [457, 372] on button "Add Item" at bounding box center [467, 376] width 62 height 25
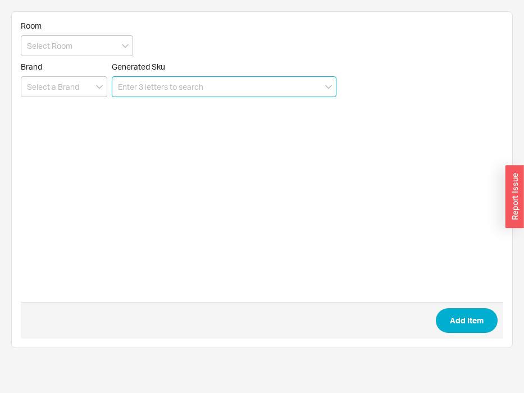
paste input "80022"
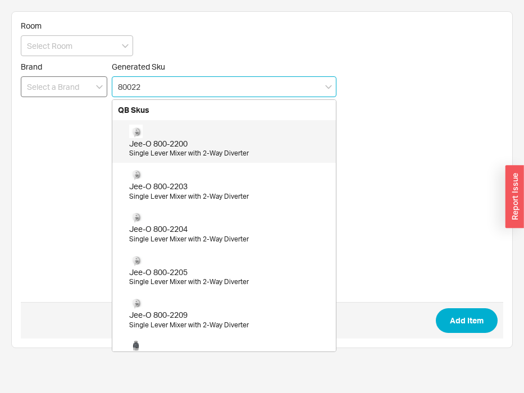
type input "80022"
click at [70, 83] on input at bounding box center [64, 86] width 87 height 21
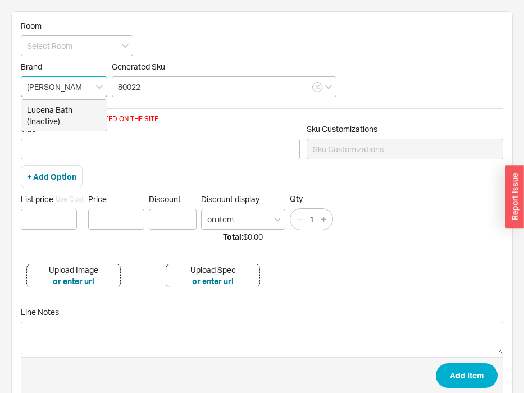
drag, startPoint x: 77, startPoint y: 112, endPoint x: 121, endPoint y: 107, distance: 44.1
click at [76, 112] on div "Lucena Bath (Inactive)" at bounding box center [63, 115] width 85 height 31
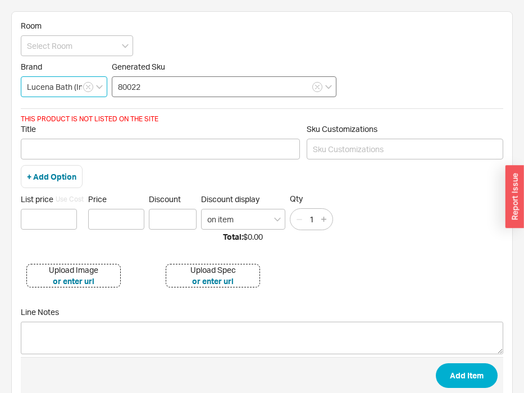
type input "Lucena Bath (Inactive)"
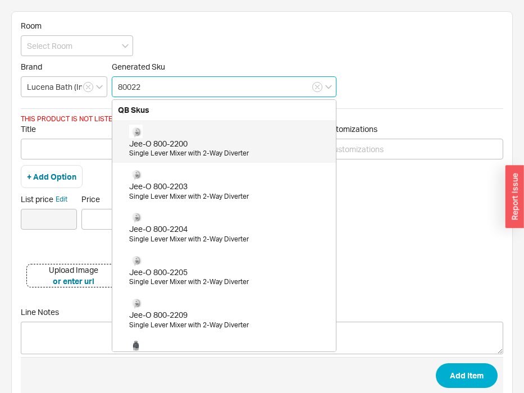
click at [155, 89] on input "80022" at bounding box center [224, 86] width 225 height 21
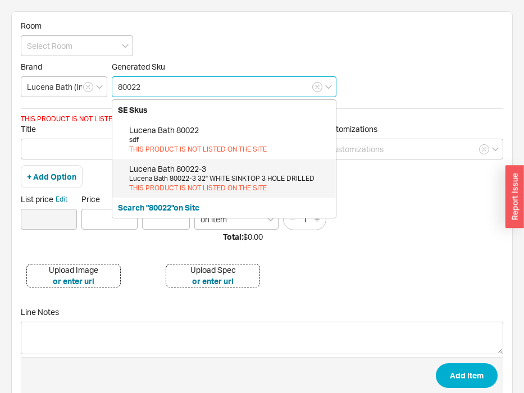
click at [177, 179] on div "Lucena Bath 80022-3 32" WHITE SINKTOP 3 HOLE DRILLED" at bounding box center [229, 179] width 201 height 10
type input "80022-3"
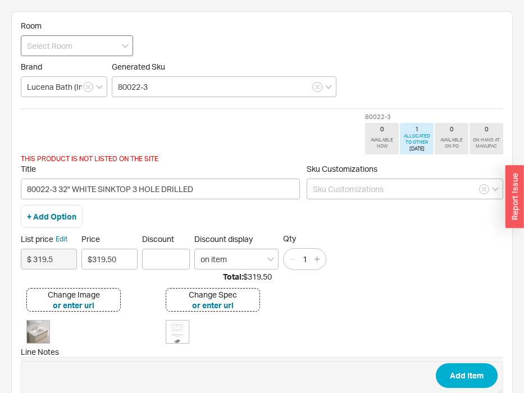
click at [33, 34] on div "Room" at bounding box center [77, 38] width 112 height 35
click at [52, 47] on input at bounding box center [77, 45] width 112 height 21
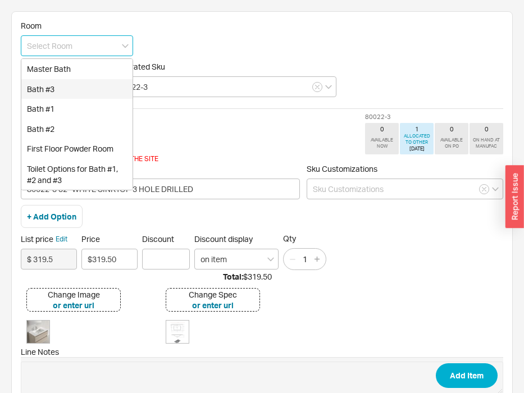
drag, startPoint x: 51, startPoint y: 88, endPoint x: 185, endPoint y: 144, distance: 145.6
click at [51, 88] on div "Bath #3" at bounding box center [76, 89] width 111 height 20
type input "Bath #3"
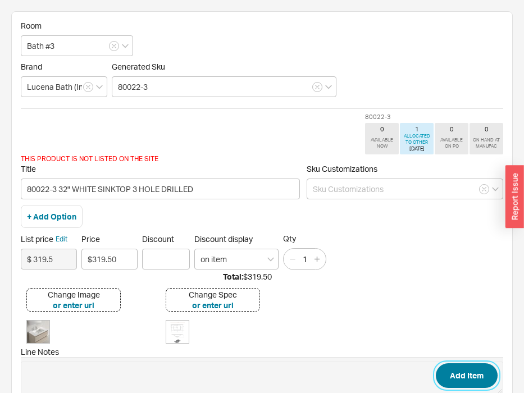
click at [442, 379] on button "Add Item" at bounding box center [467, 376] width 62 height 25
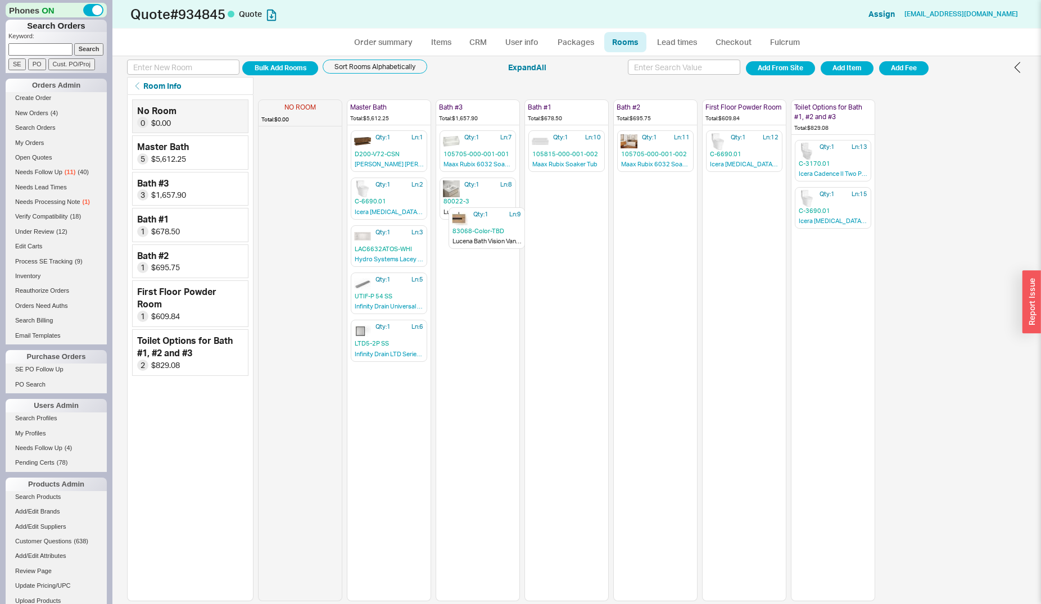
drag, startPoint x: 476, startPoint y: 244, endPoint x: 483, endPoint y: 174, distance: 70.0
click at [479, 194] on div "NO ROOM Total: $0.00 Master Bath Total: $5,612.25 Qty: 1 Ln: 1 D200-V72-CSN [PE…" at bounding box center [566, 348] width 617 height 506
click at [384, 44] on link "Order summary" at bounding box center [383, 42] width 75 height 20
select select "*"
select select "LOW"
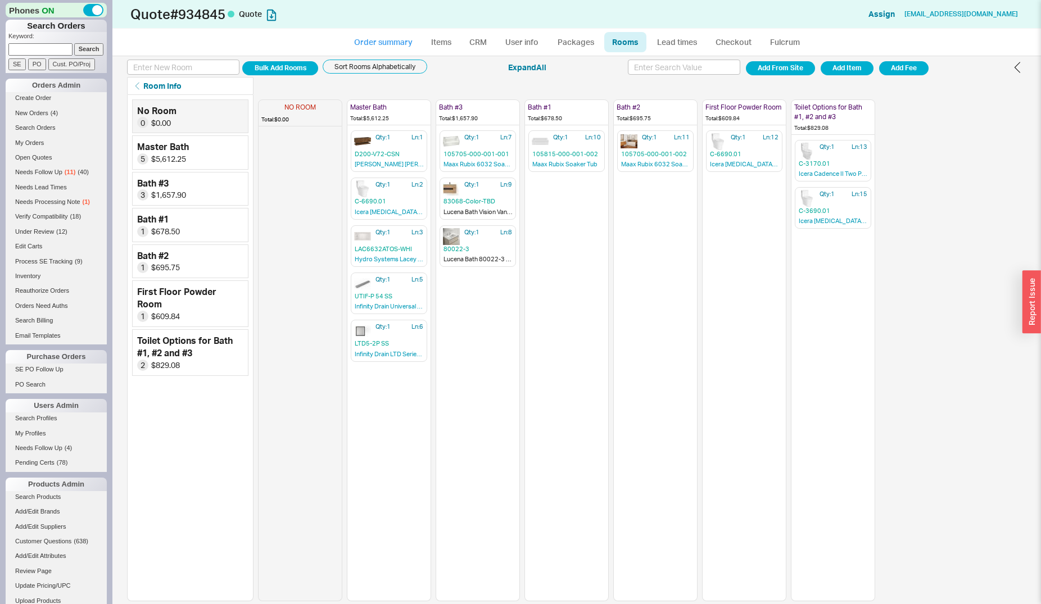
select select "LOW"
select select "3"
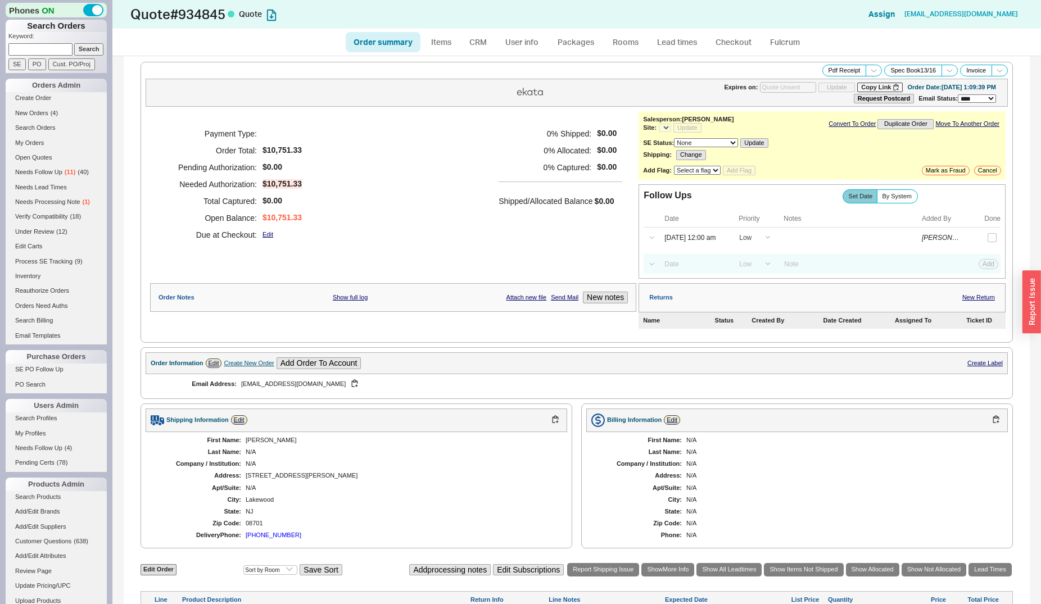
select select "*"
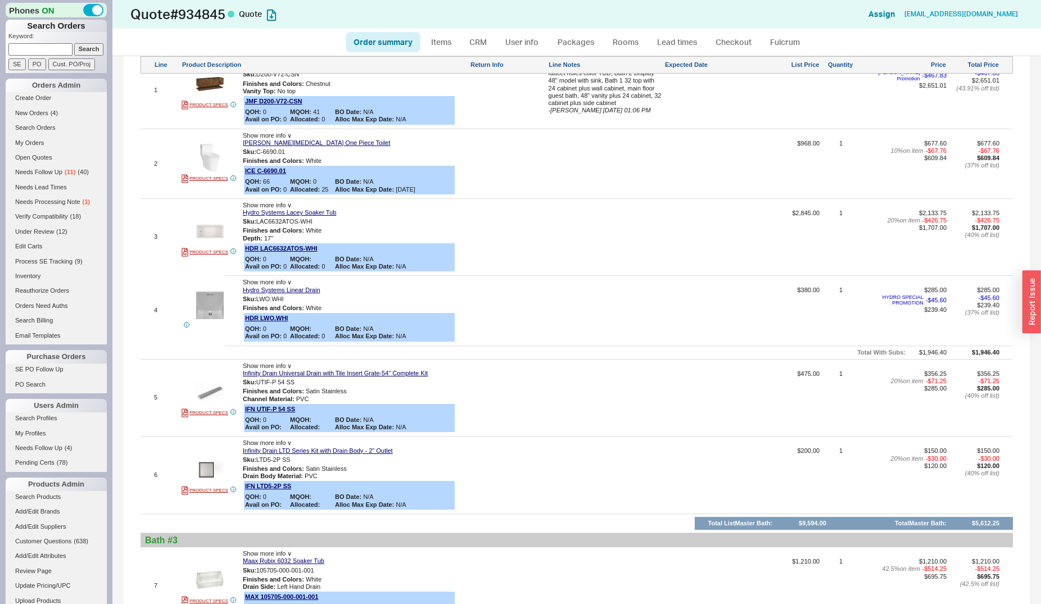
scroll to position [974, 0]
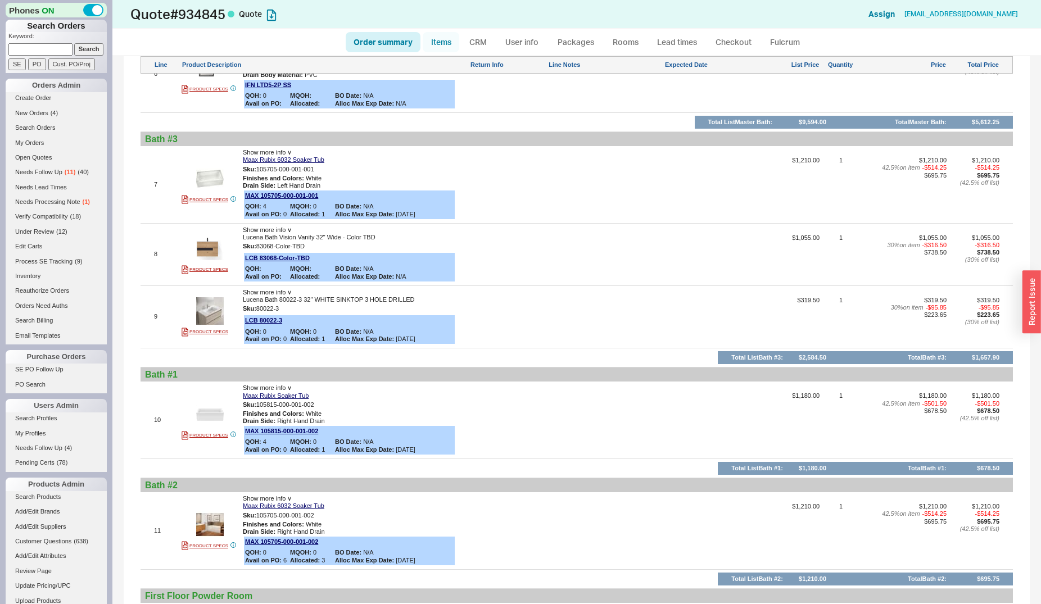
click at [434, 40] on link "Items" at bounding box center [441, 42] width 37 height 20
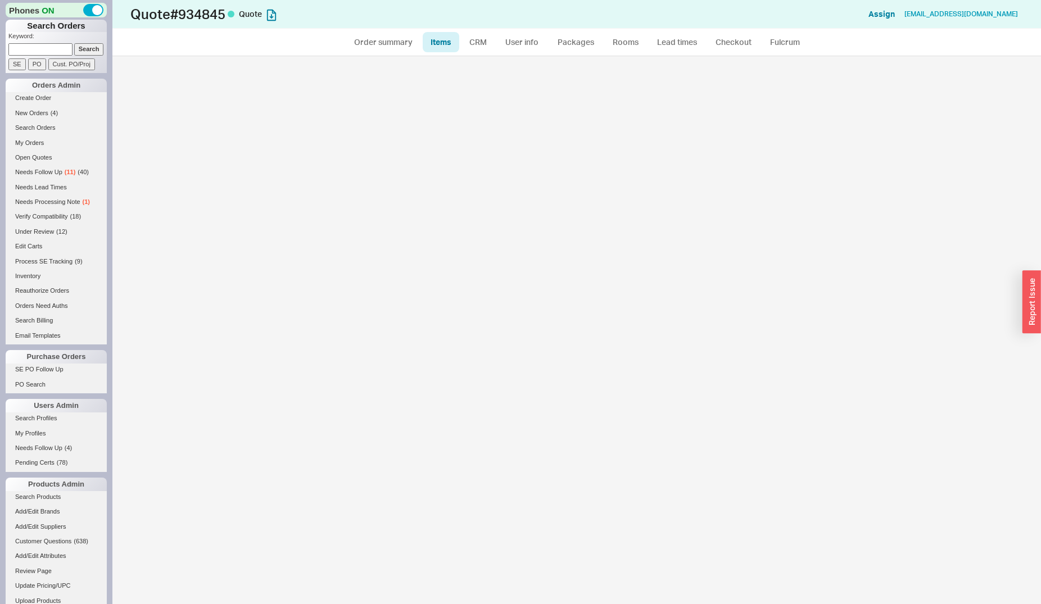
select select "3"
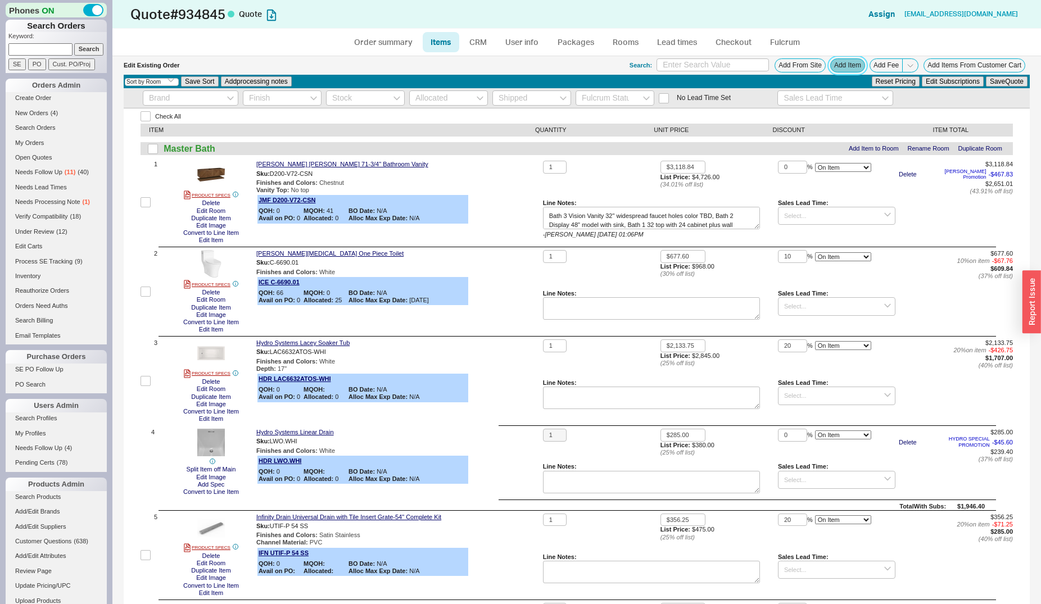
click at [832, 68] on button "Add Item" at bounding box center [847, 65] width 35 height 14
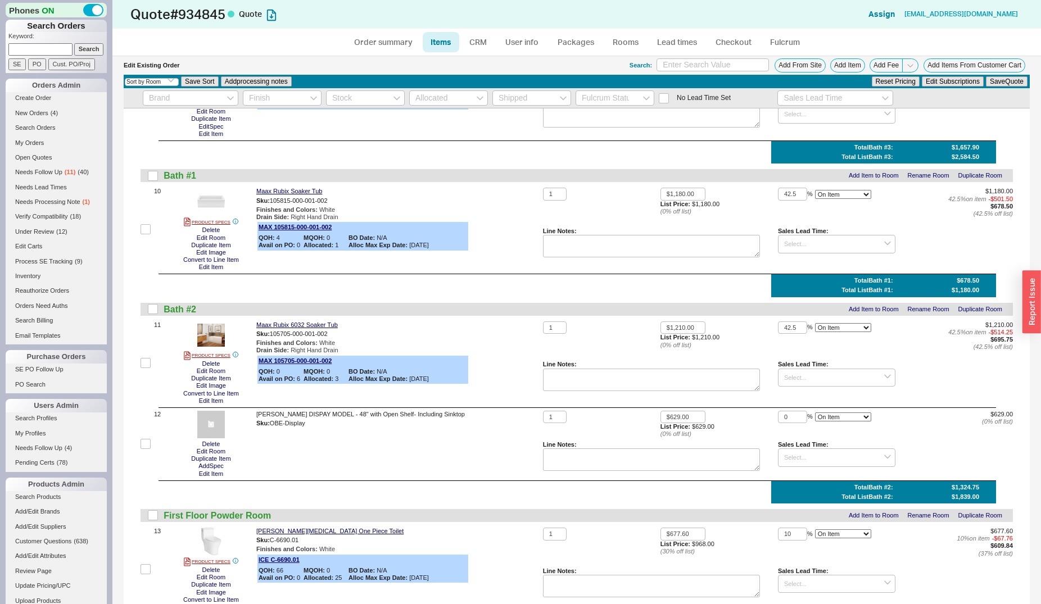
scroll to position [860, 0]
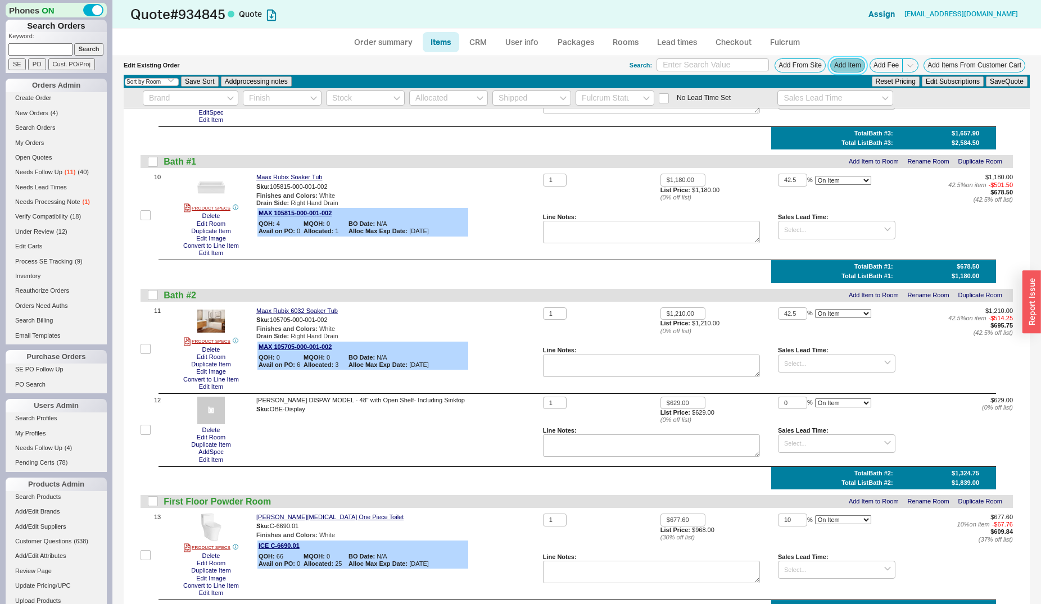
click at [830, 61] on button "Add Item" at bounding box center [847, 65] width 35 height 14
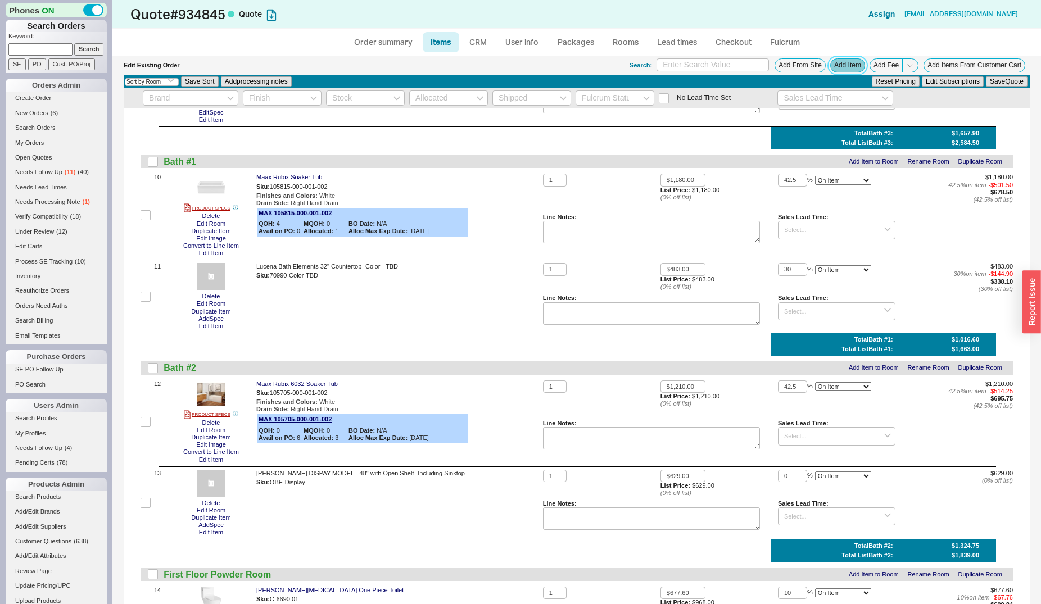
click at [839, 66] on button "Add Item" at bounding box center [847, 65] width 35 height 14
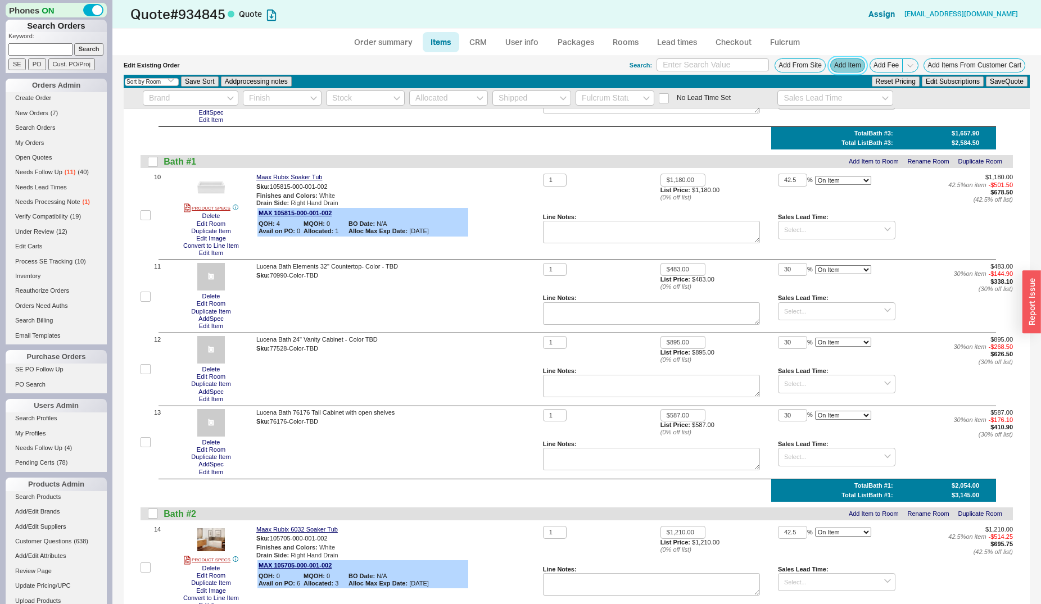
click at [838, 61] on button "Add Item" at bounding box center [847, 65] width 35 height 14
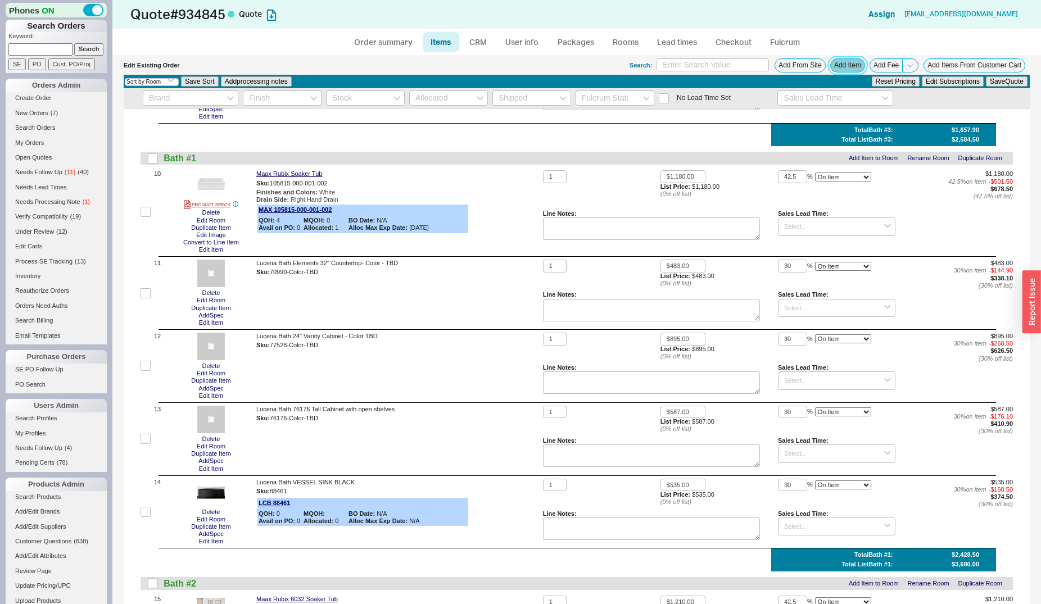
scroll to position [802, 0]
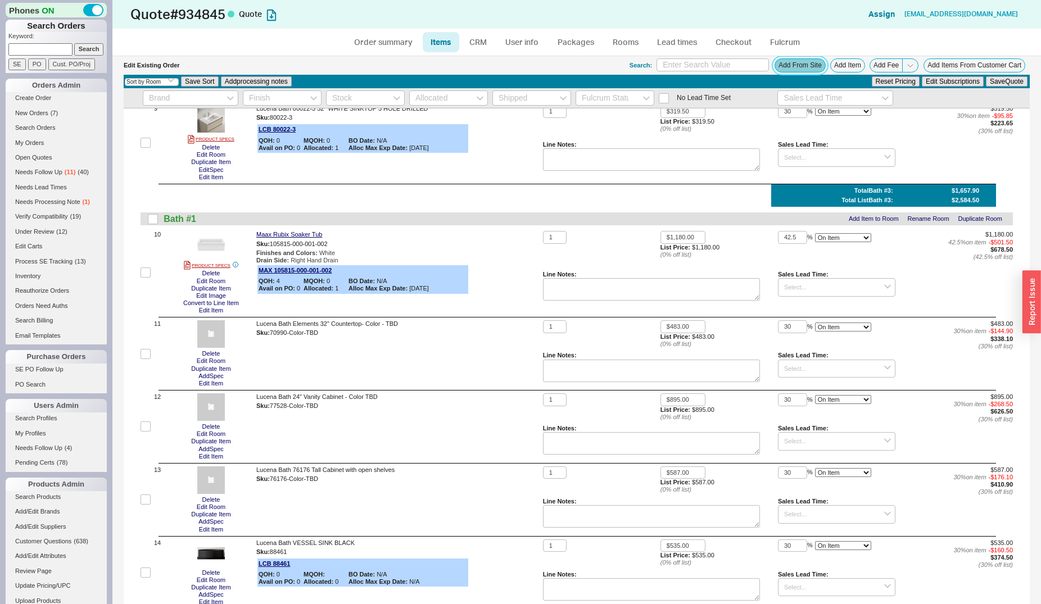
click at [792, 63] on button "Add From Site" at bounding box center [799, 65] width 51 height 14
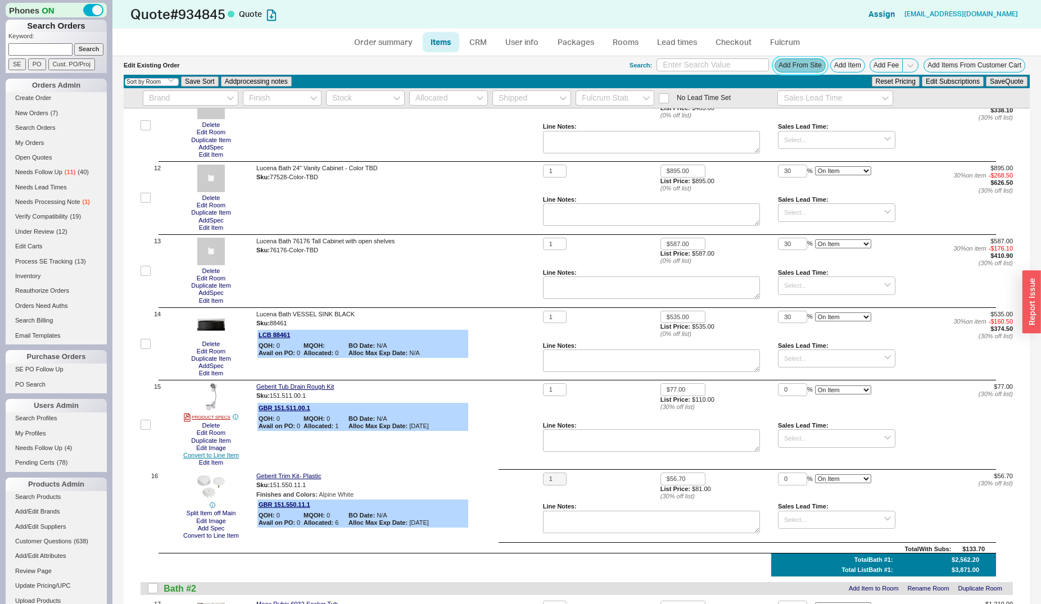
scroll to position [1032, 0]
click at [145, 429] on input "checkbox" at bounding box center [145, 424] width 10 height 10
checkbox input "true"
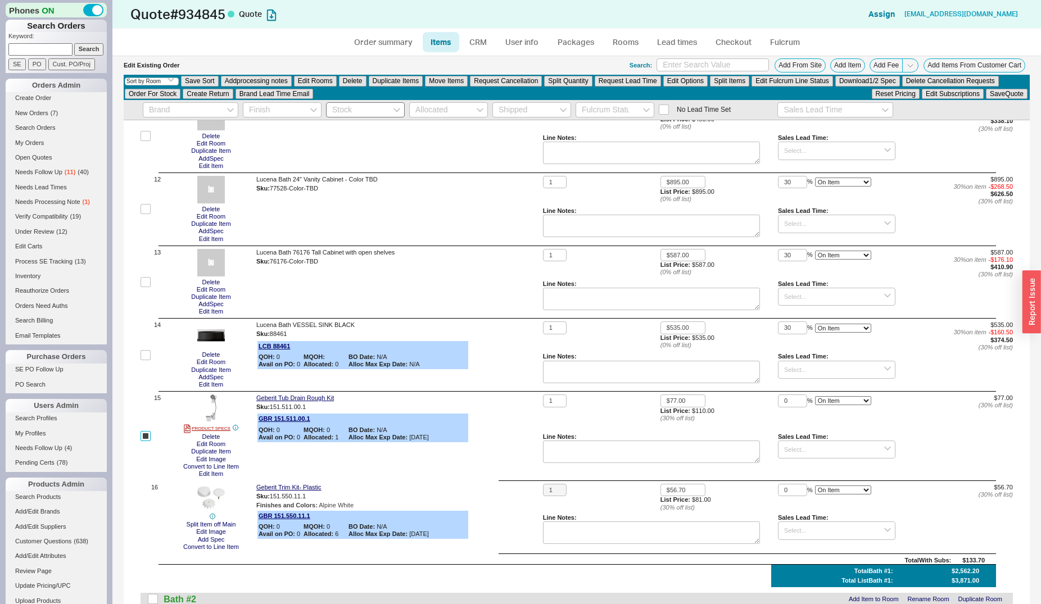
checkbox input "true"
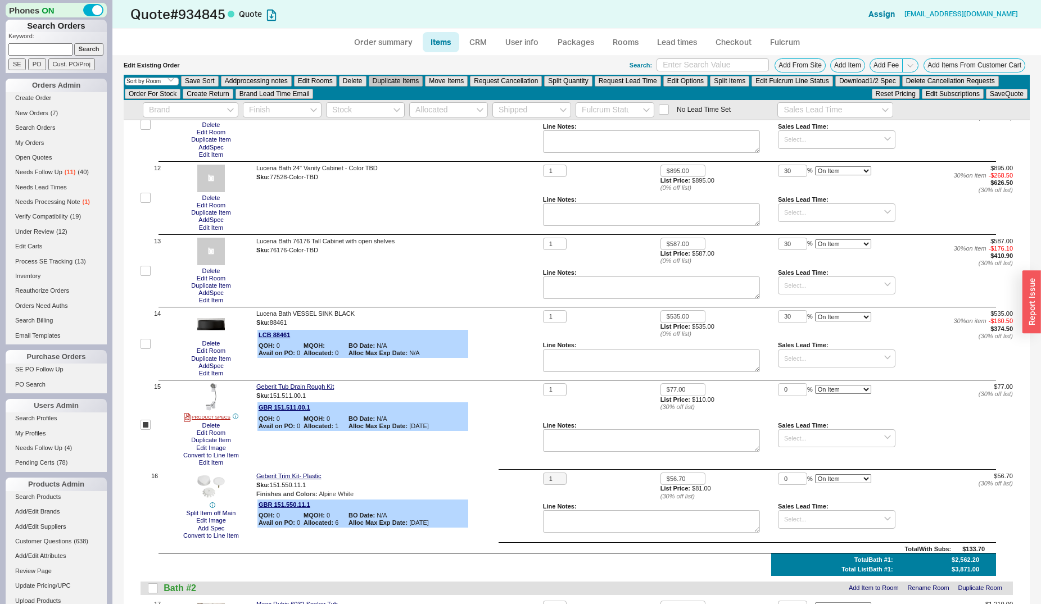
click at [407, 80] on button "Duplicate Items" at bounding box center [396, 81] width 54 height 10
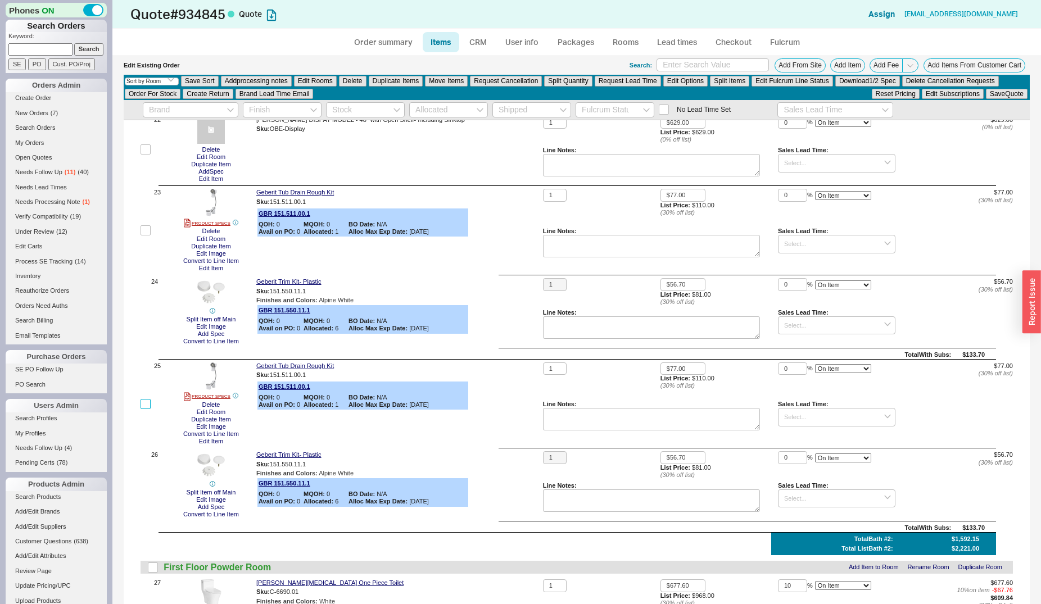
drag, startPoint x: 144, startPoint y: 408, endPoint x: 152, endPoint y: 423, distance: 16.6
click at [144, 408] on input "checkbox" at bounding box center [145, 404] width 10 height 10
checkbox input "true"
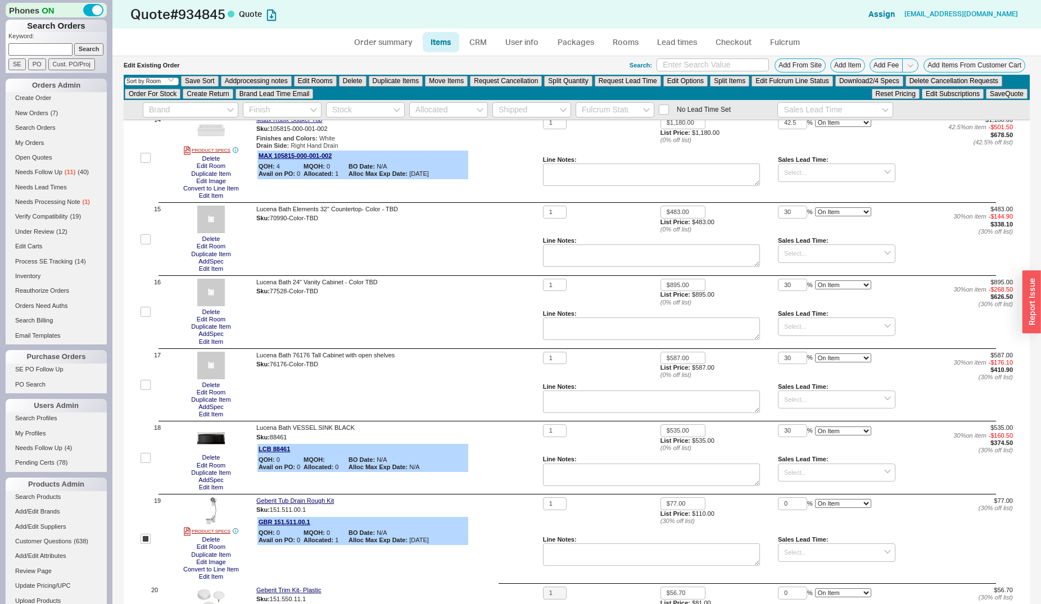
scroll to position [988, 0]
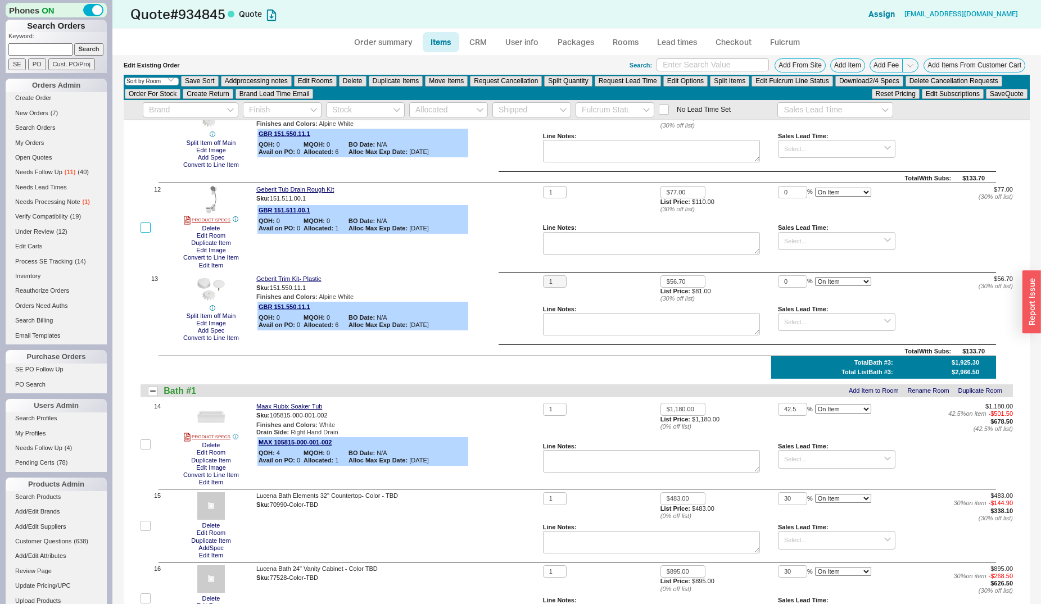
click at [143, 233] on input "checkbox" at bounding box center [145, 227] width 10 height 10
checkbox input "true"
click at [352, 79] on button "Delete" at bounding box center [353, 81] width 28 height 10
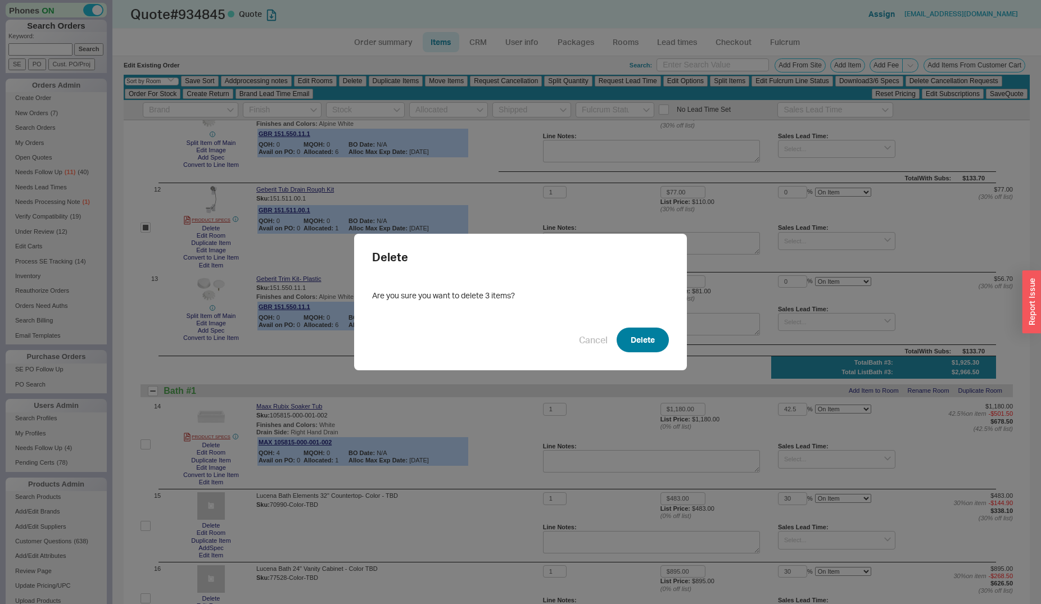
click at [626, 346] on button "Delete" at bounding box center [642, 340] width 52 height 25
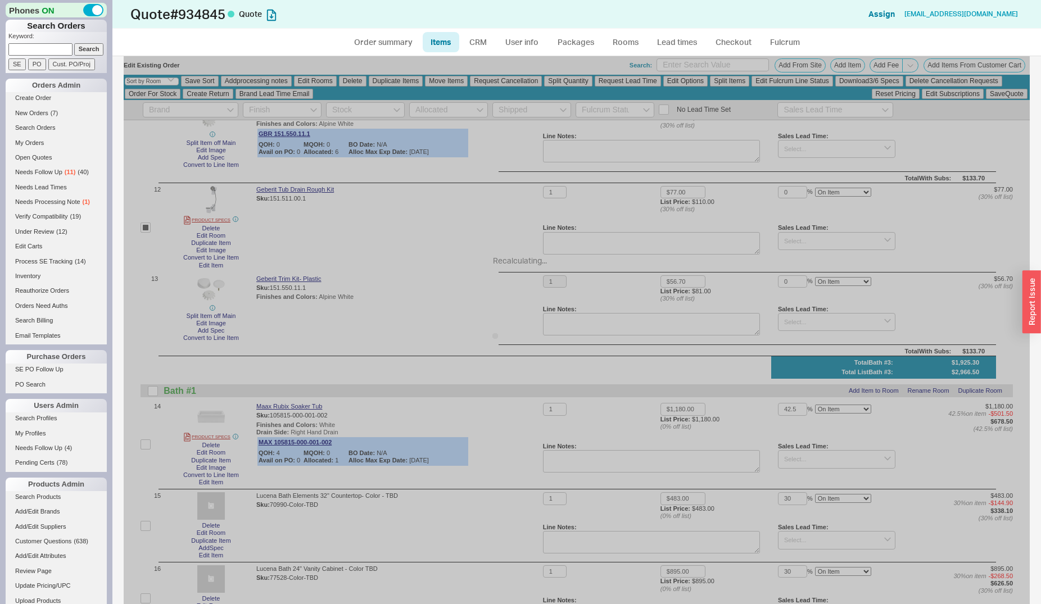
checkbox input "false"
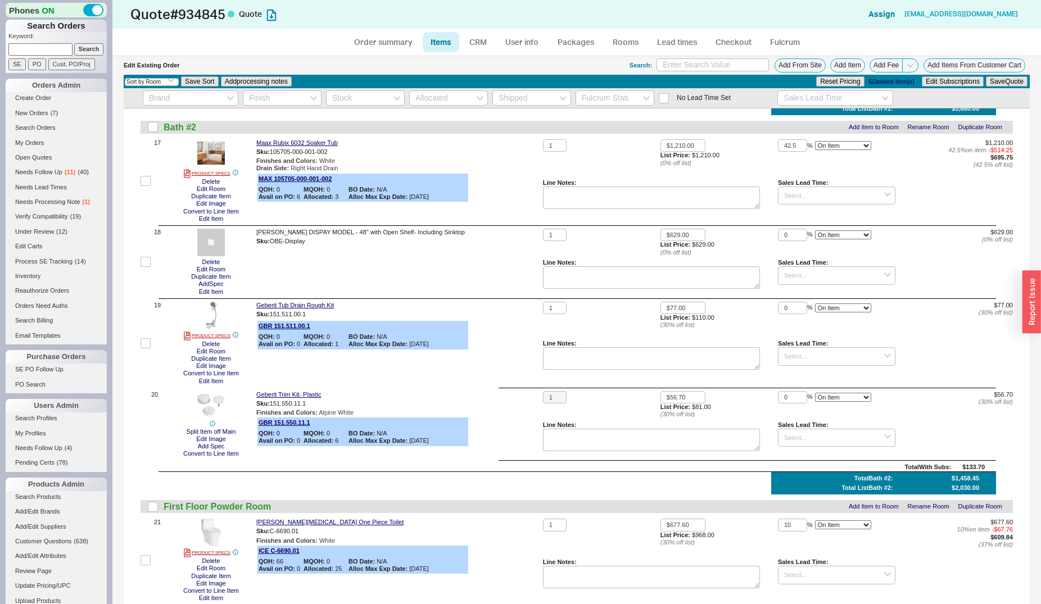
scroll to position [1893, 0]
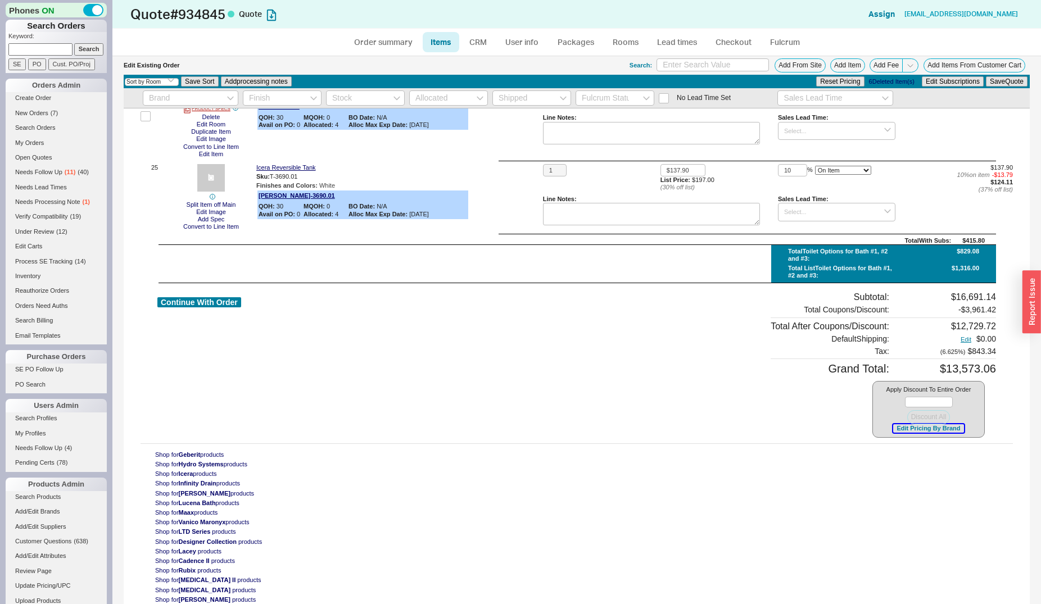
click at [898, 430] on button "Edit Pricing By Brand" at bounding box center [928, 428] width 70 height 8
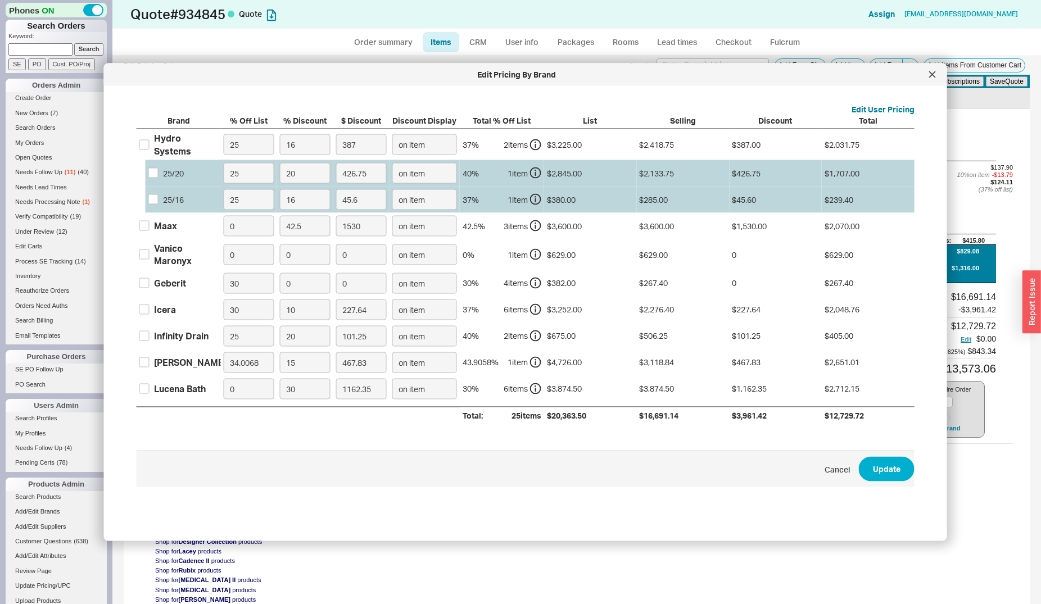
click at [178, 250] on div "Vanico Maronyx" at bounding box center [186, 254] width 64 height 25
click at [149, 250] on input "Vanico Maronyx" at bounding box center [144, 254] width 10 height 10
click at [178, 250] on div "Vanico Maronyx" at bounding box center [186, 254] width 64 height 25
click at [149, 250] on input "Vanico Maronyx" at bounding box center [144, 254] width 10 height 10
checkbox input "false"
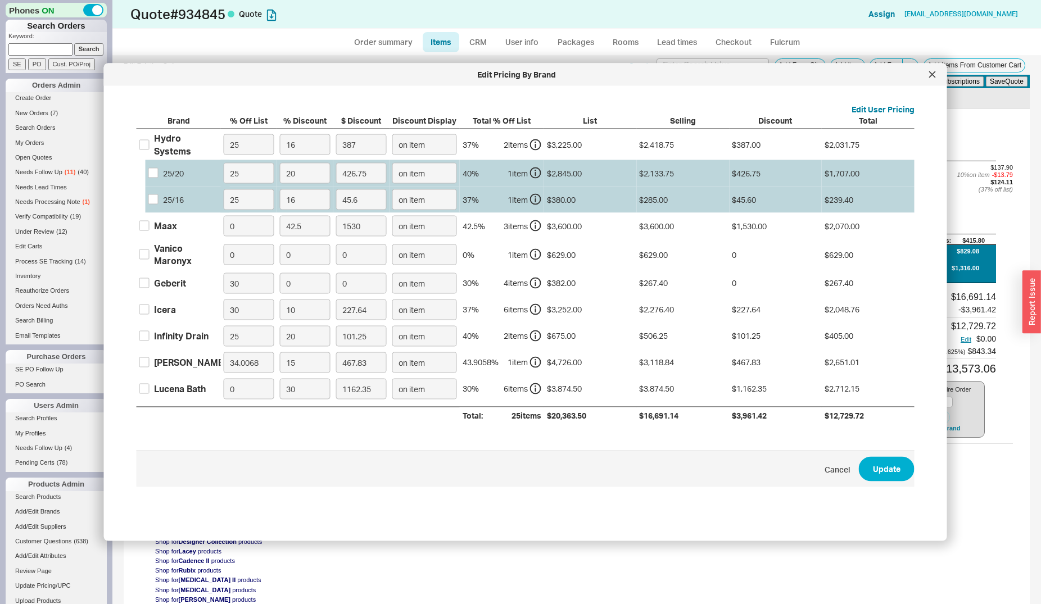
click at [178, 283] on div "Geberit" at bounding box center [170, 283] width 32 height 12
click at [149, 283] on input "Geberit" at bounding box center [144, 283] width 10 height 10
checkbox input "true"
drag, startPoint x: 292, startPoint y: 283, endPoint x: 279, endPoint y: 279, distance: 13.7
click at [283, 281] on input "0" at bounding box center [305, 282] width 51 height 21
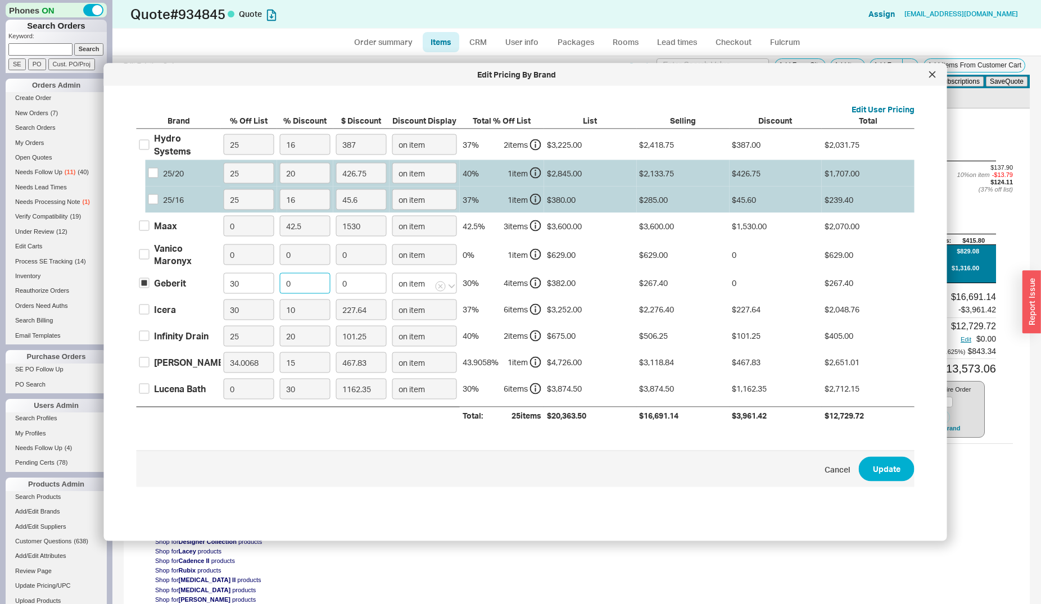
type input "1"
type input "2.67"
type input "10"
type input "26.74"
type input "10"
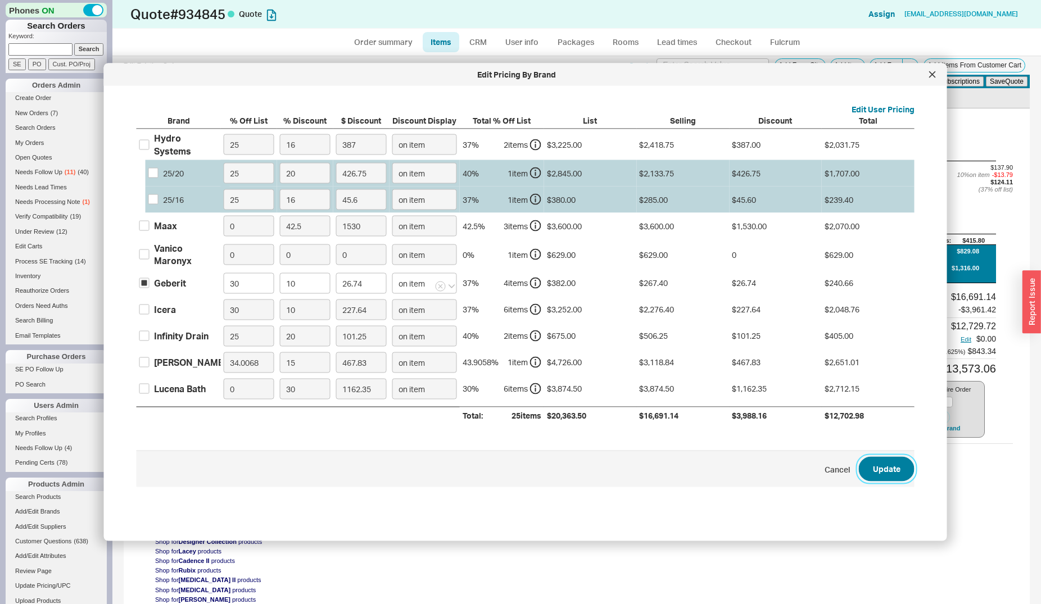
click at [884, 472] on button "Update" at bounding box center [886, 469] width 56 height 25
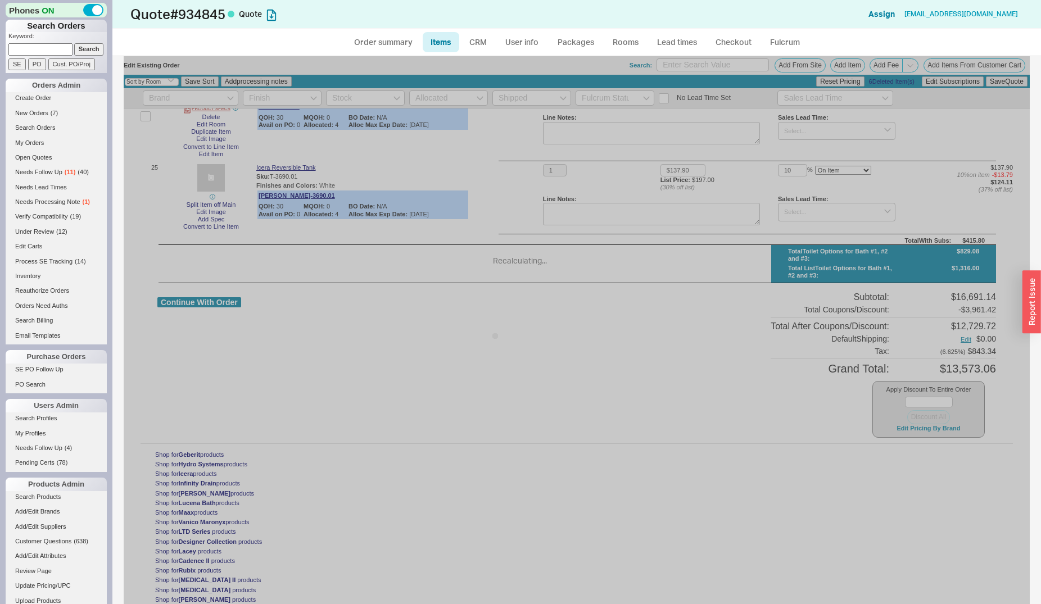
type input "10"
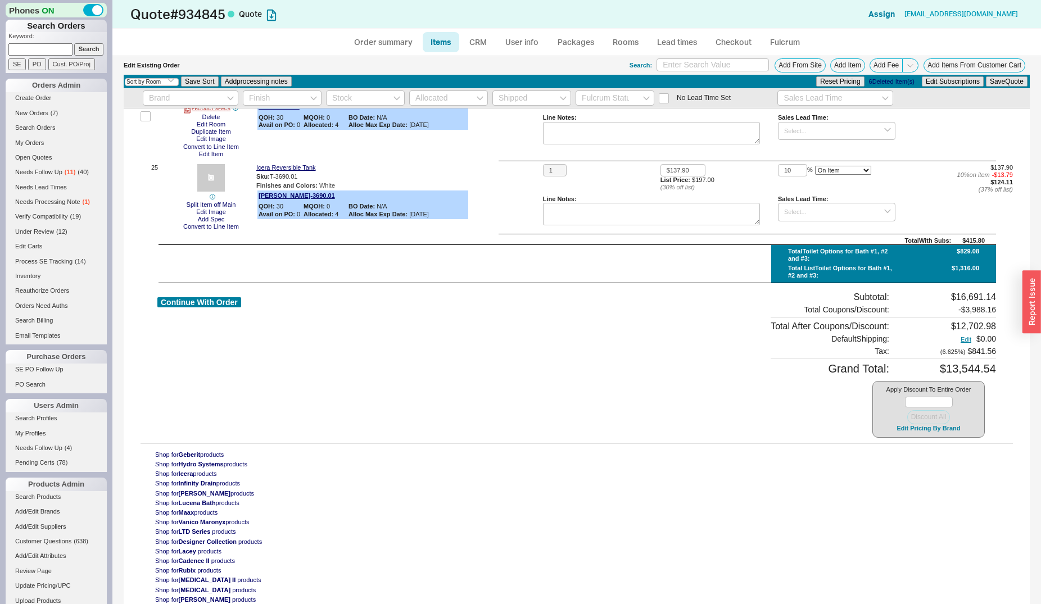
scroll to position [1958, 0]
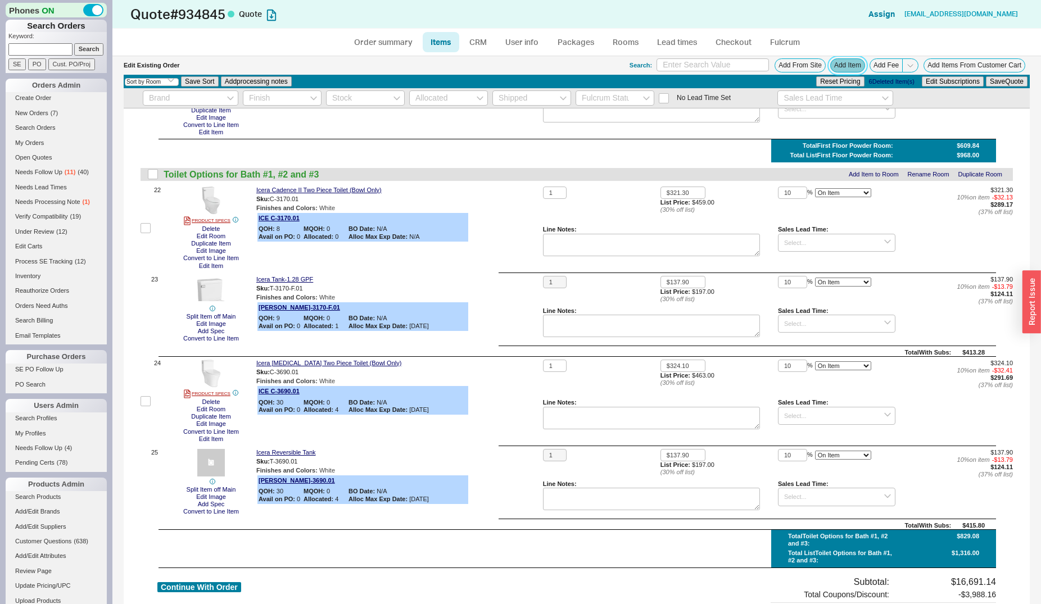
click at [830, 71] on button "Add Item" at bounding box center [847, 65] width 35 height 14
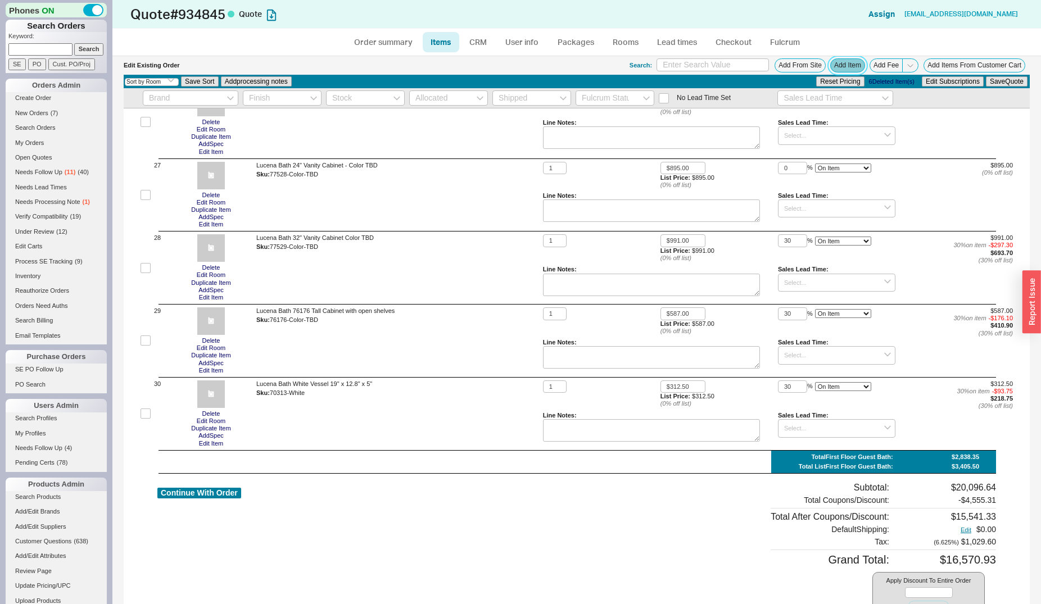
scroll to position [2474, 0]
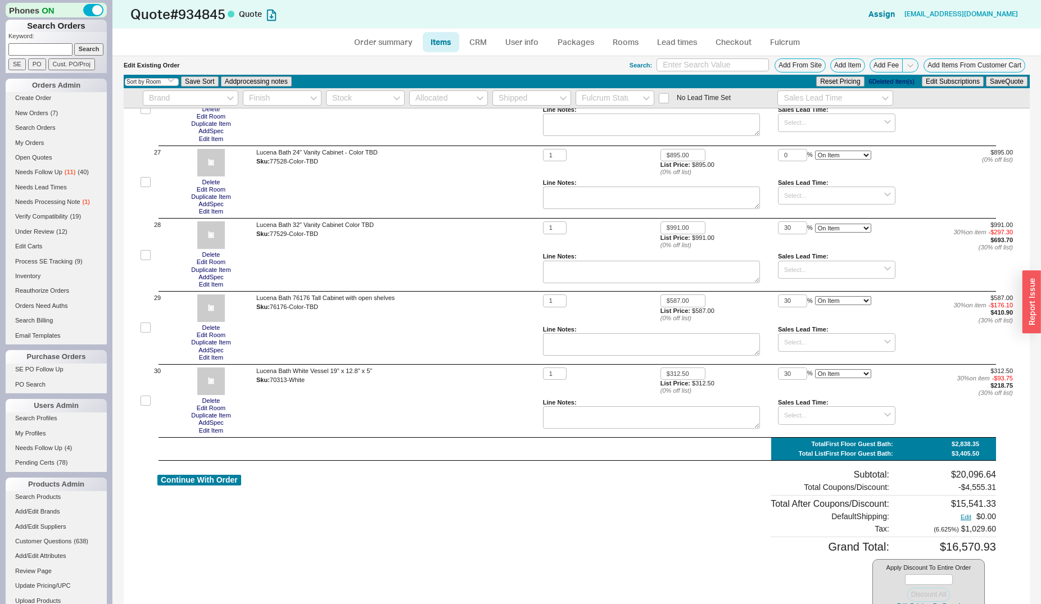
click at [227, 493] on div "Continue With Order" at bounding box center [199, 542] width 84 height 146
click at [228, 485] on button "Continue With Order" at bounding box center [199, 480] width 84 height 11
select select "*"
select select "LOW"
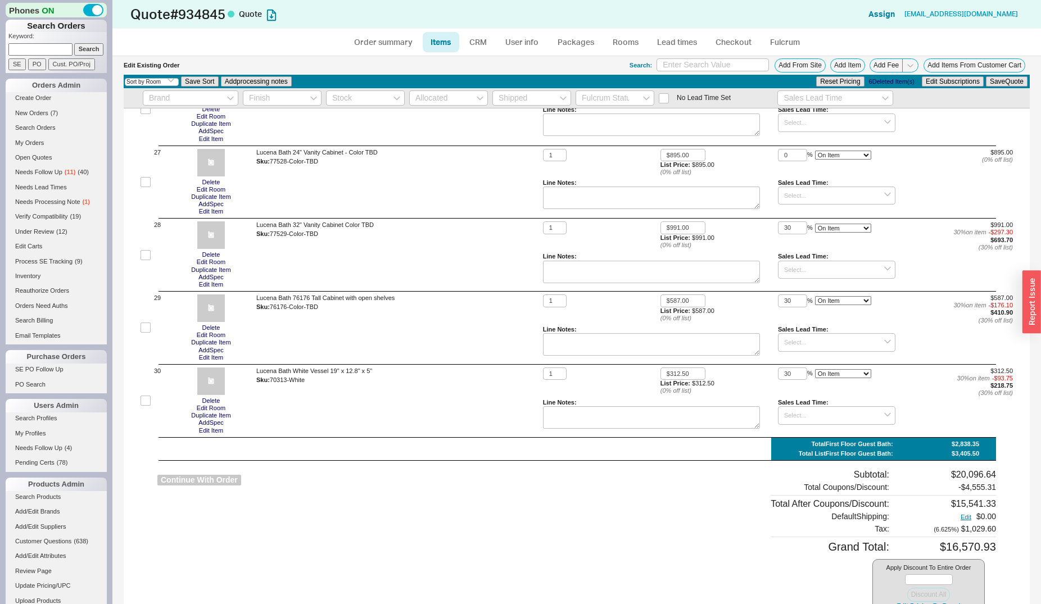
select select "LOW"
select select "3"
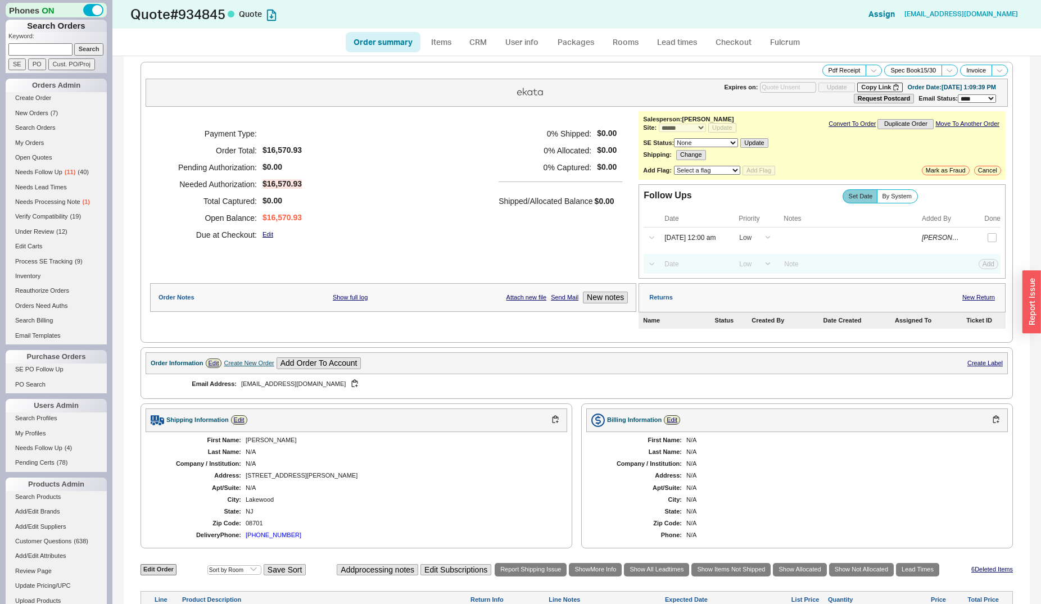
scroll to position [458, 0]
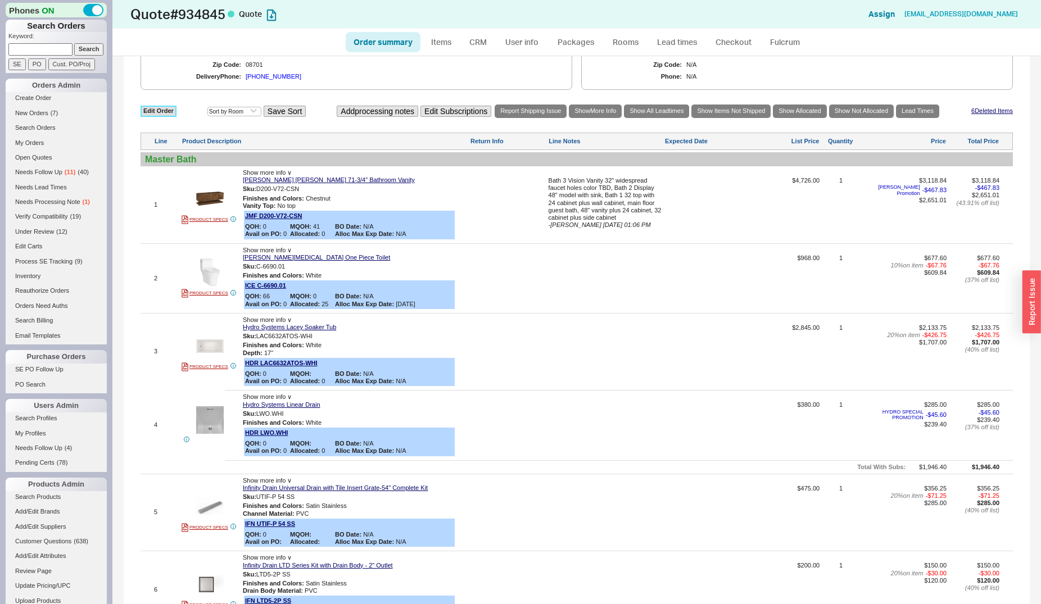
click at [160, 115] on link "Edit Order" at bounding box center [158, 111] width 36 height 11
select select "3"
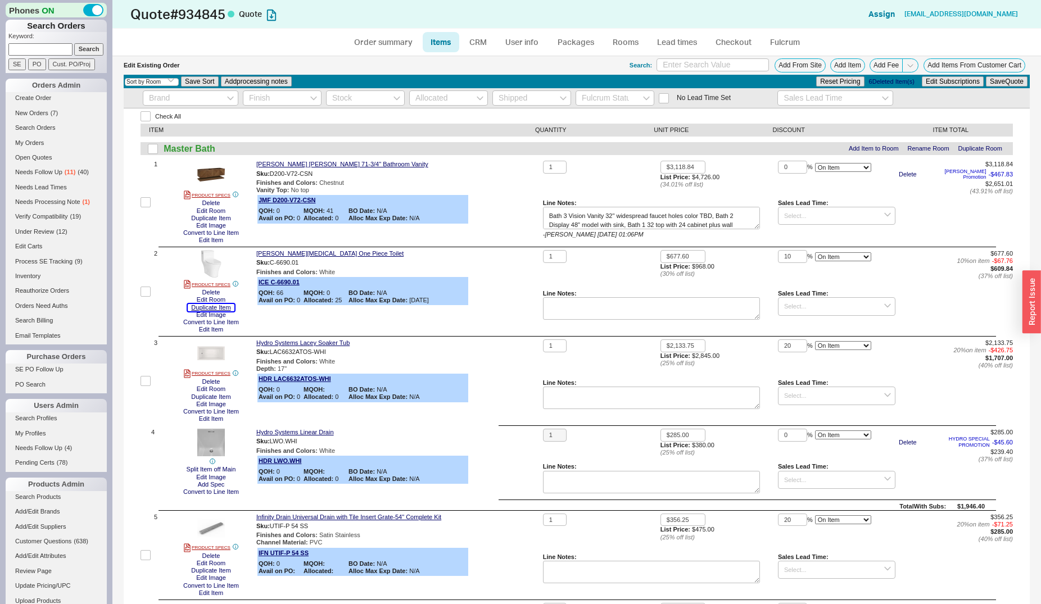
click at [210, 308] on button "Duplicate Item" at bounding box center [211, 307] width 46 height 7
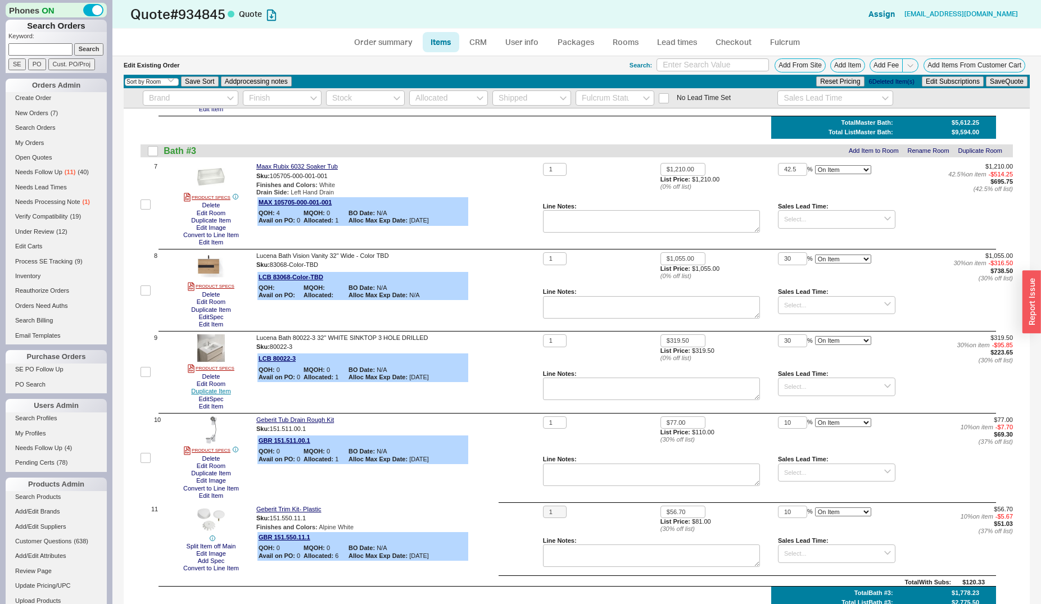
scroll to position [229, 0]
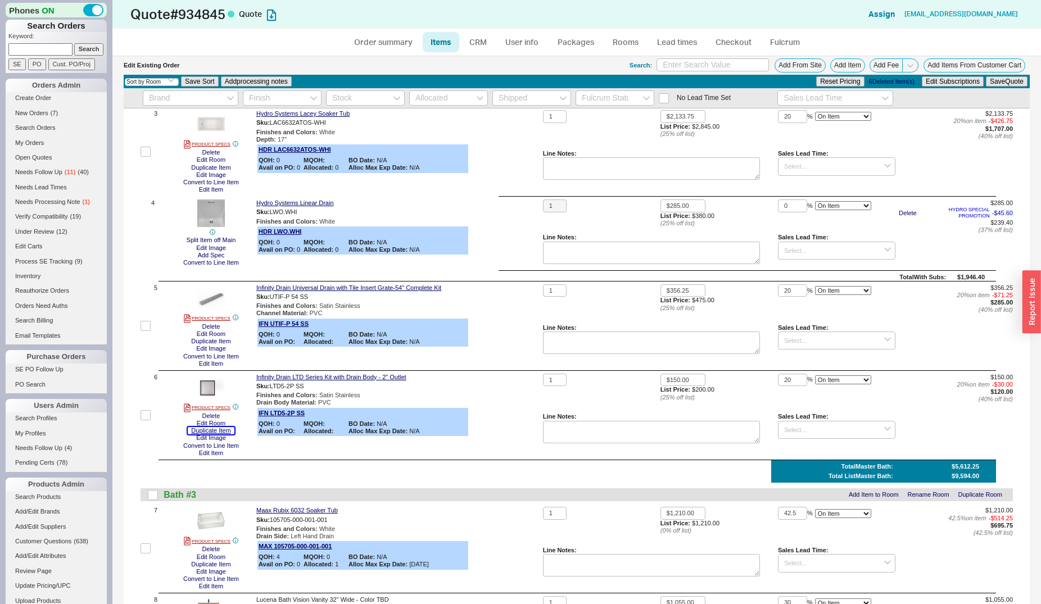
click at [217, 434] on button "Duplicate Item" at bounding box center [211, 430] width 46 height 7
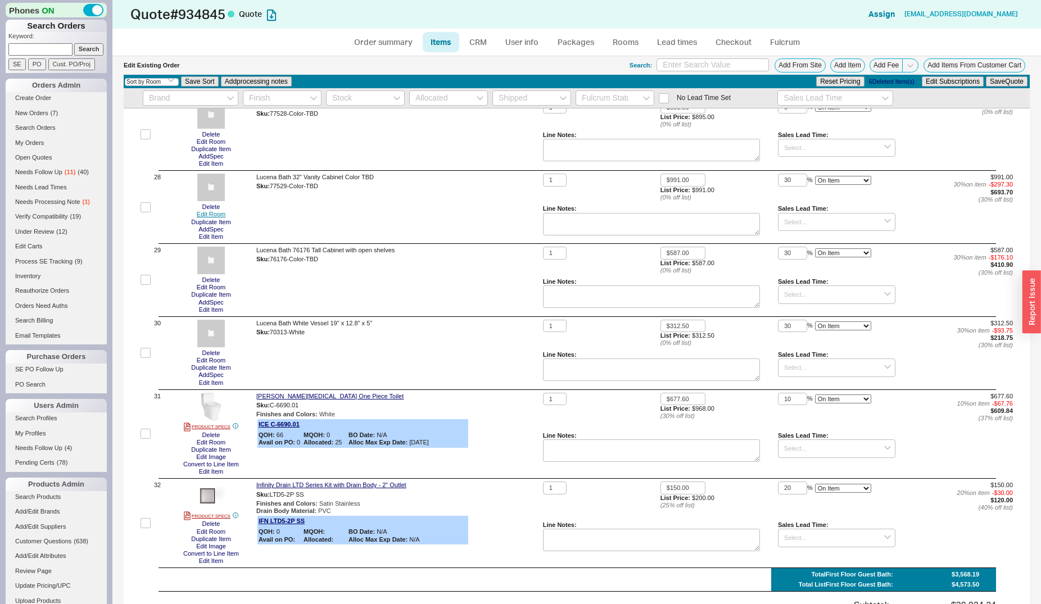
scroll to position [2832, 0]
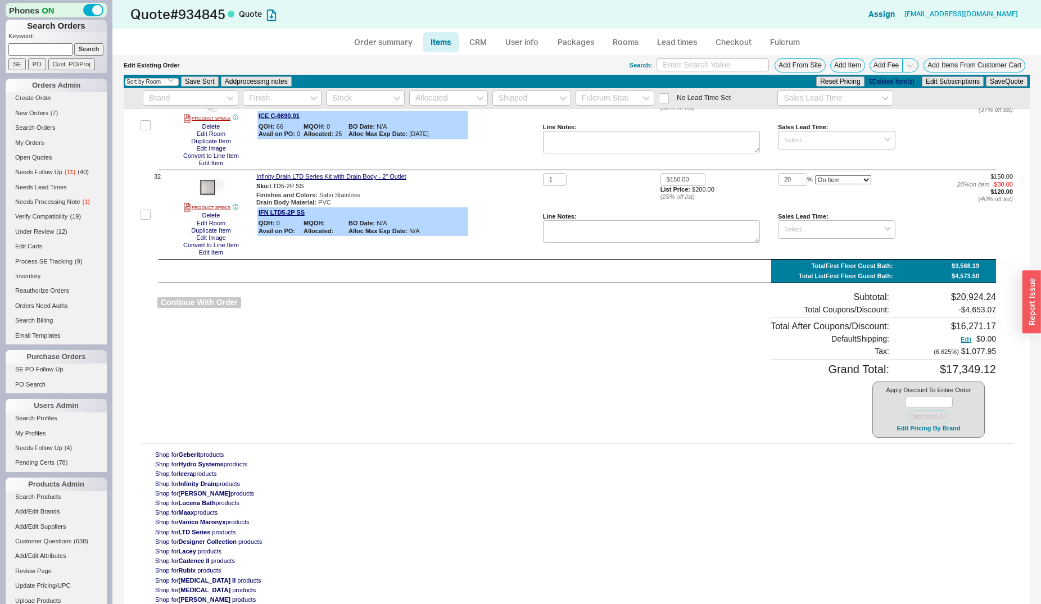
click at [177, 302] on button "Continue With Order" at bounding box center [199, 302] width 84 height 11
select select "*"
select select "LOW"
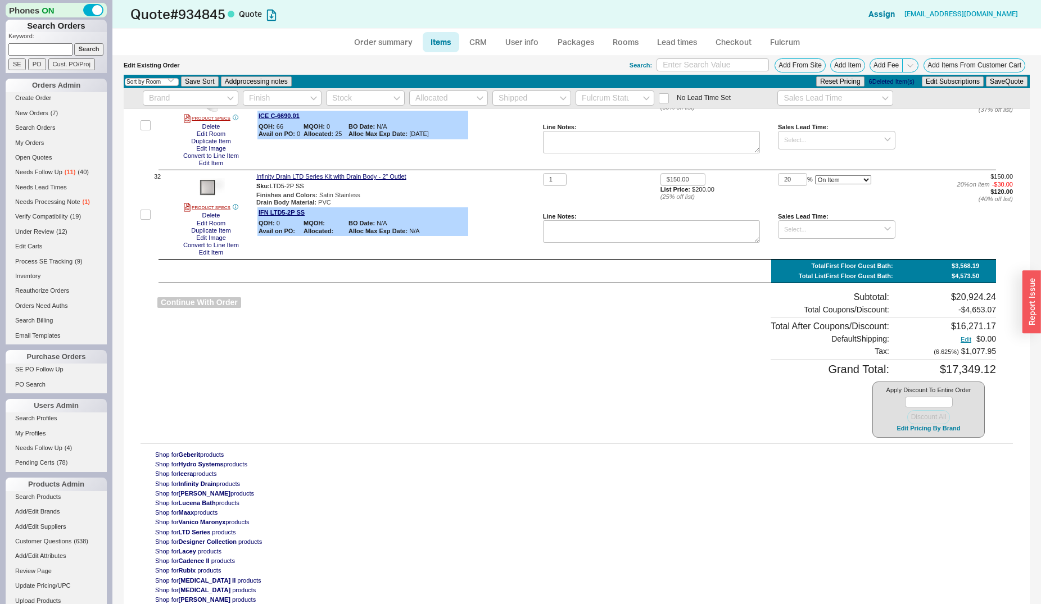
select select "3"
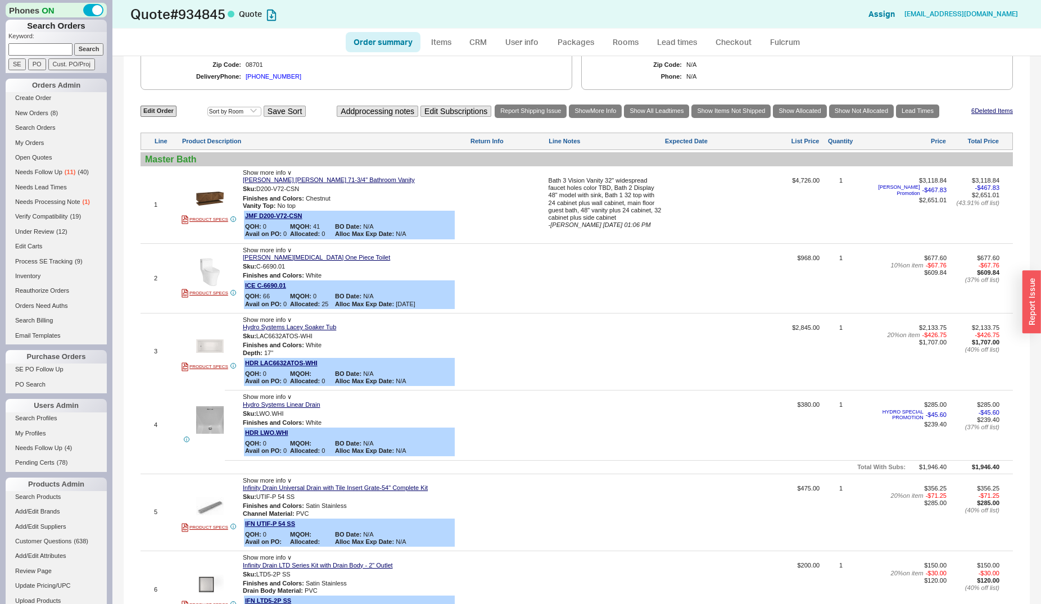
scroll to position [573, 0]
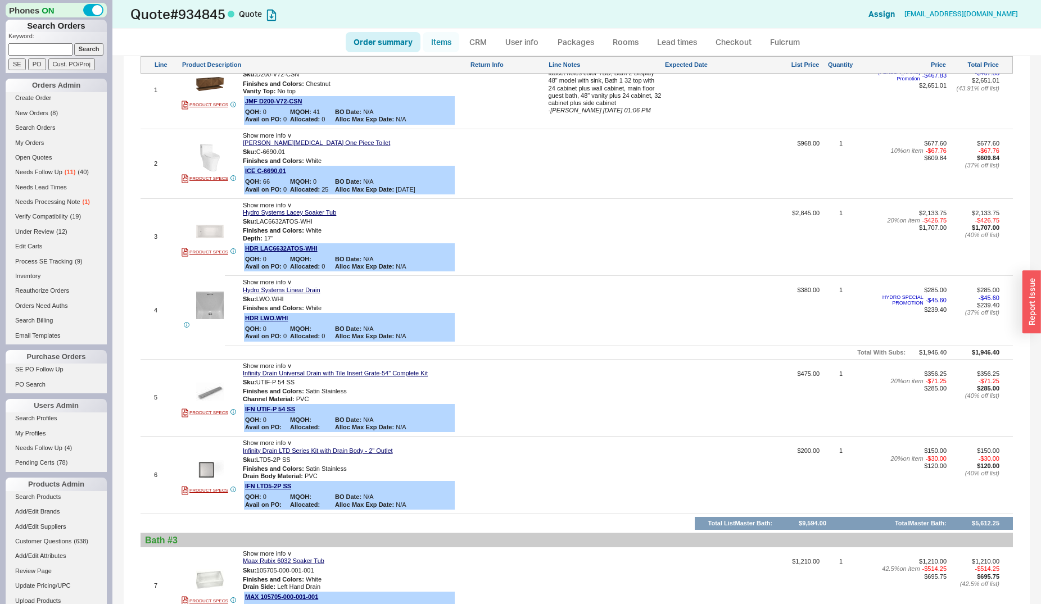
click at [442, 43] on link "Items" at bounding box center [441, 42] width 37 height 20
select select "3"
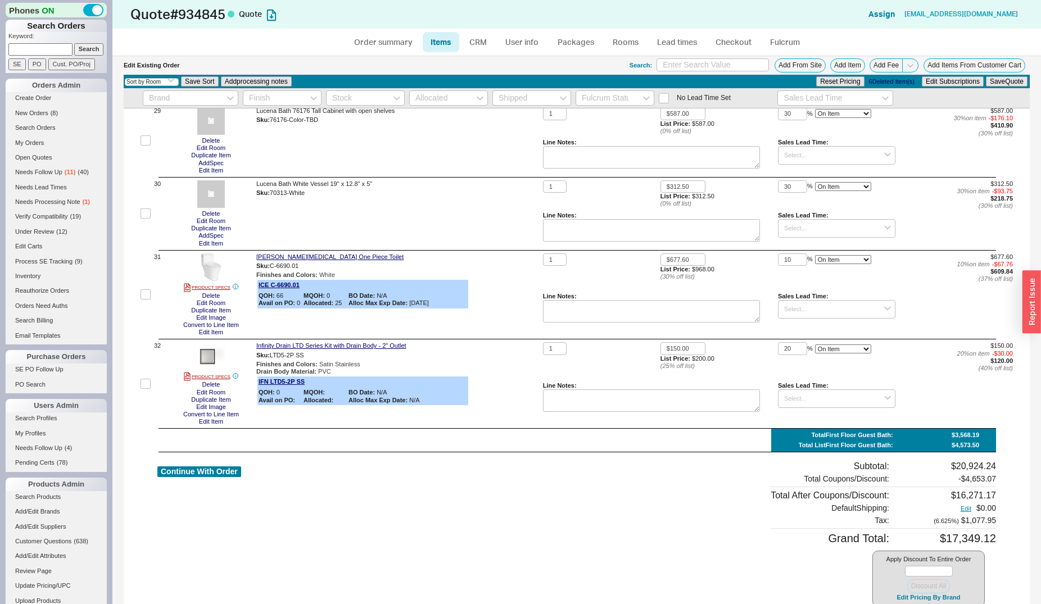
scroll to position [2832, 0]
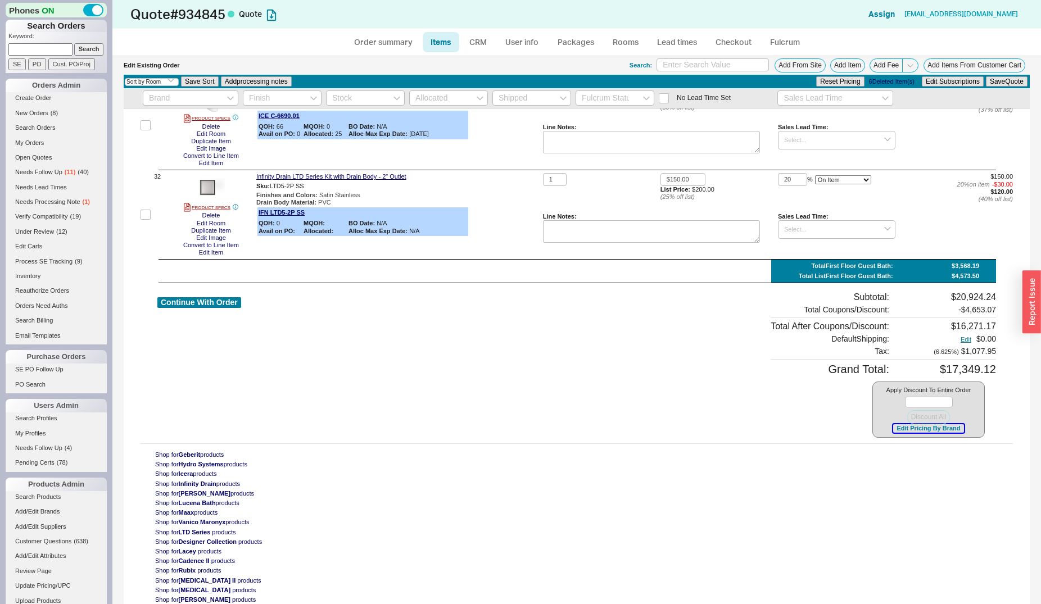
click at [913, 428] on button "Edit Pricing By Brand" at bounding box center [928, 428] width 70 height 8
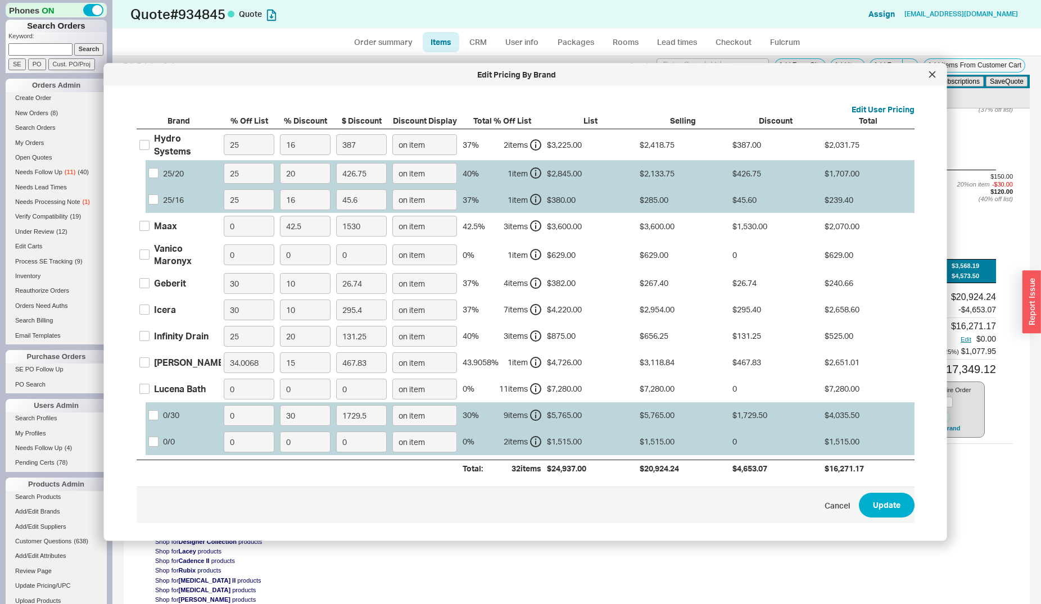
click at [179, 389] on div "Lucena Bath" at bounding box center [180, 389] width 52 height 12
click at [149, 389] on input "Lucena Bath" at bounding box center [144, 389] width 10 height 10
checkbox input "true"
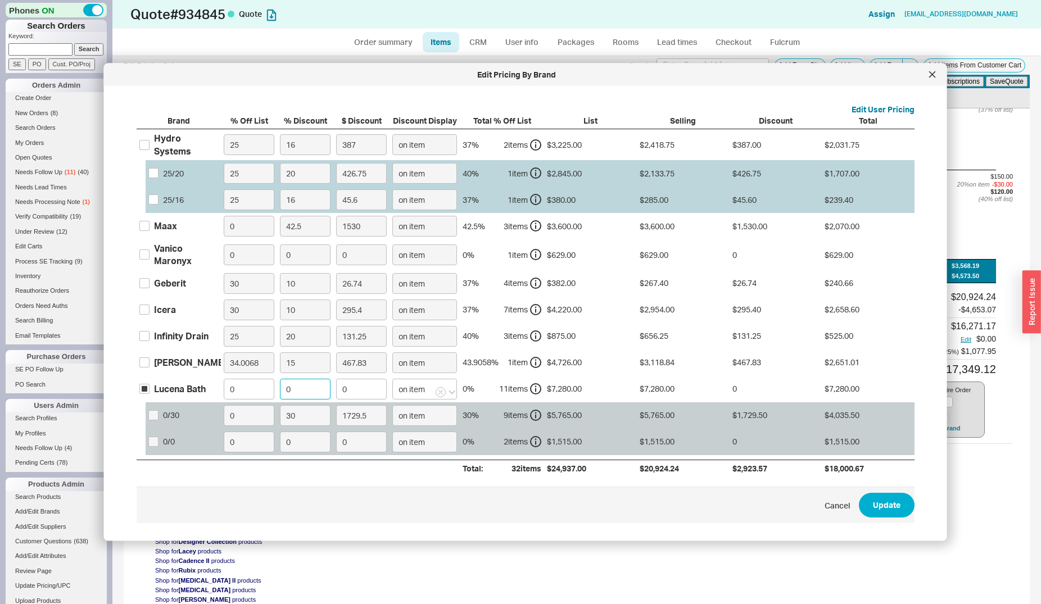
drag, startPoint x: 295, startPoint y: 391, endPoint x: 277, endPoint y: 389, distance: 18.1
click at [280, 389] on input "0" at bounding box center [305, 388] width 51 height 21
type input "3"
type input "218.4"
type input "30"
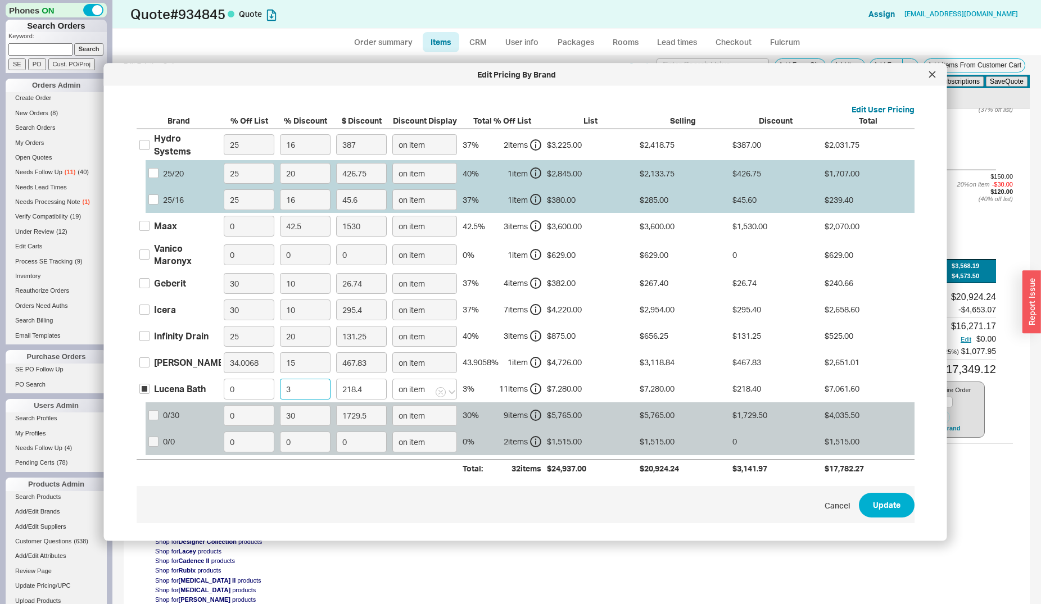
type input "2184"
type input "30"
click at [858, 503] on button "Update" at bounding box center [886, 505] width 56 height 25
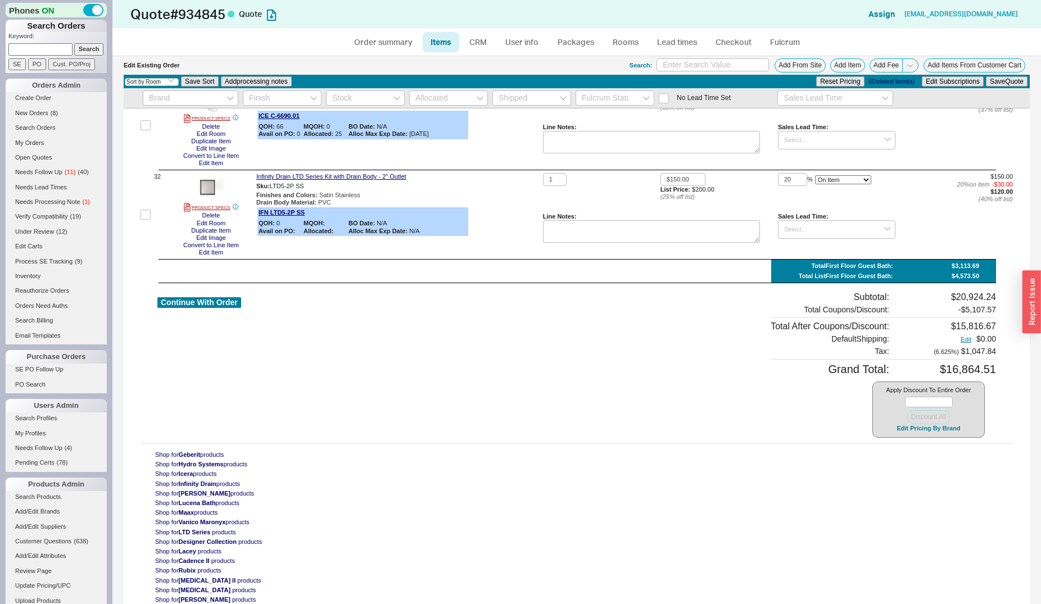
type input "30"
click at [205, 298] on div "Continue With Order" at bounding box center [199, 365] width 84 height 146
click at [201, 307] on button "Continue With Order" at bounding box center [199, 302] width 84 height 11
select select "*"
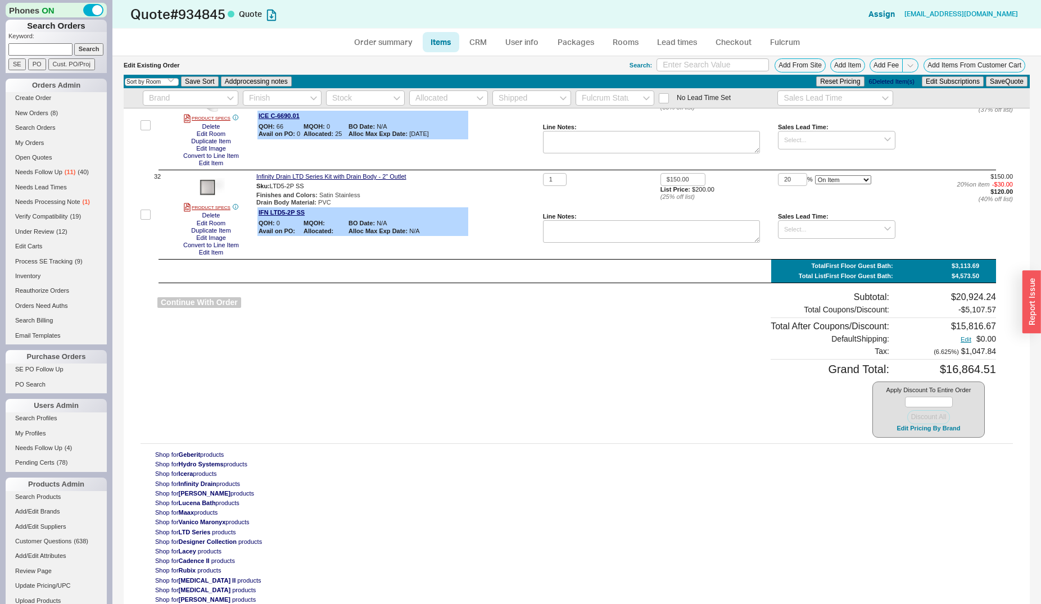
select select "*"
select select "LOW"
select select "3"
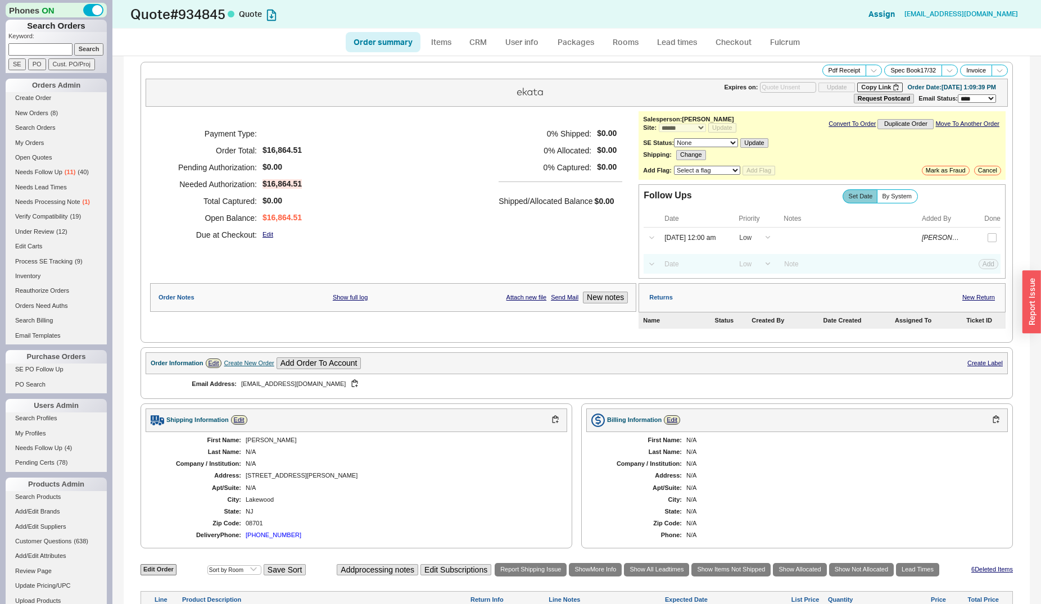
scroll to position [229, 0]
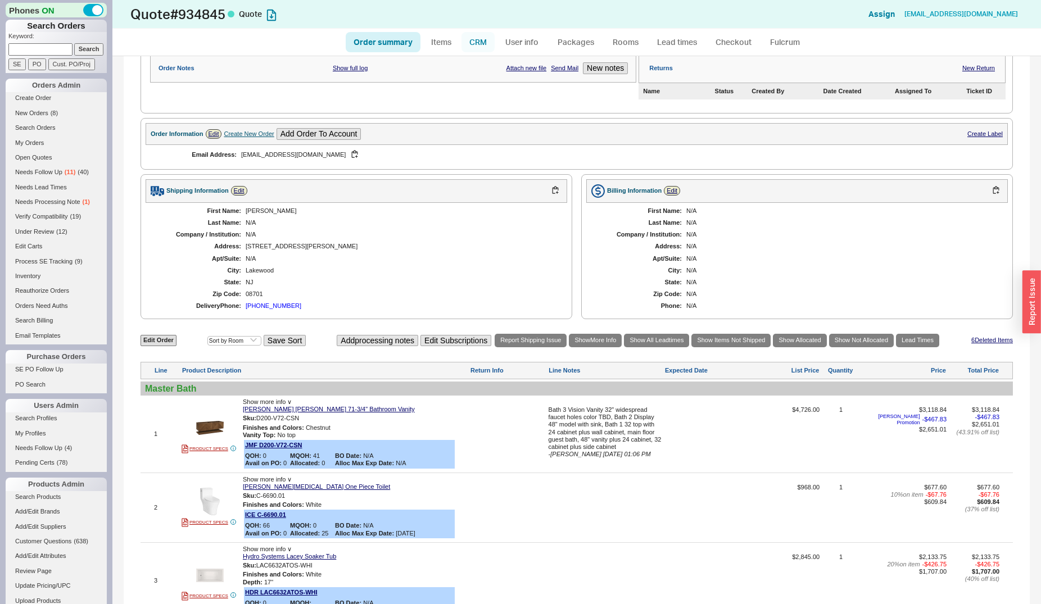
click at [472, 39] on link "CRM" at bounding box center [477, 42] width 33 height 20
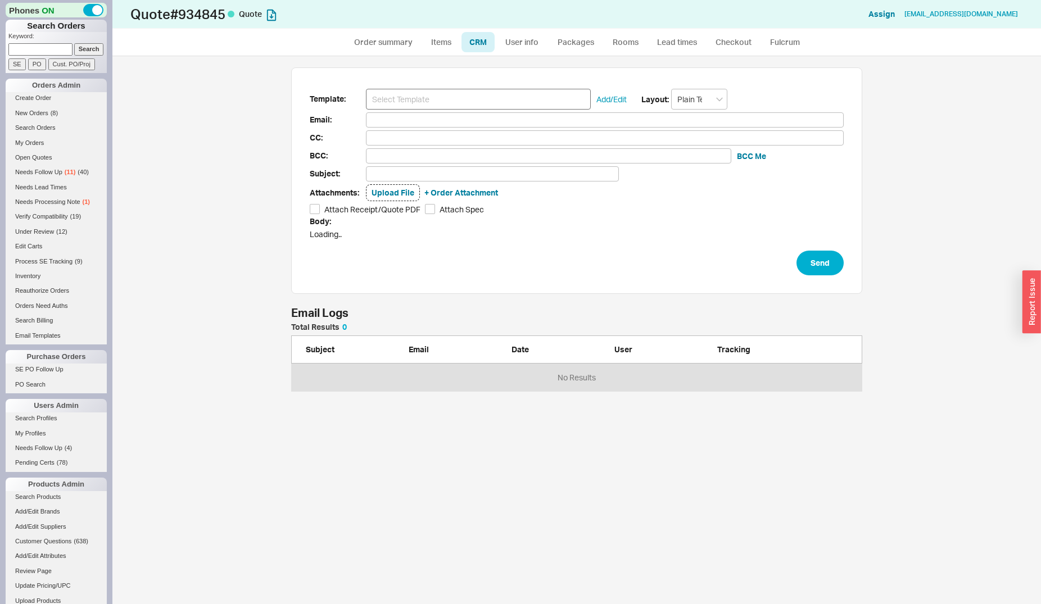
scroll to position [59, 561]
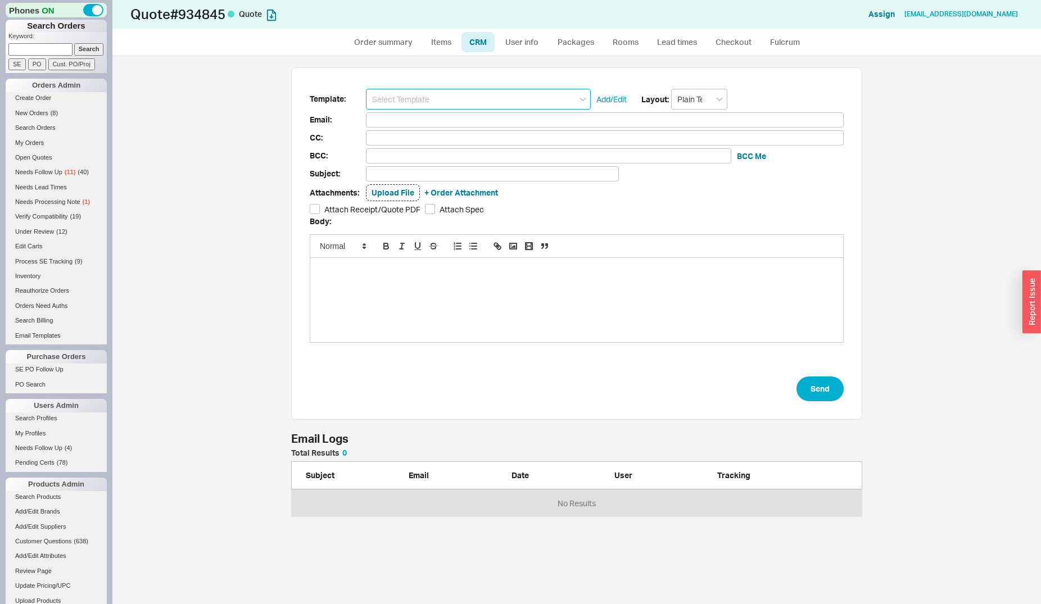
click at [405, 105] on input at bounding box center [478, 99] width 225 height 21
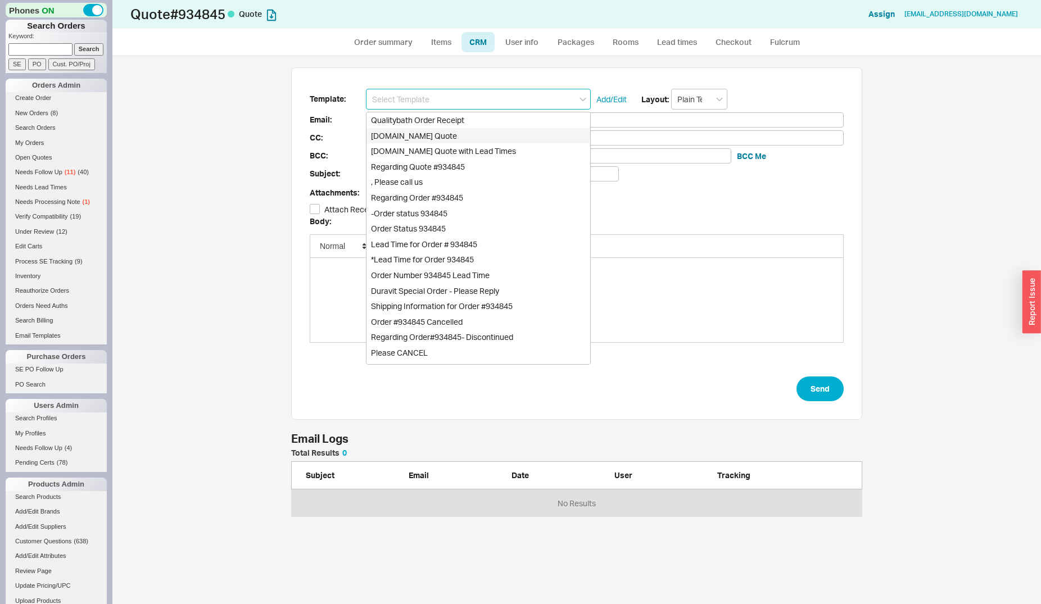
click at [408, 134] on div "Qualitybath.com Quote" at bounding box center [478, 136] width 224 height 16
type input "Receipt"
type input "[EMAIL_ADDRESS][DOMAIN_NAME]"
type input "Quality Bath Quote #934845"
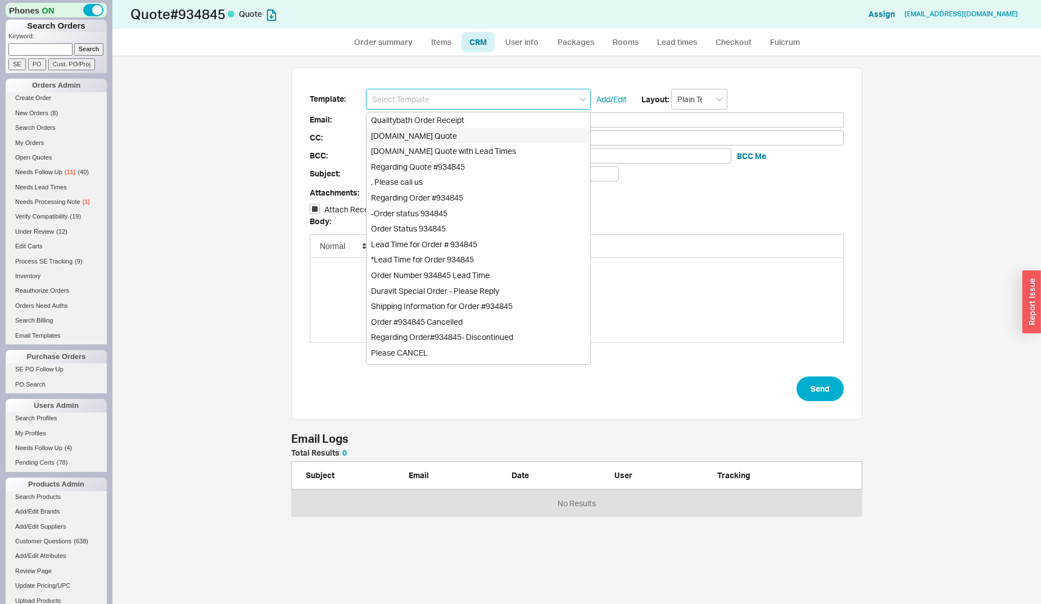
checkbox input "true"
type input "Qualitybath.com Quote"
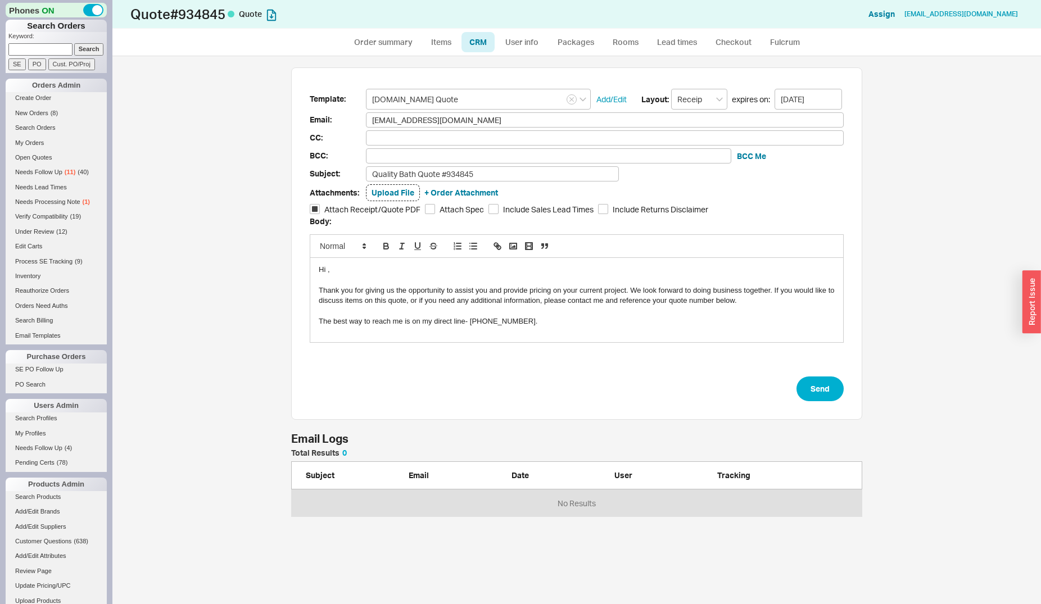
click at [328, 270] on div "Hi ," at bounding box center [577, 270] width 516 height 10
click at [812, 385] on button "Send" at bounding box center [819, 388] width 47 height 25
select select "*"
select select "LOW"
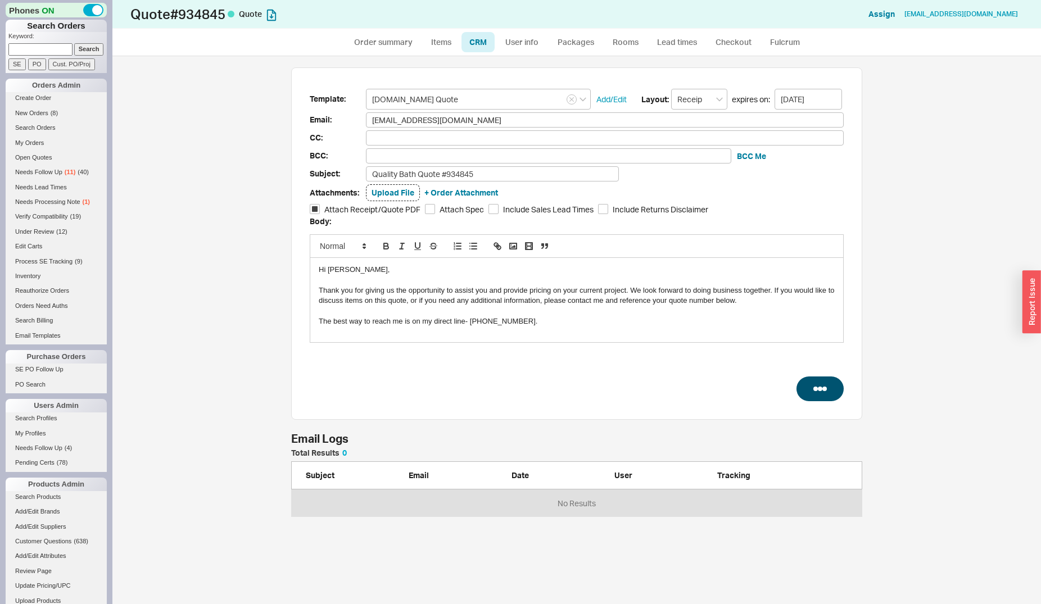
select select "LOW"
select select "3"
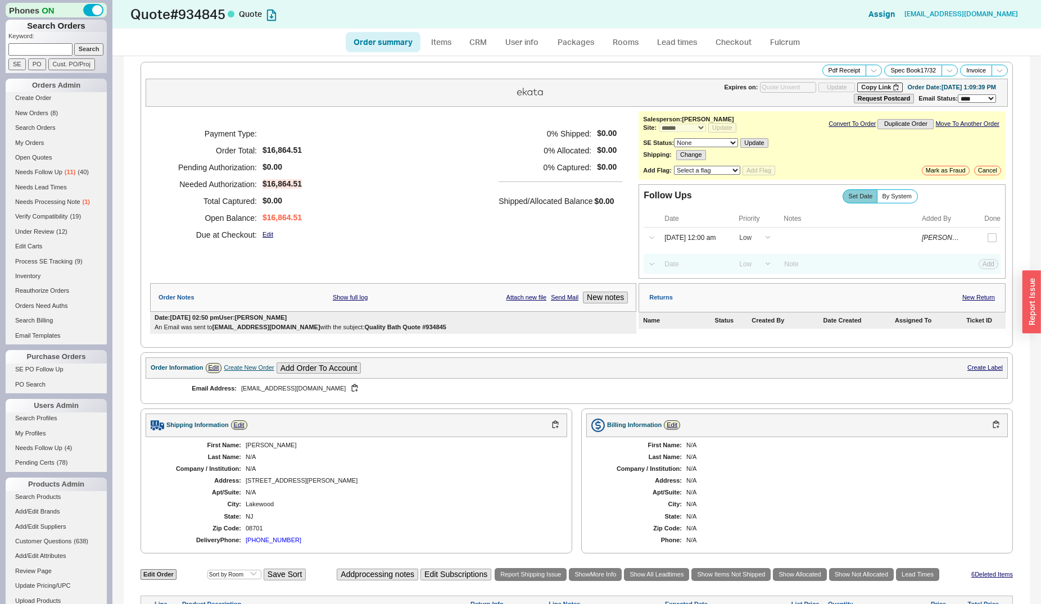
type input "09/02/2025"
click at [31, 48] on input at bounding box center [40, 49] width 64 height 12
type input "barine"
click at [74, 43] on input "Search" at bounding box center [89, 49] width 30 height 12
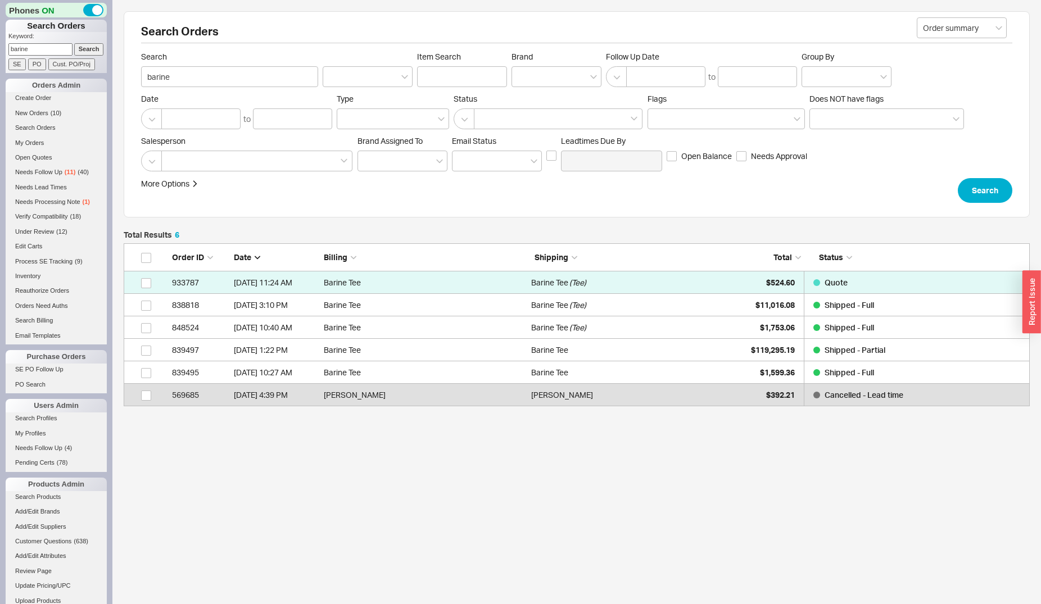
scroll to position [10, 10]
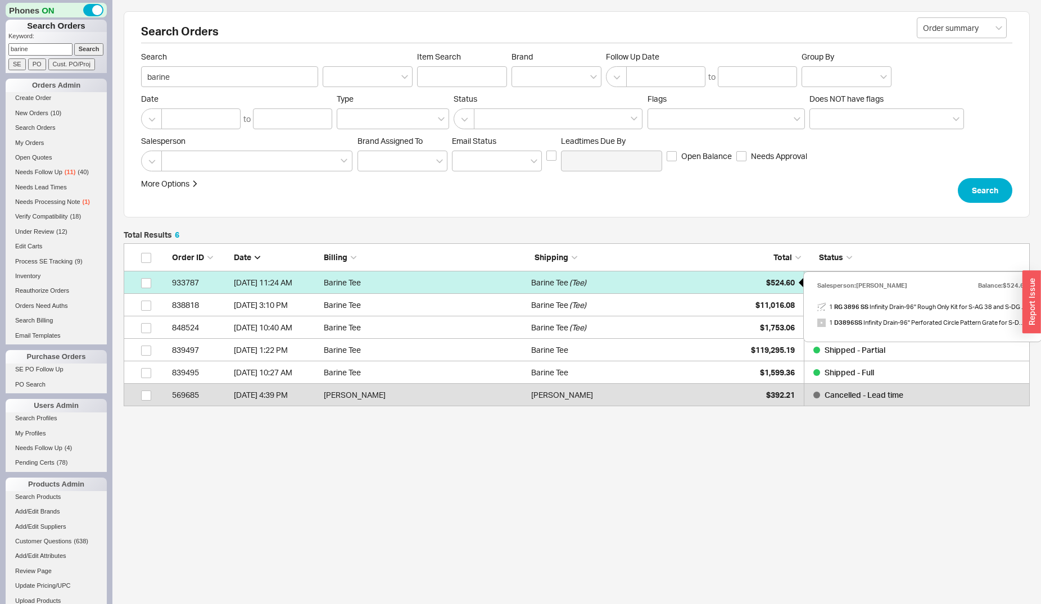
click at [747, 275] on div "$524.60" at bounding box center [766, 282] width 56 height 22
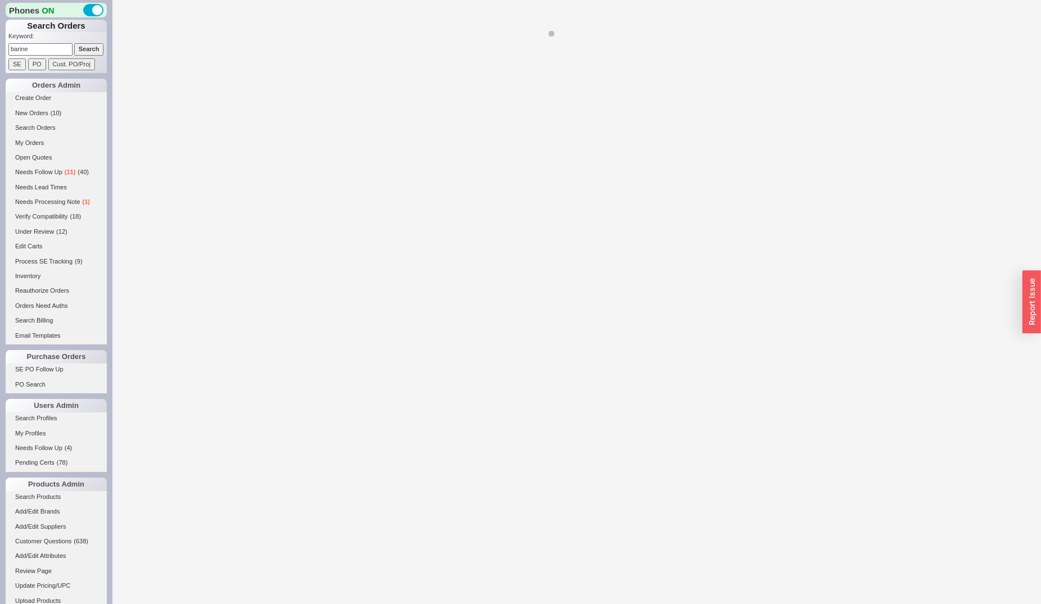
select select "*"
select select "LOW"
select select "3"
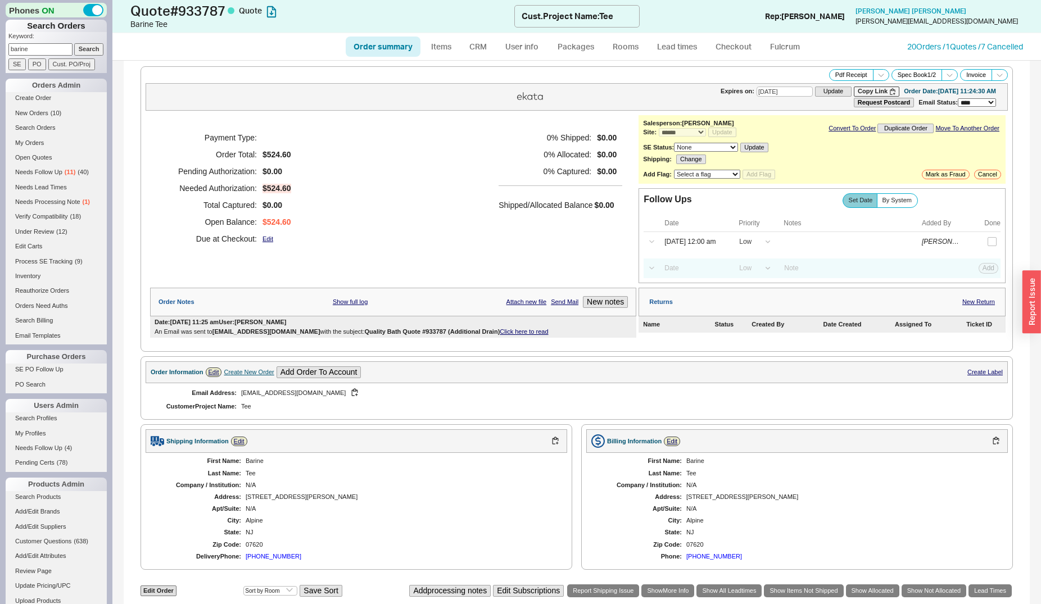
click at [275, 560] on div "718-781-3563" at bounding box center [274, 556] width 56 height 7
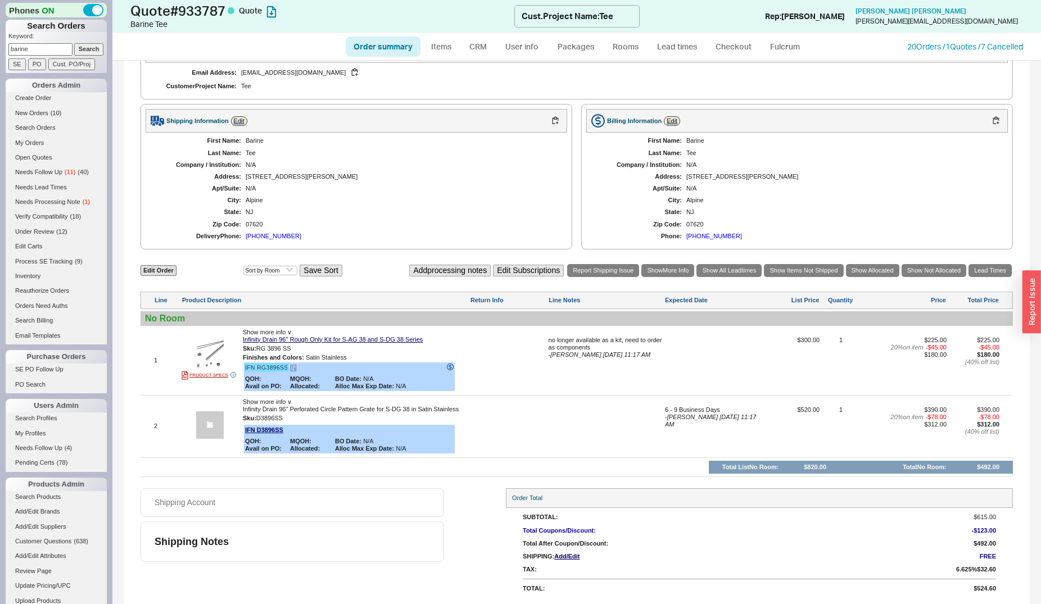
click at [262, 370] on link "IFN RG3896SS" at bounding box center [266, 367] width 43 height 7
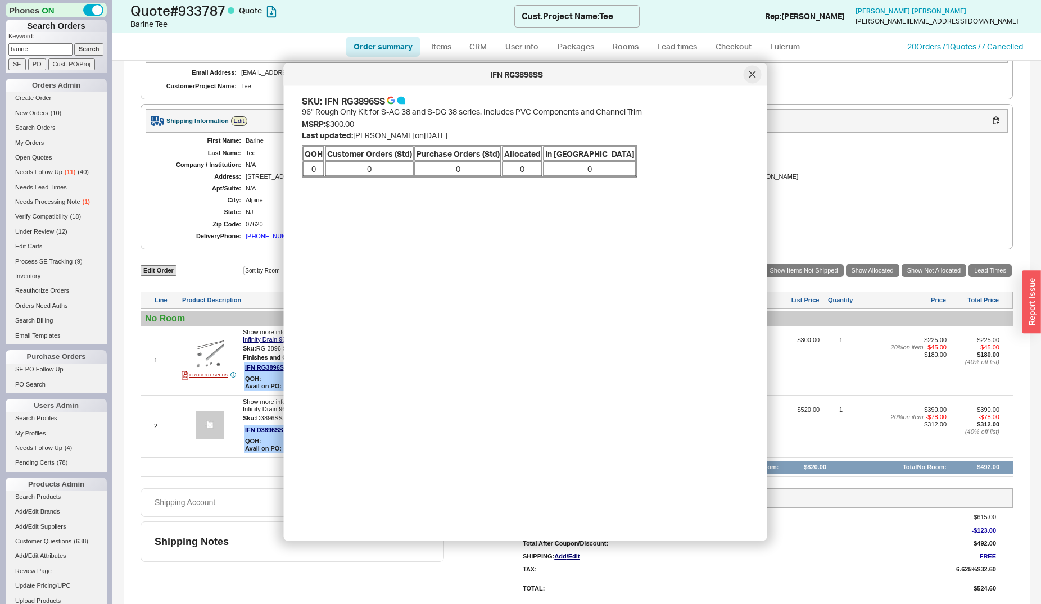
click at [753, 74] on icon at bounding box center [752, 74] width 6 height 6
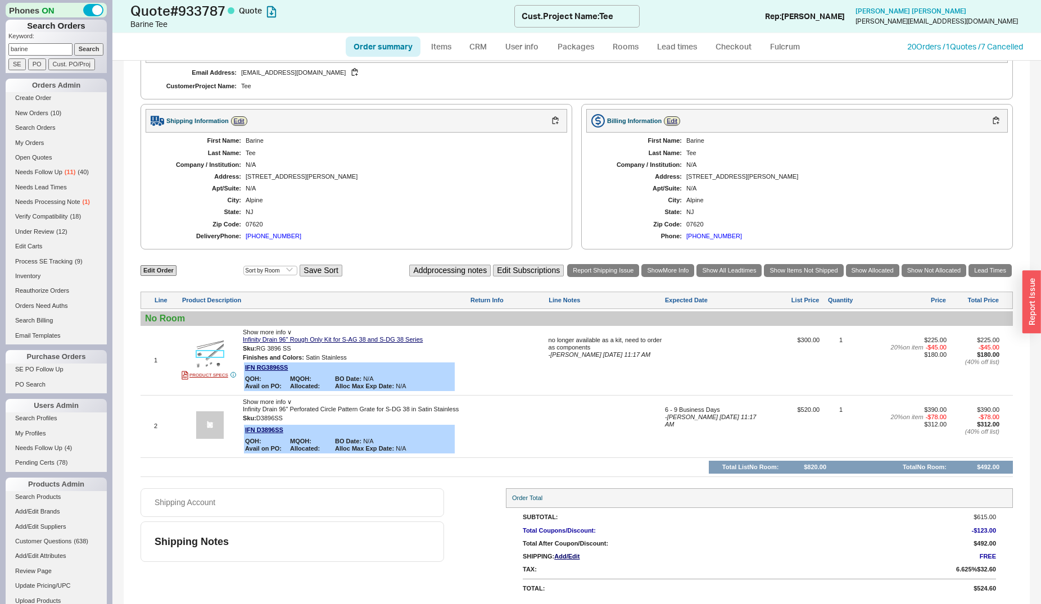
click at [218, 356] on img at bounding box center [210, 354] width 28 height 28
click at [153, 272] on link "Edit Order" at bounding box center [158, 270] width 36 height 11
select select "3"
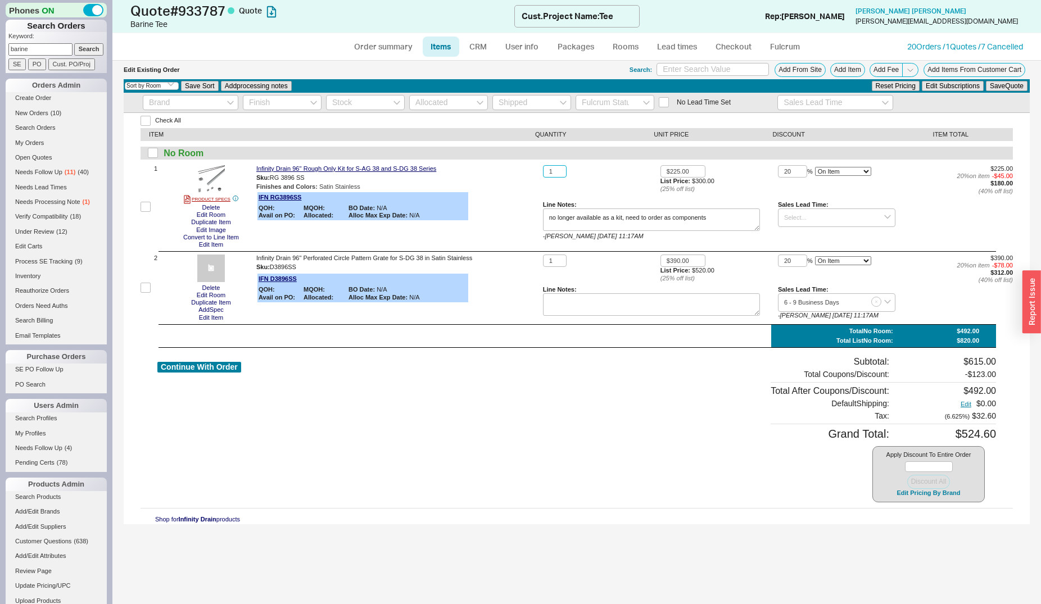
drag, startPoint x: 544, startPoint y: 169, endPoint x: 551, endPoint y: 169, distance: 7.3
click at [547, 169] on input "1" at bounding box center [555, 171] width 24 height 13
click at [546, 174] on input "1" at bounding box center [555, 171] width 24 height 13
type input "2"
drag, startPoint x: 557, startPoint y: 262, endPoint x: 549, endPoint y: 262, distance: 7.3
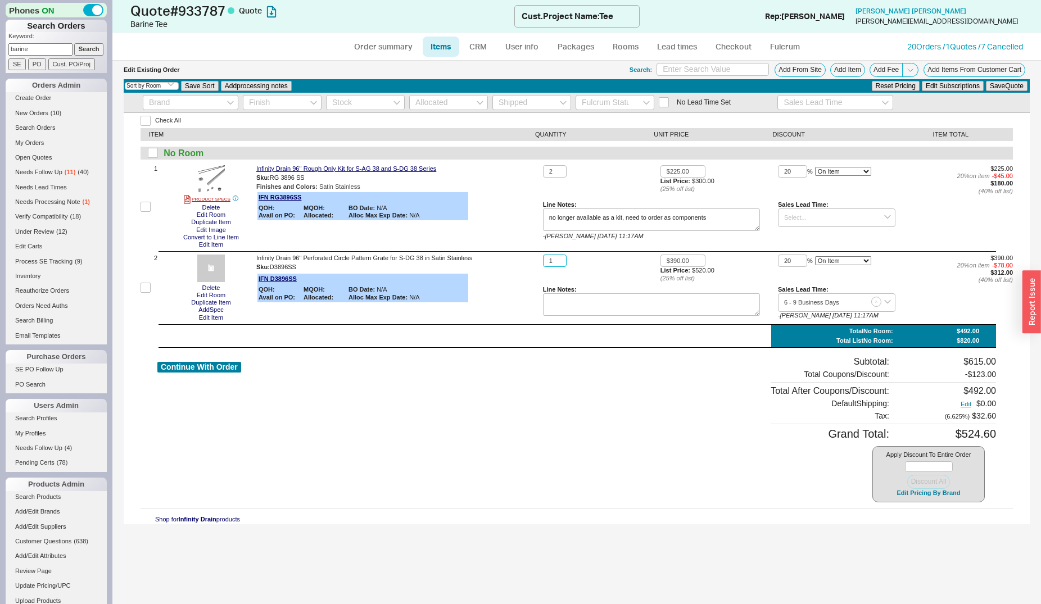
click at [549, 262] on input "1" at bounding box center [555, 261] width 24 height 13
type input "2"
click at [985, 81] on button "Save Quote" at bounding box center [1006, 86] width 42 height 10
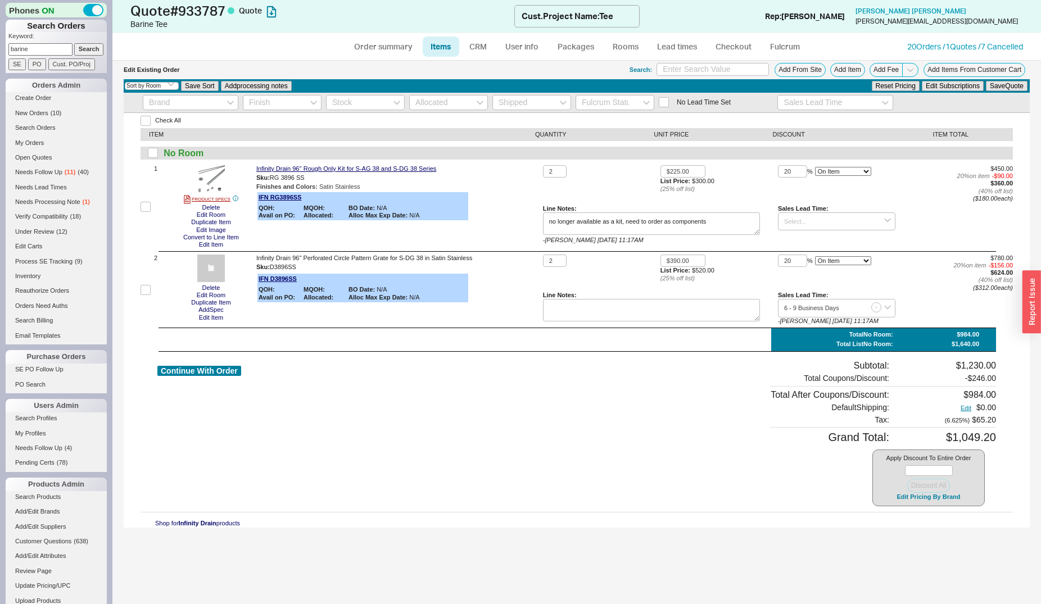
click at [215, 362] on div "Continue With Order" at bounding box center [199, 433] width 84 height 146
click at [214, 372] on button "Continue With Order" at bounding box center [199, 371] width 84 height 11
select select "*"
select select "LOW"
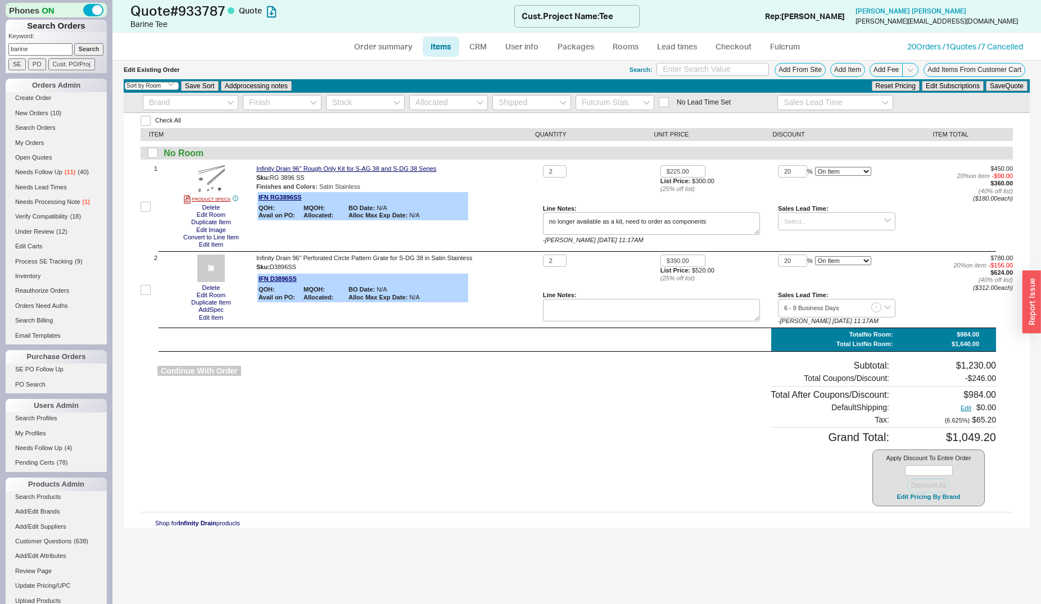
select select "LOW"
select select "3"
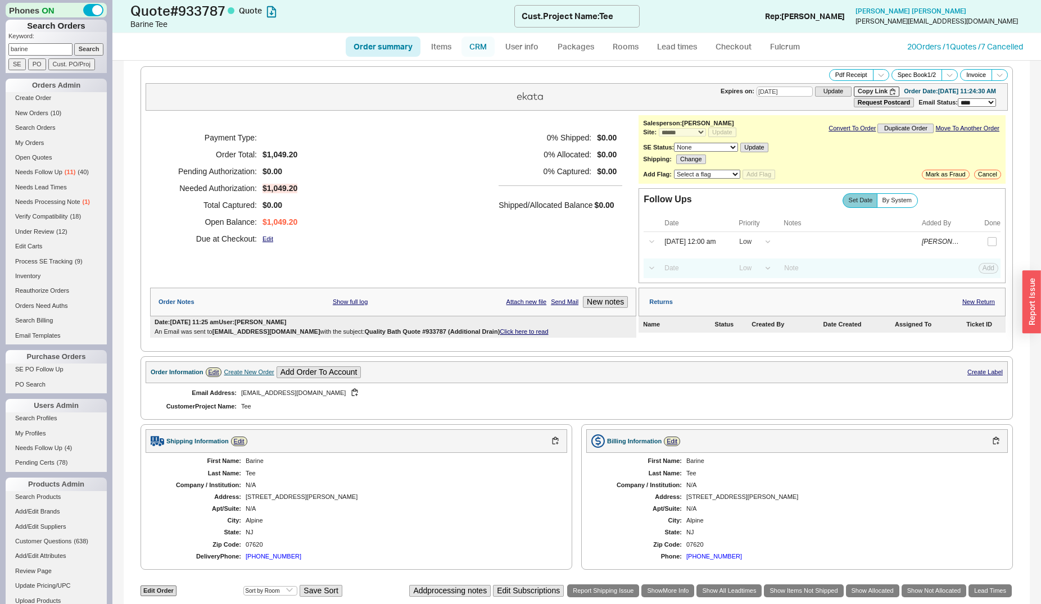
click at [486, 47] on link "CRM" at bounding box center [477, 47] width 33 height 20
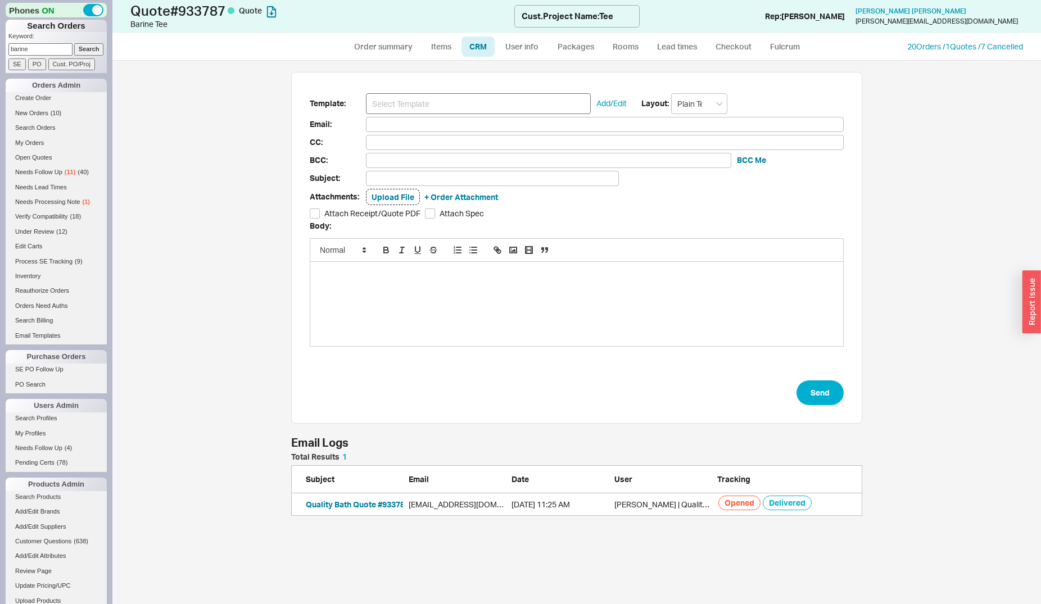
scroll to position [534, 919]
click at [471, 105] on input at bounding box center [478, 103] width 225 height 21
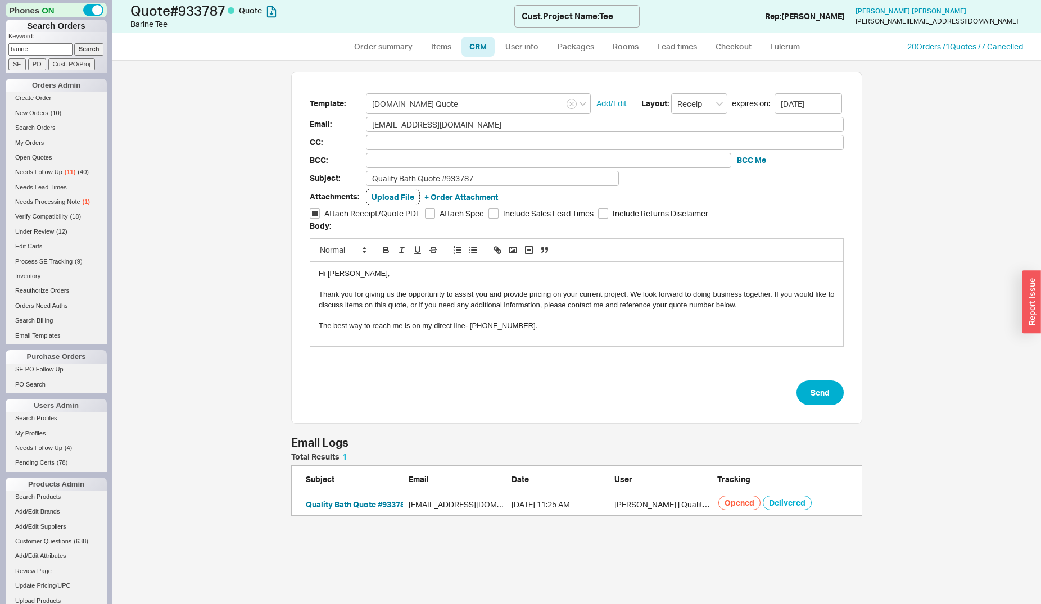
type input "Receipt"
type input "barine.tee@gmail.com"
type input "Quality Bath Quote #933787"
checkbox input "true"
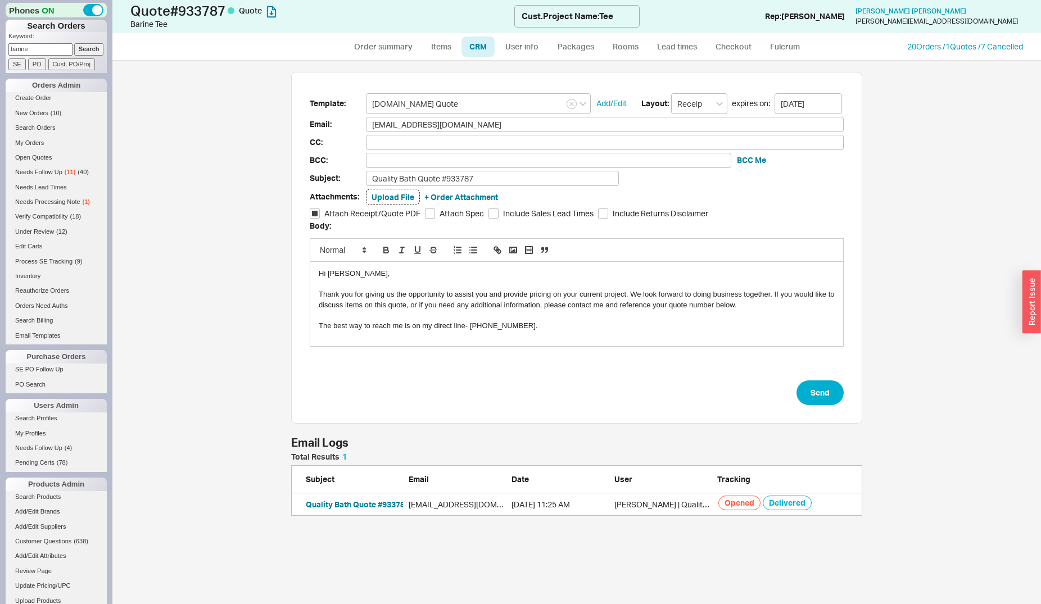
type input "Qualitybath.com Quote"
click at [514, 183] on input "Quality Bath Quote #933787" at bounding box center [492, 178] width 253 height 15
click at [534, 178] on input "Quality Bath Quote #933787 (Additional Drain)" at bounding box center [492, 178] width 253 height 15
type input "Quality Bath Quote #933787 (Additional Drains)"
click at [823, 385] on button "Send" at bounding box center [819, 392] width 47 height 25
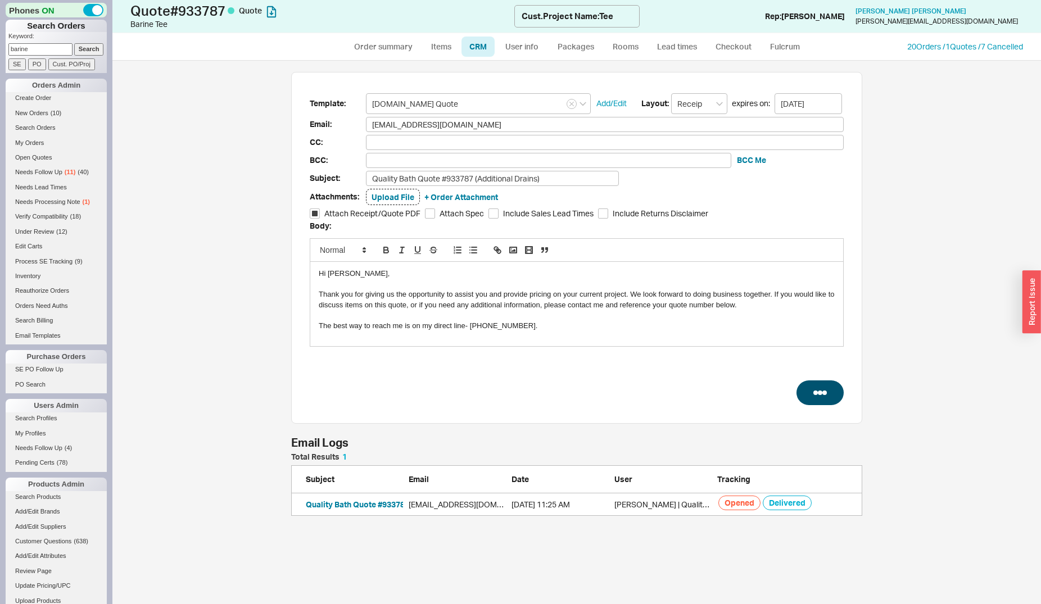
select select "*"
select select "LOW"
select select "3"
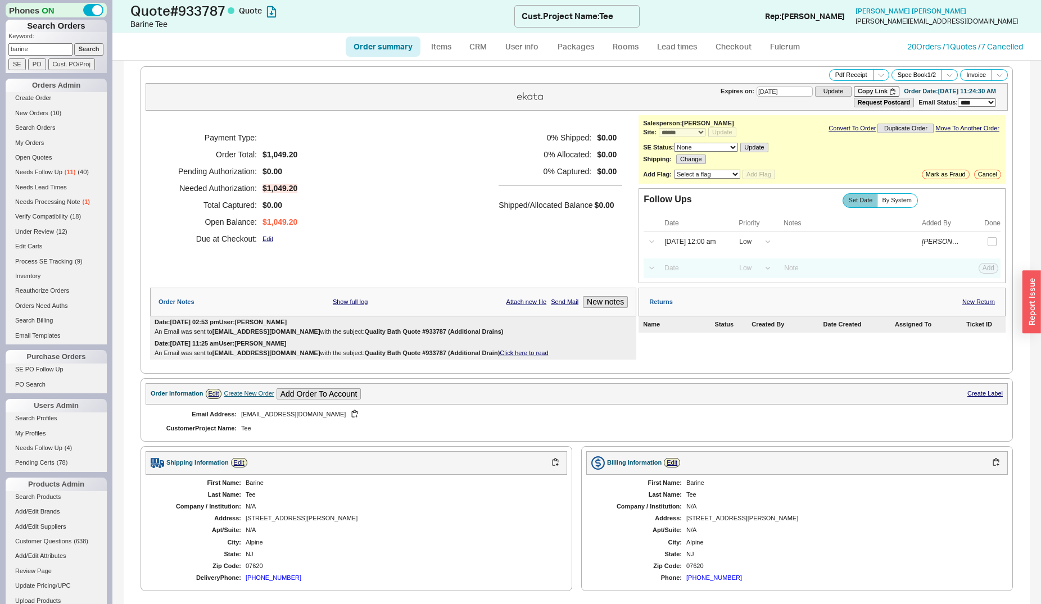
type input "09/02/2025"
click at [917, 47] on link "20 Orders / 1 Quotes / 7 Cancelled" at bounding box center [965, 47] width 116 height 10
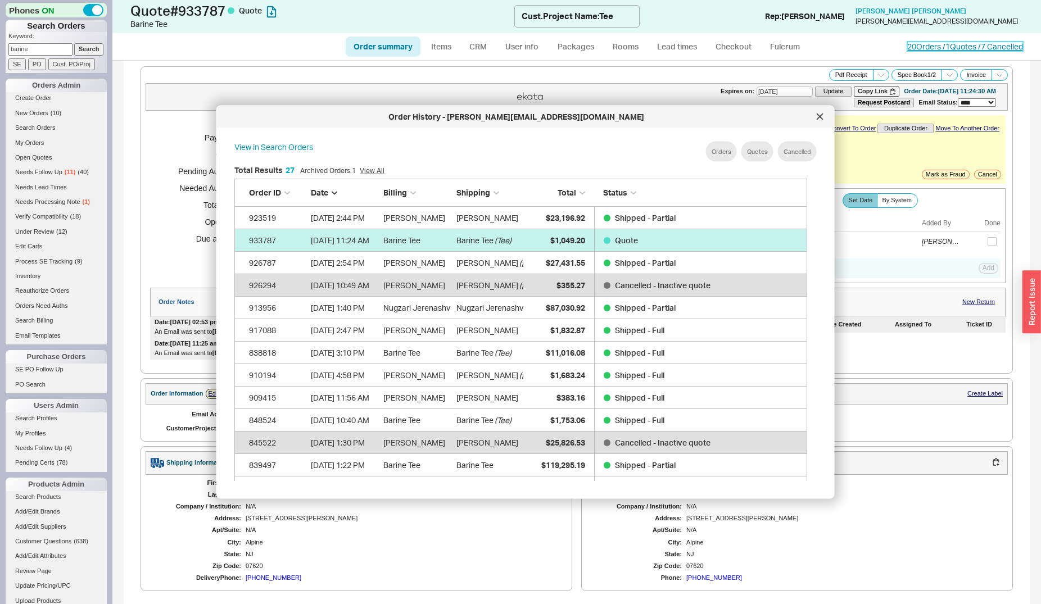
scroll to position [334, 581]
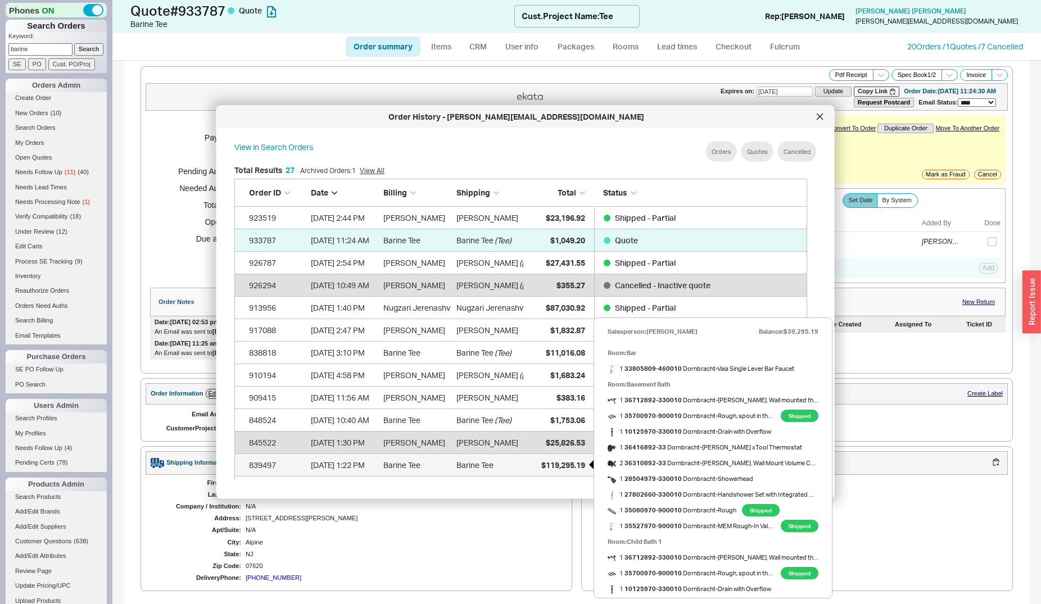
click at [542, 467] on span "$119,295.19" at bounding box center [562, 465] width 44 height 10
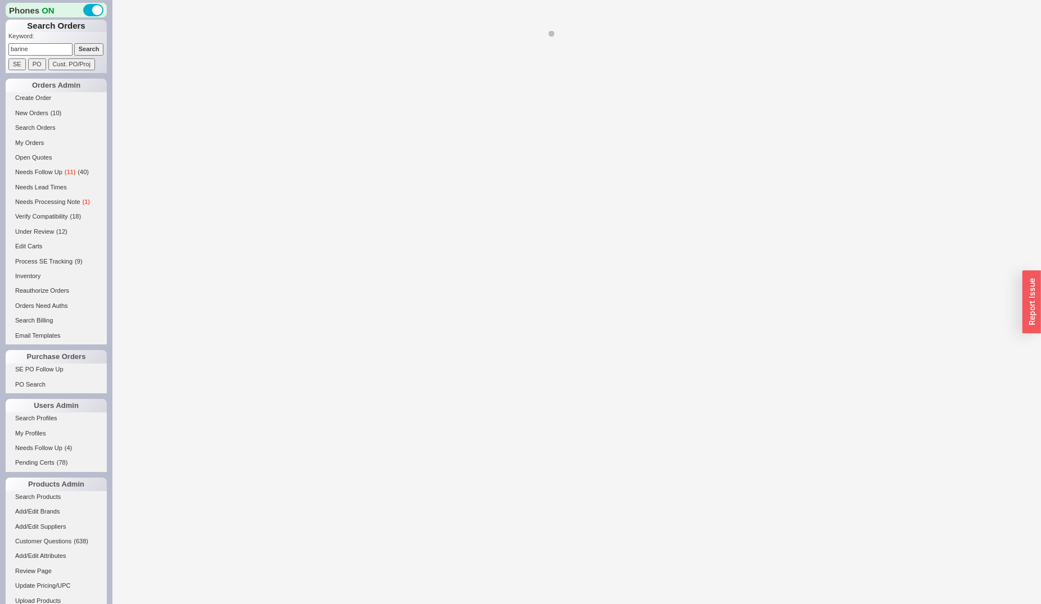
select select "*"
select select "LOW"
select select "3"
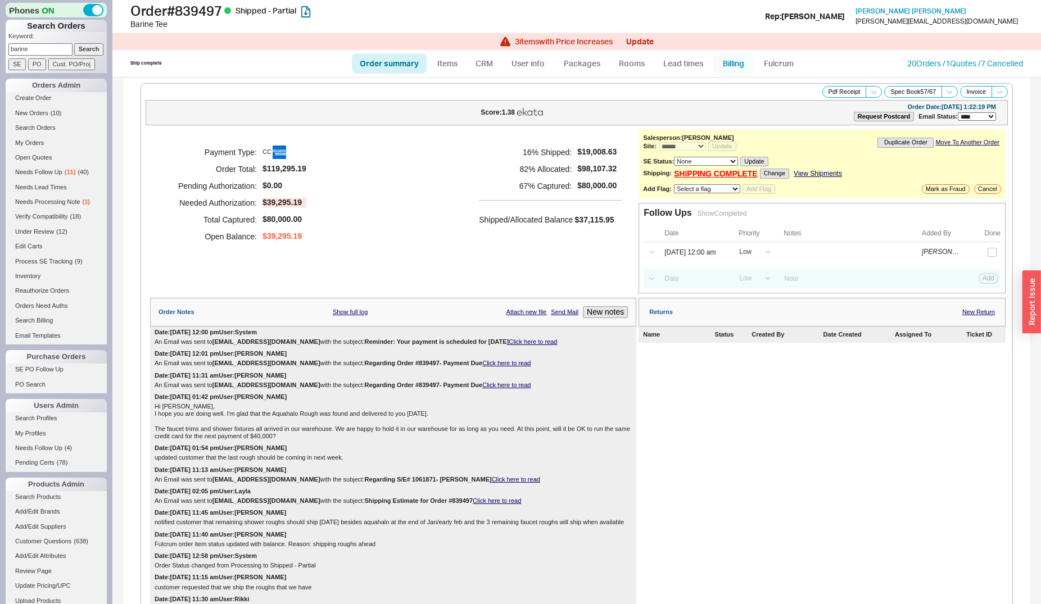
click at [733, 62] on link "Billing" at bounding box center [733, 63] width 39 height 20
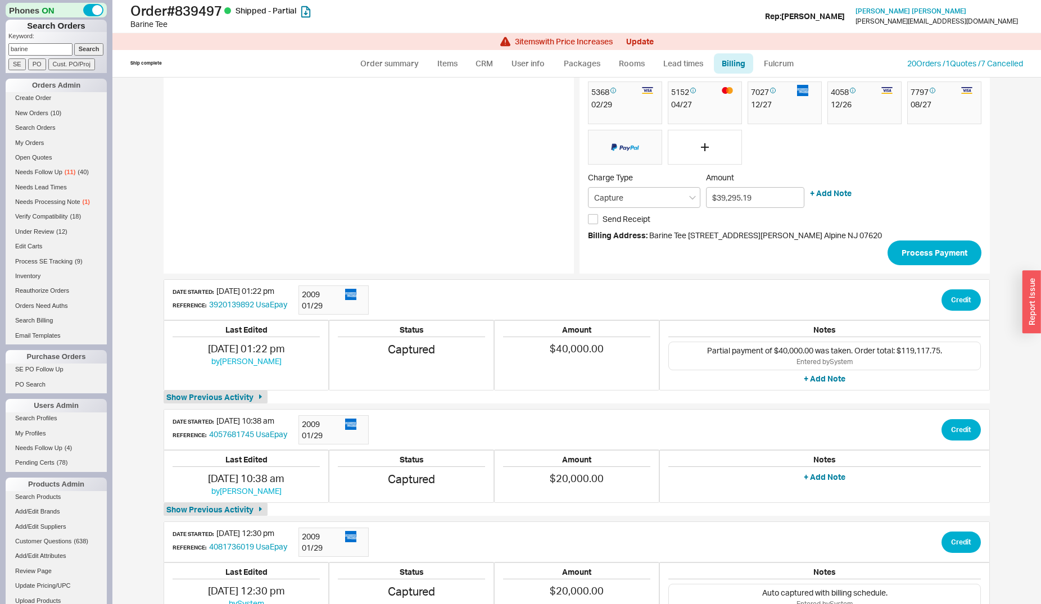
scroll to position [22, 0]
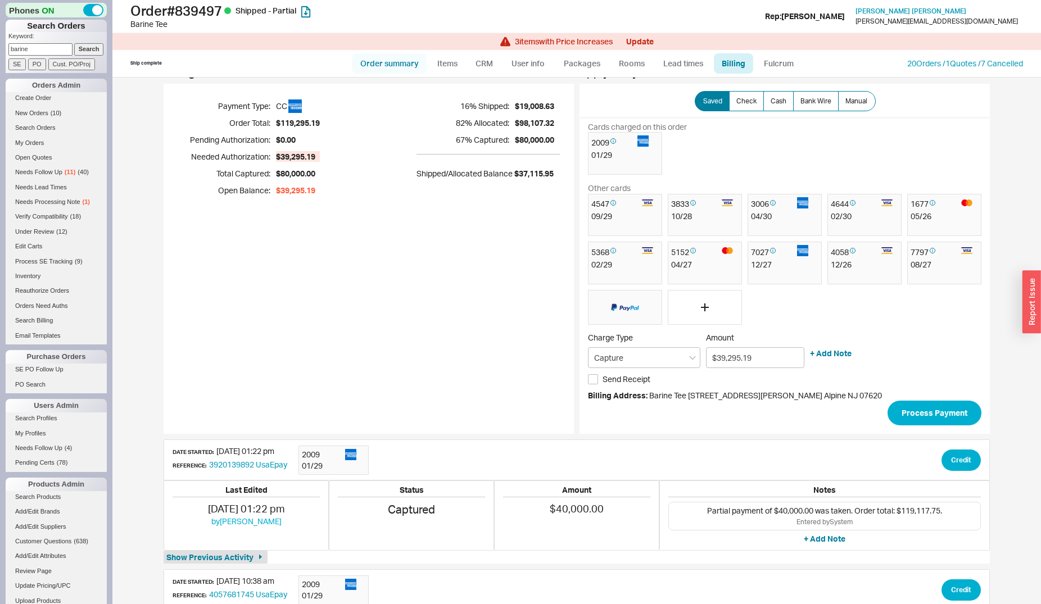
click at [409, 64] on link "Order summary" at bounding box center [389, 63] width 75 height 20
select select "*"
select select "LOW"
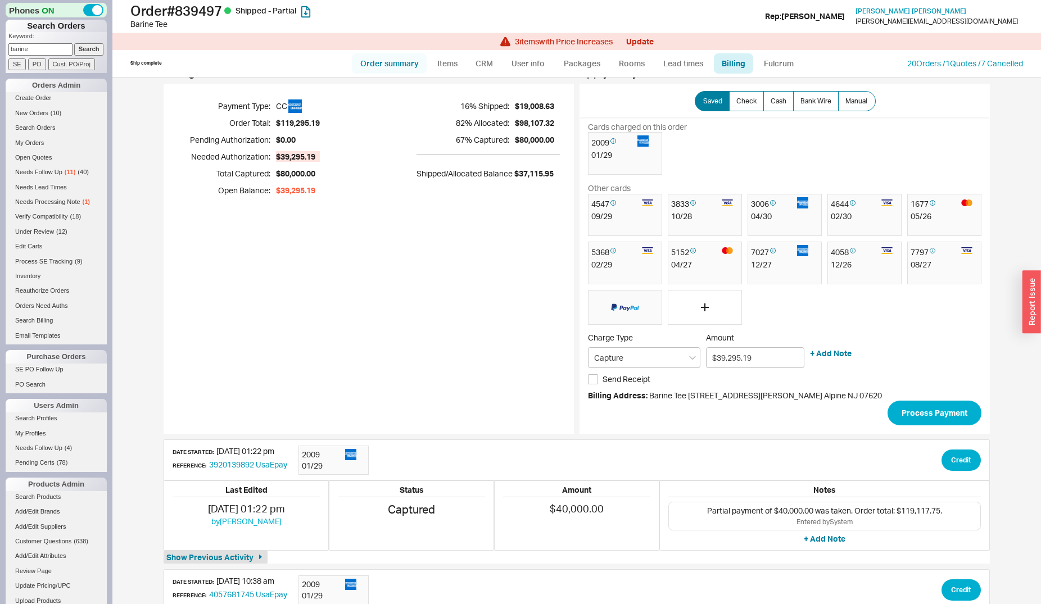
select select "3"
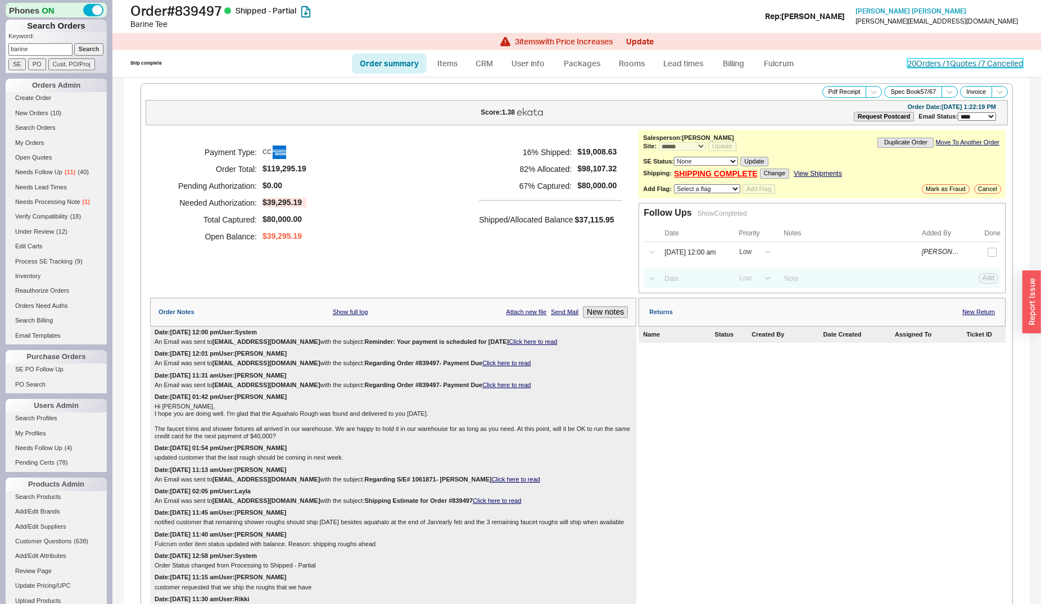
click at [926, 67] on link "20 Orders / 1 Quotes / 7 Cancelled" at bounding box center [965, 63] width 116 height 10
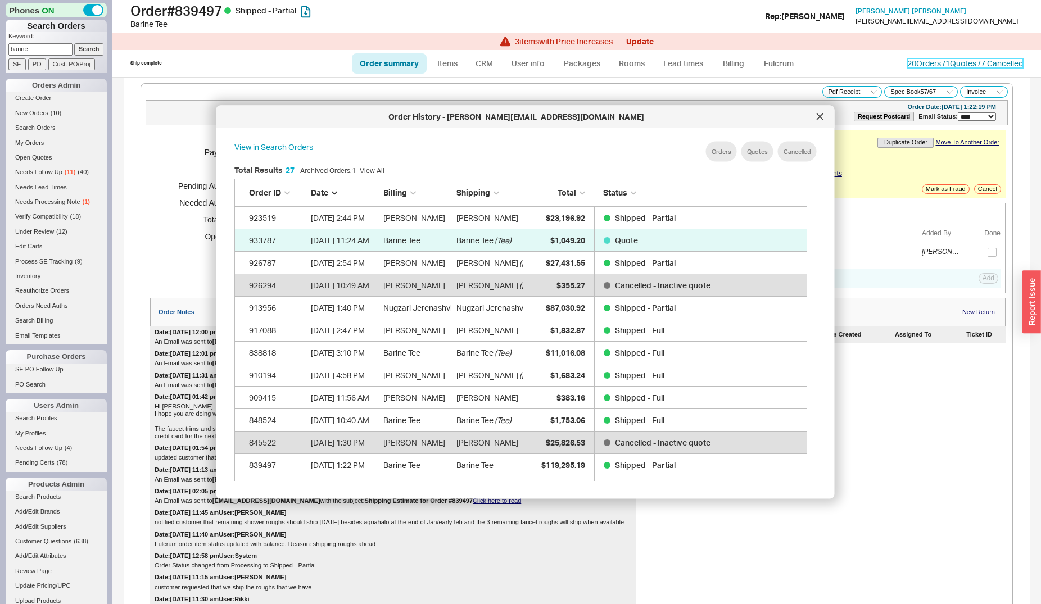
scroll to position [334, 581]
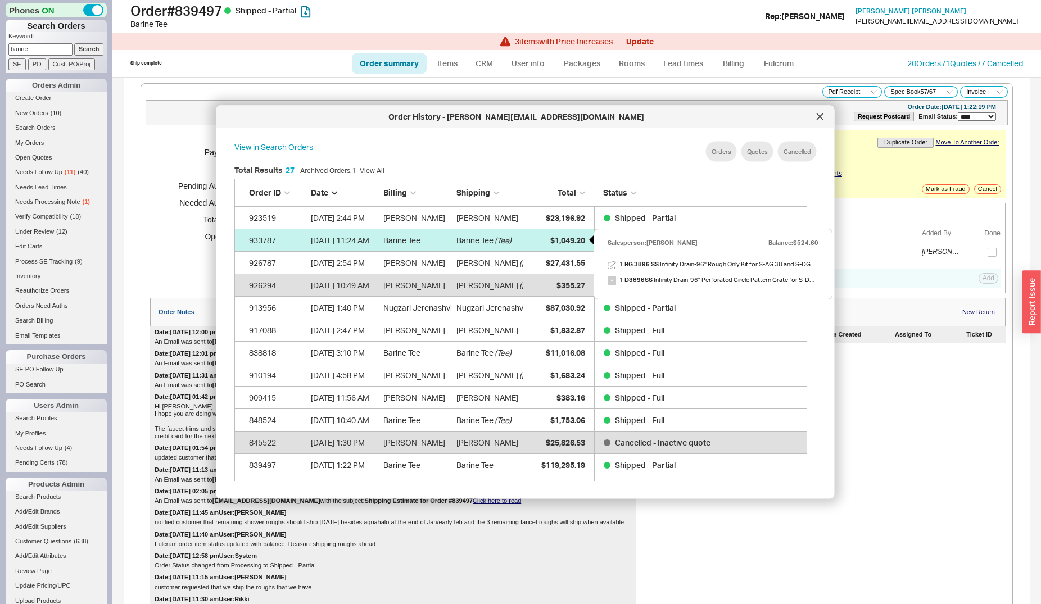
click at [546, 241] on div "$1,049.20" at bounding box center [556, 240] width 56 height 22
select select "*"
select select "LOW"
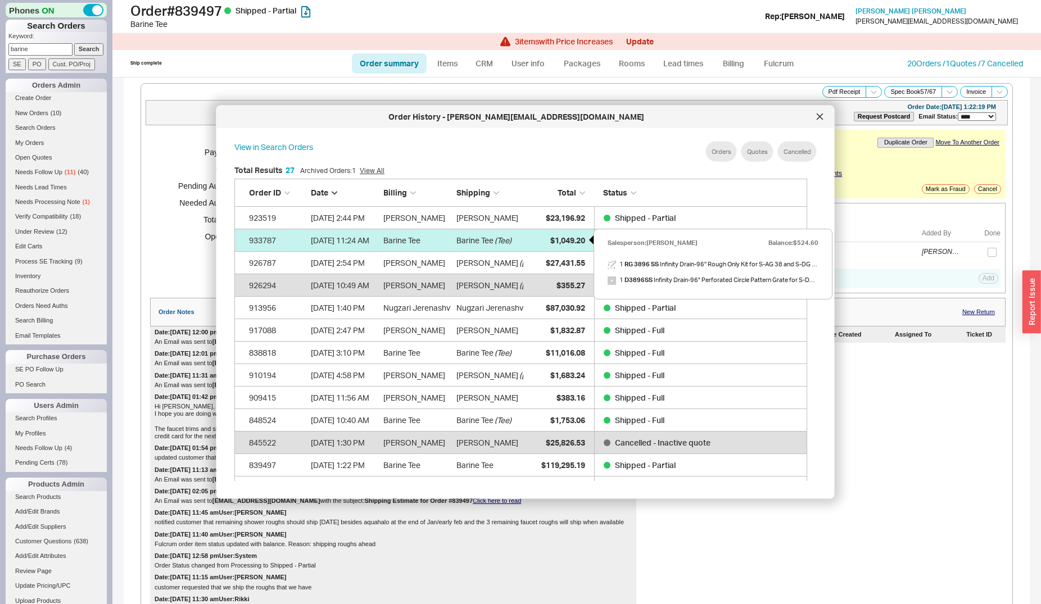
select select "3"
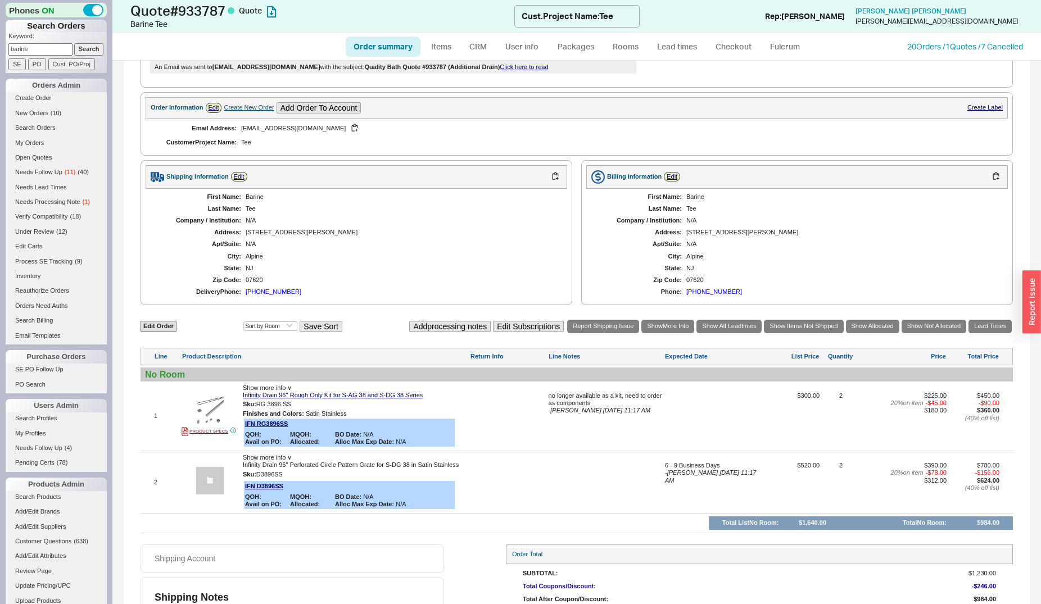
scroll to position [344, 0]
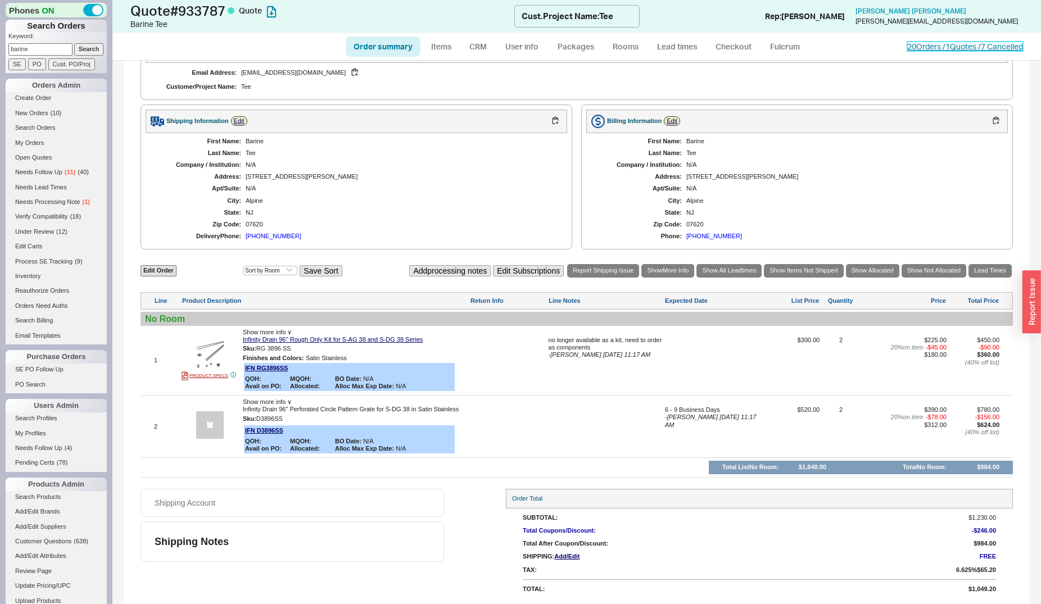
click at [907, 47] on link "20 Orders / 1 Quotes / 7 Cancelled" at bounding box center [965, 47] width 116 height 10
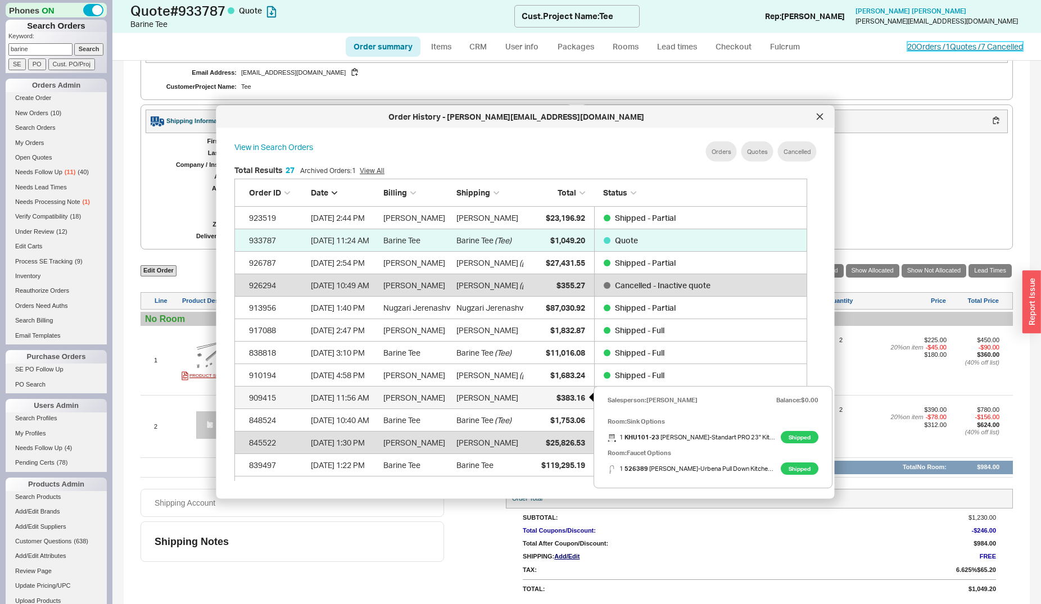
scroll to position [57, 0]
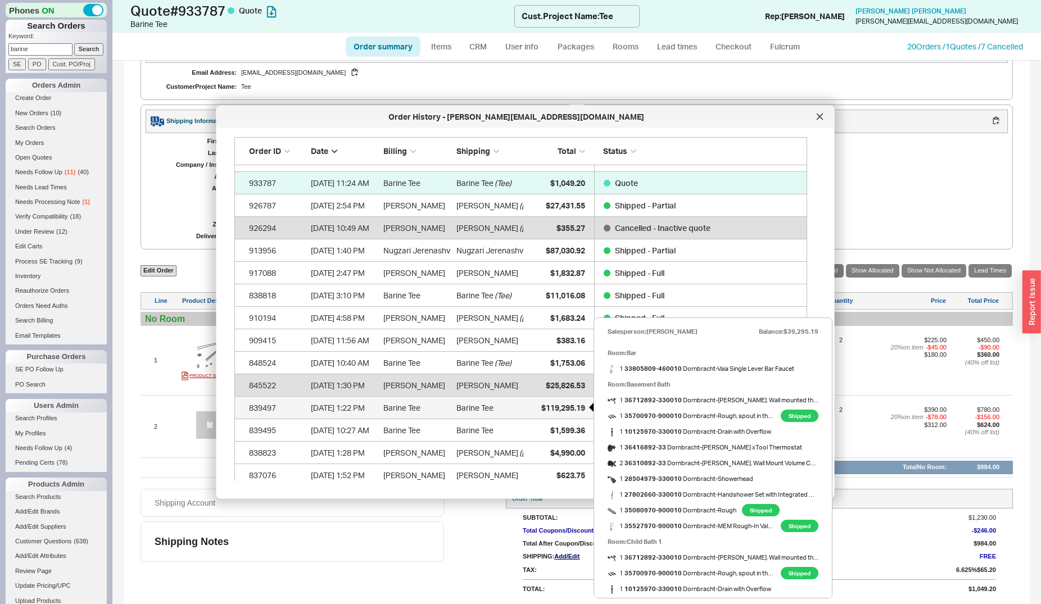
click at [551, 407] on span "$119,295.19" at bounding box center [562, 407] width 44 height 10
select select "*"
select select "LOW"
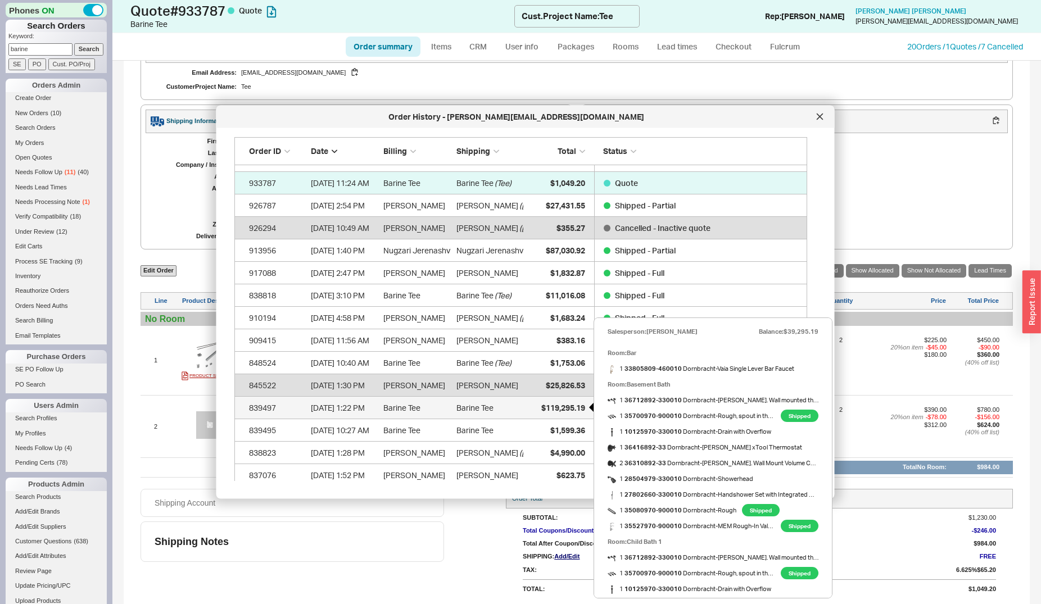
select select "3"
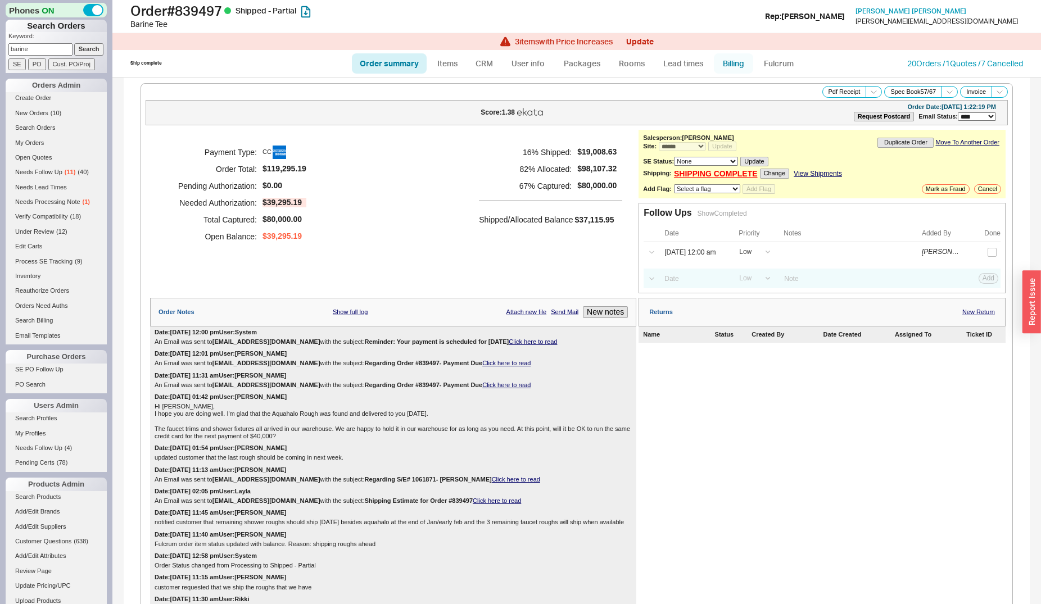
click at [727, 69] on link "Billing" at bounding box center [733, 63] width 39 height 20
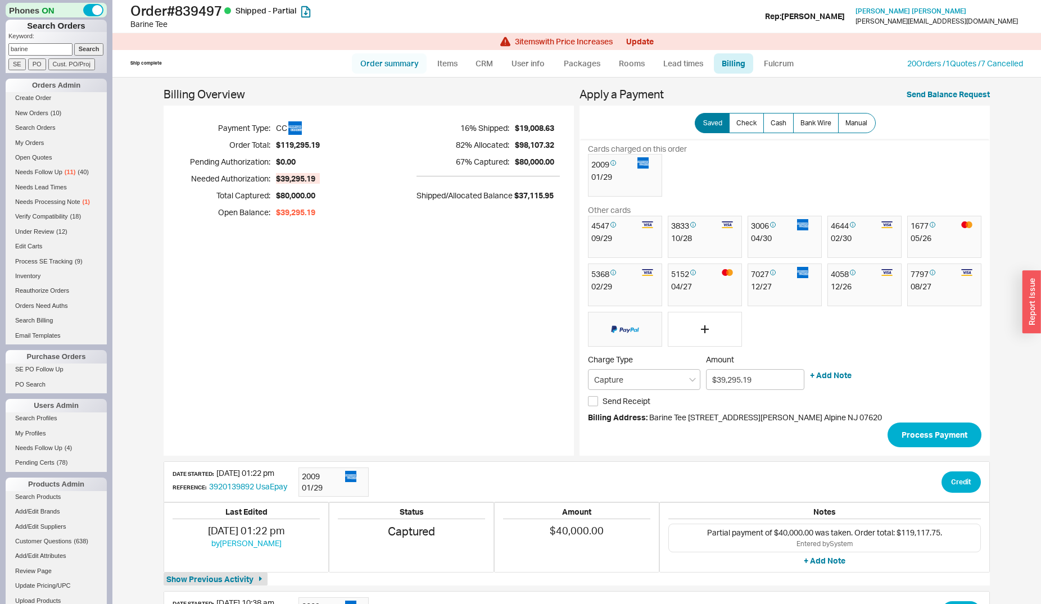
click at [401, 70] on link "Order summary" at bounding box center [389, 63] width 75 height 20
select select "*"
select select "LOW"
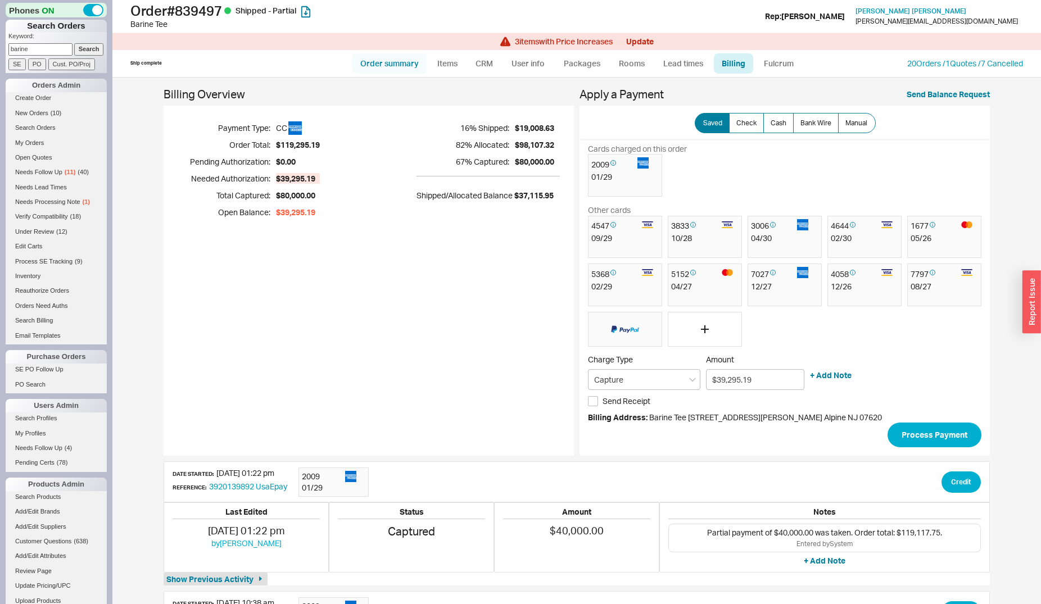
select select "3"
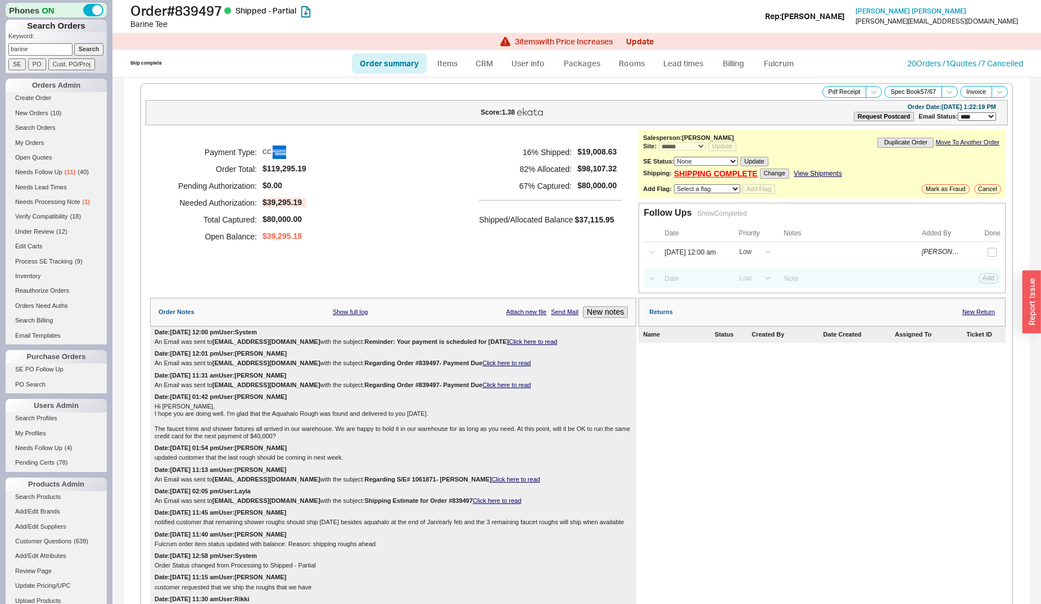
click at [916, 58] on div "20 Orders / 1 Quotes / 7 Cancelled" at bounding box center [965, 63] width 116 height 11
click at [911, 65] on link "20 Orders / 1 Quotes / 7 Cancelled" at bounding box center [965, 63] width 116 height 10
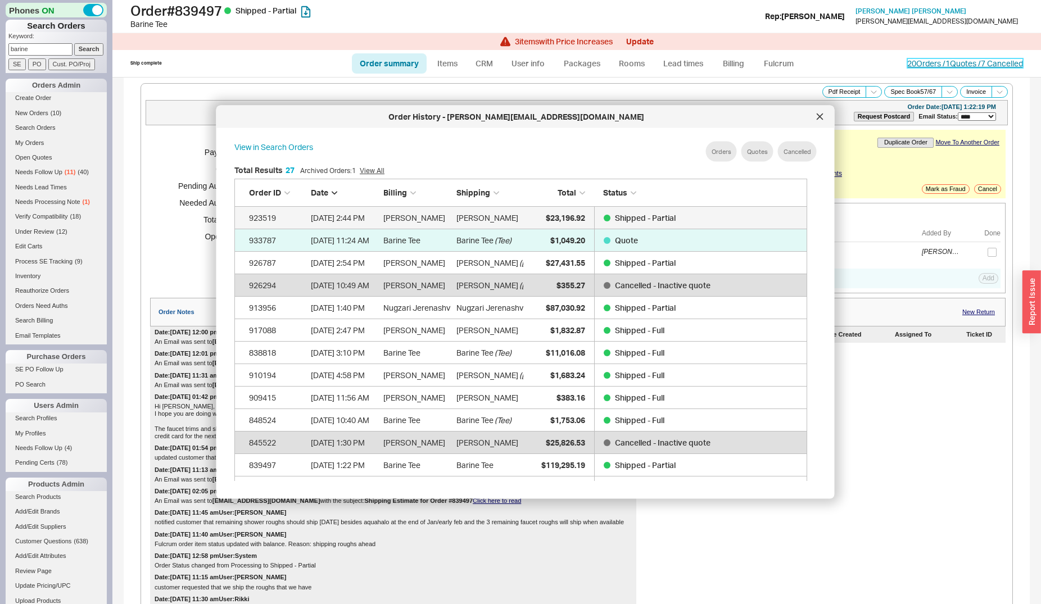
scroll to position [334, 581]
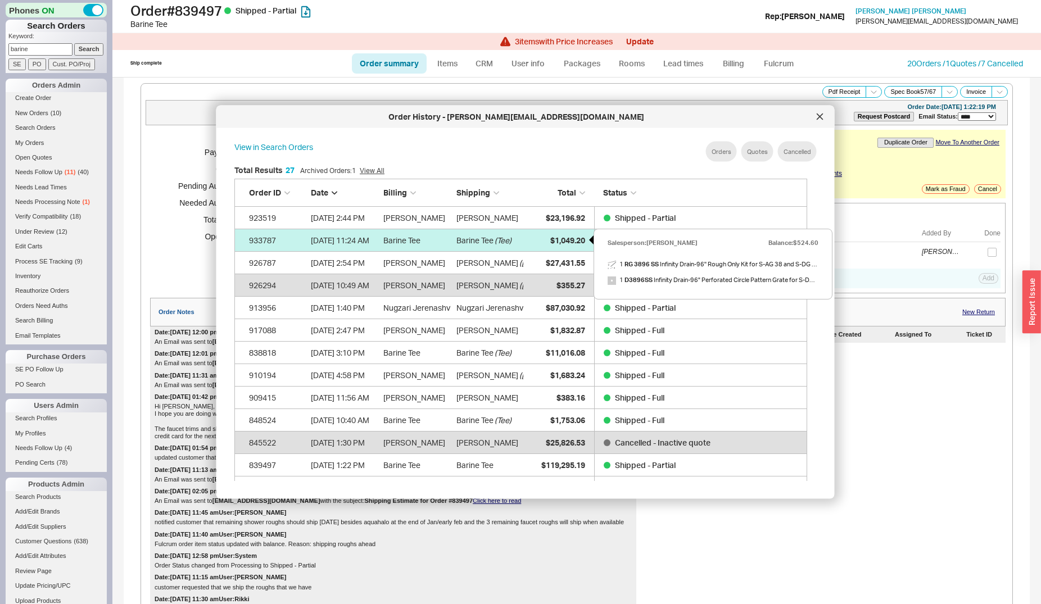
click at [542, 241] on div "$1,049.20" at bounding box center [556, 240] width 56 height 22
select select "*"
select select "LOW"
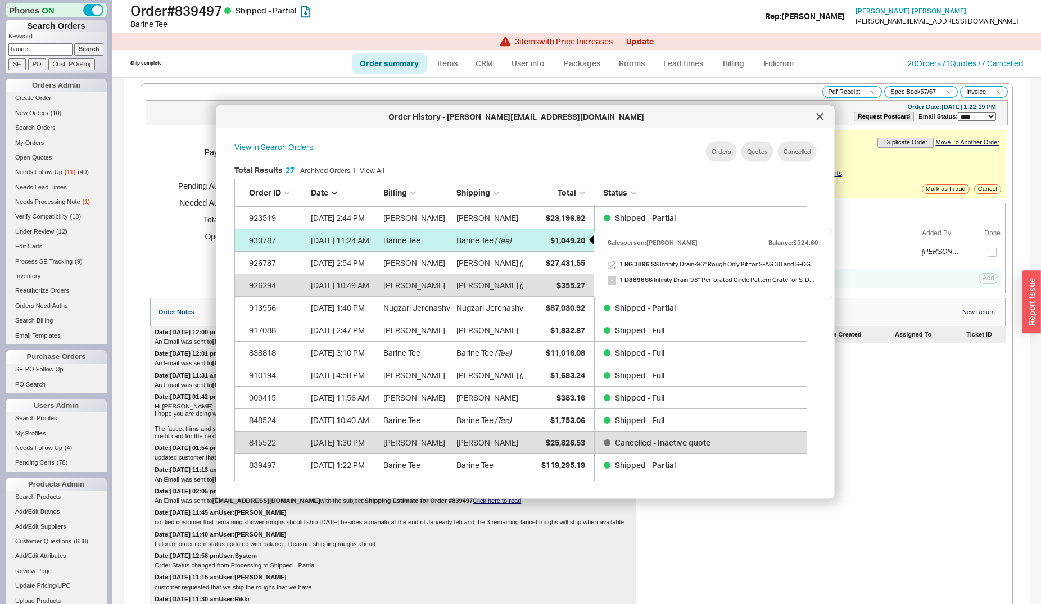
select select "3"
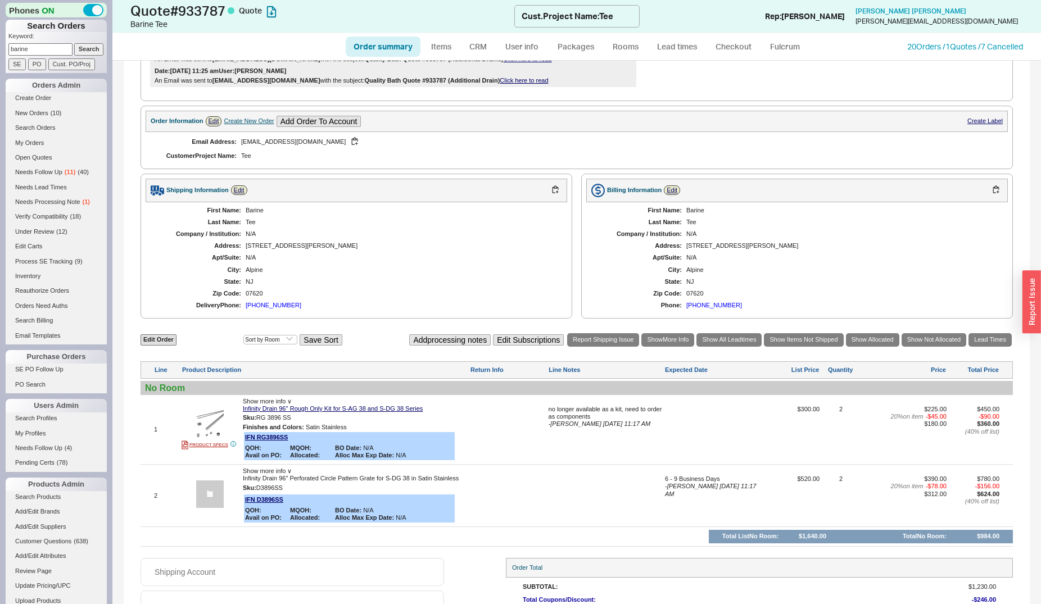
scroll to position [229, 0]
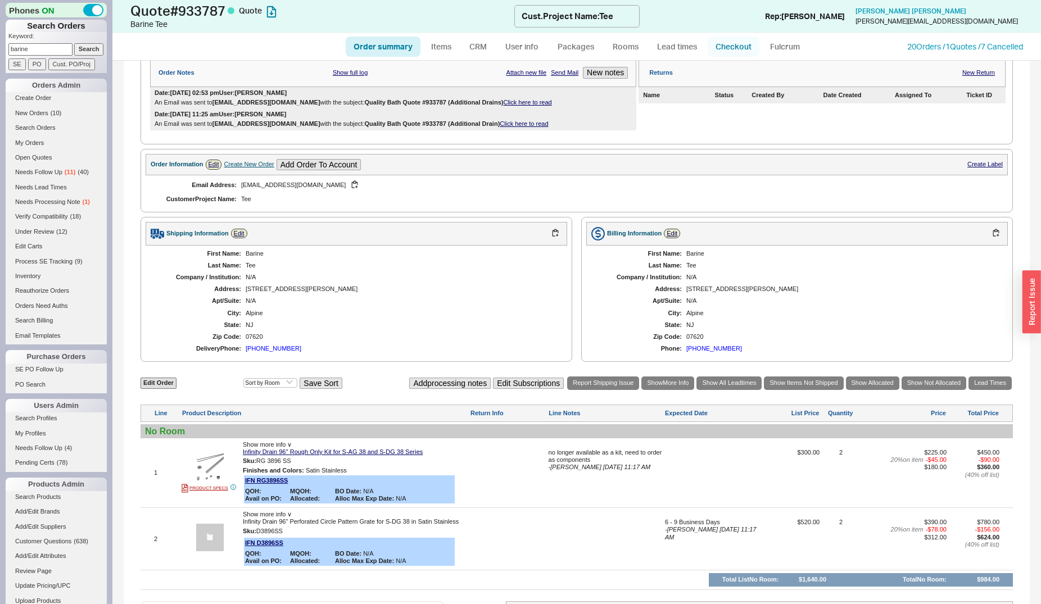
click at [710, 52] on link "Checkout" at bounding box center [733, 47] width 52 height 20
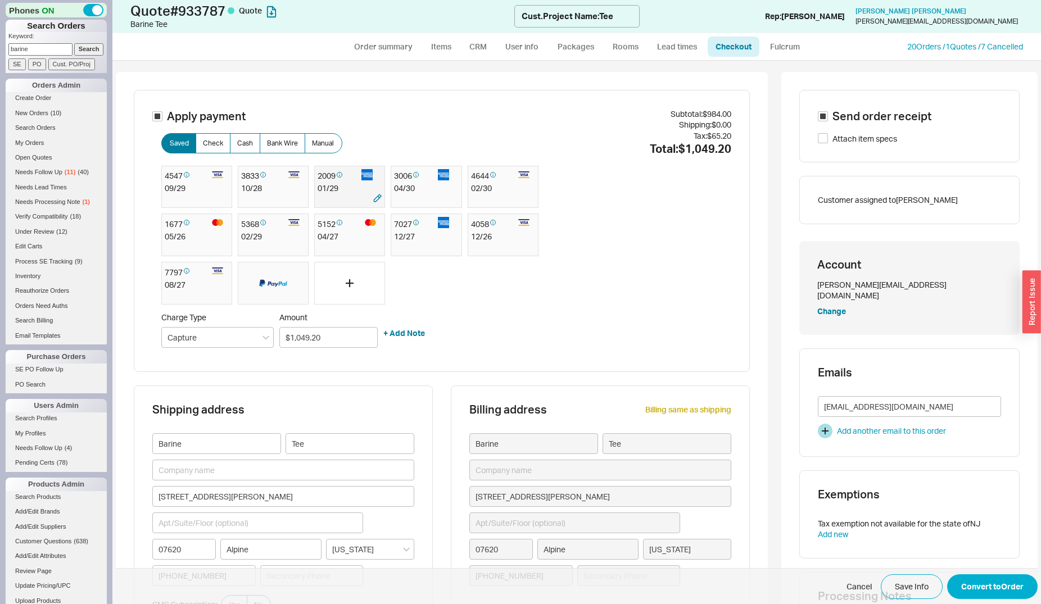
click at [330, 185] on div "01 / 29" at bounding box center [349, 188] width 64 height 11
click at [962, 586] on button "Convert to Order" at bounding box center [992, 586] width 90 height 25
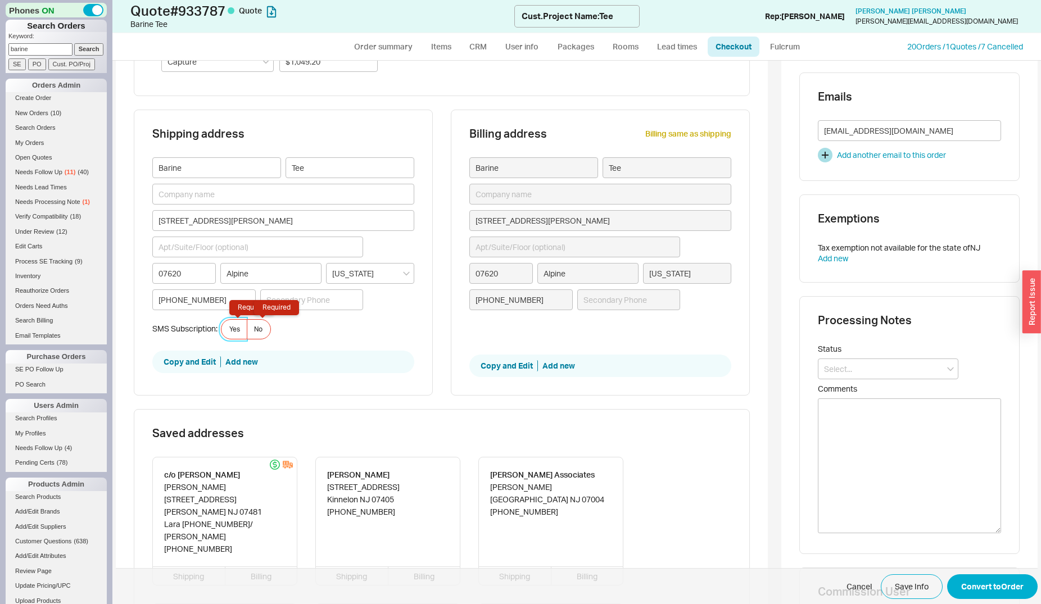
scroll to position [277, 0]
click at [249, 328] on label "No Required" at bounding box center [259, 328] width 24 height 20
click at [0, 0] on input "No Required" at bounding box center [0, 0] width 0 height 0
click at [975, 580] on button "Convert to Order" at bounding box center [992, 586] width 90 height 25
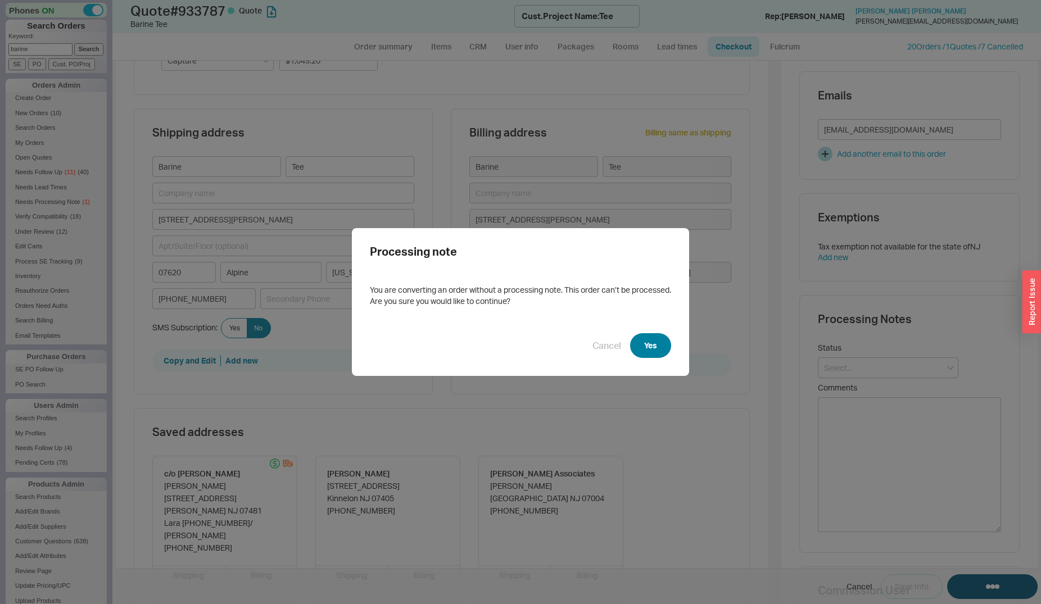
click at [630, 339] on button "Yes" at bounding box center [650, 345] width 41 height 25
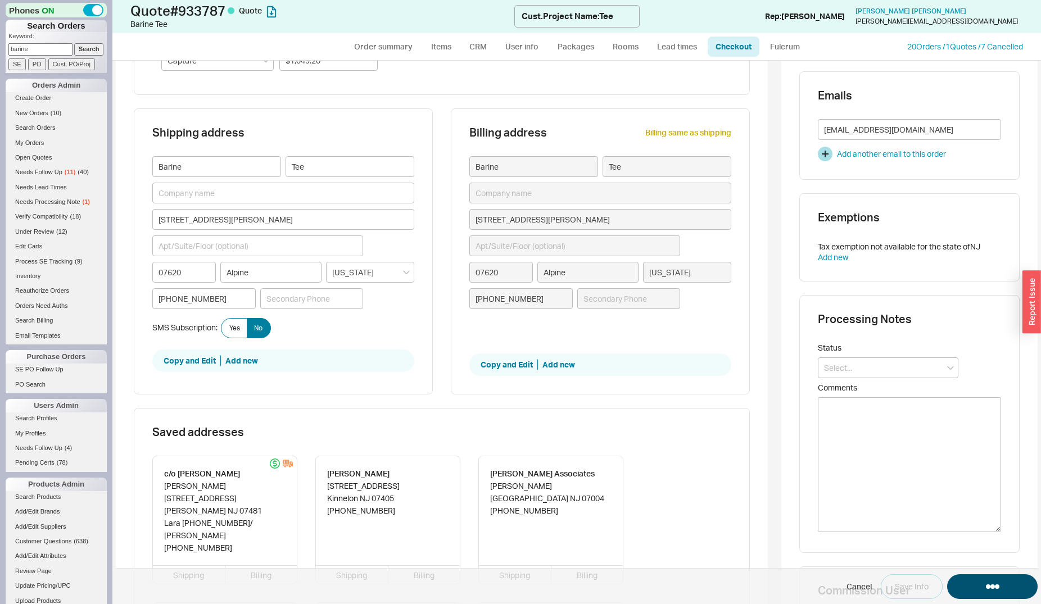
select select "*"
select select "LOW"
select select "3"
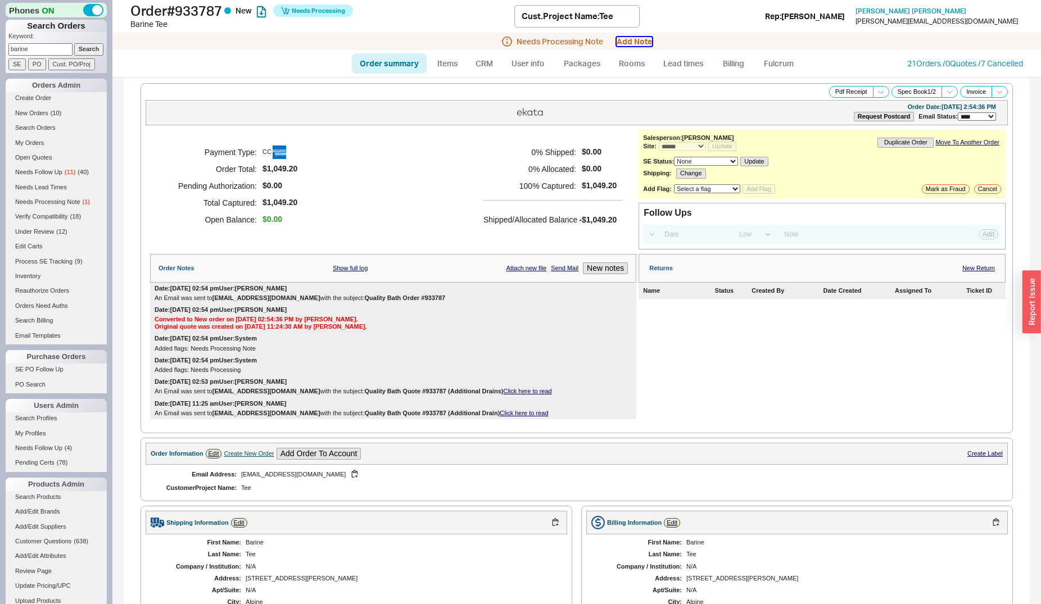
click at [620, 44] on button "Add Note" at bounding box center [633, 41] width 35 height 9
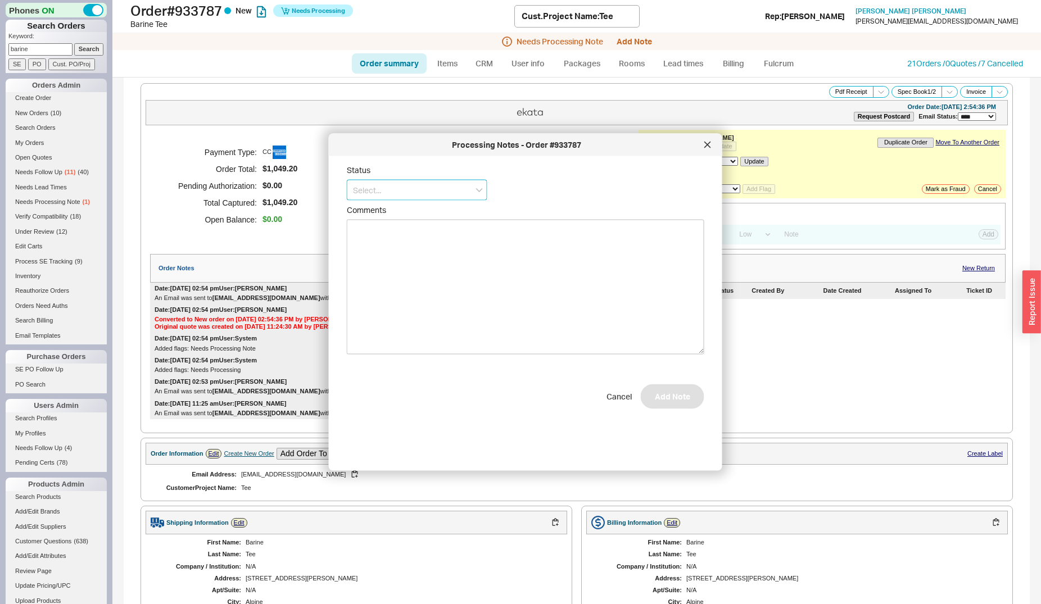
click at [396, 194] on input at bounding box center [417, 190] width 140 height 21
click at [402, 251] on div "Ships as Available" at bounding box center [416, 253] width 139 height 20
type input "Ships as Available"
click at [651, 402] on button "Add Note" at bounding box center [671, 401] width 63 height 25
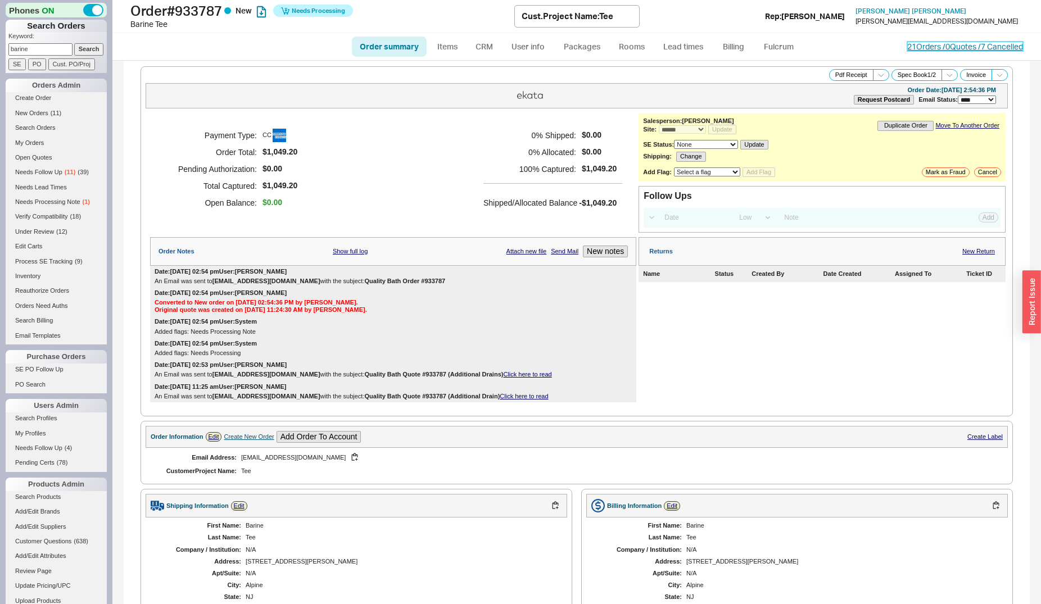
click at [911, 46] on link "21 Orders / 0 Quotes / 7 Cancelled" at bounding box center [965, 47] width 116 height 10
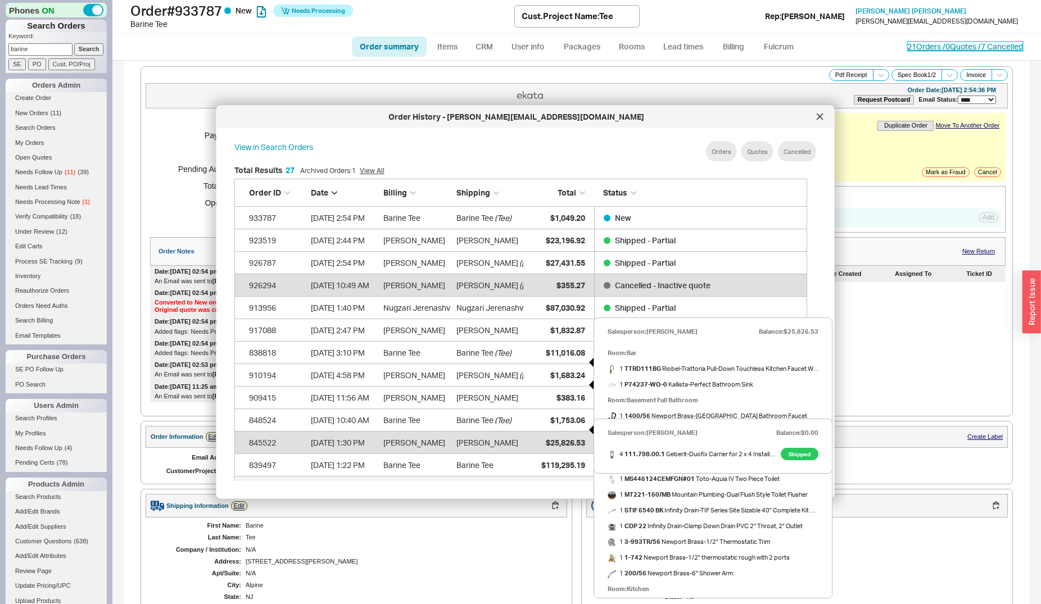
scroll to position [57, 0]
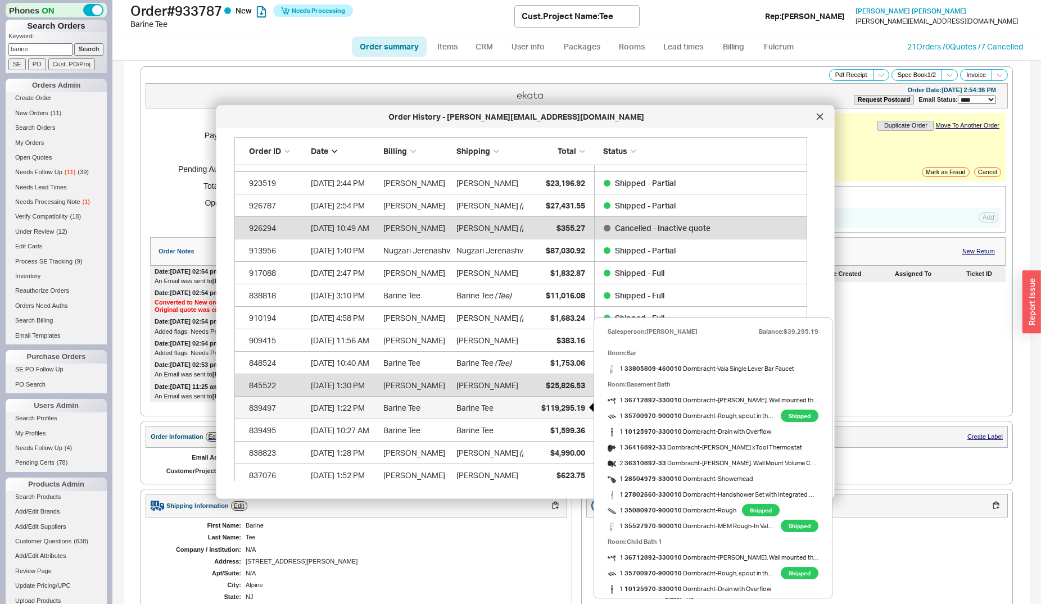
click at [540, 411] on span "$119,295.19" at bounding box center [562, 407] width 44 height 10
select select "*"
select select "LOW"
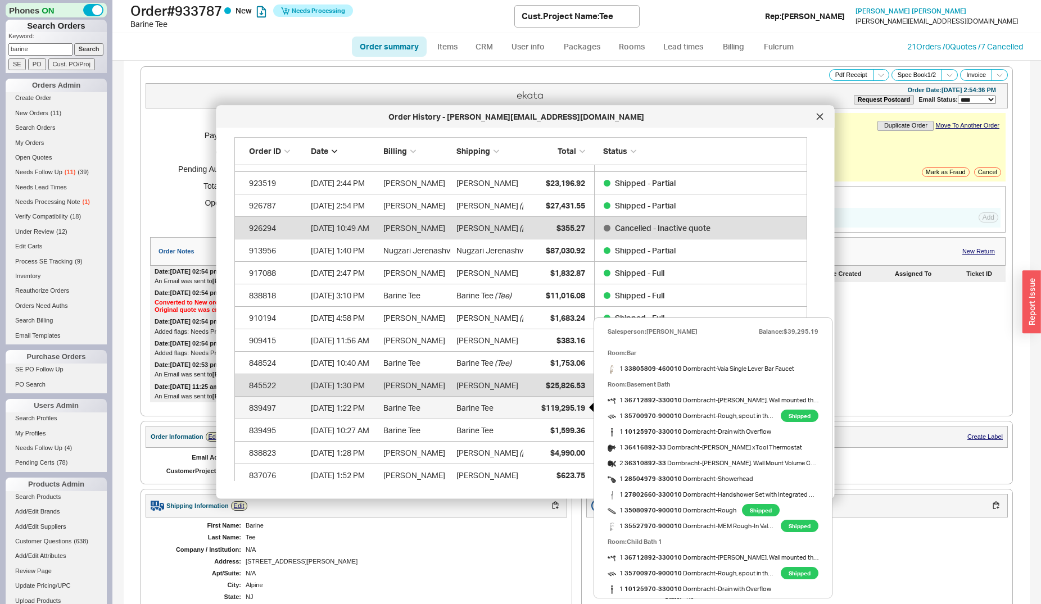
select select "3"
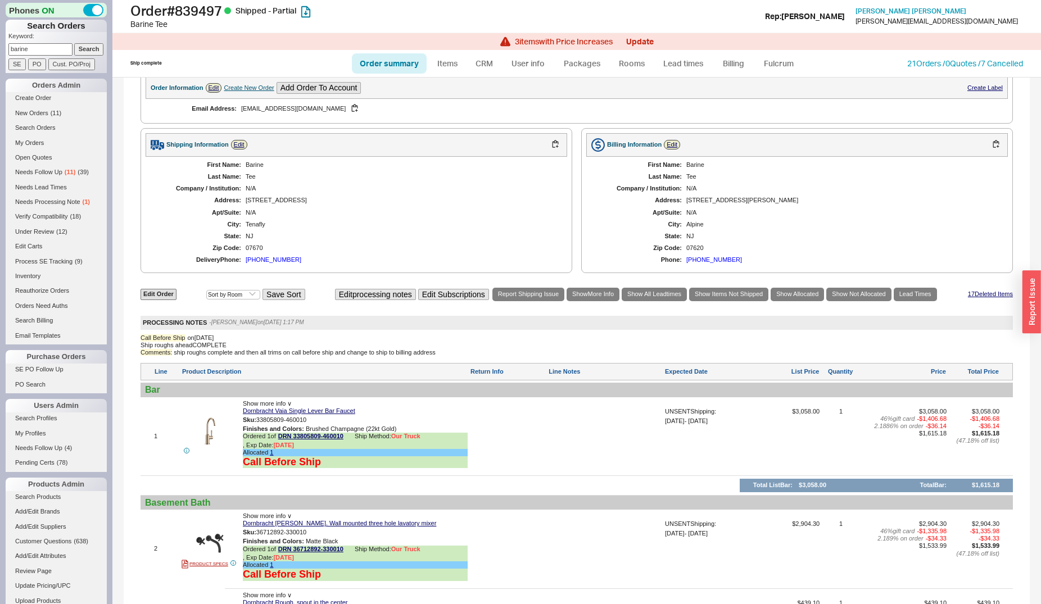
scroll to position [534, 0]
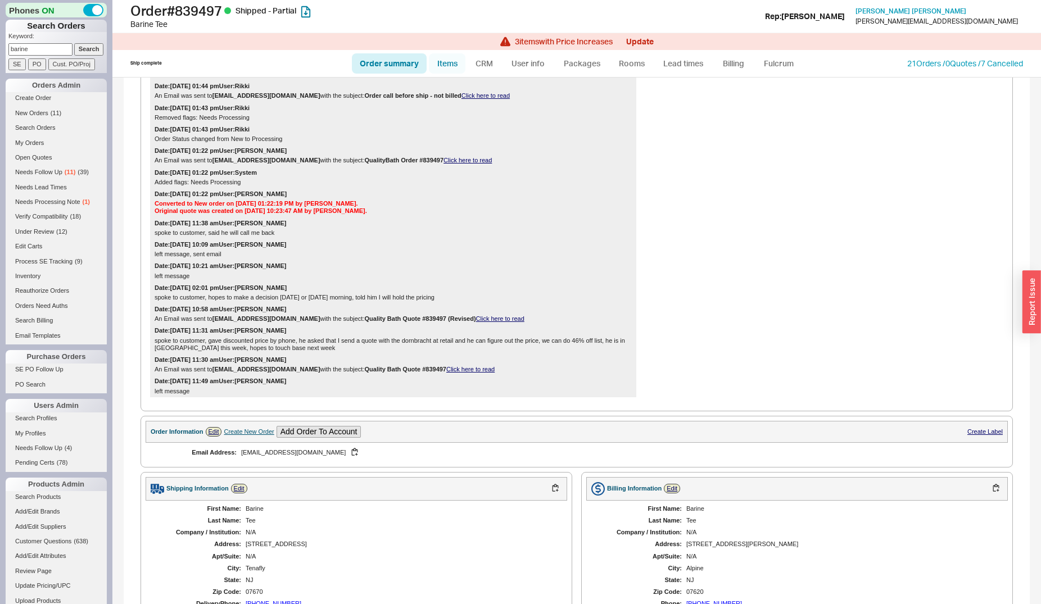
click at [458, 62] on link "Items" at bounding box center [447, 63] width 37 height 20
select select "3"
select select "ON_CHECKOUT_AGGREGATED"
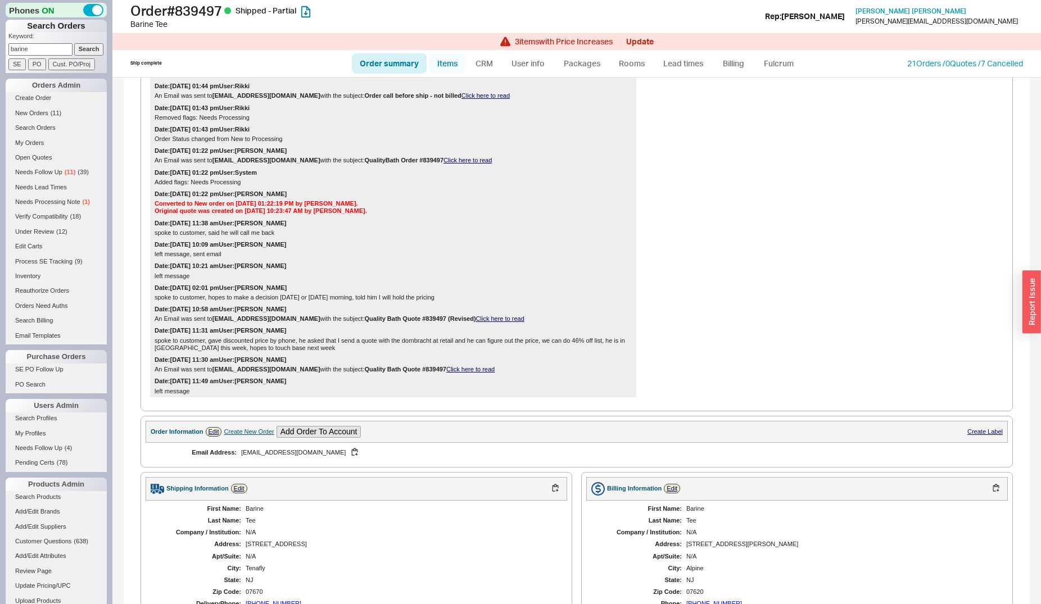
select select "ON_CHECKOUT_AGGREGATED"
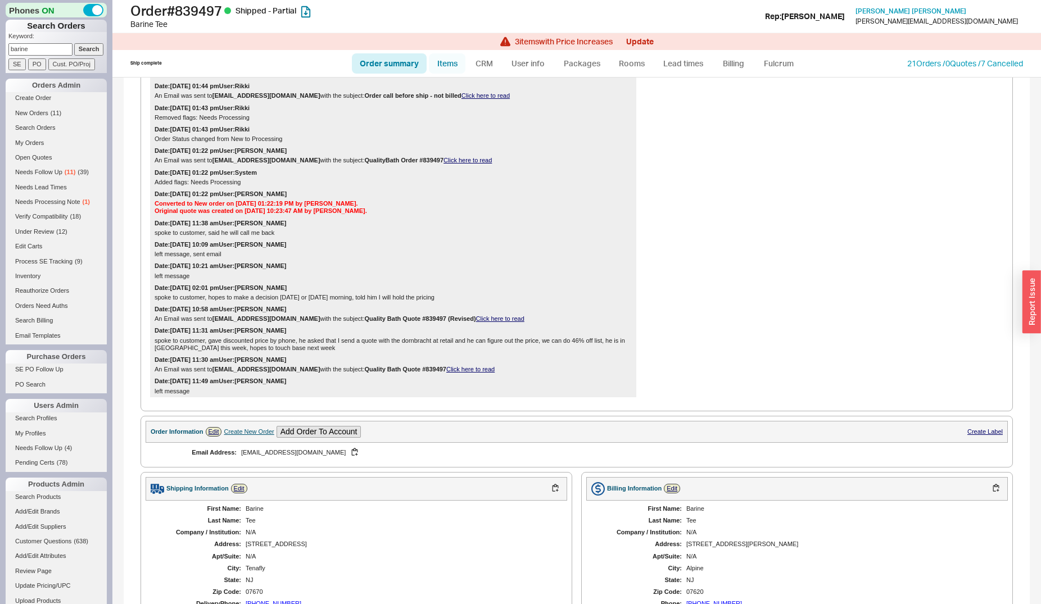
select select "ON_CHECKOUT_AGGREGATED"
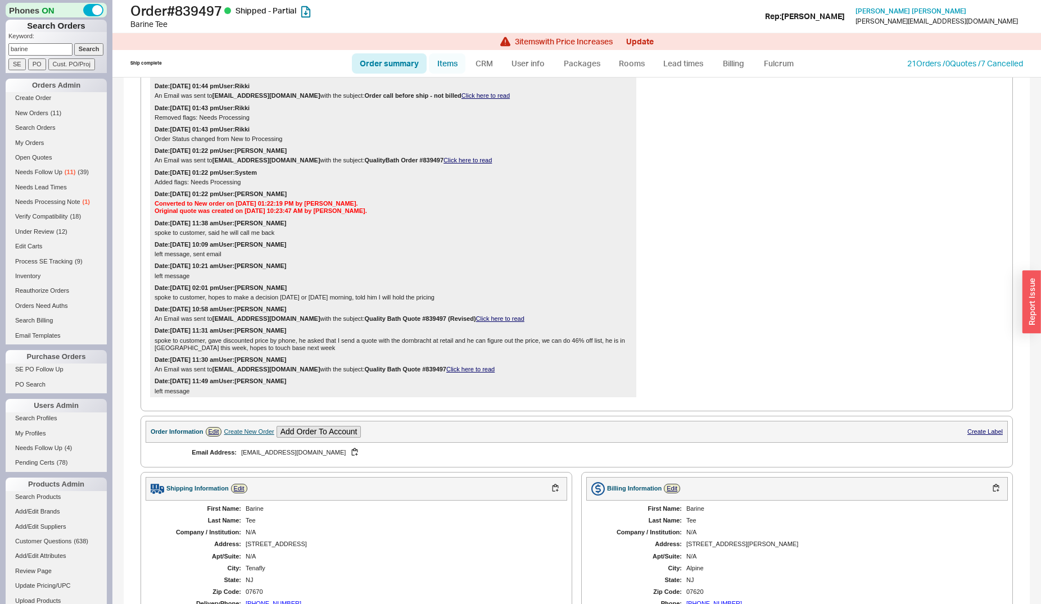
select select "ON_CHECKOUT_AGGREGATED"
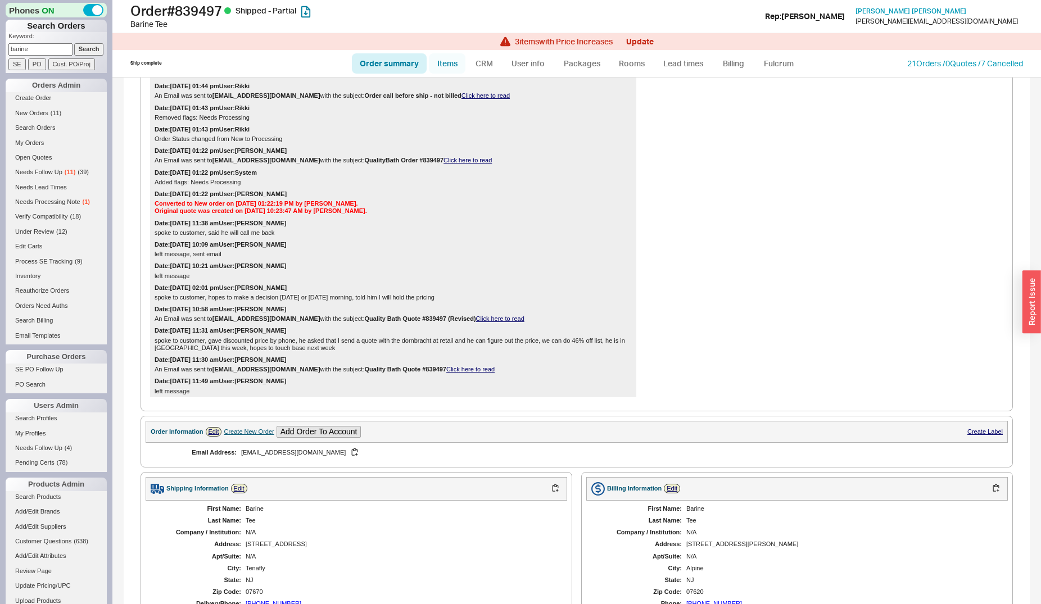
select select "ON_CHECKOUT_AGGREGATED"
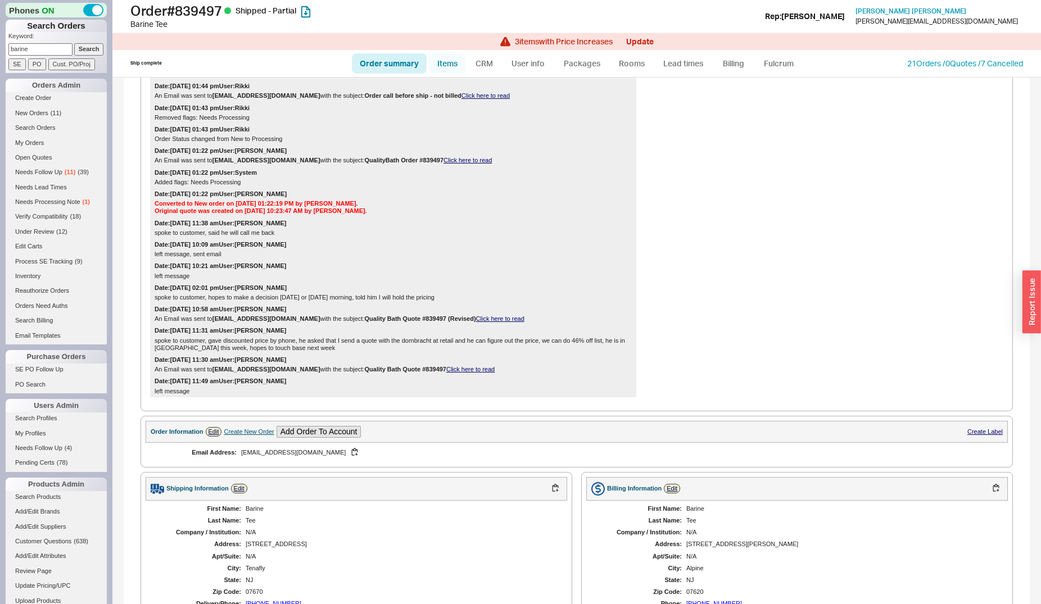
select select "ON_CHECKOUT_AGGREGATED"
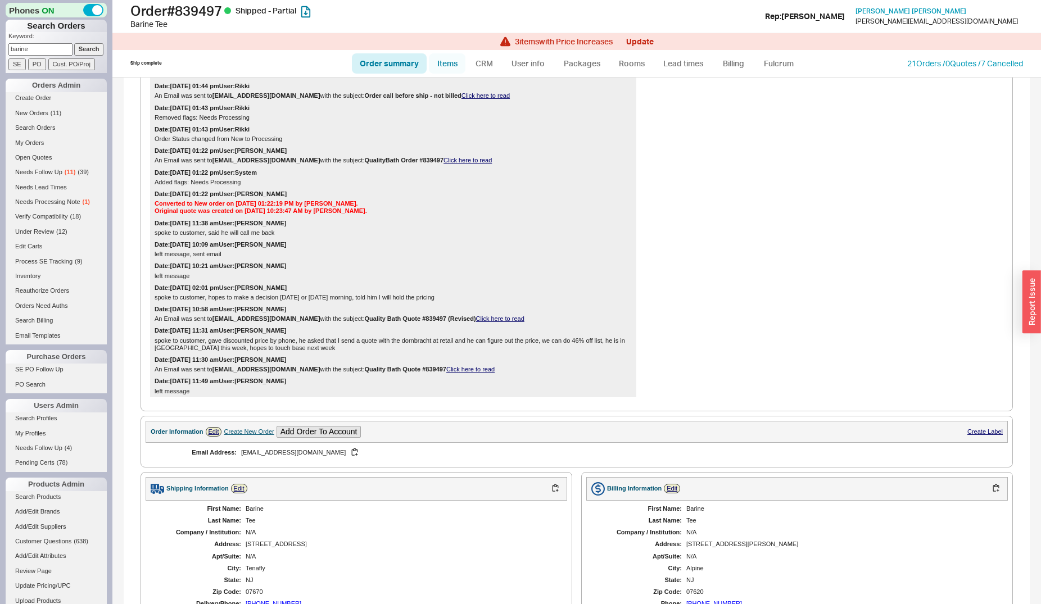
select select "ON_CHECKOUT_AGGREGATED"
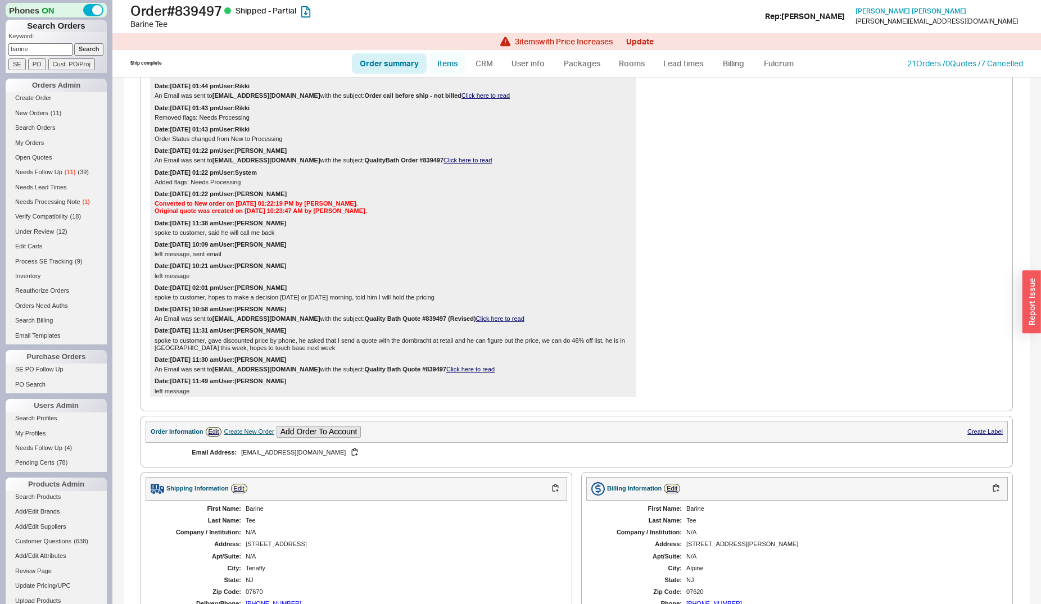
select select "ON_CHECKOUT_AGGREGATED"
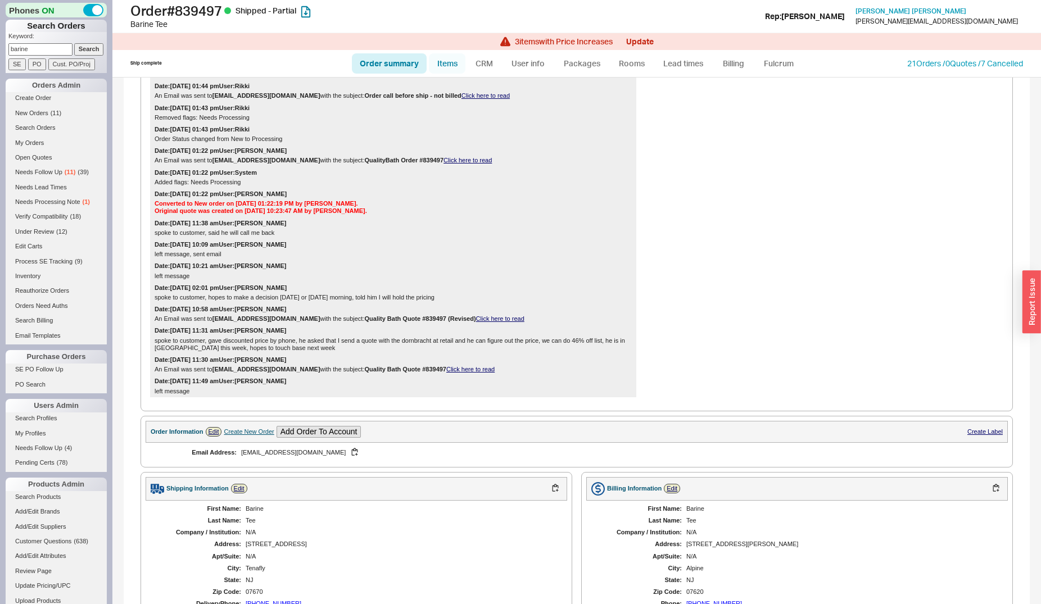
select select "ON_CHECKOUT_AGGREGATED"
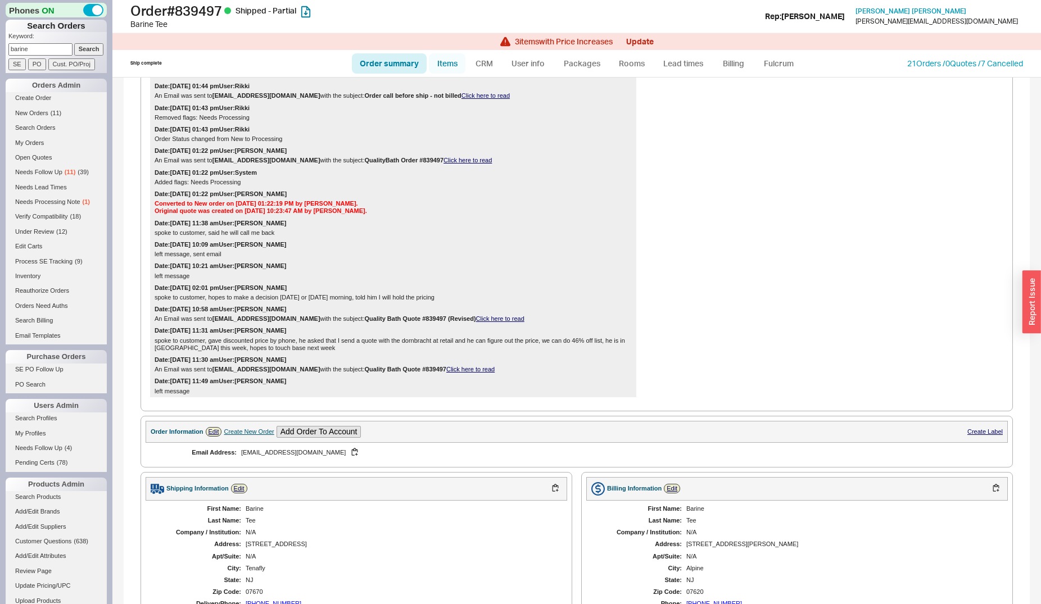
select select "ON_CHECKOUT_AGGREGATED"
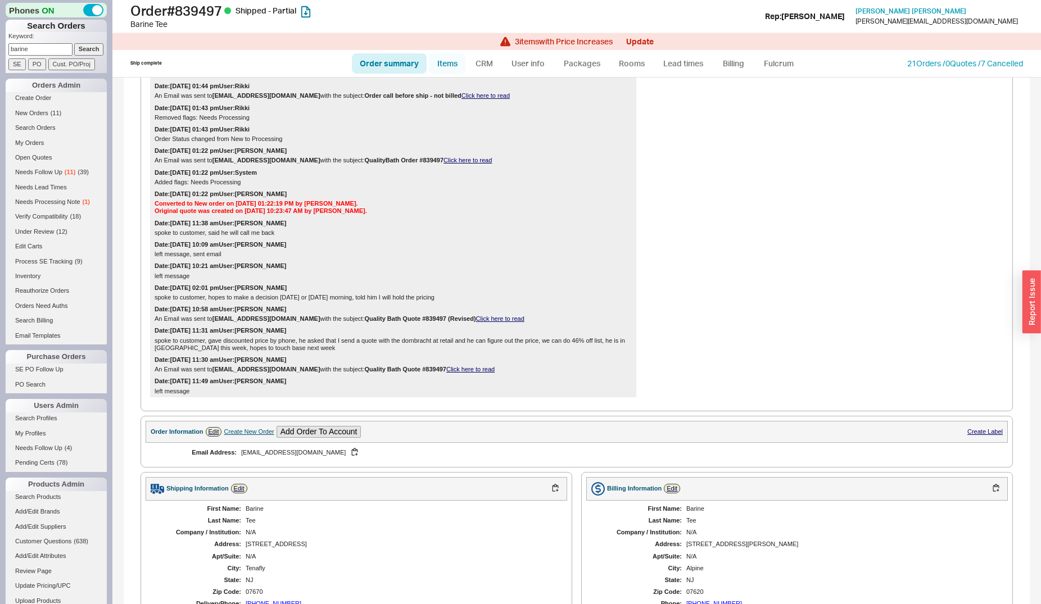
select select "ON_CHECKOUT_AGGREGATED"
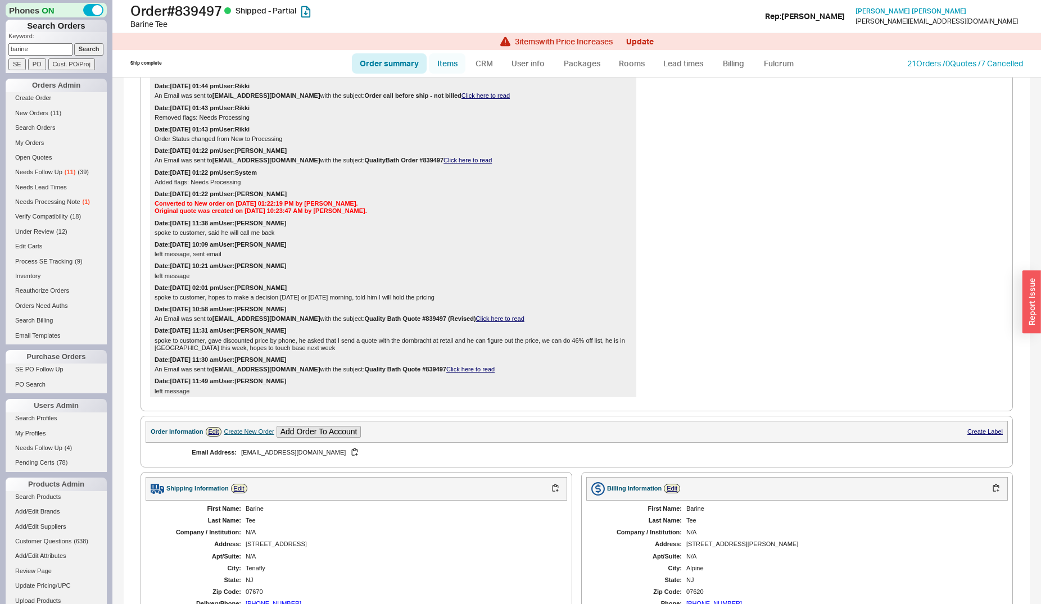
select select "ON_CHECKOUT_AGGREGATED"
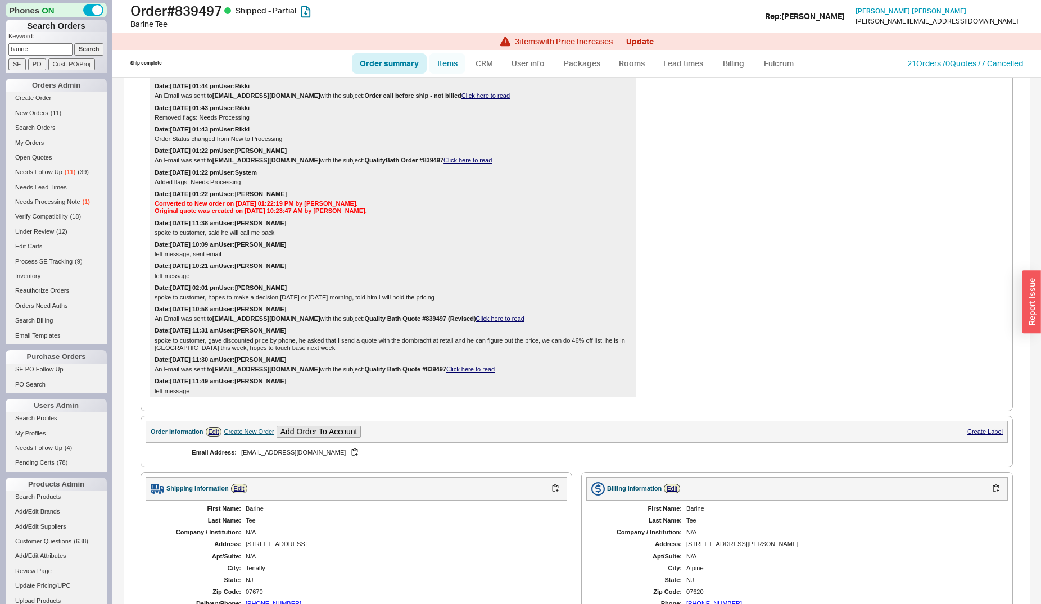
select select "ON_CHECKOUT_AGGREGATED"
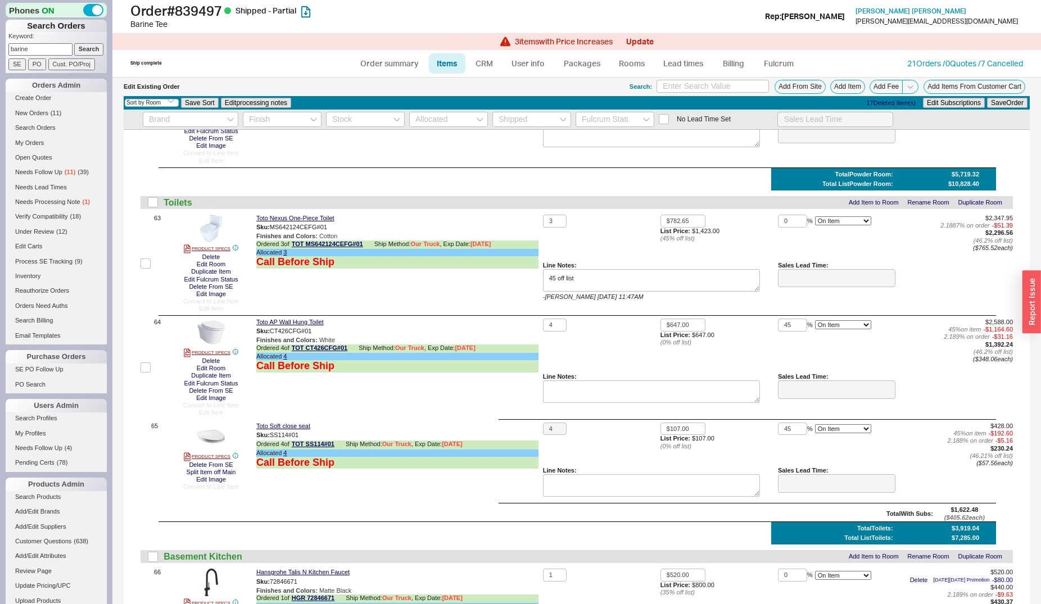
scroll to position [6648, 0]
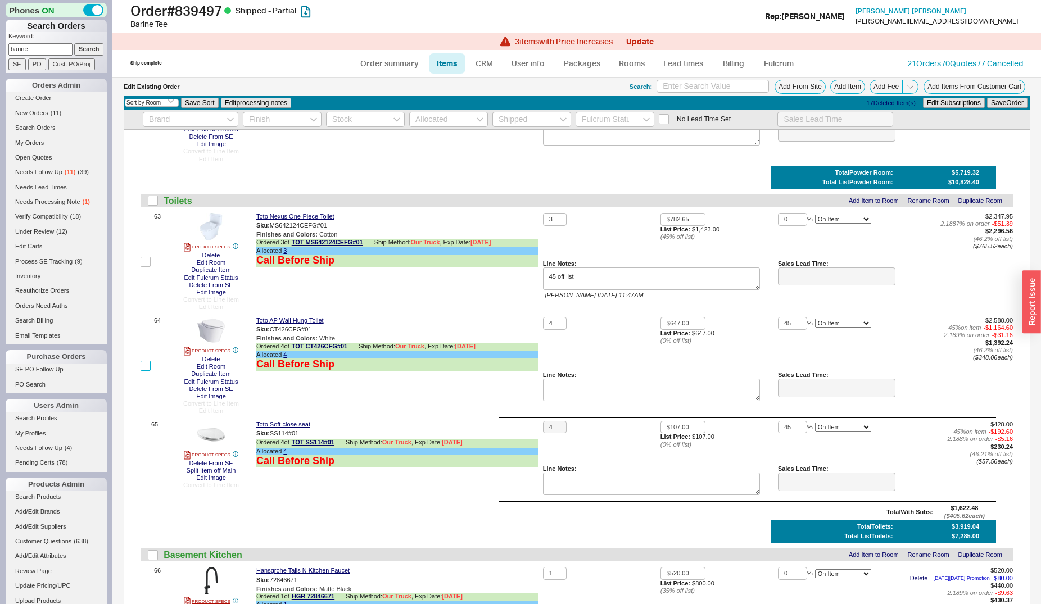
click at [147, 363] on input "checkbox" at bounding box center [145, 366] width 10 height 10
checkbox input "true"
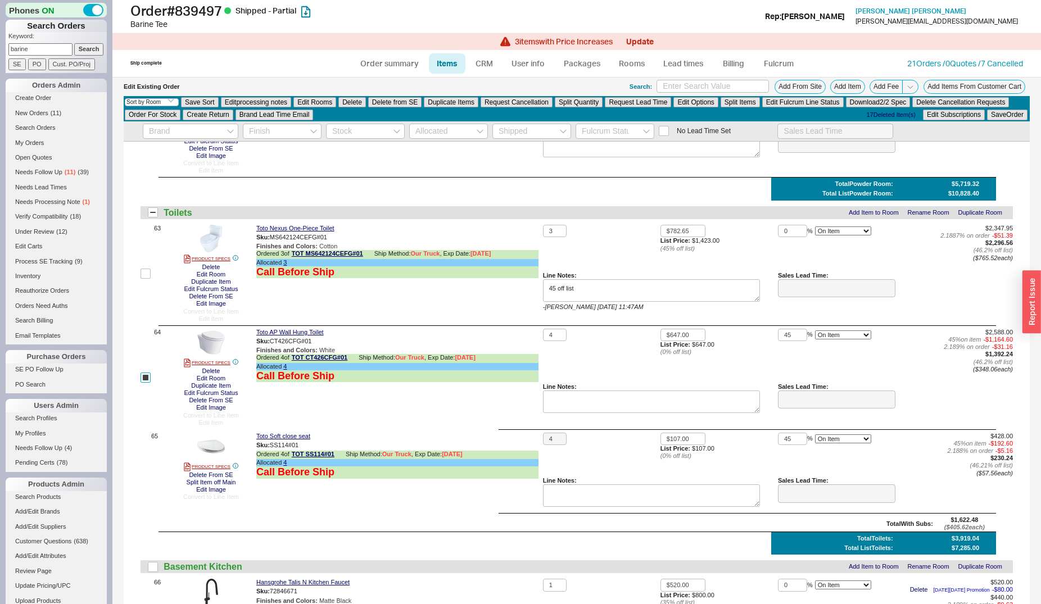
scroll to position [6659, 0]
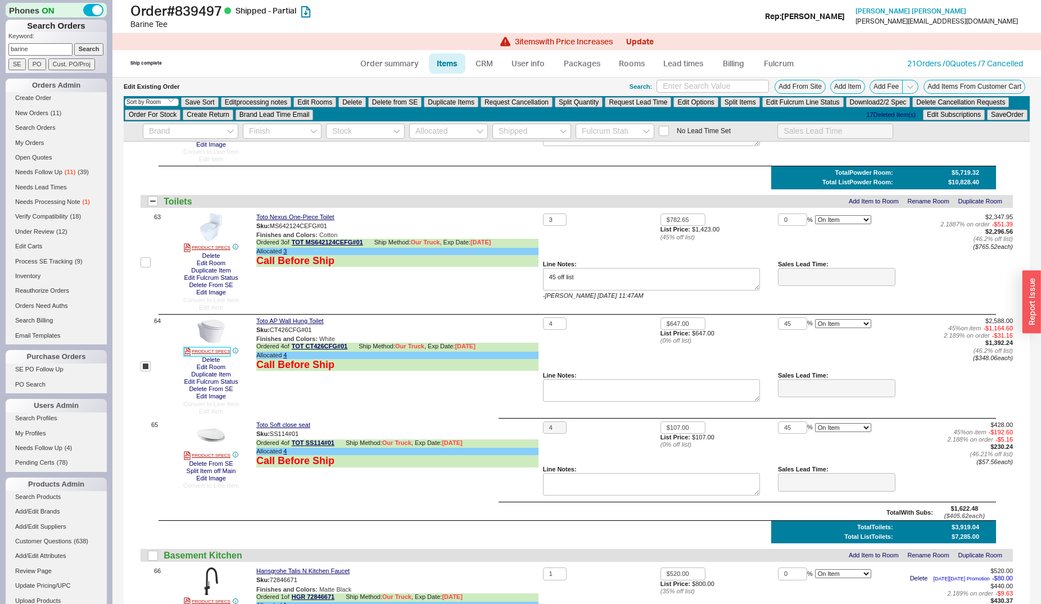
click at [221, 347] on link "PRODUCT SPECS" at bounding box center [207, 351] width 47 height 9
click at [144, 364] on input "checkbox" at bounding box center [145, 366] width 10 height 10
checkbox input "false"
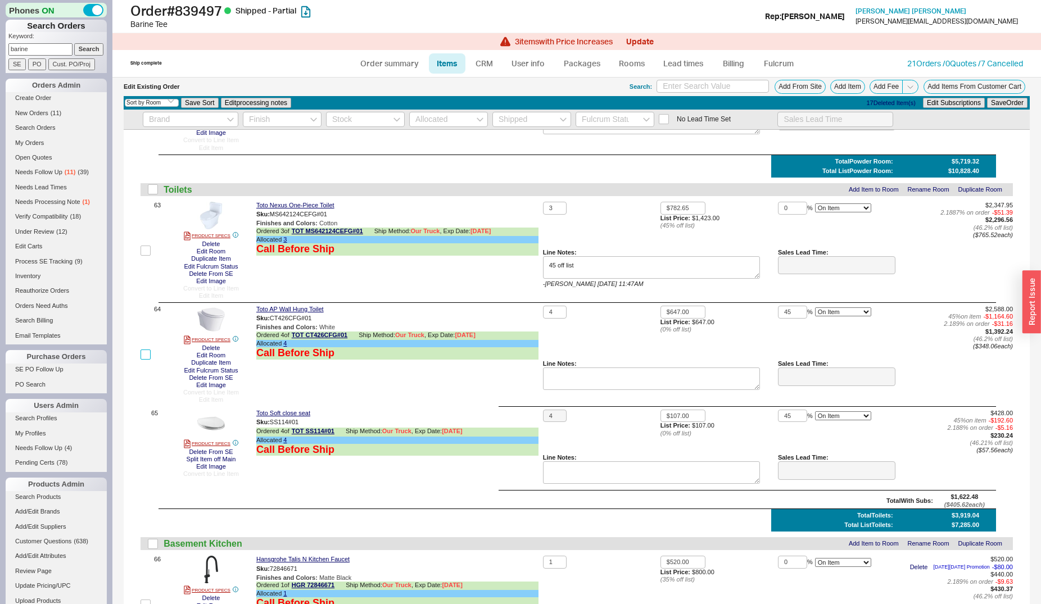
scroll to position [6648, 0]
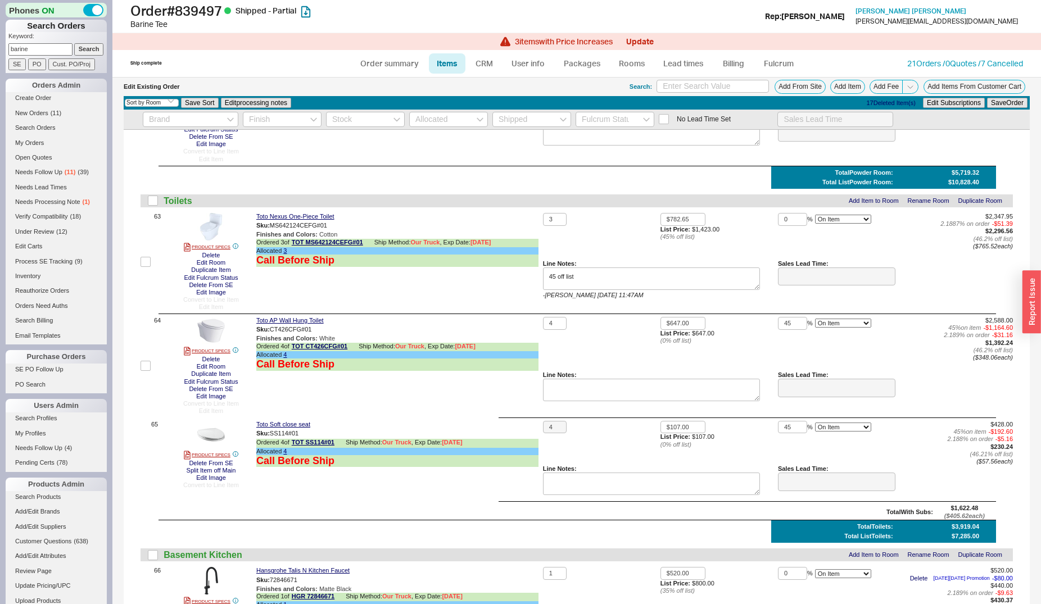
click at [212, 351] on link "PRODUCT SPECS" at bounding box center [207, 351] width 47 height 9
click at [381, 63] on link "Order summary" at bounding box center [389, 63] width 75 height 20
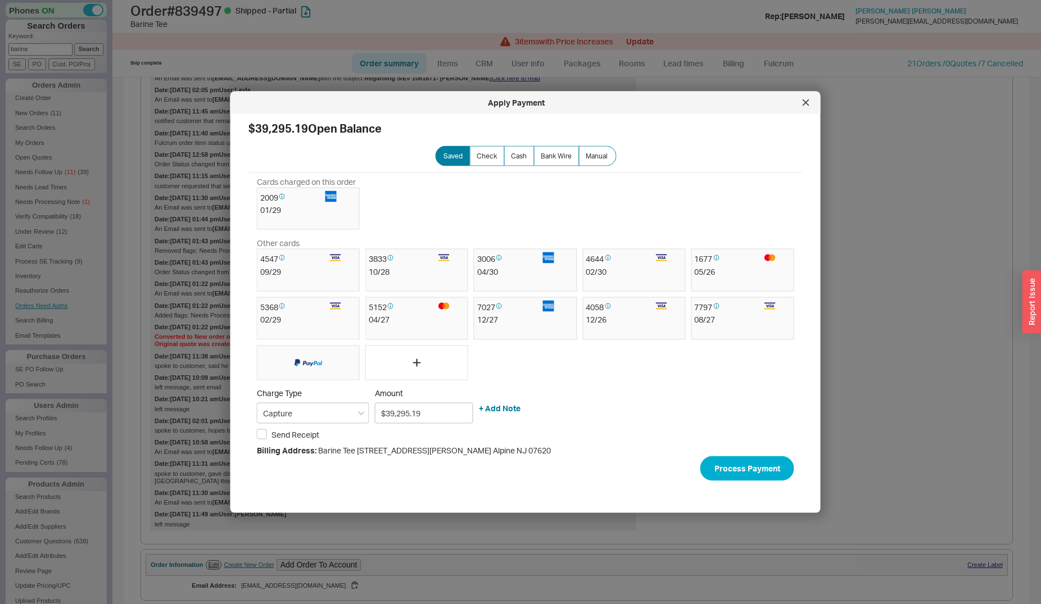
scroll to position [802, 0]
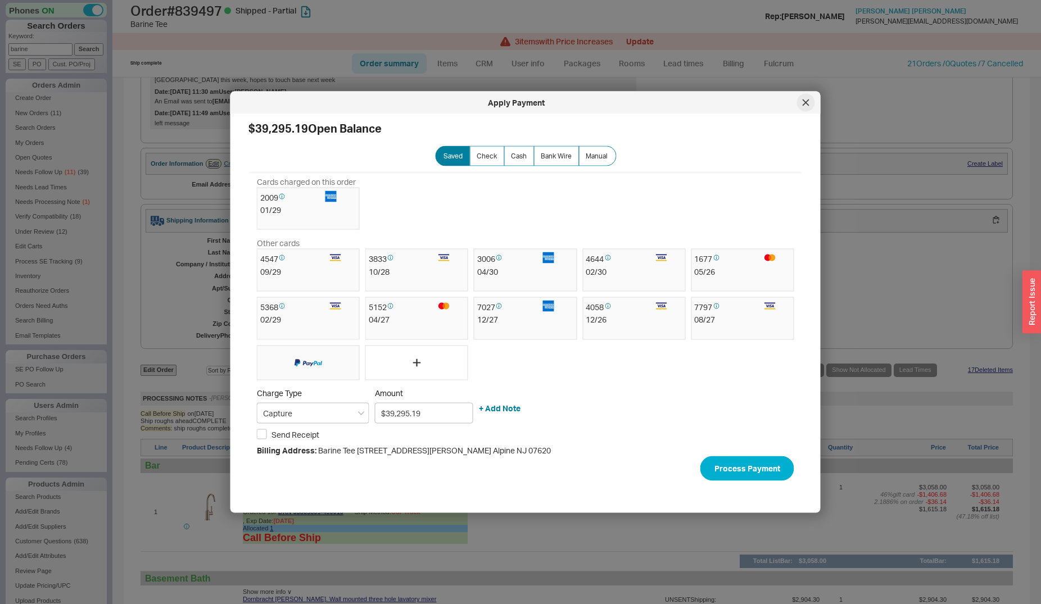
click at [808, 108] on div at bounding box center [806, 103] width 18 height 18
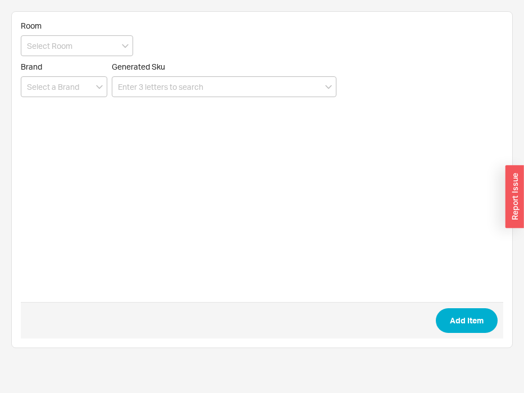
click at [62, 34] on div "Room" at bounding box center [77, 38] width 112 height 35
click at [61, 47] on input at bounding box center [77, 45] width 112 height 21
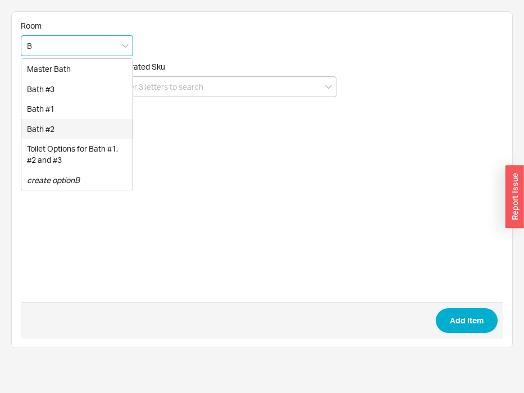
click at [43, 126] on div "Bath #2" at bounding box center [76, 129] width 111 height 20
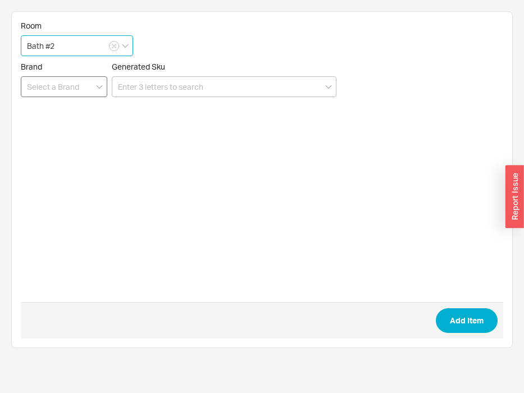
type input "Bath #2"
click at [56, 88] on input at bounding box center [64, 86] width 87 height 21
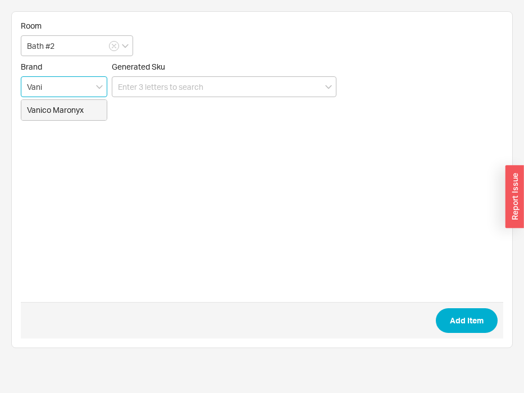
click at [60, 110] on div "Vanico Maronyx" at bounding box center [63, 110] width 85 height 20
type input "Vanico Maronyx"
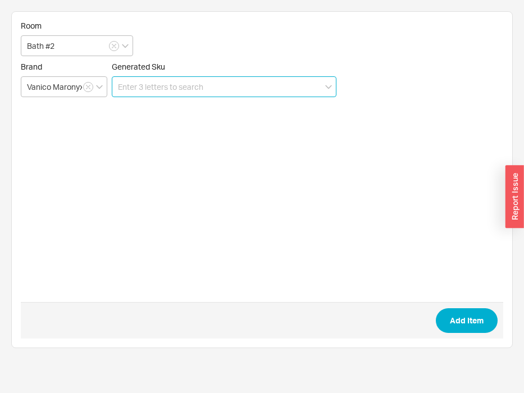
click at [146, 93] on input at bounding box center [224, 86] width 225 height 21
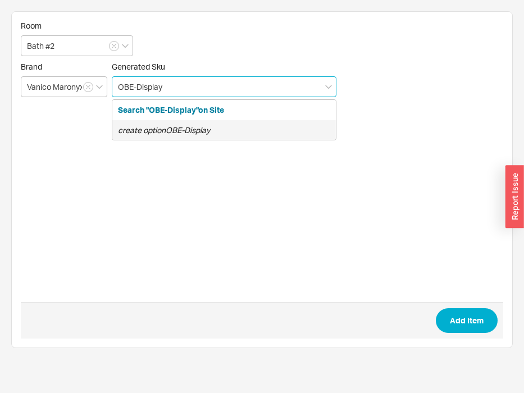
click at [188, 131] on icon "create option OBE-Display" at bounding box center [164, 130] width 92 height 10
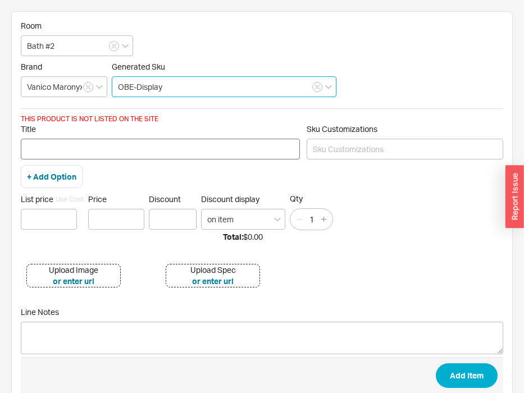
type input "OBE-Display"
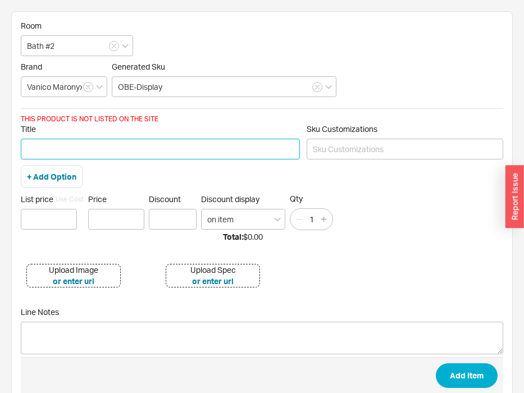
click at [184, 144] on input "Title" at bounding box center [160, 149] width 279 height 21
type input "DISPAY MODEL - 48" with Open Shelf- Including Sinktop"
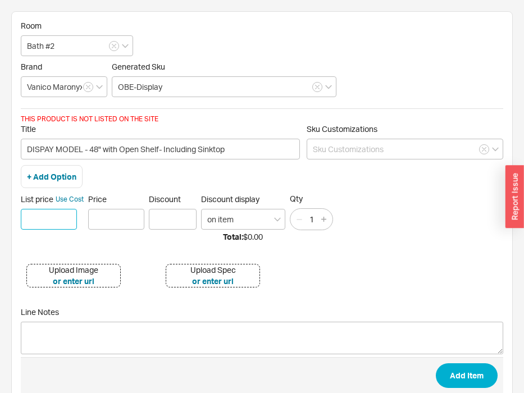
click at [36, 217] on input at bounding box center [49, 219] width 56 height 21
type input "$ 629"
type input "$629.00"
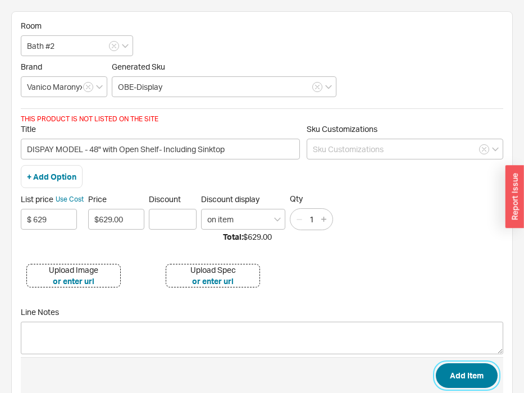
click at [463, 374] on button "Add Item" at bounding box center [467, 376] width 62 height 25
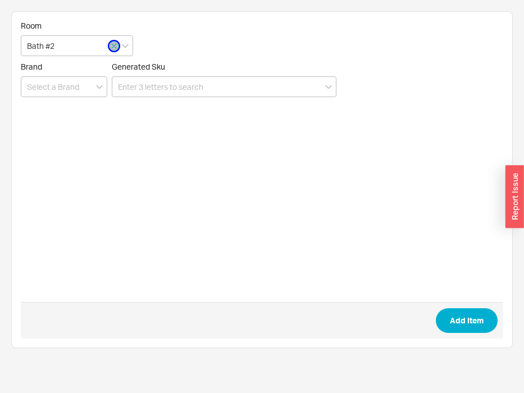
click at [113, 47] on icon "button" at bounding box center [114, 46] width 4 height 7
click at [101, 51] on input at bounding box center [77, 45] width 112 height 21
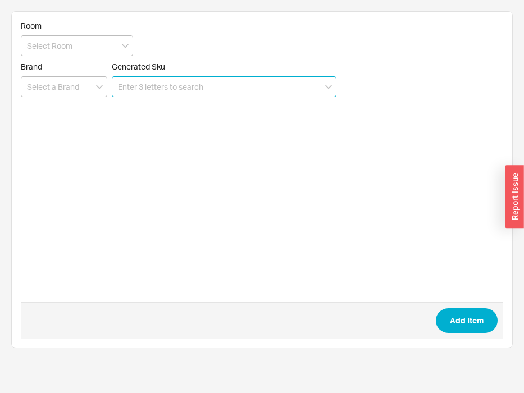
paste input "70990"
type input "70990"
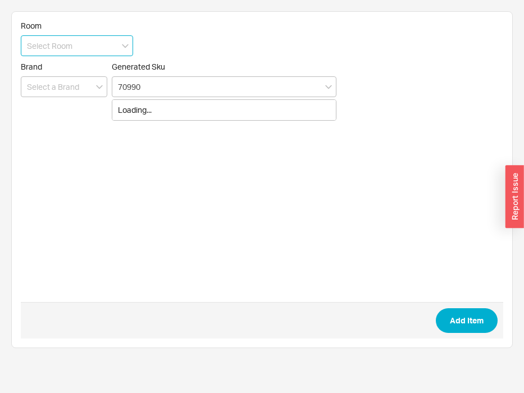
click at [89, 51] on input at bounding box center [77, 45] width 112 height 21
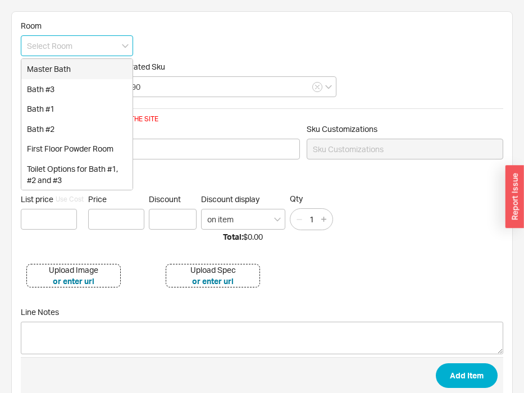
click at [66, 45] on input at bounding box center [77, 45] width 112 height 21
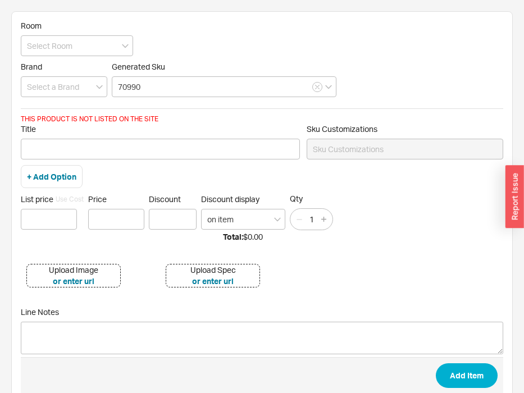
click at [54, 58] on form "Room Brand Generated Sku 70990 THIS PRODUCT IS NOT LISTED ON THE SITE Title Sku…" at bounding box center [262, 213] width 483 height 384
click at [59, 48] on input at bounding box center [77, 45] width 112 height 21
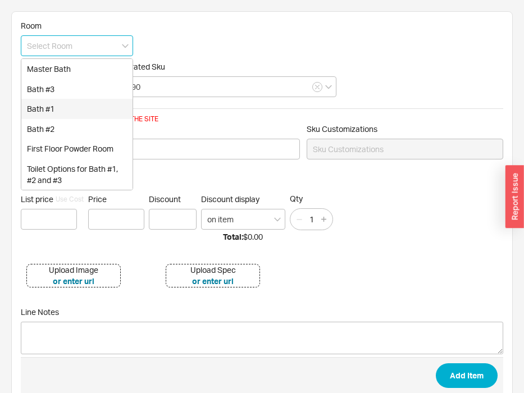
click at [58, 103] on div "Bath #1" at bounding box center [76, 109] width 111 height 20
type input "Bath #1"
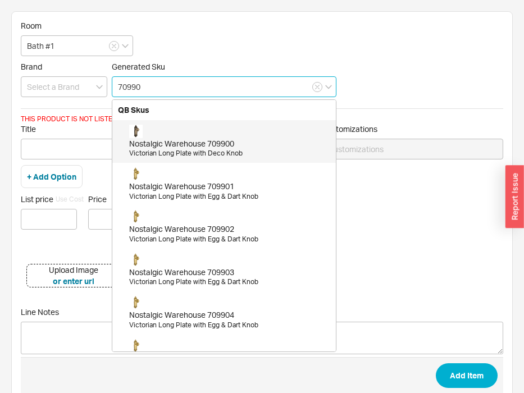
click at [160, 87] on input "70990" at bounding box center [224, 86] width 225 height 21
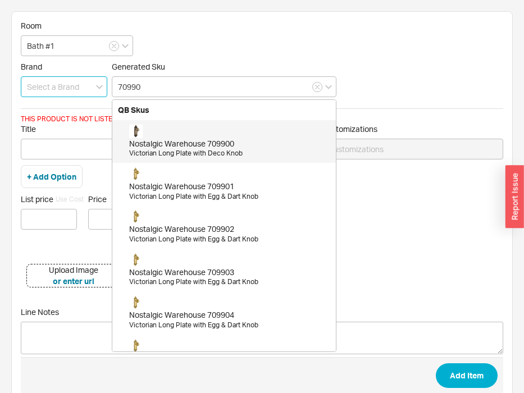
click at [63, 85] on input at bounding box center [64, 86] width 87 height 21
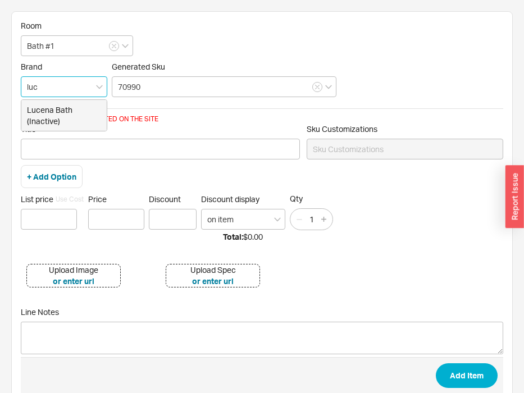
drag, startPoint x: 67, startPoint y: 113, endPoint x: 88, endPoint y: 108, distance: 21.5
click at [72, 112] on div "Lucena Bath (Inactive)" at bounding box center [63, 115] width 85 height 31
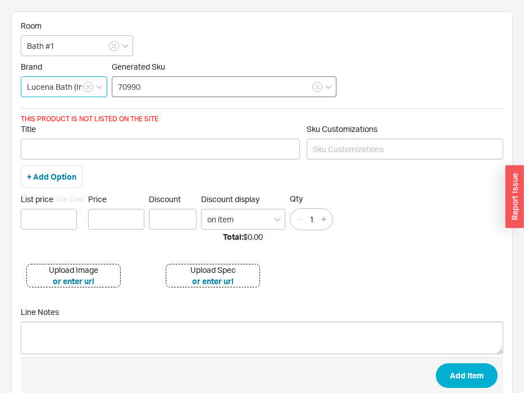
type input "Lucena Bath (Inactive)"
click at [147, 81] on input "70990" at bounding box center [224, 86] width 225 height 21
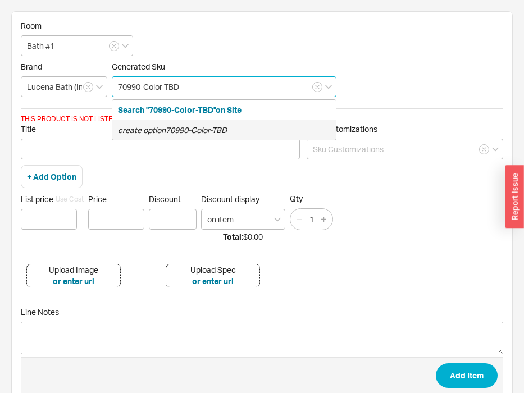
click at [169, 125] on icon "create option 70990-Color-TBD" at bounding box center [172, 130] width 109 height 10
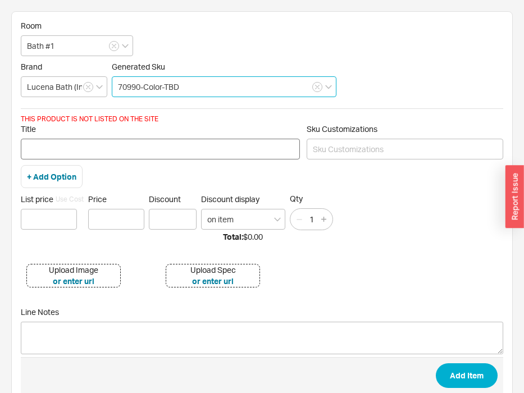
type input "70990-Color-TBD"
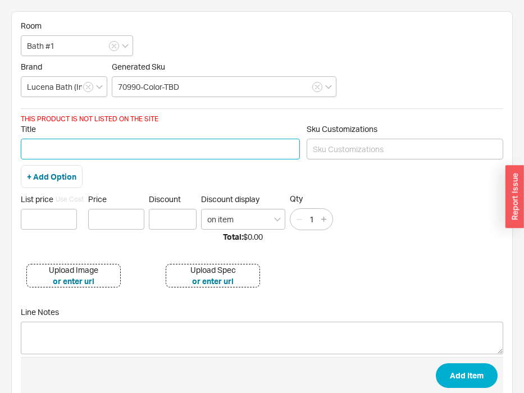
click at [112, 150] on input "Title" at bounding box center [160, 149] width 279 height 21
click at [88, 148] on input "Title" at bounding box center [160, 149] width 279 height 21
type input "Elements 32" Countertop- Color - TBD"
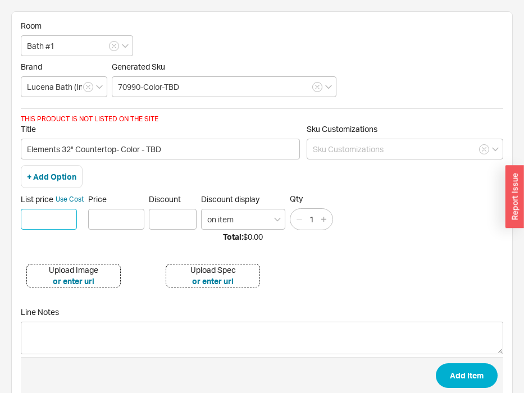
click at [32, 216] on input at bounding box center [49, 219] width 56 height 21
type input "$ 483.00"
type input "$483.00"
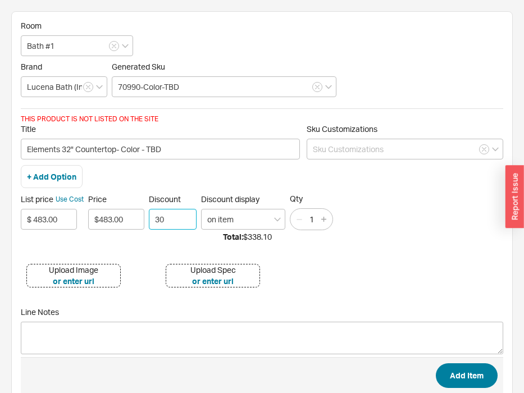
type input "30"
click at [474, 380] on button "Add Item" at bounding box center [467, 376] width 62 height 25
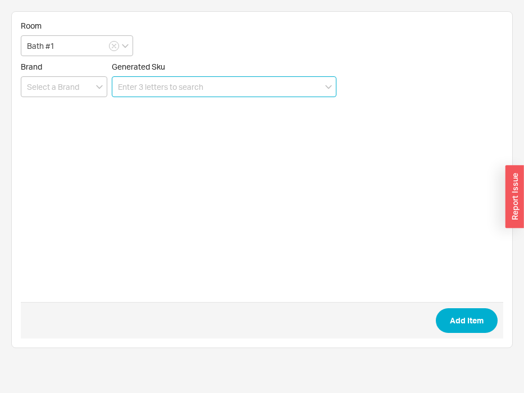
paste input "77528"
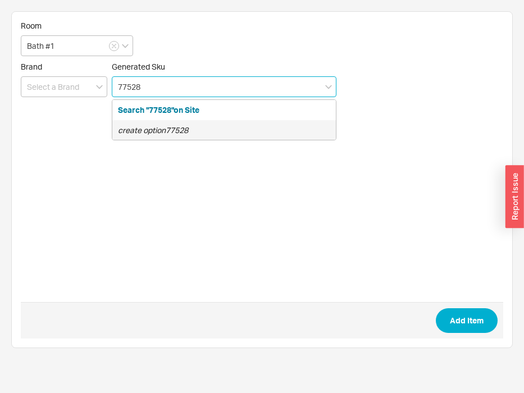
click at [175, 137] on div "create option 77528" at bounding box center [224, 130] width 224 height 20
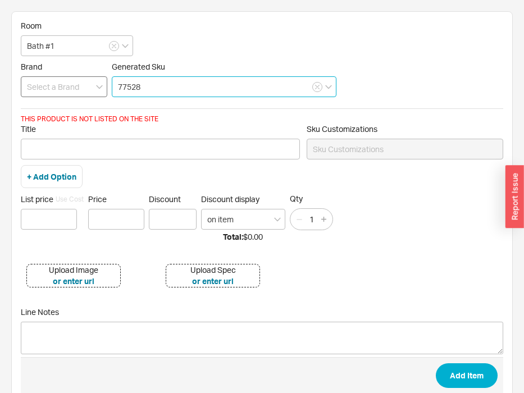
type input "77528"
click at [95, 88] on input at bounding box center [64, 86] width 87 height 21
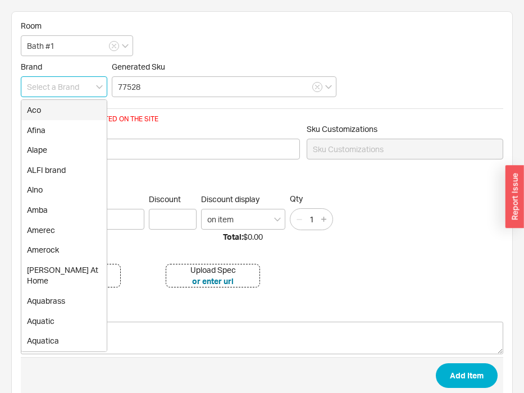
click at [87, 88] on input at bounding box center [64, 86] width 87 height 21
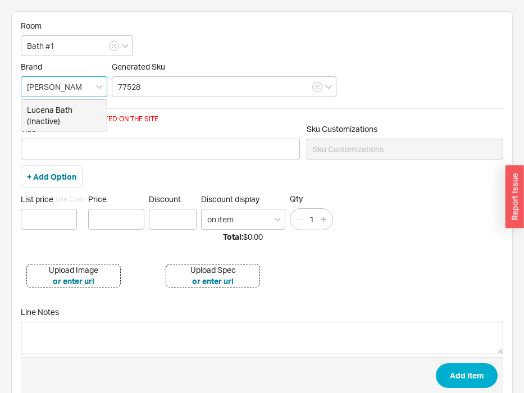
click at [48, 118] on div "Lucena Bath (Inactive)" at bounding box center [63, 115] width 85 height 31
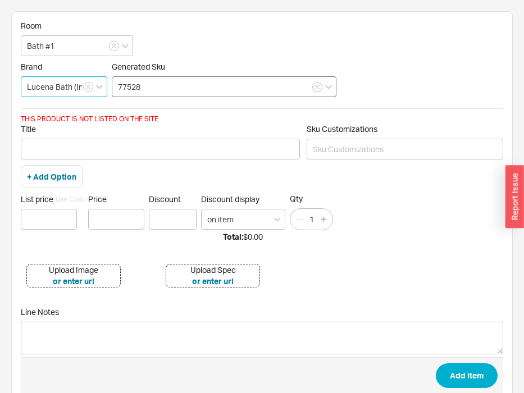
type input "Lucena Bath (Inactive)"
click at [160, 80] on input "77528" at bounding box center [224, 86] width 225 height 21
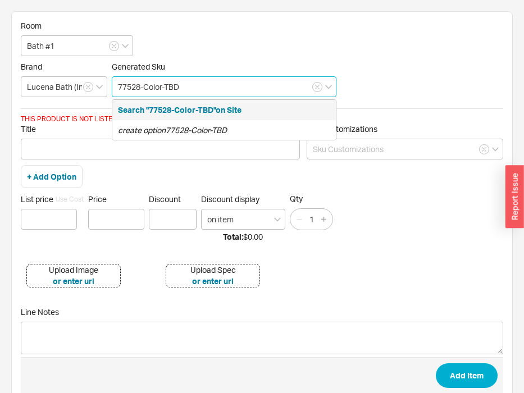
click at [194, 120] on div "Search "77528-Color-TBD"on Site create option 77528-Color-TBD" at bounding box center [224, 119] width 225 height 41
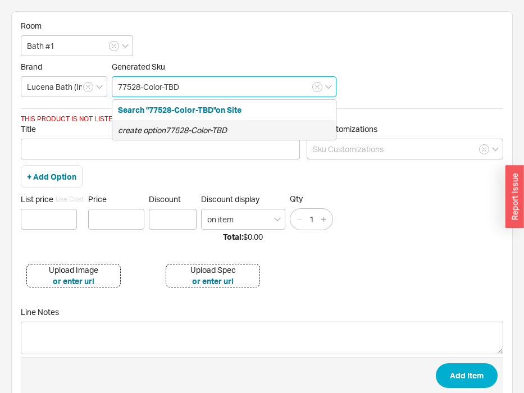
click at [178, 129] on icon "create option 77528-Color-TBD" at bounding box center [172, 130] width 109 height 10
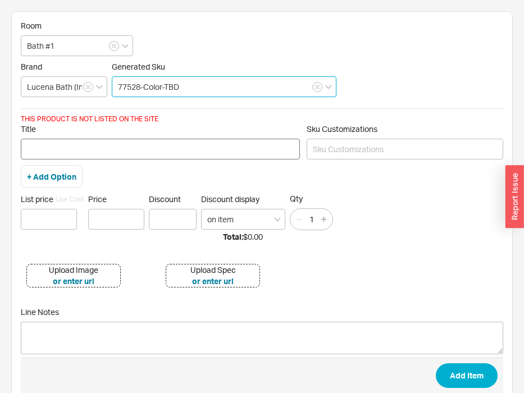
type input "77528-Color-TBD"
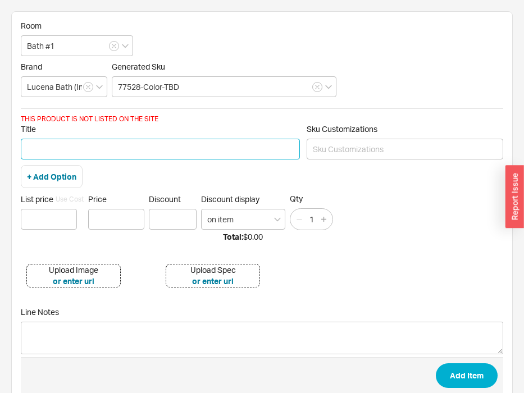
click at [121, 144] on input "Title" at bounding box center [160, 149] width 279 height 21
type input "24" Vanity Cabinet - Color TBD"
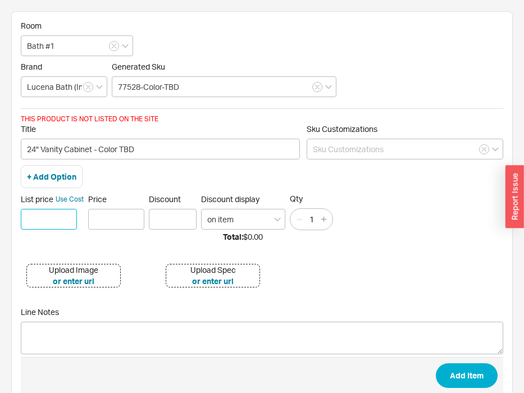
click at [31, 217] on input at bounding box center [49, 219] width 56 height 21
type input "$ 895"
type input "$895.00"
click at [165, 220] on input "Discount" at bounding box center [173, 219] width 48 height 21
type input "30"
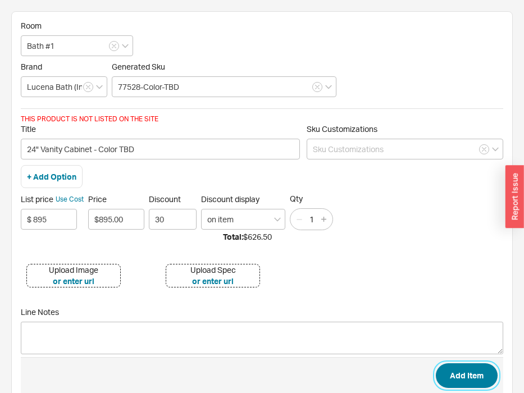
click at [456, 372] on button "Add Item" at bounding box center [467, 376] width 62 height 25
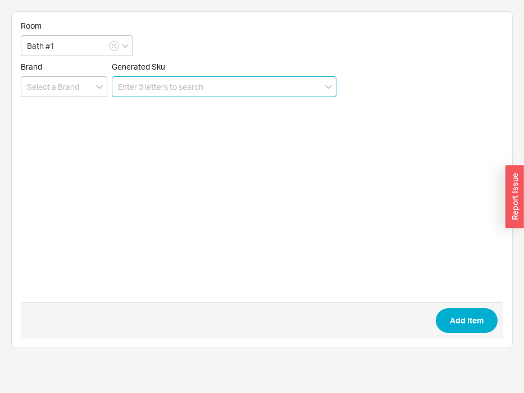
paste input "76176"
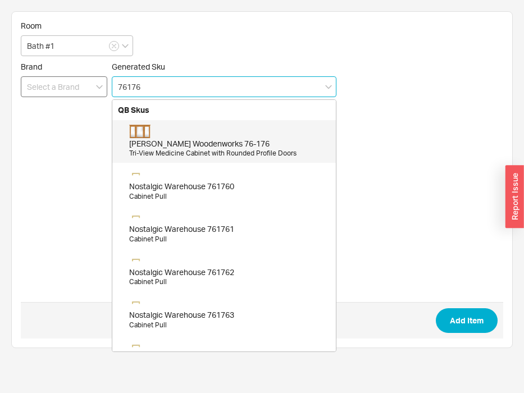
type input "76176"
click at [78, 90] on input at bounding box center [64, 86] width 87 height 21
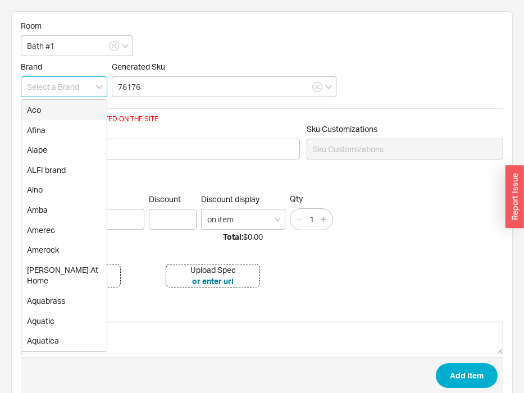
type input "u"
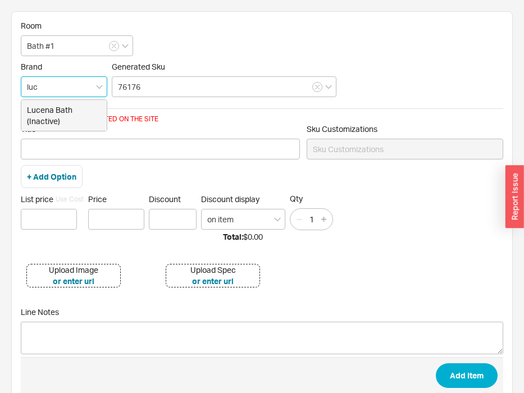
click at [79, 113] on div "Lucena Bath (Inactive)" at bounding box center [63, 115] width 85 height 31
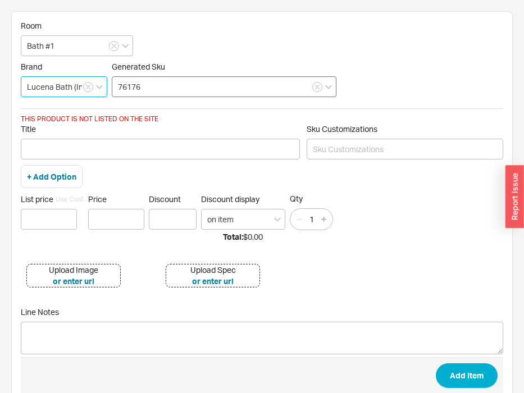
type input "Lucena Bath (Inactive)"
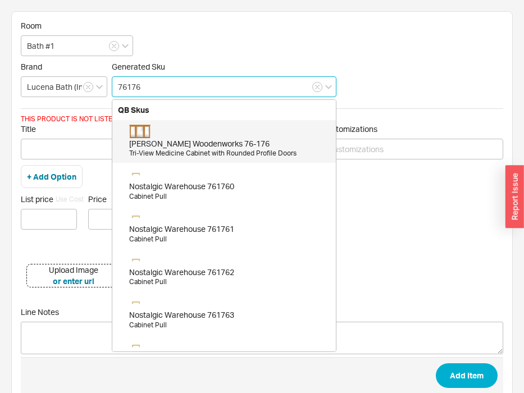
click at [178, 94] on input "76176" at bounding box center [224, 86] width 225 height 21
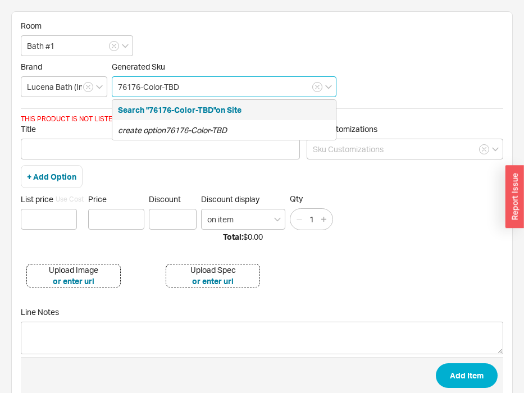
click at [184, 117] on div "Search "76176-Color-TBD"on Site" at bounding box center [224, 110] width 224 height 20
type input "76176-Color-TBD"
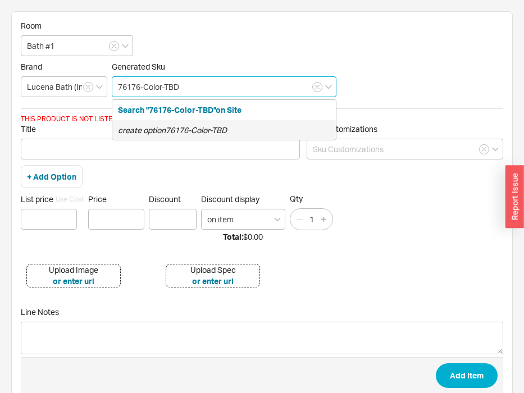
click at [172, 132] on icon "create option 76176-Color-TBD" at bounding box center [172, 130] width 109 height 10
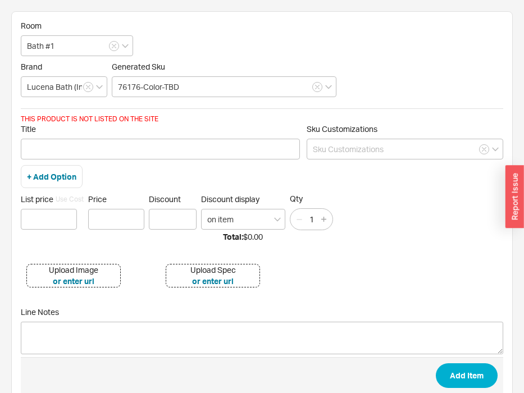
click at [106, 160] on div "Title Sku Customizations" at bounding box center [262, 144] width 483 height 41
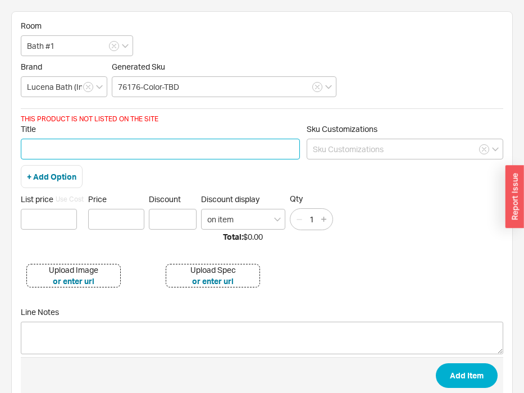
click at [115, 149] on input "Title" at bounding box center [160, 149] width 279 height 21
paste input "76176"
type input "76176 Tall Cabinet with open shelves"
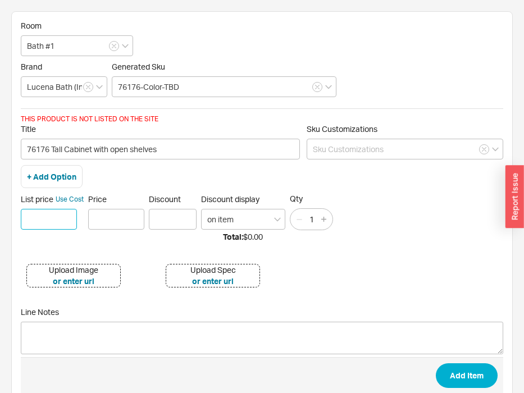
click at [44, 227] on input at bounding box center [49, 219] width 56 height 21
type input "$ 587"
type input "$587.00"
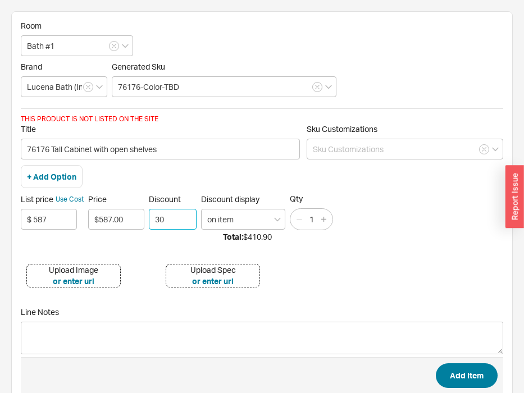
type input "30"
click at [464, 374] on button "Add Item" at bounding box center [467, 376] width 62 height 25
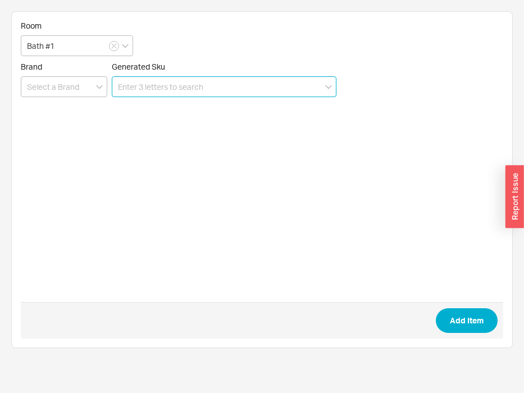
paste input "88461"
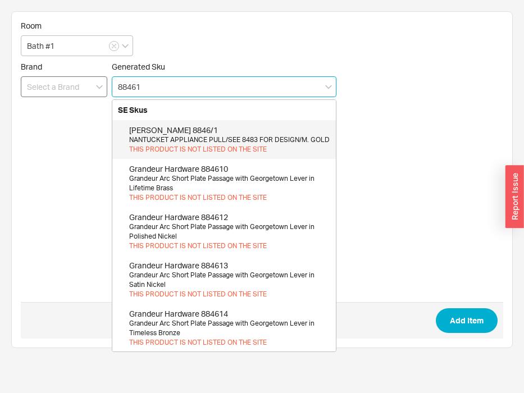
type input "88461"
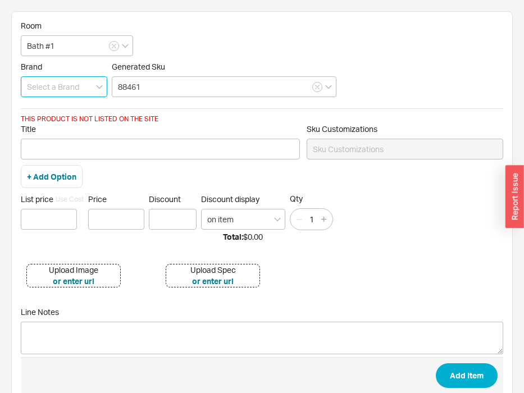
click at [66, 87] on input at bounding box center [64, 86] width 87 height 21
click at [52, 122] on div "Lucena Bath (Inactive)" at bounding box center [63, 115] width 85 height 31
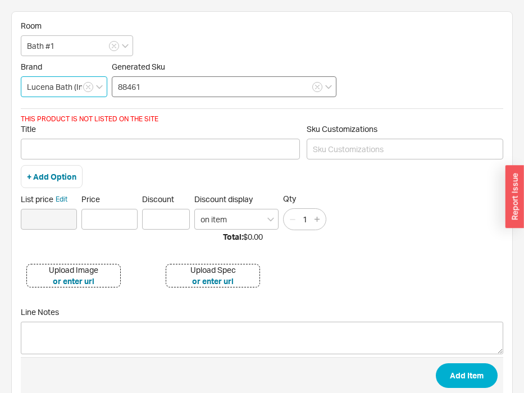
type input "Lucena Bath (Inactive)"
click at [161, 94] on input "88461" at bounding box center [224, 86] width 225 height 21
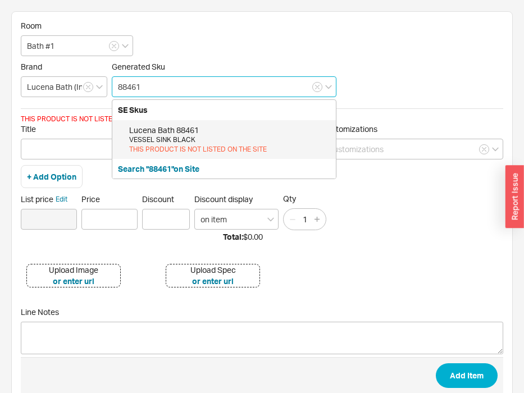
click at [162, 137] on div "VESSEL SINK BLACK" at bounding box center [229, 140] width 201 height 10
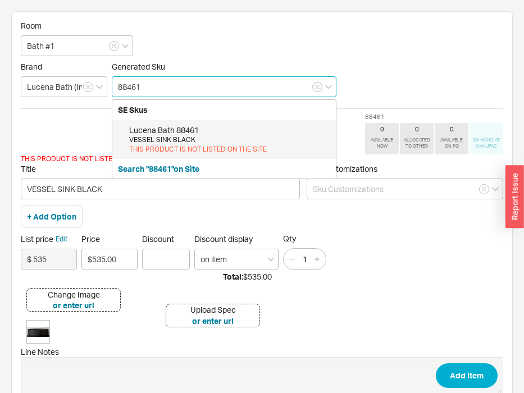
click at [199, 137] on div "VESSEL SINK BLACK" at bounding box center [229, 140] width 201 height 10
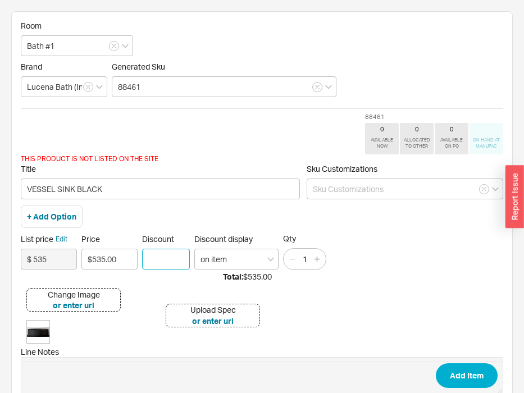
click at [156, 260] on input "Discount" at bounding box center [166, 259] width 48 height 21
type input "30"
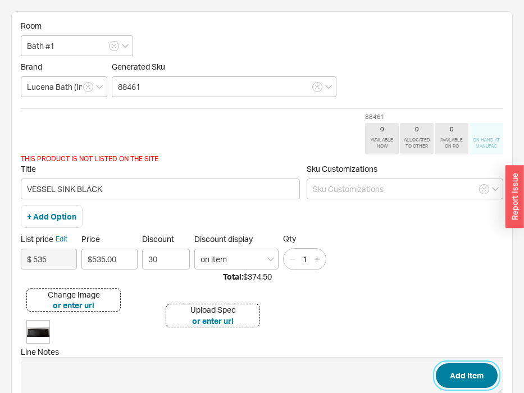
click at [479, 380] on button "Add Item" at bounding box center [467, 376] width 62 height 25
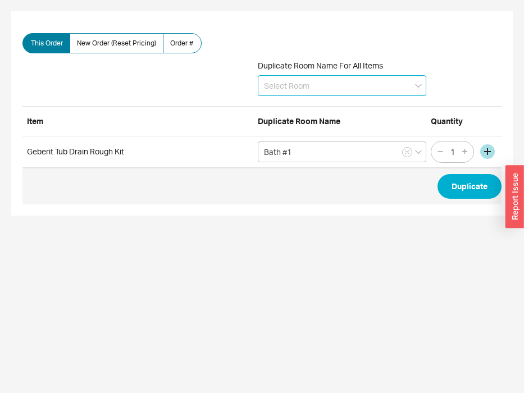
click at [295, 92] on input at bounding box center [342, 85] width 169 height 21
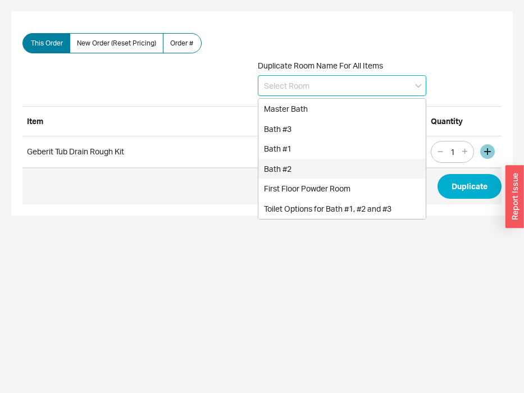
click at [291, 165] on div "Bath #2" at bounding box center [341, 169] width 167 height 20
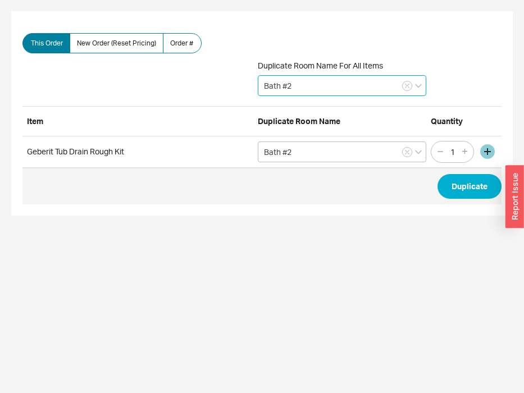
type input "Bath #2"
click at [488, 152] on button "button" at bounding box center [487, 151] width 15 height 15
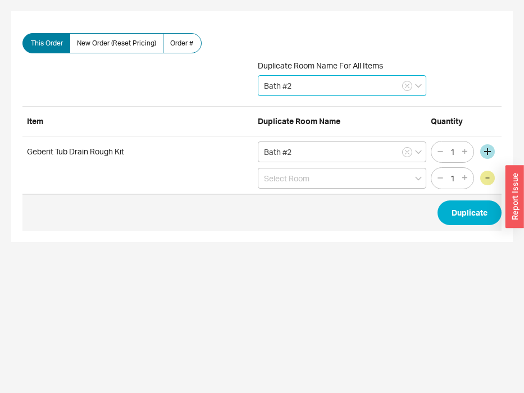
click at [334, 92] on input "Bath #2" at bounding box center [342, 85] width 169 height 21
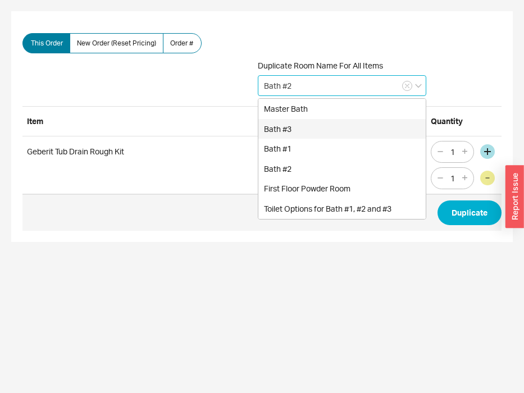
click at [326, 130] on div "Bath #3" at bounding box center [341, 129] width 167 height 20
type input "Bath #3"
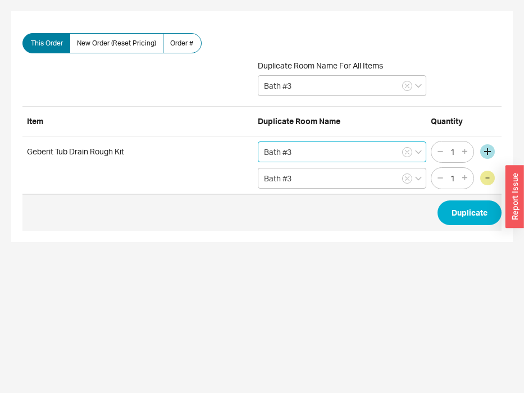
click at [385, 148] on input "Bath #3" at bounding box center [342, 152] width 169 height 21
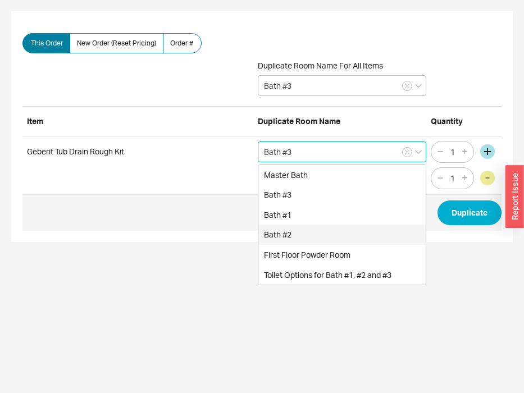
click at [322, 232] on div "Bath #2" at bounding box center [341, 235] width 167 height 20
type input "Bath #2"
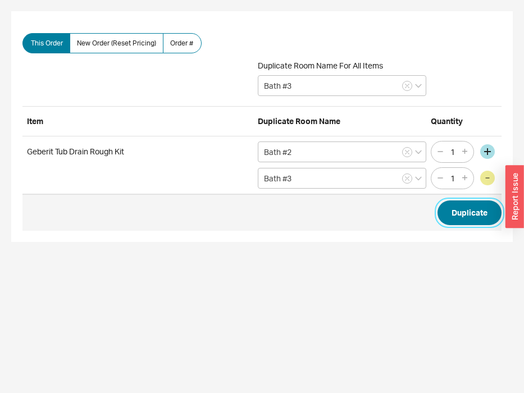
click at [464, 212] on button "Duplicate" at bounding box center [470, 213] width 64 height 25
click at [486, 221] on button "Duplicate" at bounding box center [470, 213] width 64 height 25
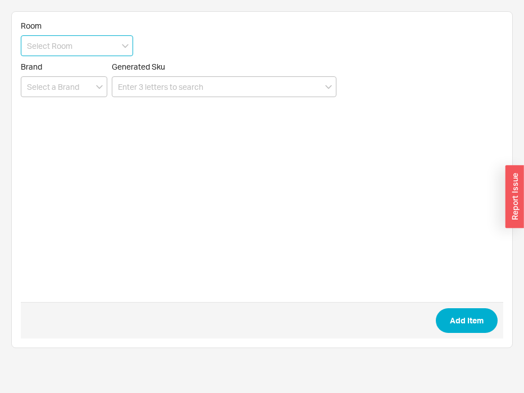
click at [80, 48] on input at bounding box center [77, 45] width 112 height 21
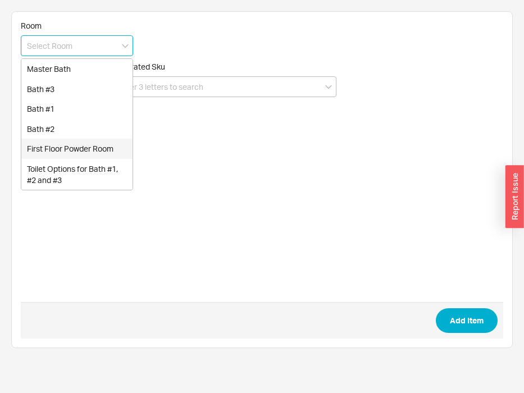
click at [74, 149] on div "First Floor Powder Room" at bounding box center [76, 149] width 111 height 20
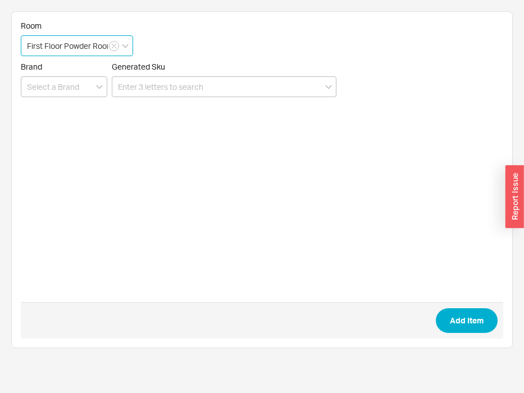
scroll to position [0, 3]
drag, startPoint x: 63, startPoint y: 47, endPoint x: 108, endPoint y: 48, distance: 45.0
click at [108, 48] on input "First Floor Powder Room" at bounding box center [77, 45] width 112 height 21
click at [81, 80] on div "create option First Floor Guest Bath" at bounding box center [76, 74] width 111 height 31
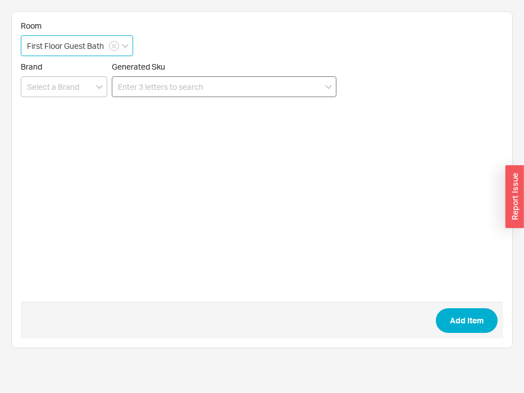
type input "First Floor Guest Bath"
click at [142, 87] on input at bounding box center [224, 86] width 225 height 21
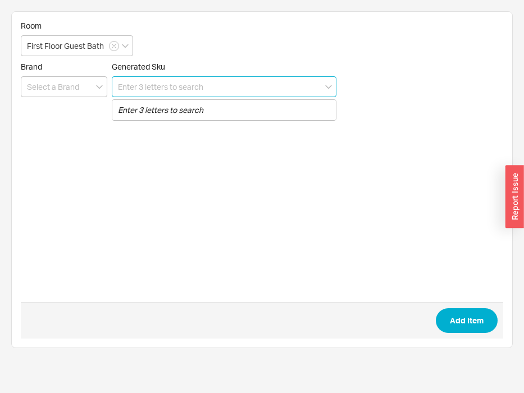
paste input "70992"
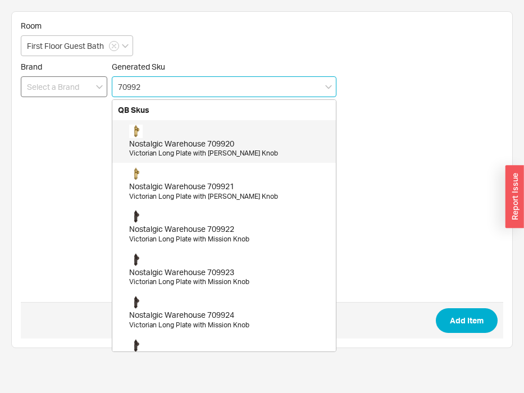
type input "70992"
click at [69, 90] on input at bounding box center [64, 86] width 87 height 21
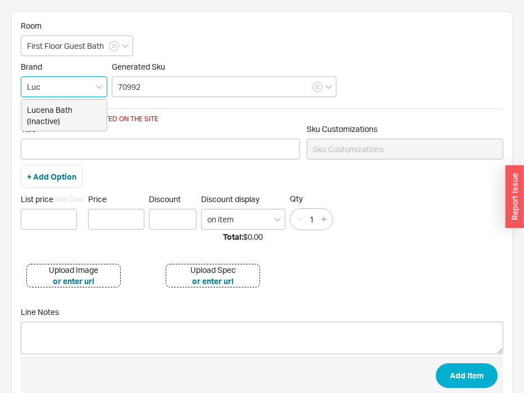
click at [76, 117] on div "Lucena Bath (Inactive)" at bounding box center [63, 115] width 85 height 31
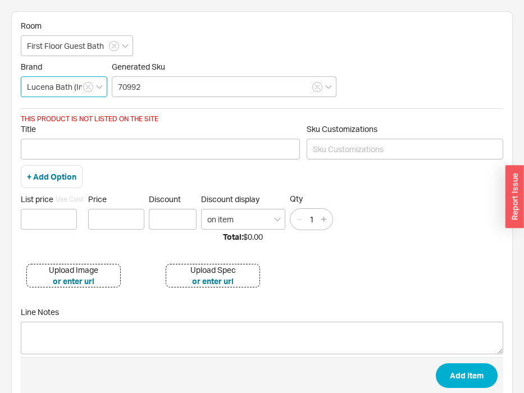
type input "Lucena Bath (Inactive)"
click at [204, 101] on form "Room First Floor Guest Bath Brand Lucena Bath (Inactive) Generated Sku 70992 TH…" at bounding box center [262, 213] width 483 height 384
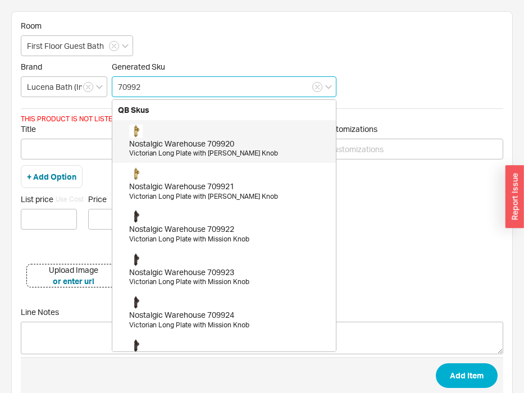
click at [196, 82] on input "70992" at bounding box center [224, 86] width 225 height 21
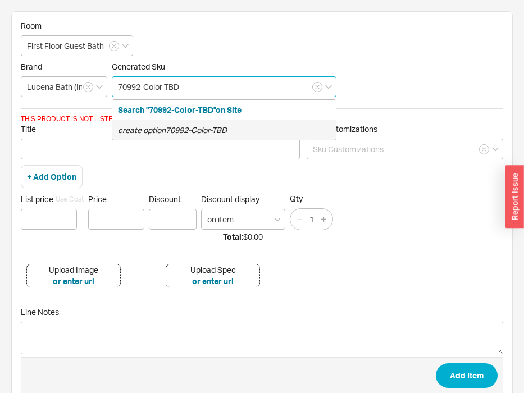
click at [189, 131] on icon "create option 70992-Color-TBD" at bounding box center [172, 130] width 109 height 10
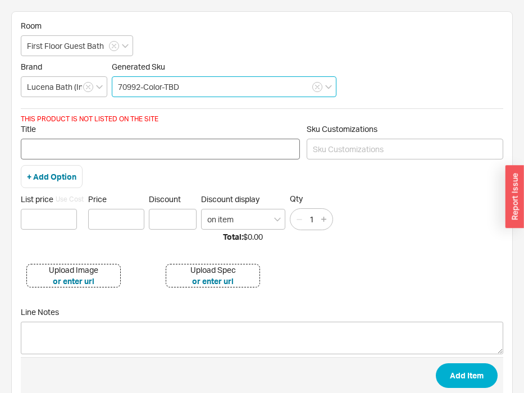
type input "70992-Color-TBD"
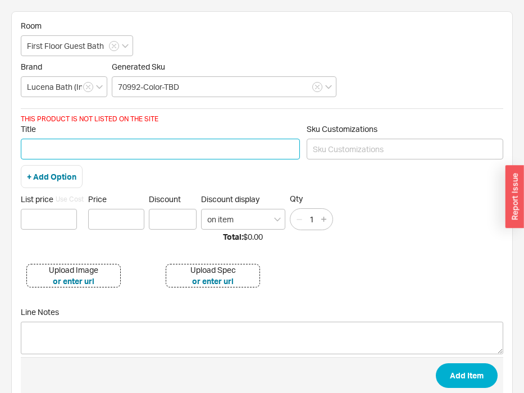
click at [170, 148] on input "Title" at bounding box center [160, 149] width 279 height 21
type input "48" Countertop Color TBD"
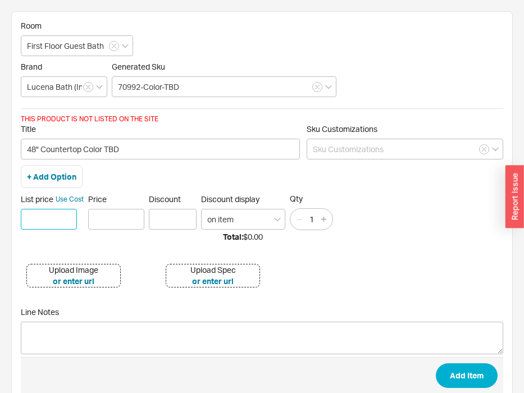
click at [40, 215] on input at bounding box center [49, 219] width 56 height 21
type input "$ 620"
type input "$620.00"
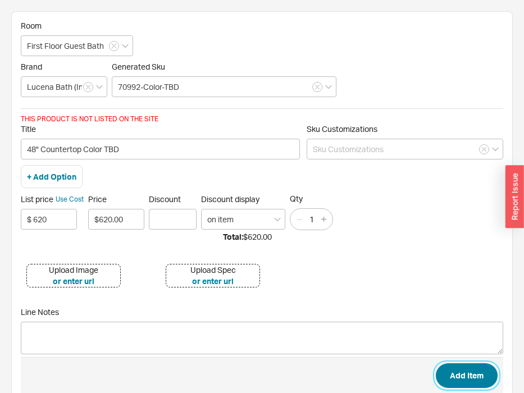
click at [443, 368] on button "Add Item" at bounding box center [467, 376] width 62 height 25
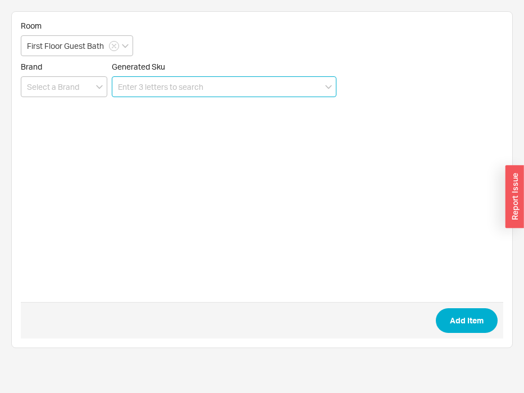
paste input "77528"
type input "77528"
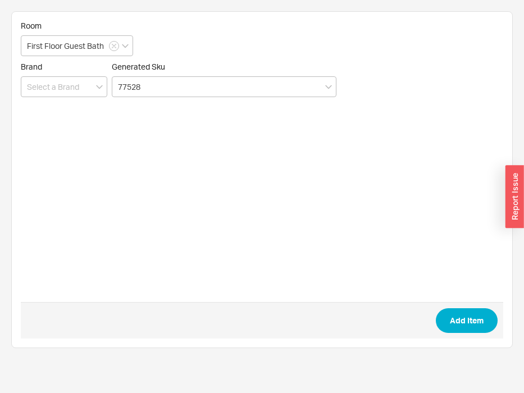
click at [247, 169] on form "Room First Floor Guest Bath Brand Generated Sku 77528 Add Item" at bounding box center [262, 180] width 483 height 318
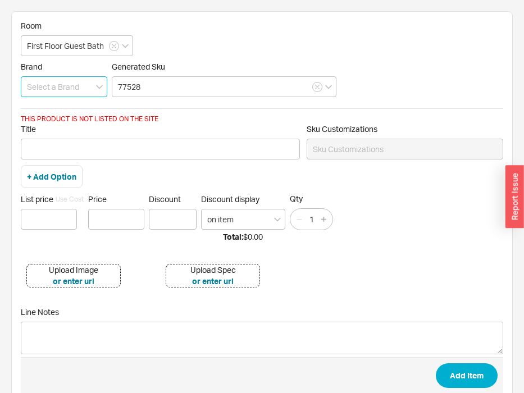
click at [59, 88] on input at bounding box center [64, 86] width 87 height 21
click at [73, 109] on div "Lucena Bath (Inactive)" at bounding box center [63, 115] width 85 height 31
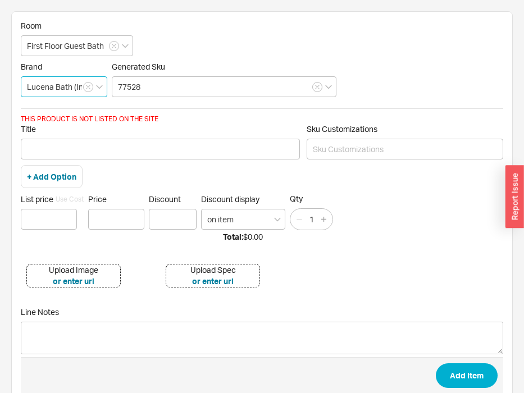
type input "Lucena Bath (Inactive)"
click at [72, 166] on div "+ Add Option" at bounding box center [52, 177] width 62 height 24
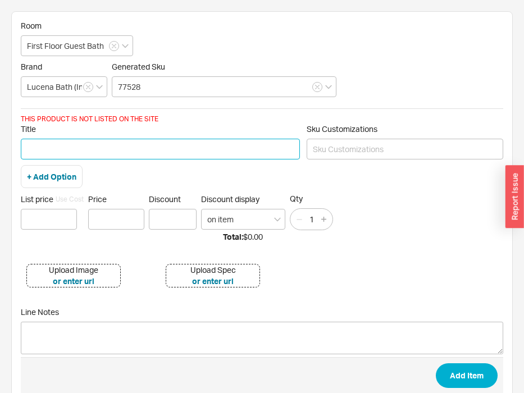
click at [75, 157] on input "Title" at bounding box center [160, 149] width 279 height 21
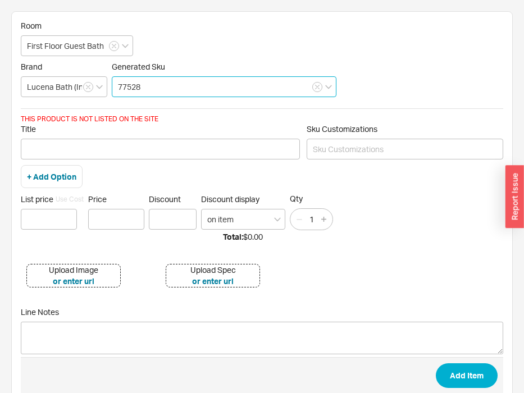
click at [162, 88] on input "77528" at bounding box center [224, 86] width 225 height 21
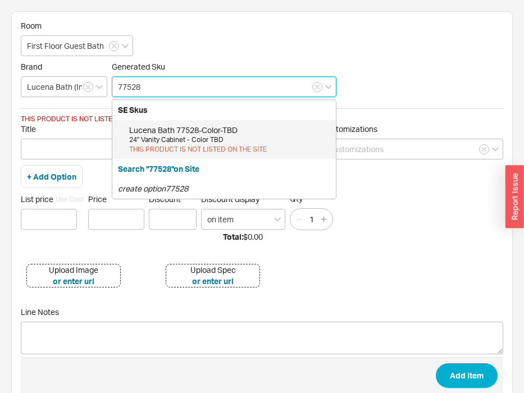
click at [158, 139] on div "24" Vanity Cabinet - Color TBD" at bounding box center [229, 140] width 201 height 10
type input "77528-Color-TBD"
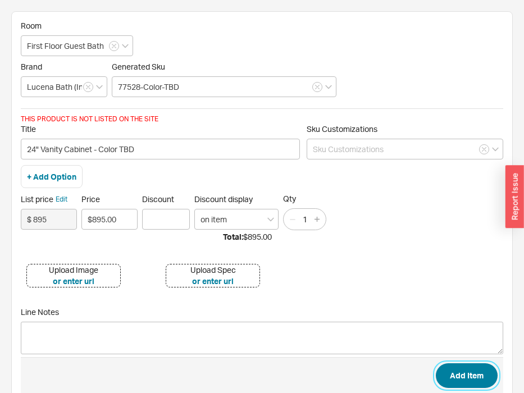
click at [450, 367] on button "Add Item" at bounding box center [467, 376] width 62 height 25
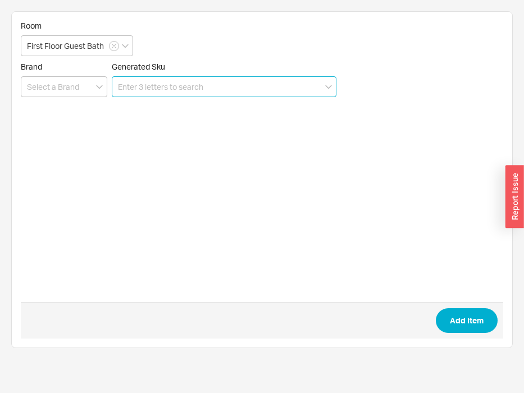
paste input "77529"
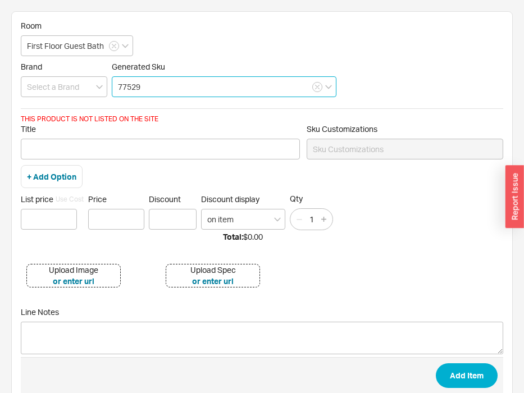
click at [171, 83] on input "77529" at bounding box center [224, 86] width 225 height 21
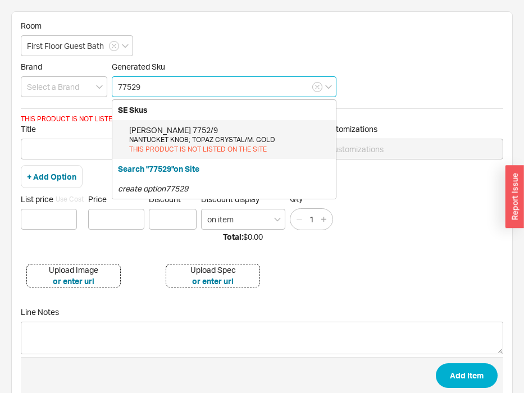
click at [168, 84] on input "77529" at bounding box center [224, 86] width 225 height 21
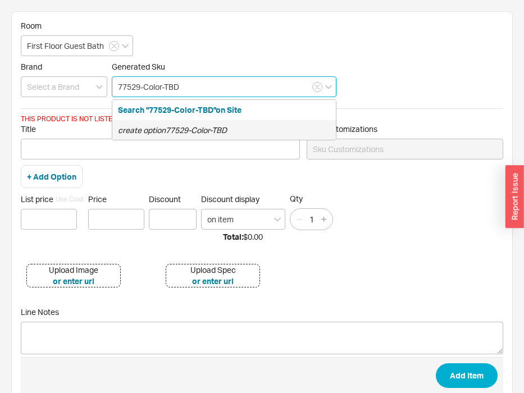
click at [180, 124] on div "create option 77529-Color-TBD" at bounding box center [224, 130] width 224 height 20
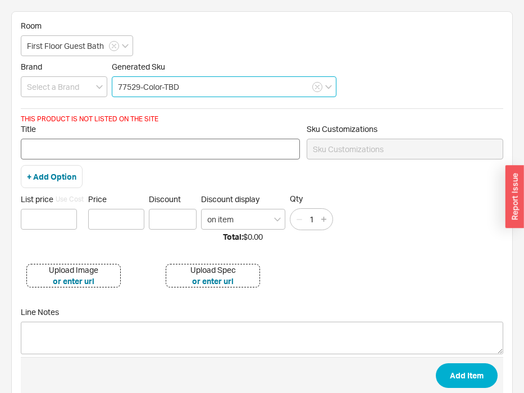
type input "77529-Color-TBD"
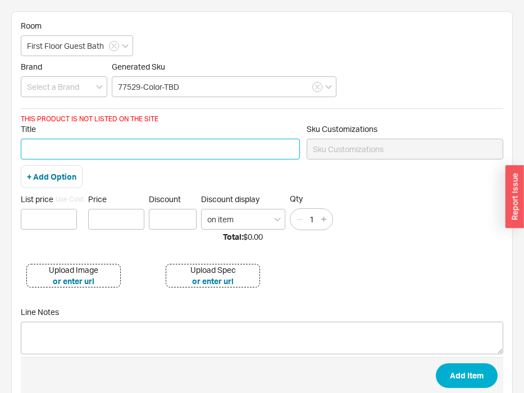
click at [145, 153] on input "Title" at bounding box center [160, 149] width 279 height 21
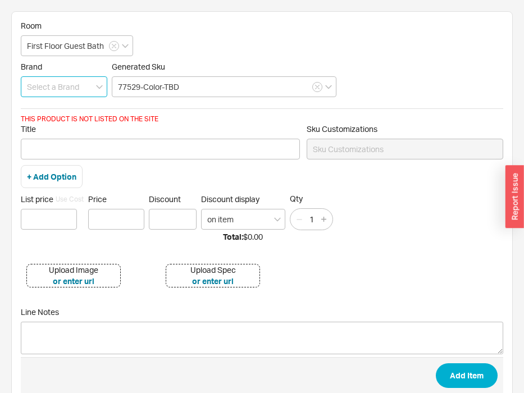
click at [63, 81] on input at bounding box center [64, 86] width 87 height 21
click at [67, 114] on div "Lucena Bath (Inactive)" at bounding box center [63, 115] width 85 height 31
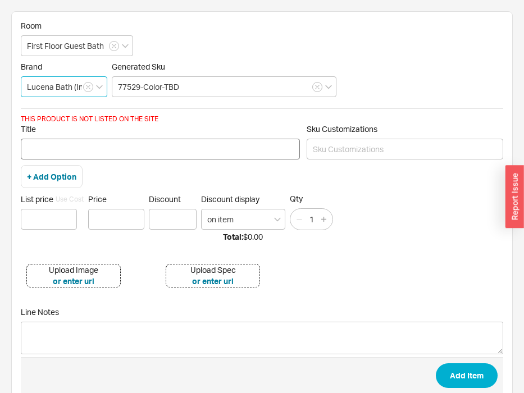
type input "Lucena Bath (Inactive)"
click at [65, 147] on input "Title" at bounding box center [160, 149] width 279 height 21
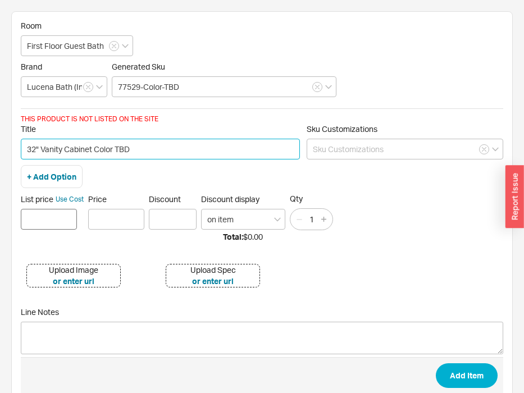
type input "32" Vanity Cabinet Color TBD"
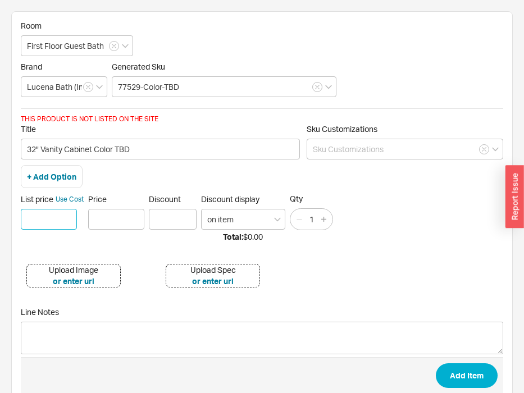
click at [43, 216] on input at bounding box center [49, 219] width 56 height 21
type input "$ 991.00"
type input "$991.00"
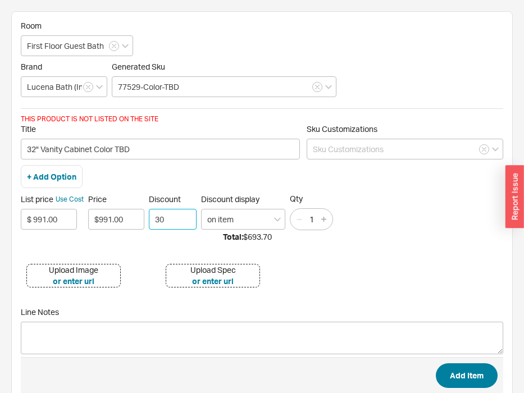
type input "30"
click at [473, 385] on button "Add Item" at bounding box center [467, 376] width 62 height 25
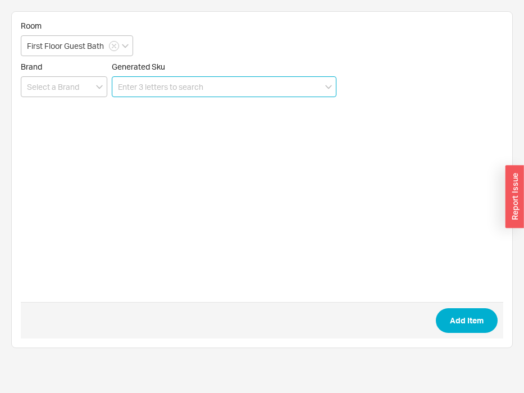
paste input "76176"
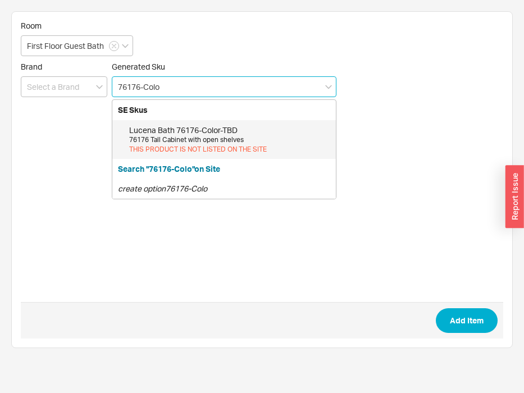
click at [164, 138] on div "76176 Tall Cabinet with open shelves" at bounding box center [229, 140] width 201 height 10
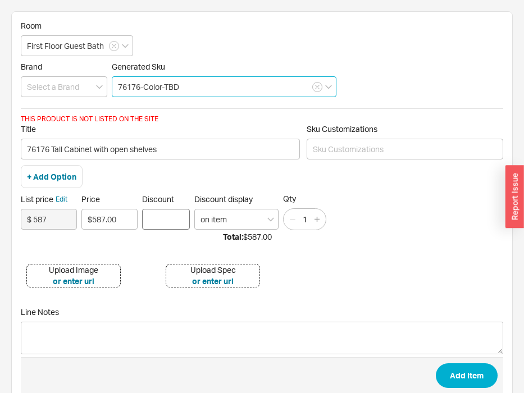
type input "76176-Color-TBD"
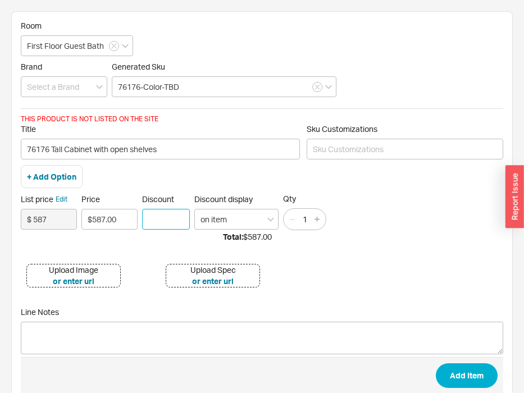
click at [173, 230] on input "Discount" at bounding box center [166, 219] width 48 height 21
type input "30"
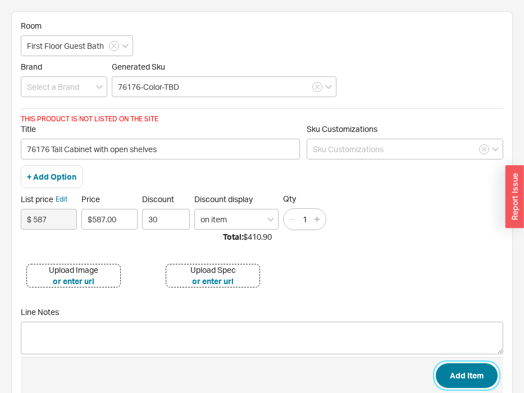
click at [461, 373] on button "Add Item" at bounding box center [467, 376] width 62 height 25
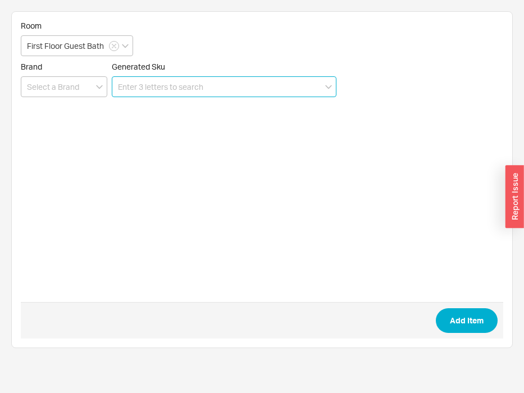
paste input "70313"
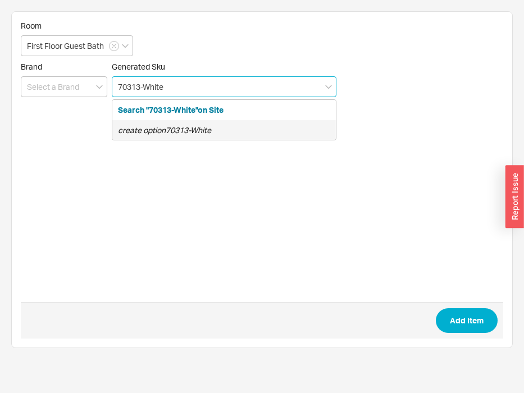
click at [202, 132] on icon "create option 70313-White" at bounding box center [164, 130] width 93 height 10
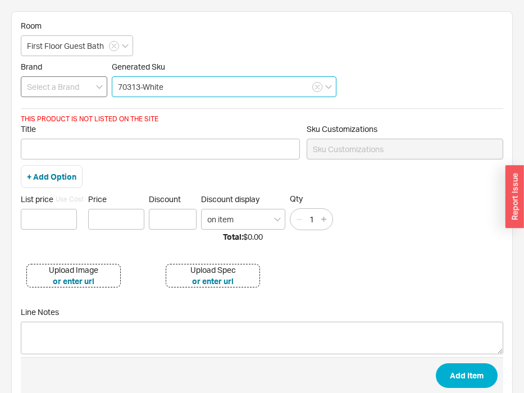
type input "70313-White"
click at [68, 90] on input at bounding box center [64, 86] width 87 height 21
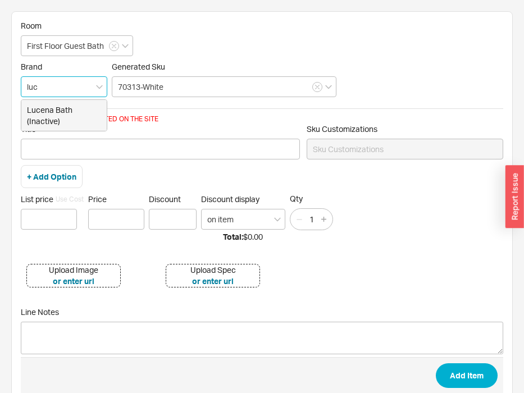
click at [62, 111] on div "Lucena Bath (Inactive)" at bounding box center [63, 115] width 85 height 31
type input "Lucena Bath (Inactive)"
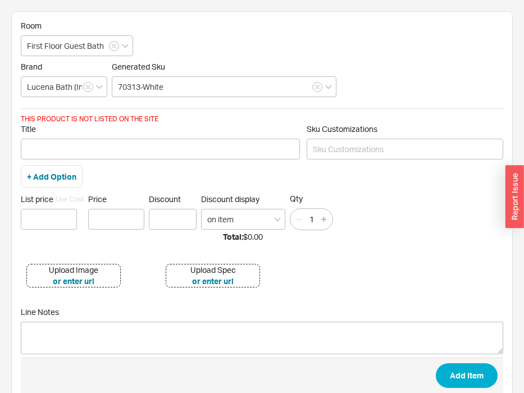
click at [65, 163] on div "Title Sku Customizations" at bounding box center [262, 144] width 483 height 41
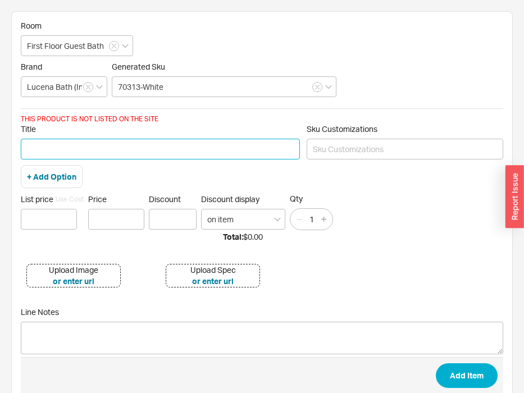
click at [64, 153] on input "Title" at bounding box center [160, 149] width 279 height 21
type input "White Vessel 19" x 12.8" x 5""
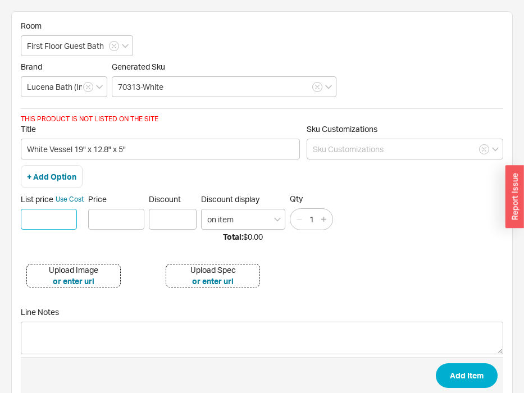
click at [37, 224] on input at bounding box center [49, 219] width 56 height 21
type input "$ 312.50"
type input "$312.50"
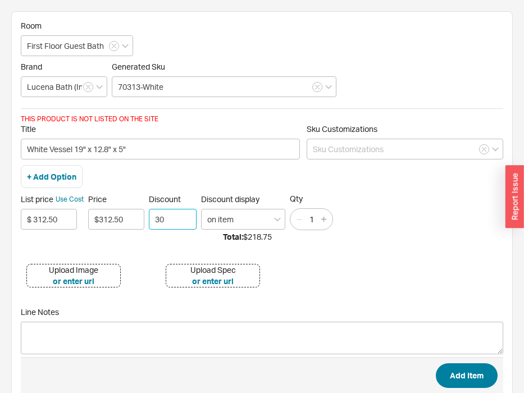
type input "30"
click at [470, 379] on button "Add Item" at bounding box center [467, 376] width 62 height 25
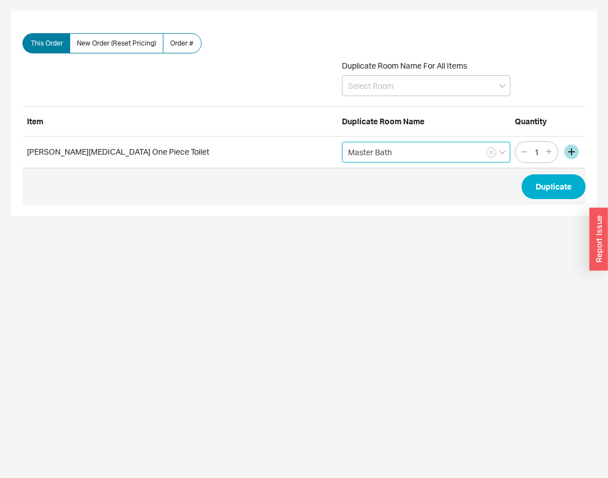
click at [351, 146] on input "Master Bath" at bounding box center [426, 152] width 169 height 21
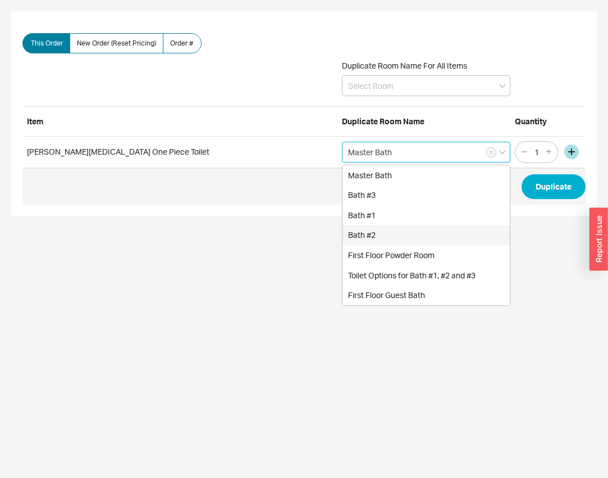
click at [372, 254] on div "First Floor Powder Room" at bounding box center [426, 255] width 167 height 20
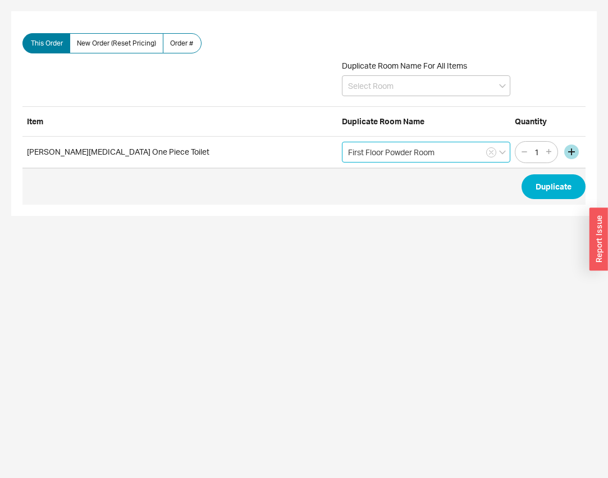
type input "First Floor Powder Room"
click at [493, 152] on icon "button" at bounding box center [491, 152] width 4 height 7
click at [438, 158] on input at bounding box center [426, 152] width 169 height 21
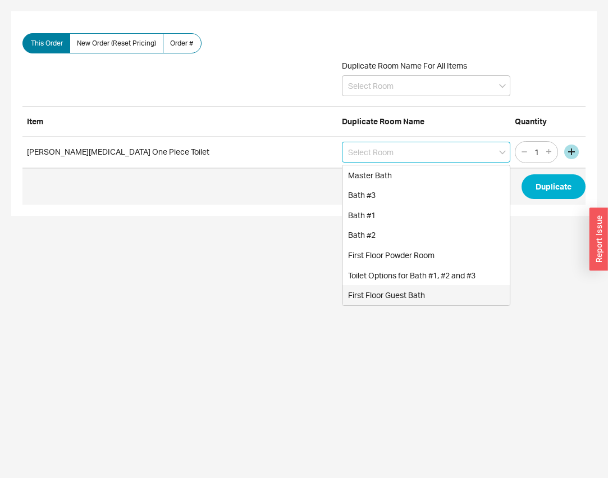
click at [408, 297] on div "First Floor Guest Bath" at bounding box center [426, 295] width 167 height 20
type input "First Floor Guest Bath"
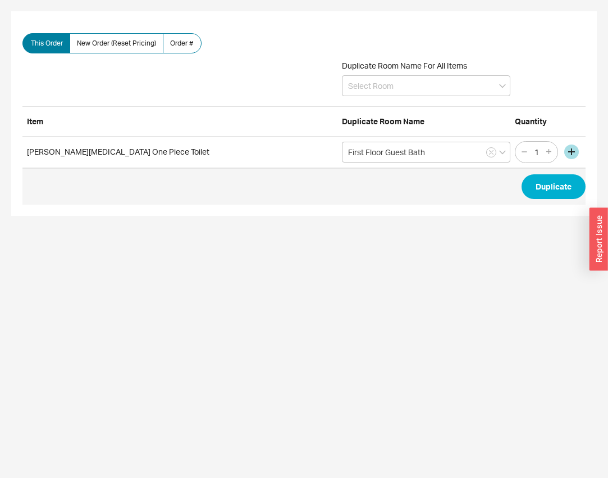
click at [547, 171] on span "Duplicate" at bounding box center [304, 186] width 564 height 37
click at [547, 186] on button "Duplicate" at bounding box center [554, 186] width 64 height 25
click at [361, 145] on input "Master Bath" at bounding box center [426, 152] width 169 height 21
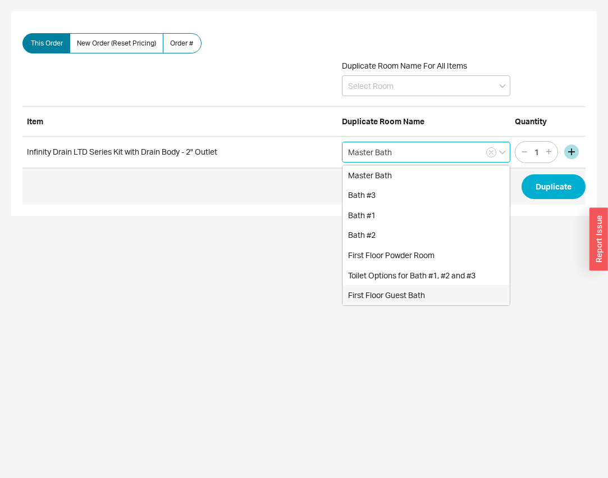
click at [360, 296] on div "First Floor Guest Bath" at bounding box center [426, 295] width 167 height 20
type input "First Floor Guest Bath"
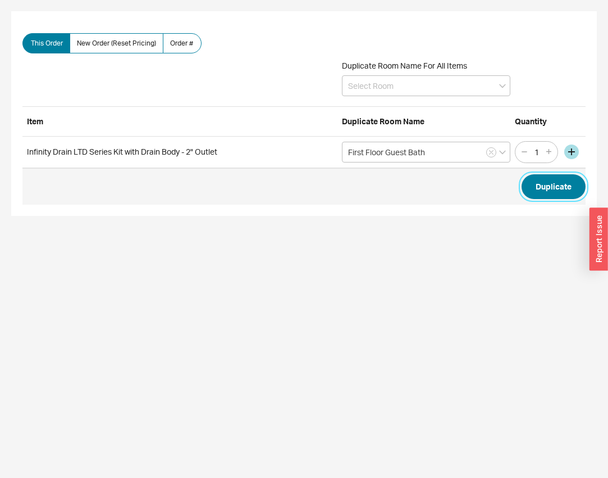
click at [569, 193] on button "Duplicate" at bounding box center [554, 186] width 64 height 25
